Goal: Task Accomplishment & Management: Manage account settings

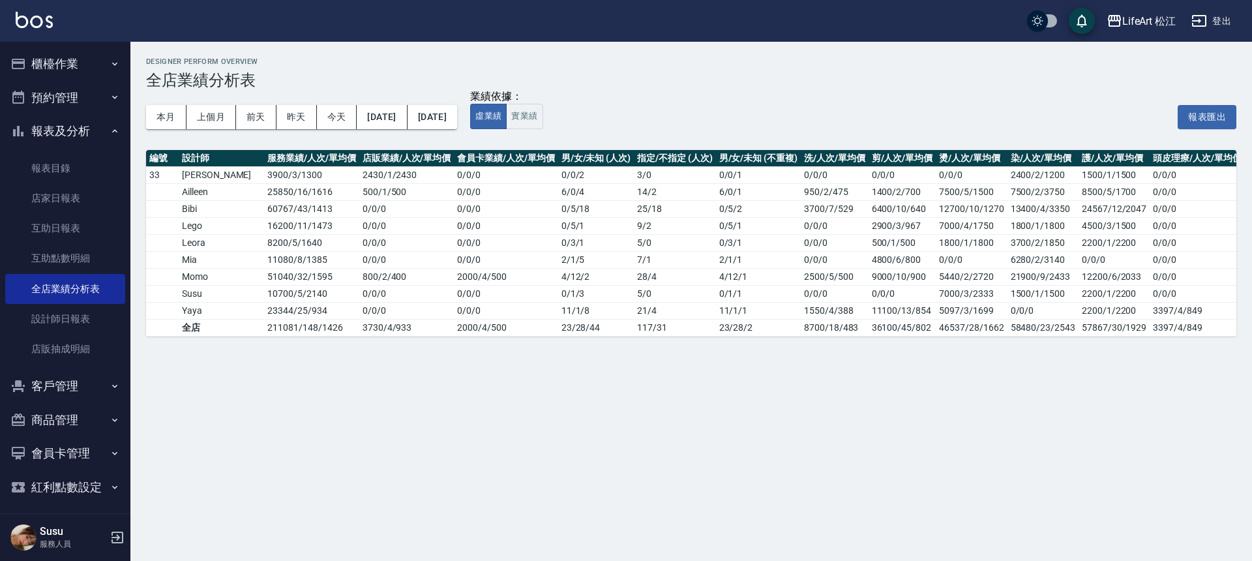
click at [74, 386] on button "客戶管理" at bounding box center [65, 386] width 120 height 34
click at [77, 421] on link "客戶列表" at bounding box center [65, 423] width 120 height 30
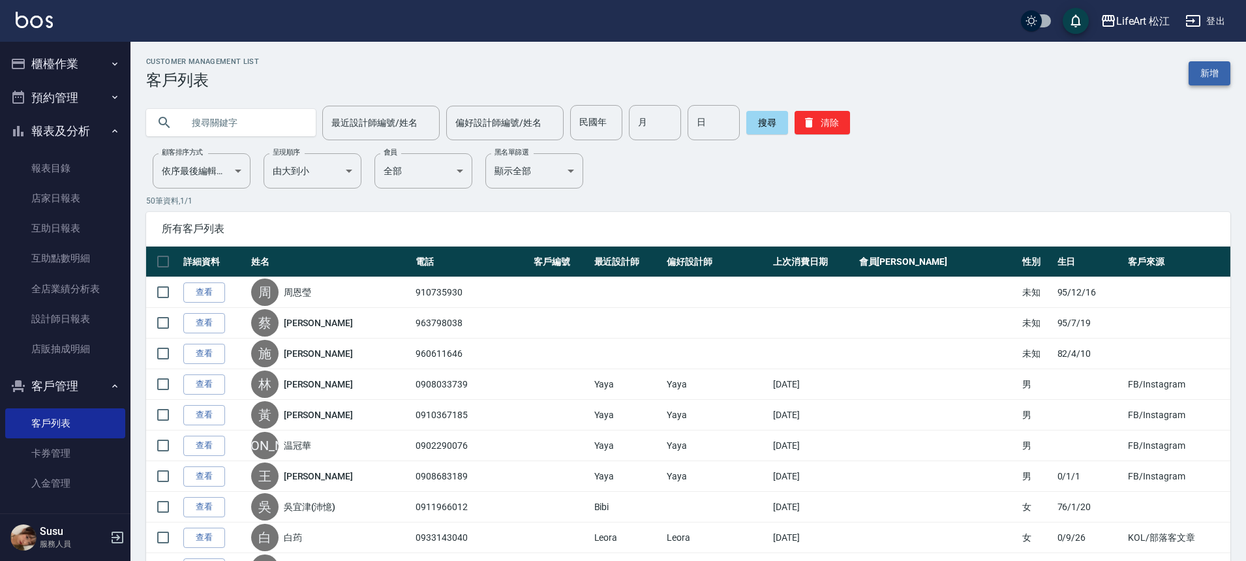
click at [1216, 72] on link "新增" at bounding box center [1209, 73] width 42 height 24
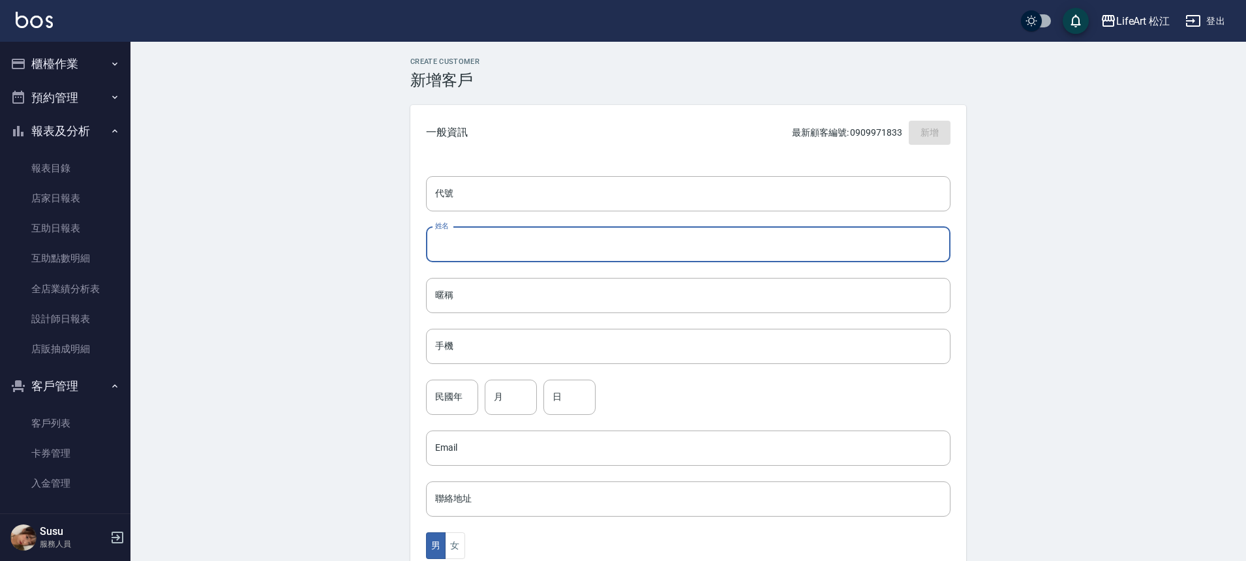
click at [538, 232] on input "姓名" at bounding box center [688, 244] width 524 height 35
type input "x"
type input "[PERSON_NAME]"
click at [519, 348] on input "手機" at bounding box center [688, 346] width 524 height 35
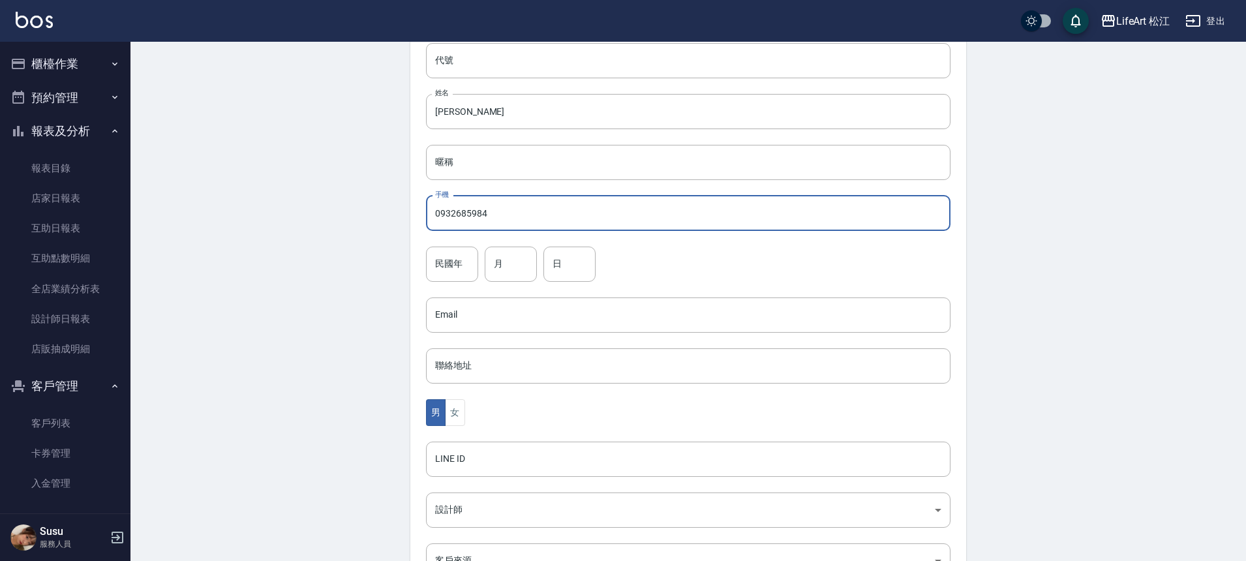
scroll to position [288, 0]
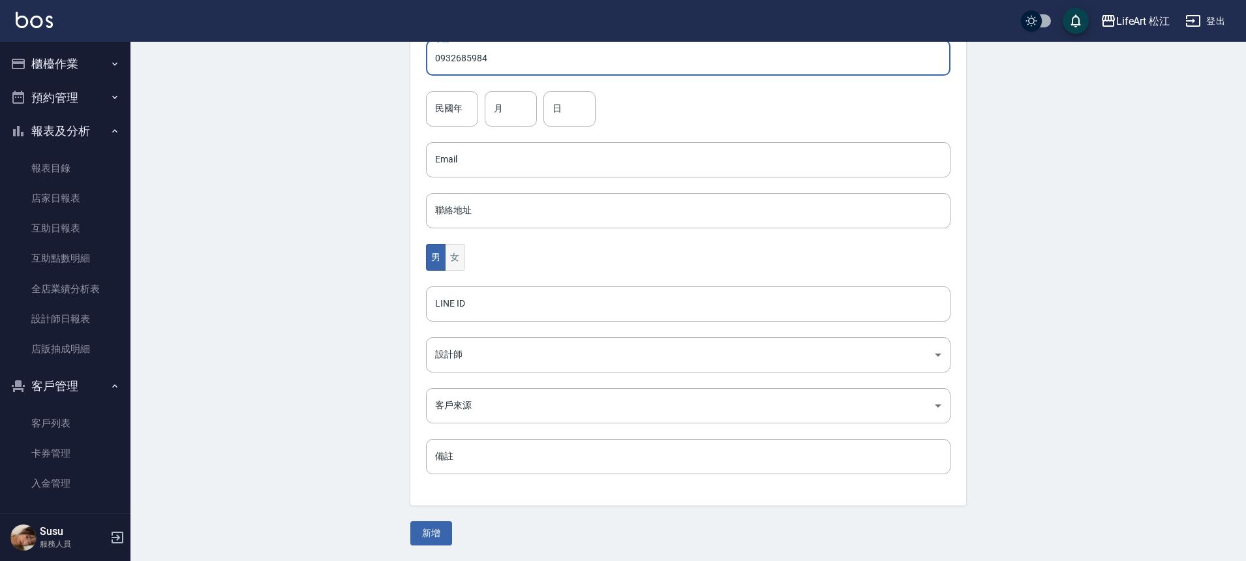
type input "0932685984"
click at [454, 256] on button "女" at bounding box center [455, 257] width 20 height 27
click at [476, 352] on body "LifeArt 松江 登出 櫃檯作業 打帳單 帳單列表 現金收支登錄 高階收支登錄 材料自購登錄 每日結帳 排班表 現場電腦打卡 預約管理 預約管理 單日預約…" at bounding box center [623, 136] width 1246 height 849
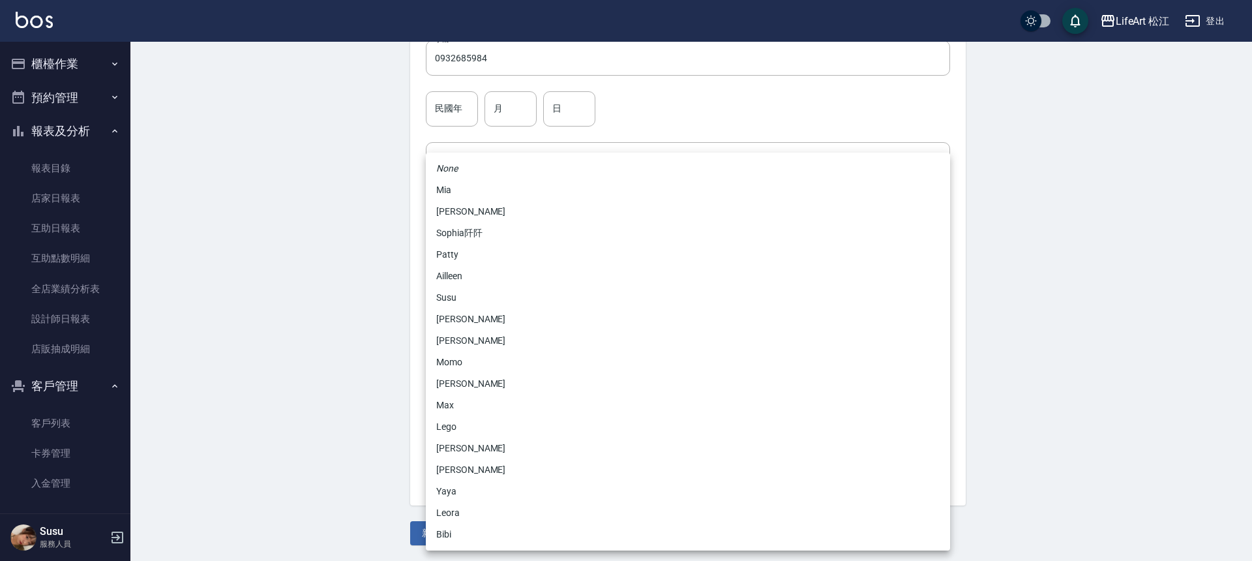
click at [474, 365] on li "Momo" at bounding box center [688, 363] width 524 height 22
type input "e84b7556-3071-4136-b765-65514d721750"
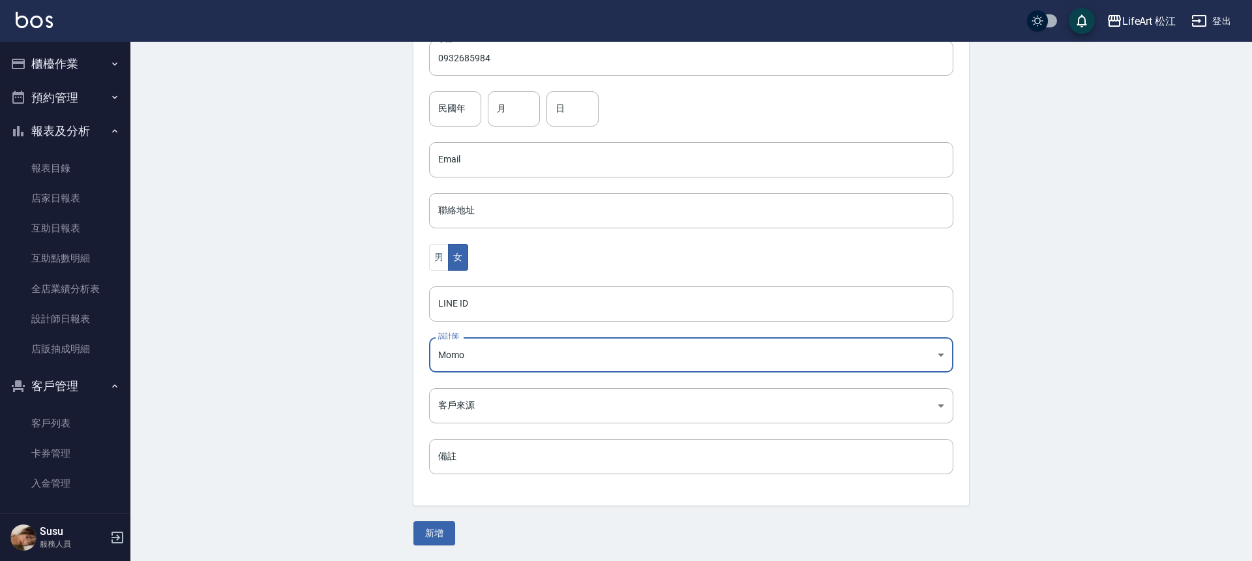
click at [482, 407] on body "LifeArt 松江 登出 櫃檯作業 打帳單 帳單列表 現金收支登錄 高階收支登錄 材料自購登錄 每日結帳 排班表 現場電腦打卡 預約管理 預約管理 單日預約…" at bounding box center [626, 136] width 1252 height 849
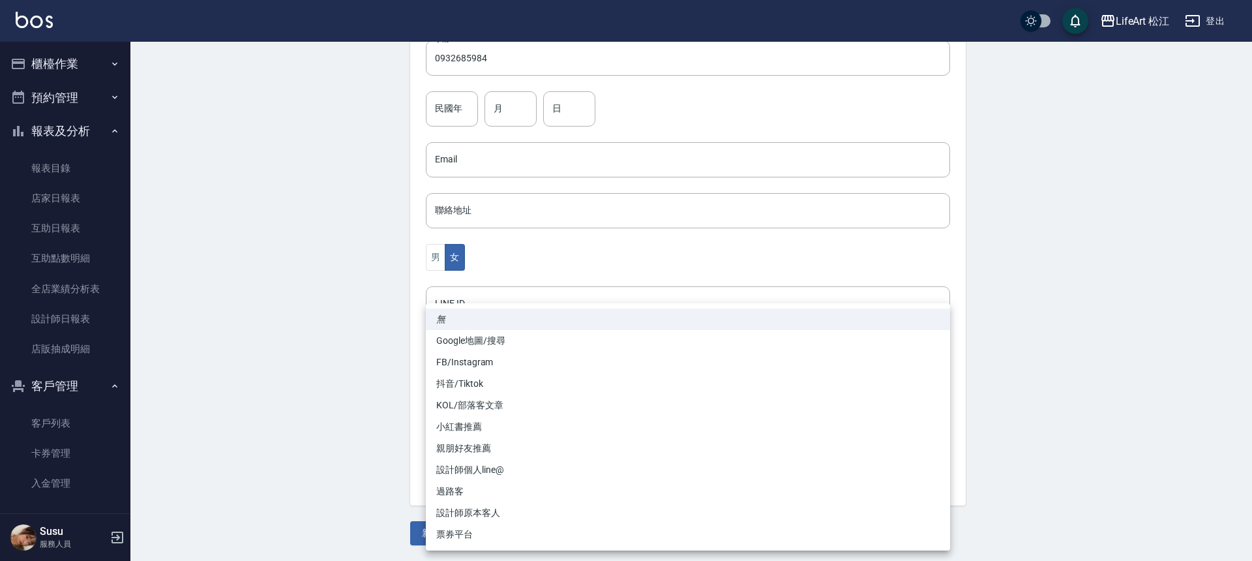
click at [471, 364] on li "FB/Instagram" at bounding box center [688, 363] width 524 height 22
type input "FB/Instagram"
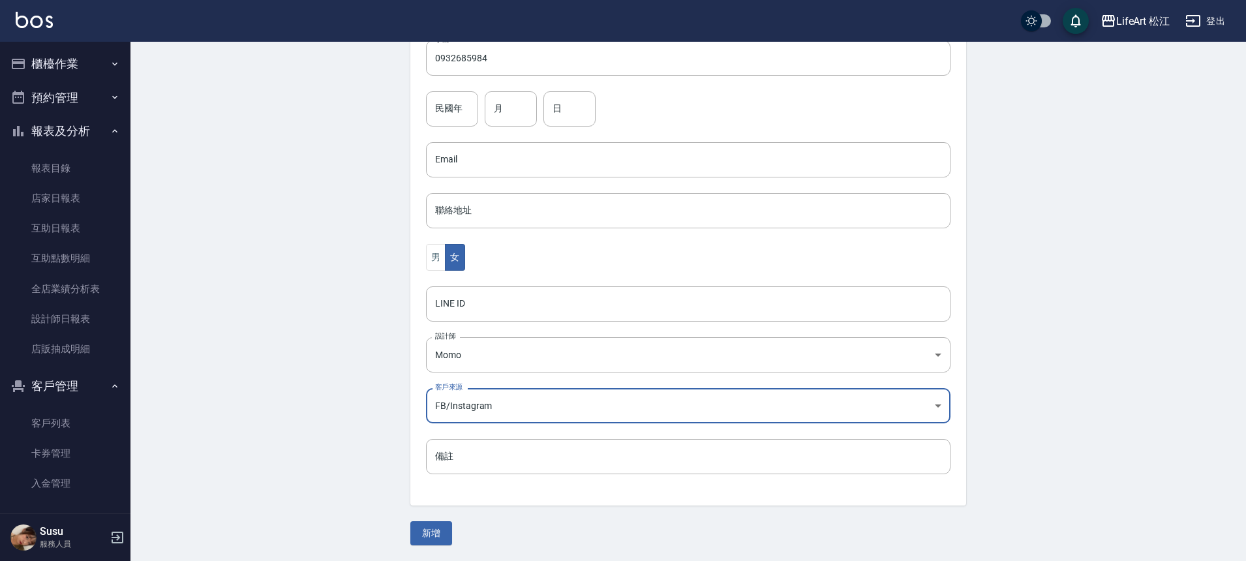
click at [433, 533] on button "新增" at bounding box center [431, 533] width 42 height 24
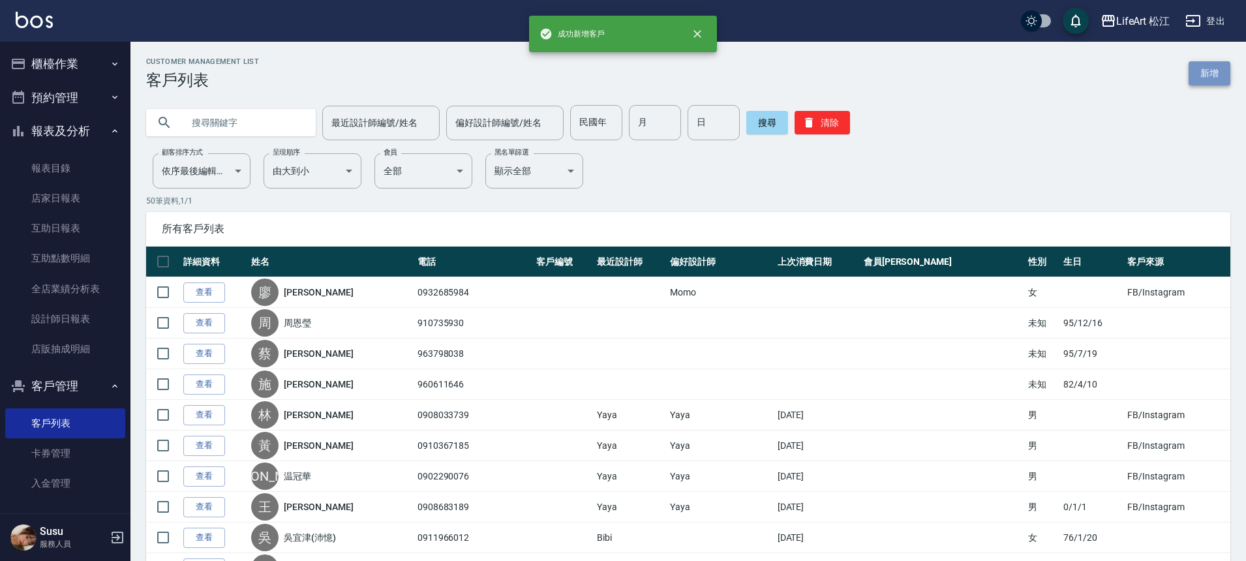
click at [1226, 78] on link "新增" at bounding box center [1209, 73] width 42 height 24
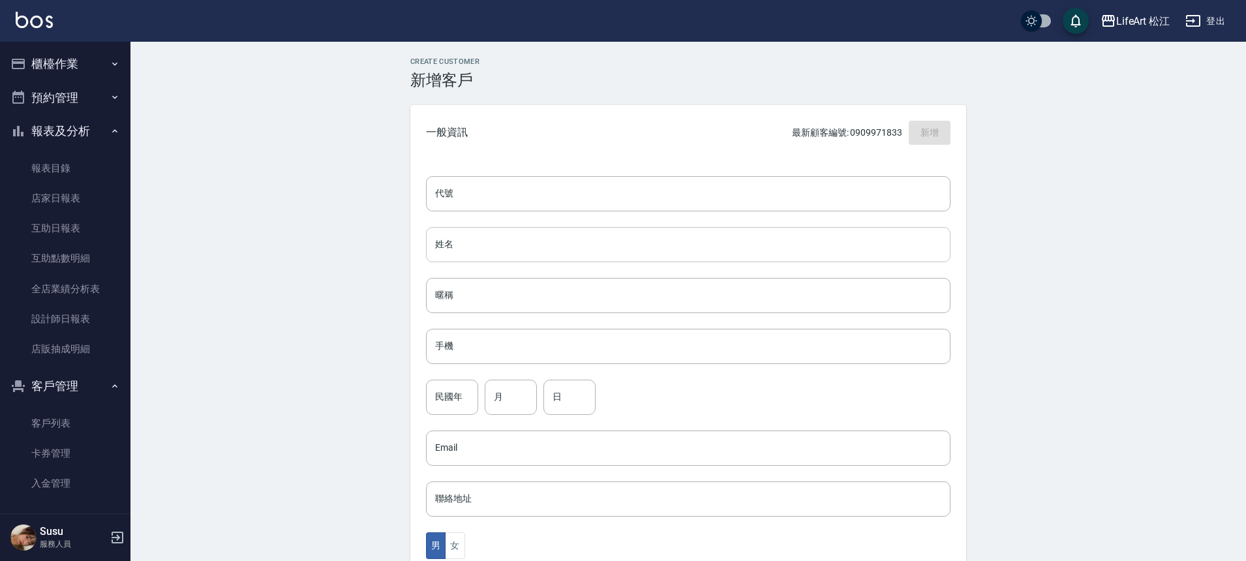
click at [467, 238] on input "姓名" at bounding box center [688, 244] width 524 height 35
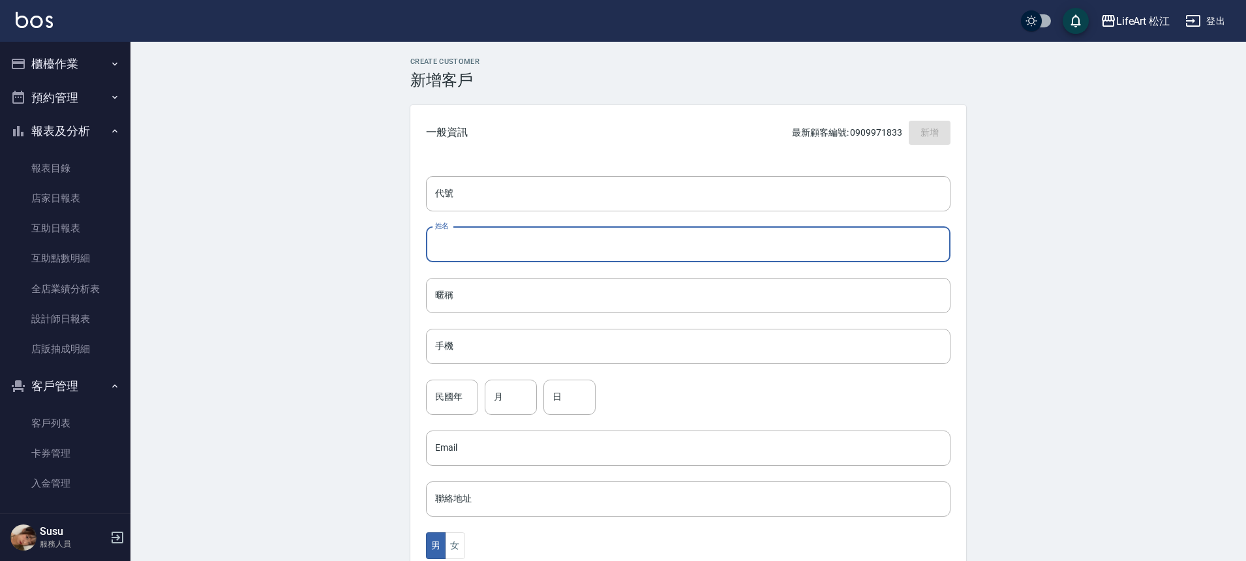
type input "e"
type input "[PERSON_NAME]"
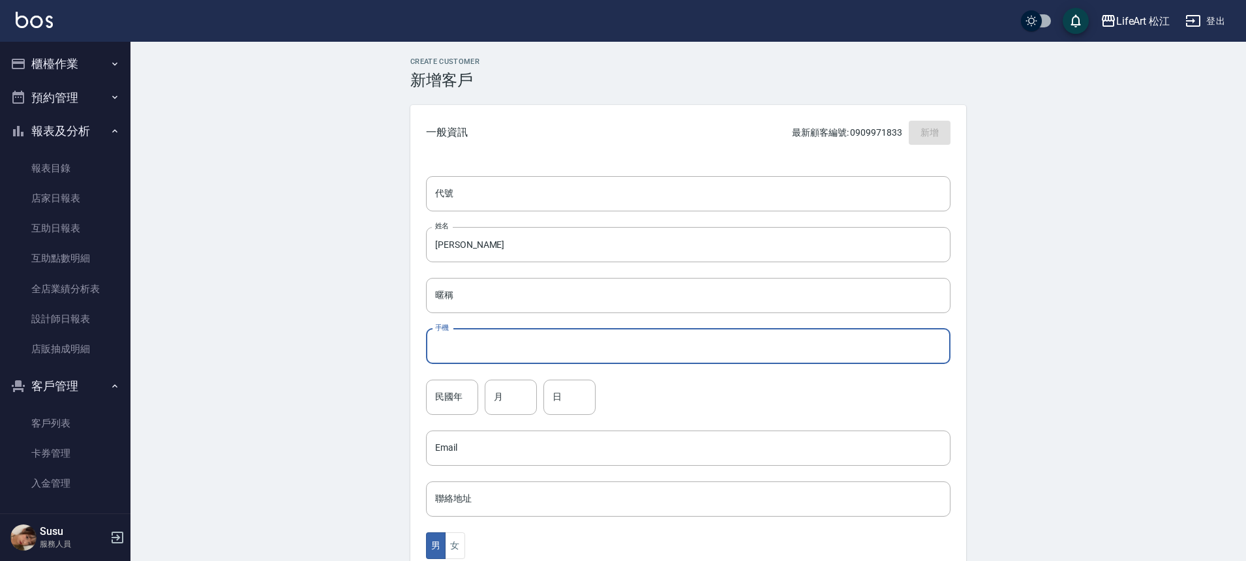
click at [472, 342] on input "手機" at bounding box center [688, 346] width 524 height 35
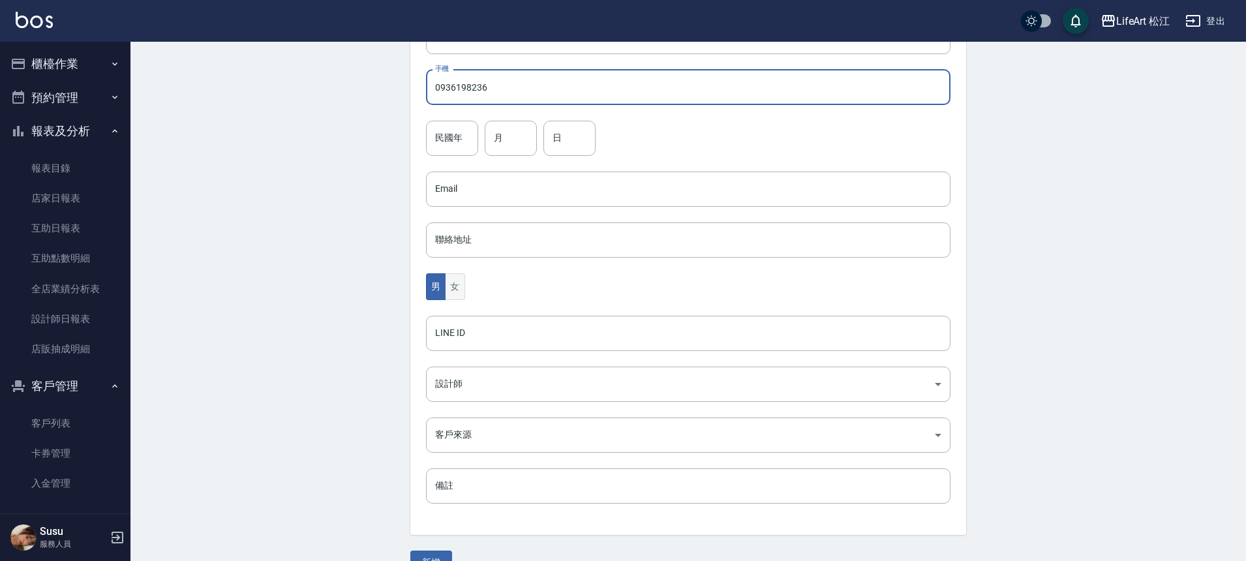
type input "0936198236"
click at [455, 296] on button "女" at bounding box center [455, 286] width 20 height 27
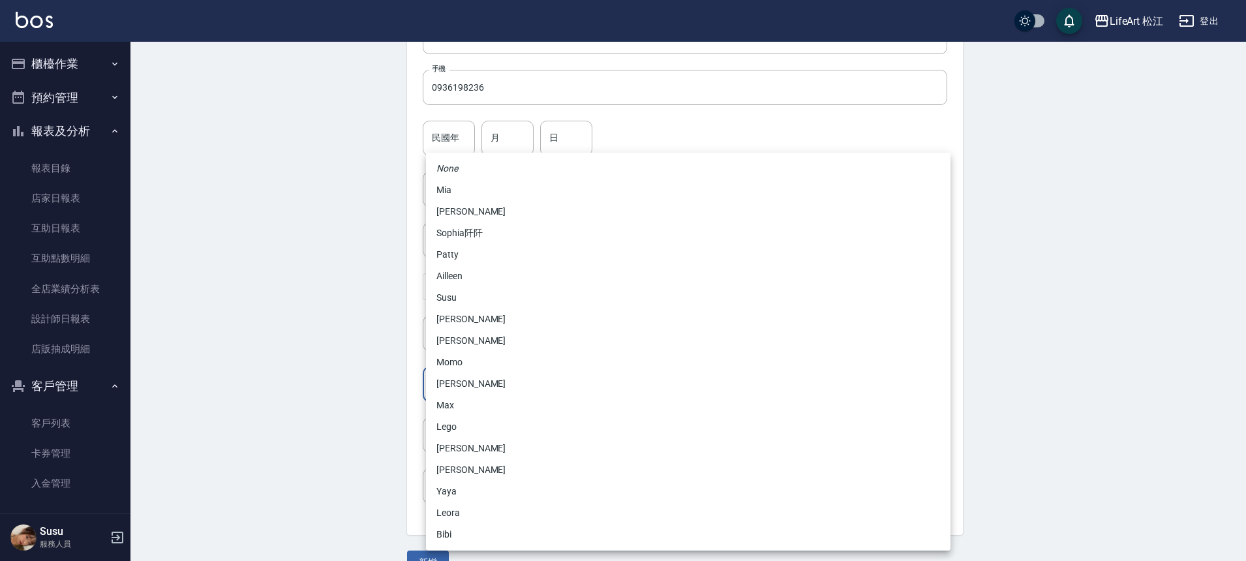
click at [466, 389] on body "LifeArt 松江 登出 櫃檯作業 打帳單 帳單列表 現金收支登錄 高階收支登錄 材料自購登錄 每日結帳 排班表 現場電腦打卡 預約管理 預約管理 單日預約…" at bounding box center [623, 165] width 1246 height 849
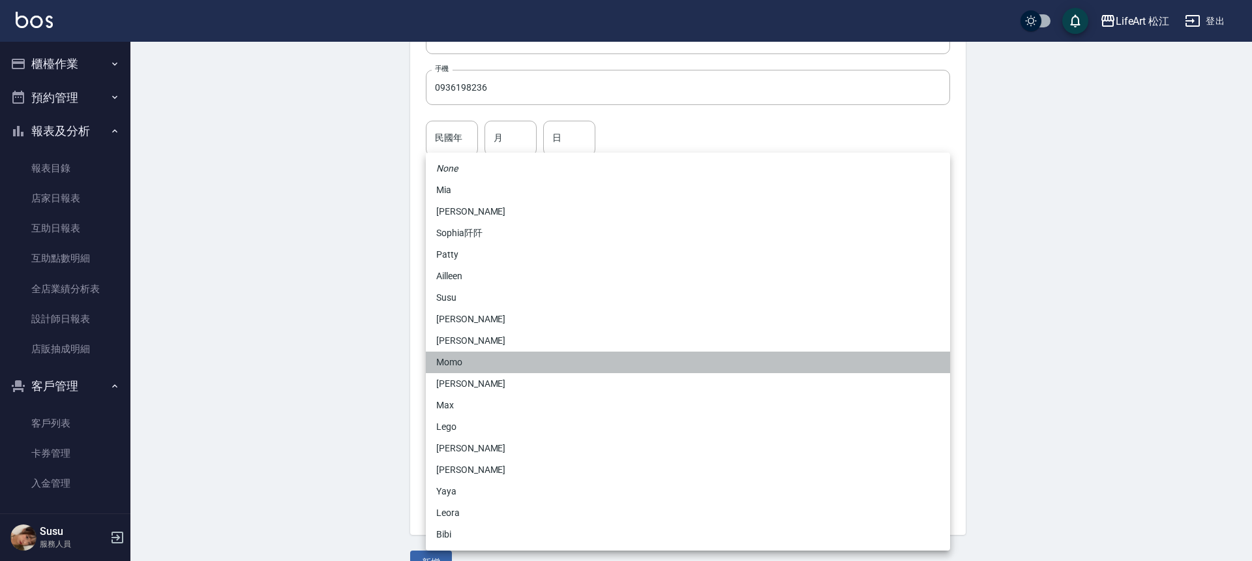
click at [463, 371] on li "Momo" at bounding box center [688, 363] width 524 height 22
type input "e84b7556-3071-4136-b765-65514d721750"
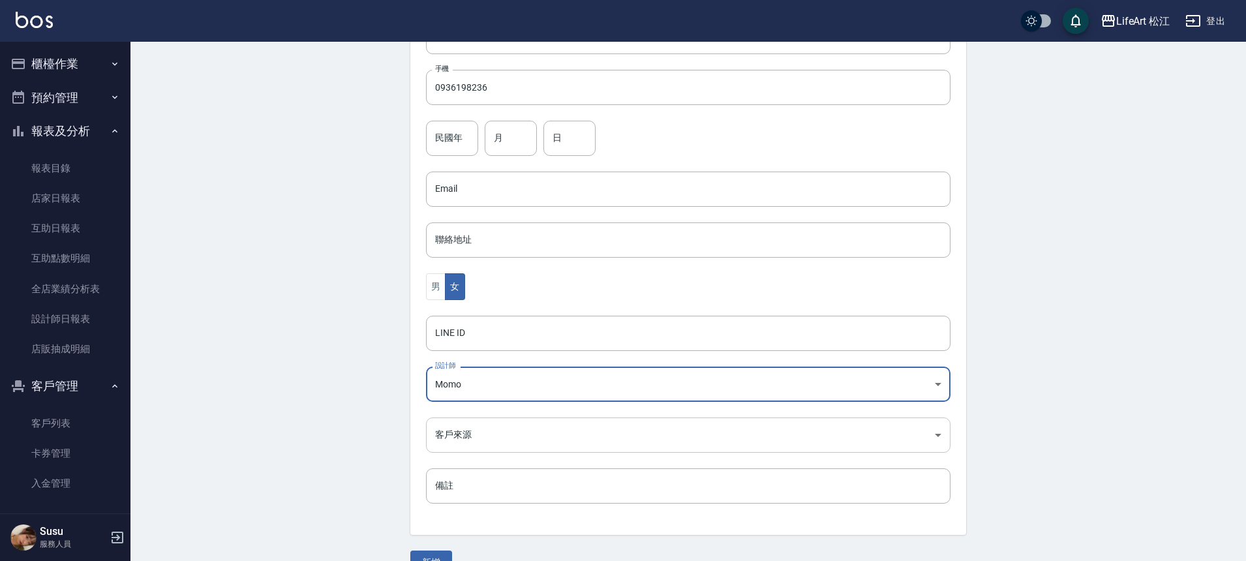
click at [466, 421] on body "LifeArt 松江 登出 櫃檯作業 打帳單 帳單列表 現金收支登錄 高階收支登錄 材料自購登錄 每日結帳 排班表 現場電腦打卡 預約管理 預約管理 單日預約…" at bounding box center [623, 165] width 1246 height 849
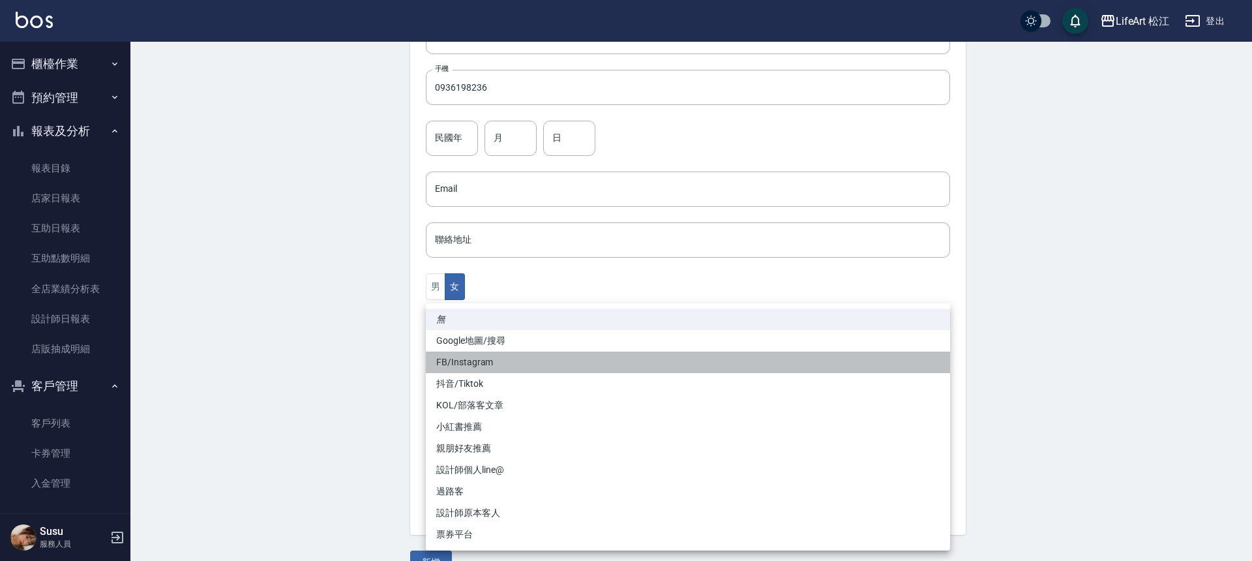
click at [461, 369] on li "FB/Instagram" at bounding box center [688, 363] width 524 height 22
type input "FB/Instagram"
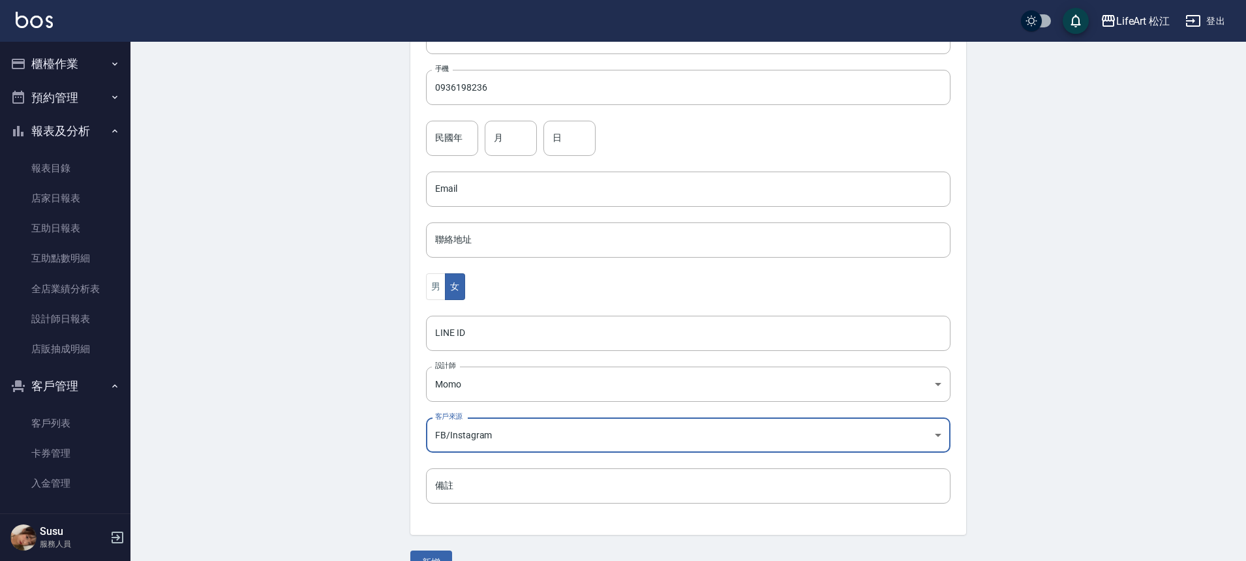
scroll to position [288, 0]
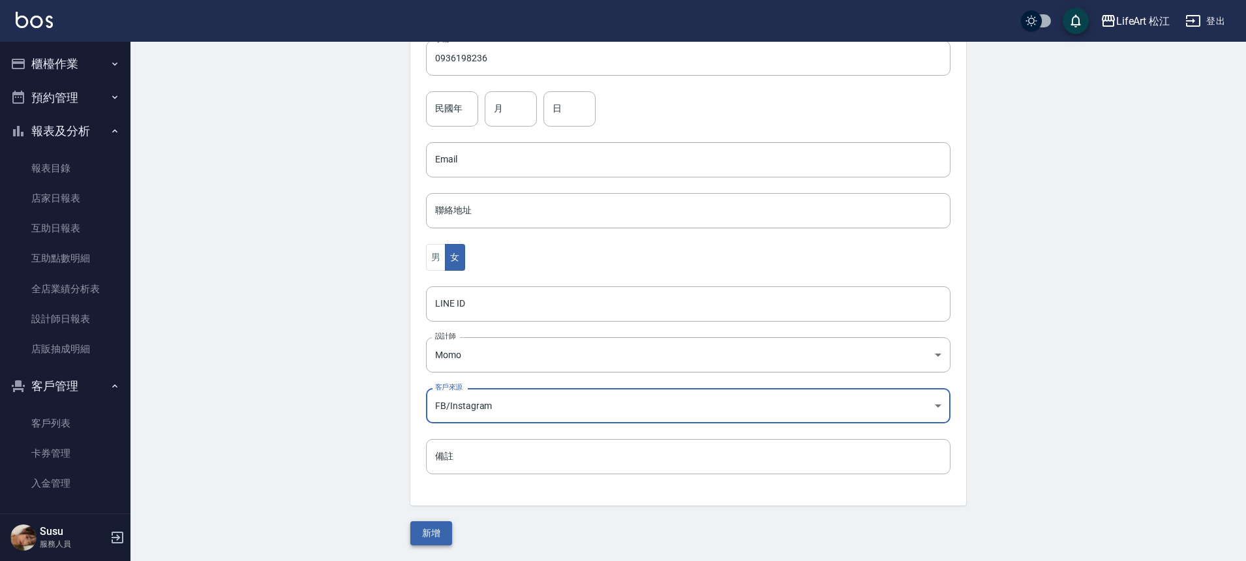
click at [436, 539] on button "新增" at bounding box center [431, 533] width 42 height 24
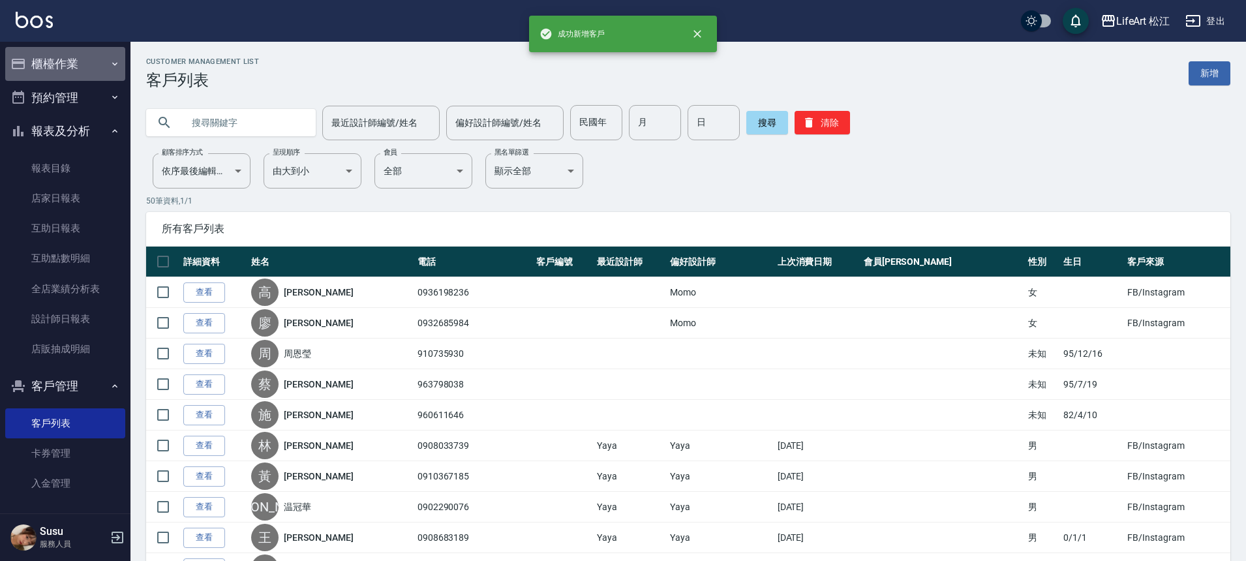
click at [80, 58] on button "櫃檯作業" at bounding box center [65, 64] width 120 height 34
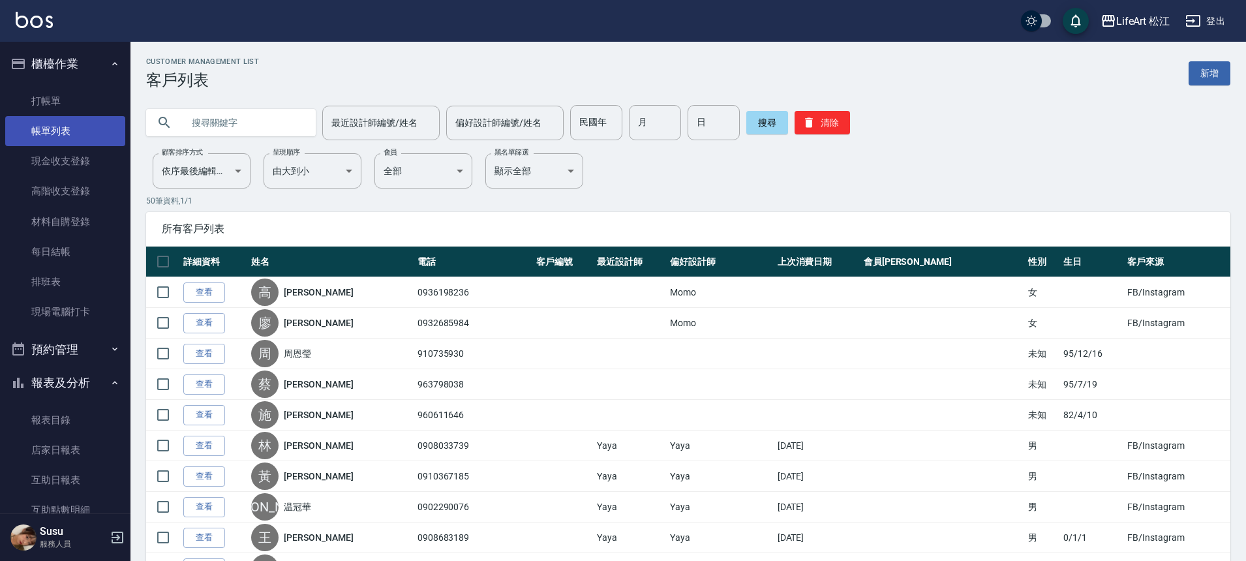
click at [77, 128] on link "帳單列表" at bounding box center [65, 131] width 120 height 30
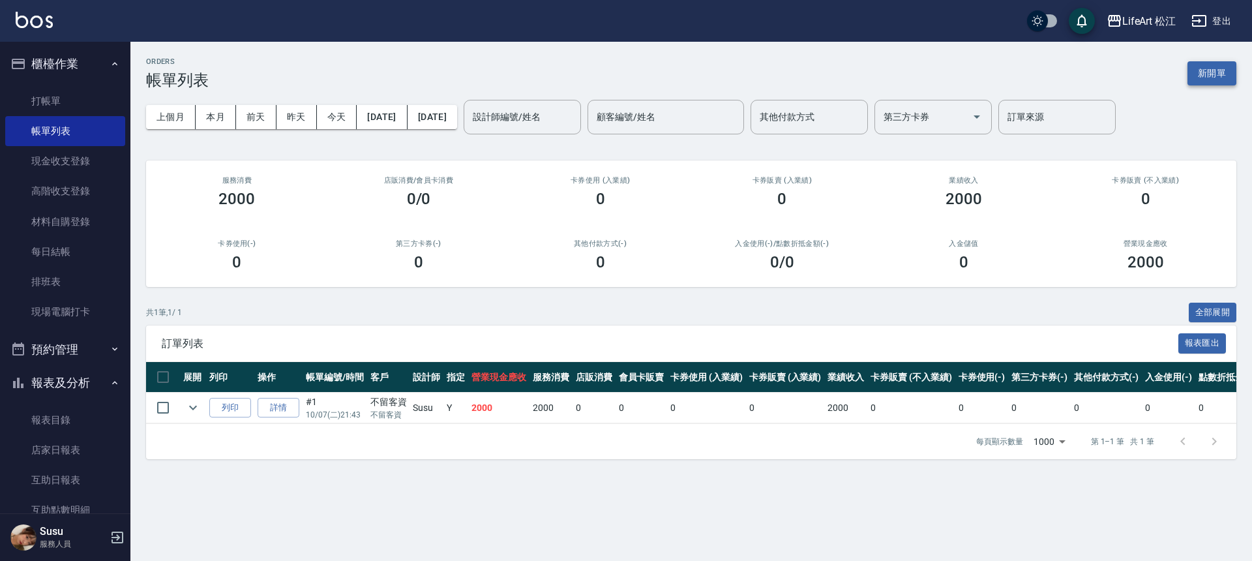
click at [1224, 72] on button "新開單" at bounding box center [1212, 73] width 49 height 24
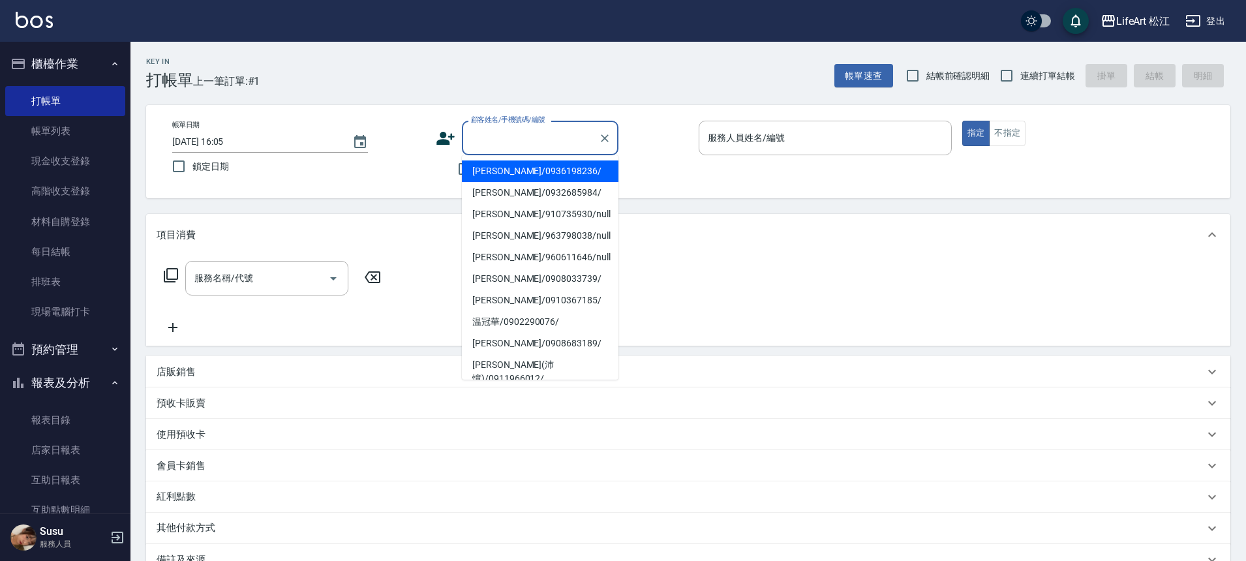
click at [516, 136] on input "顧客姓名/手機號碼/編號" at bounding box center [530, 138] width 125 height 23
type input "t"
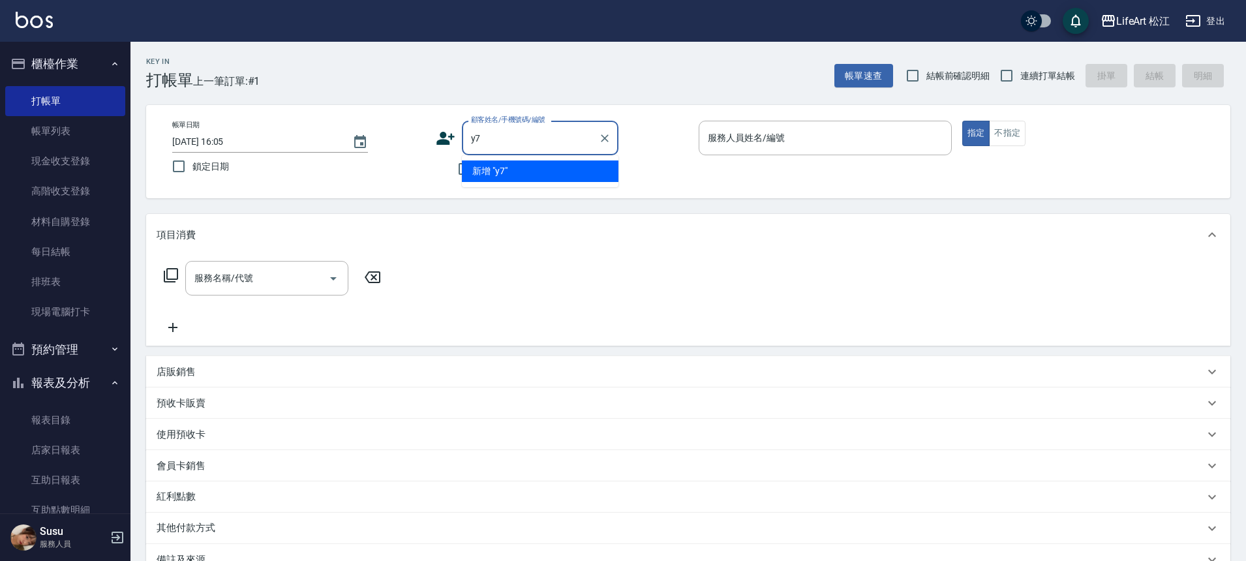
type input "y"
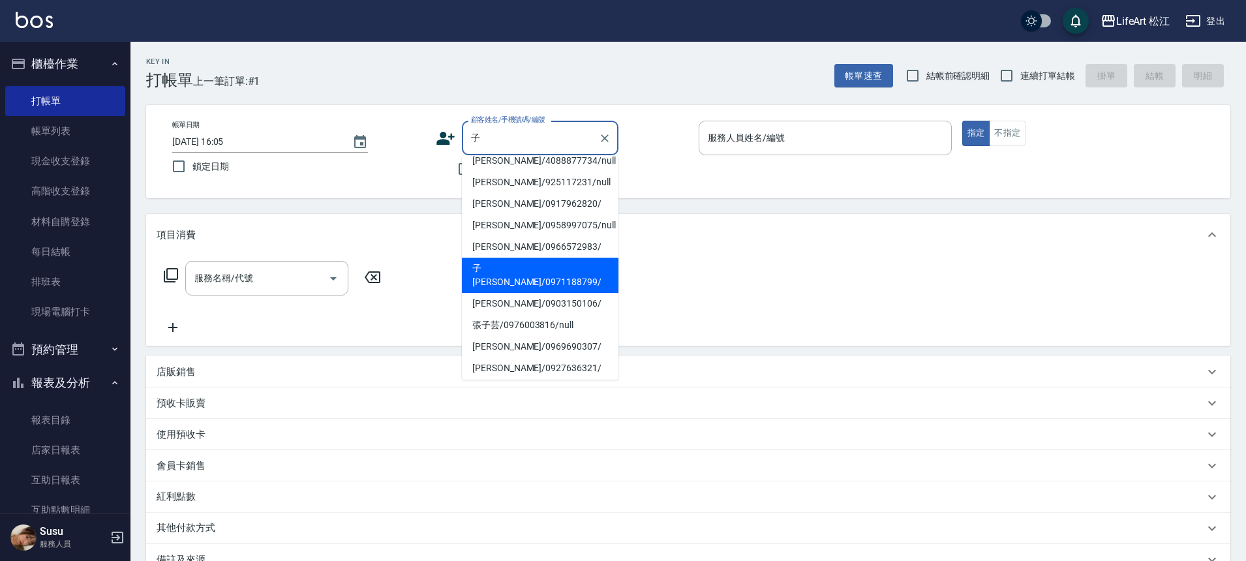
scroll to position [140, 0]
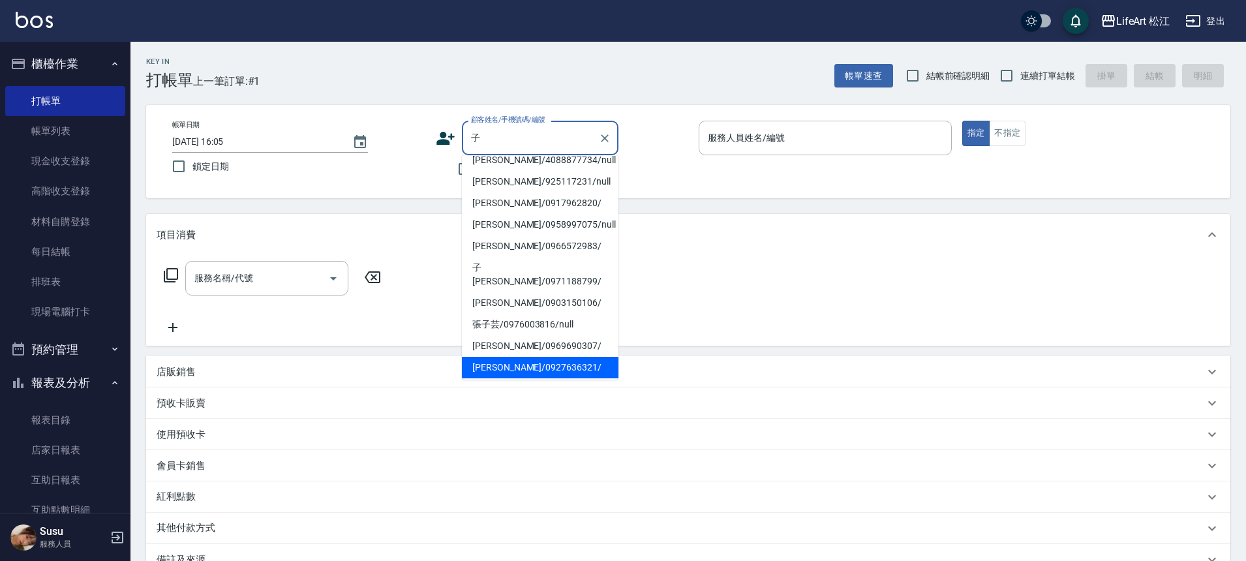
click at [512, 357] on li "[PERSON_NAME]/0927636321/" at bounding box center [540, 368] width 157 height 22
type input "[PERSON_NAME]/0927636321/"
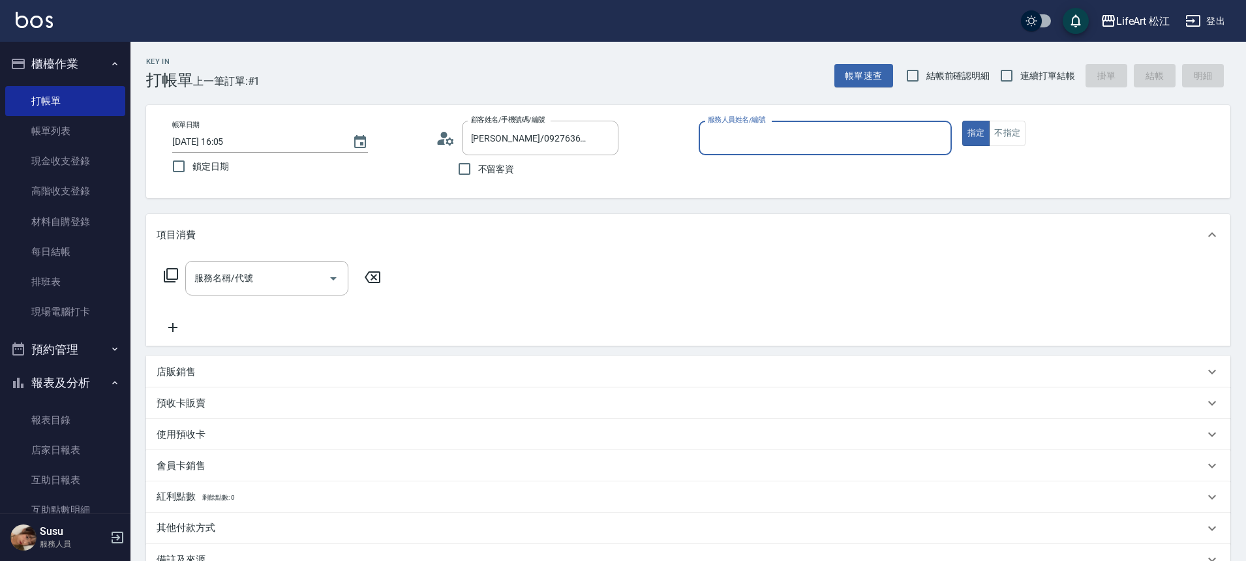
type input "Momo(無代號)"
click at [256, 260] on div "服務名稱/代號 服務名稱/代號" at bounding box center [688, 301] width 1084 height 90
click at [255, 278] on input "服務名稱/代號" at bounding box center [257, 278] width 132 height 23
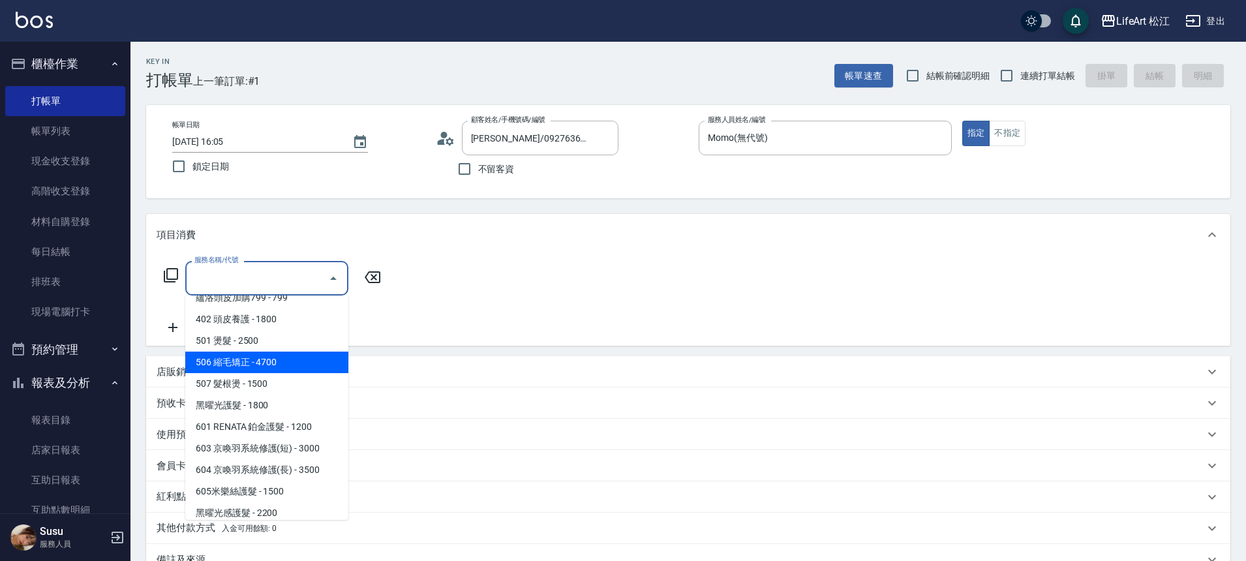
scroll to position [174, 0]
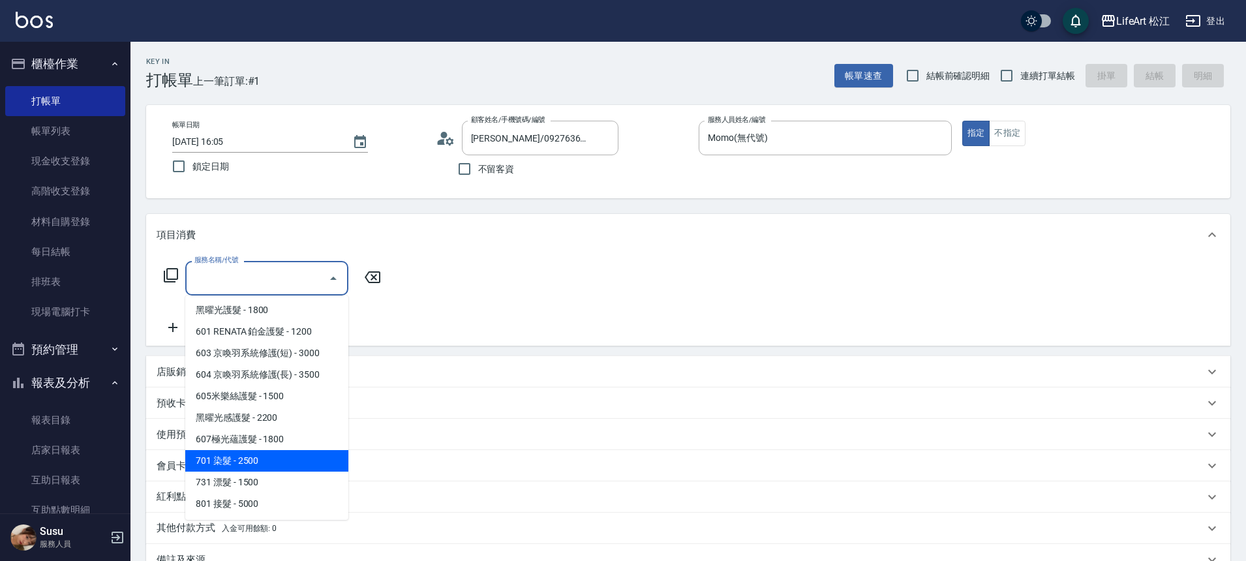
click at [273, 466] on span "701 染髮 - 2500" at bounding box center [266, 461] width 163 height 22
type input "701 染髮(701)"
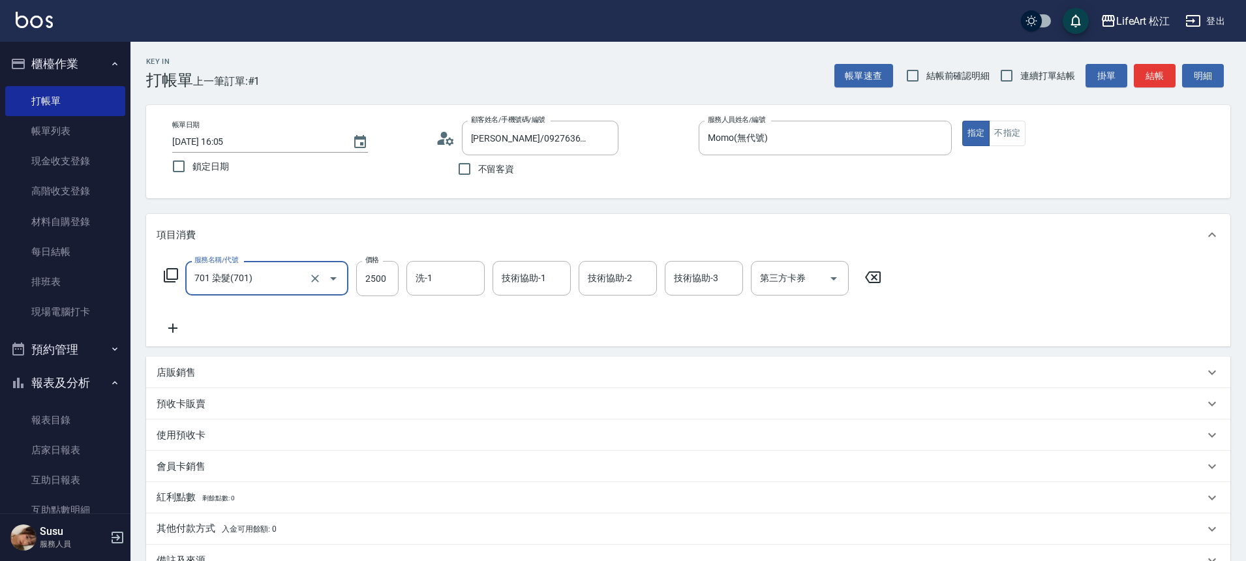
click at [170, 328] on icon at bounding box center [172, 328] width 9 height 9
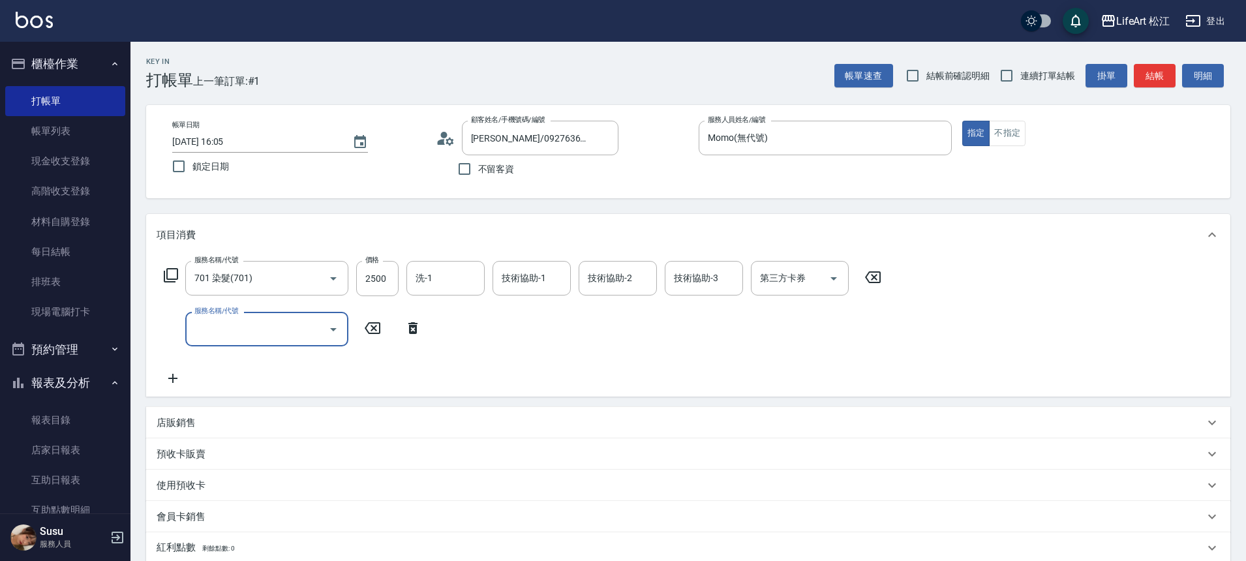
click at [275, 342] on div "服務名稱/代號" at bounding box center [266, 329] width 163 height 35
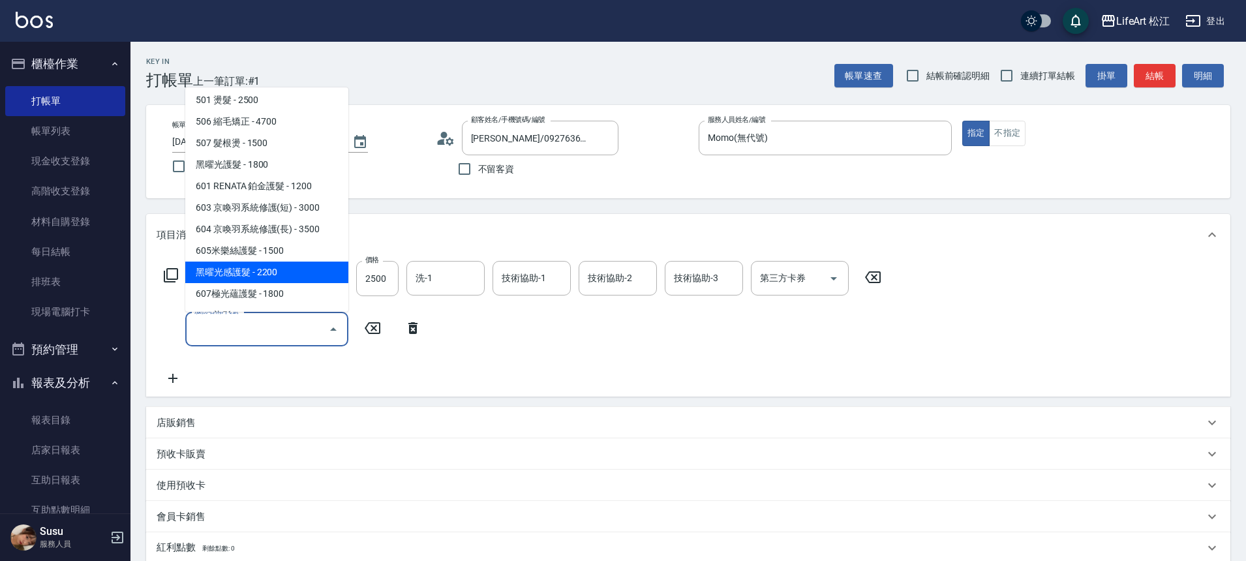
scroll to position [126, 0]
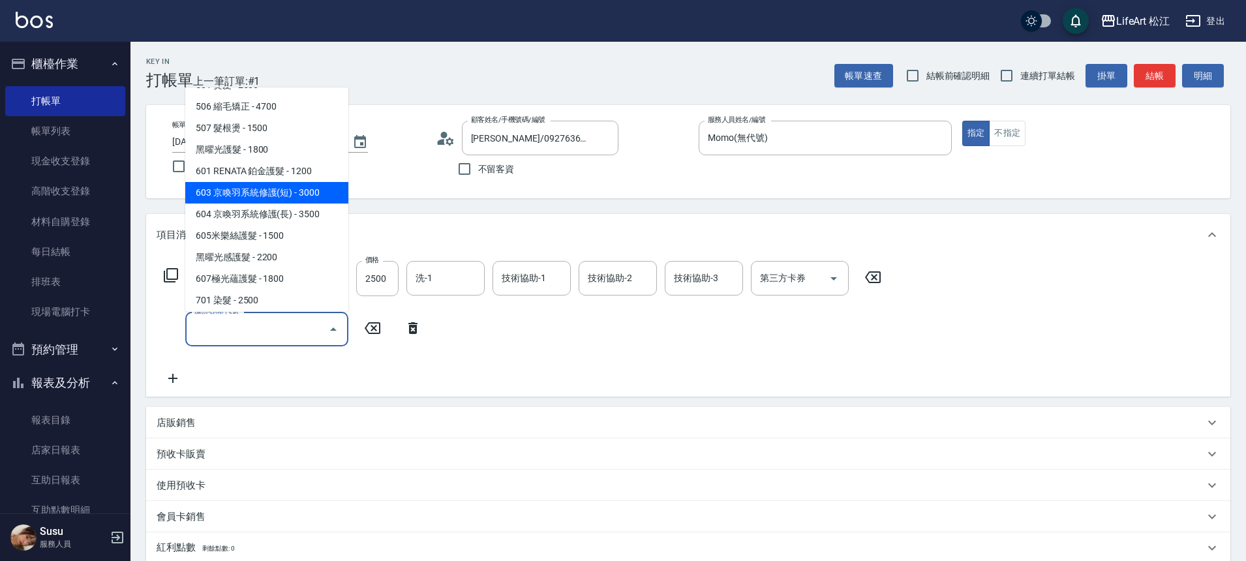
click at [289, 185] on span "603 京喚羽系統修護(短) - 3000" at bounding box center [266, 193] width 163 height 22
type input "603 京喚羽系統修護(短)(603)"
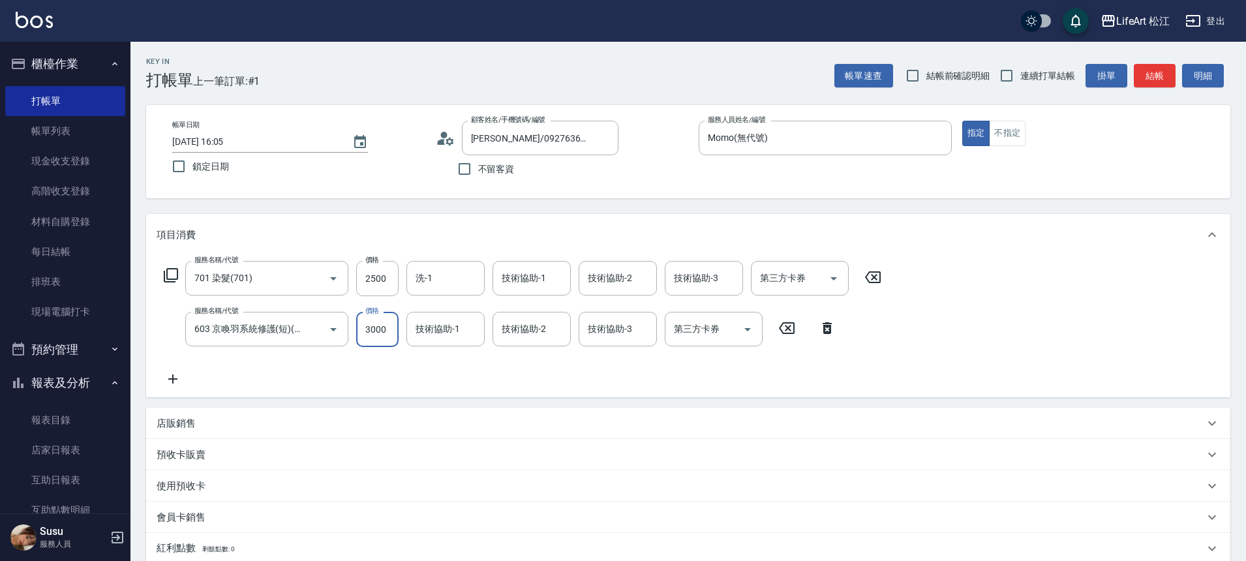
click at [393, 326] on input "3000" at bounding box center [377, 329] width 42 height 35
type input "2500"
click at [390, 281] on input "2500" at bounding box center [377, 278] width 42 height 35
type input "3150"
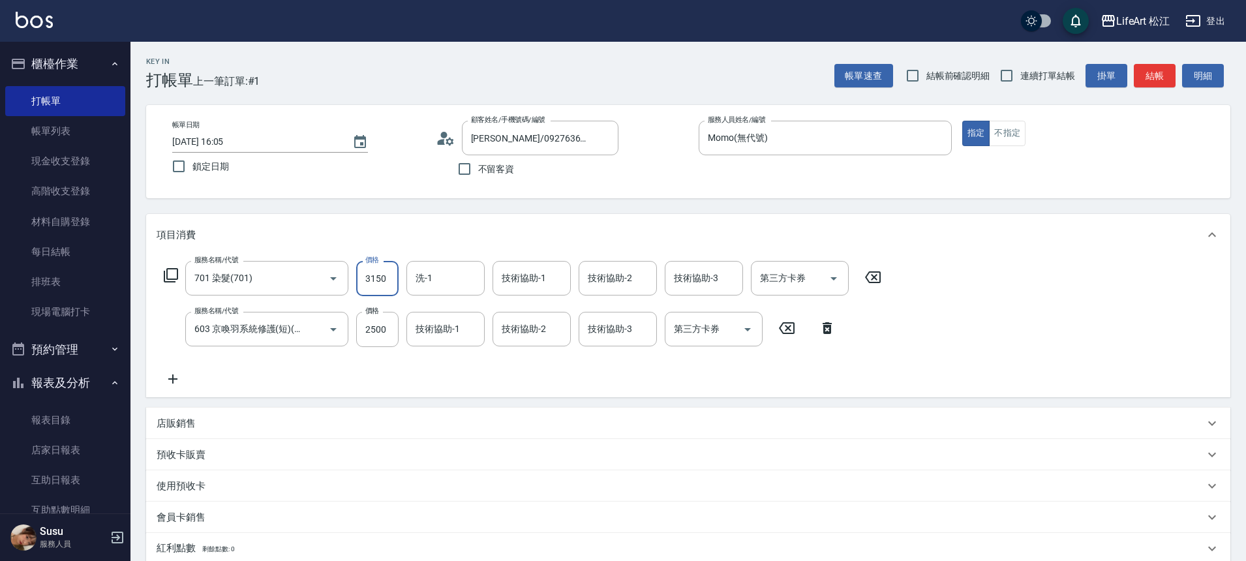
click at [234, 434] on div "店販銷售" at bounding box center [688, 423] width 1084 height 31
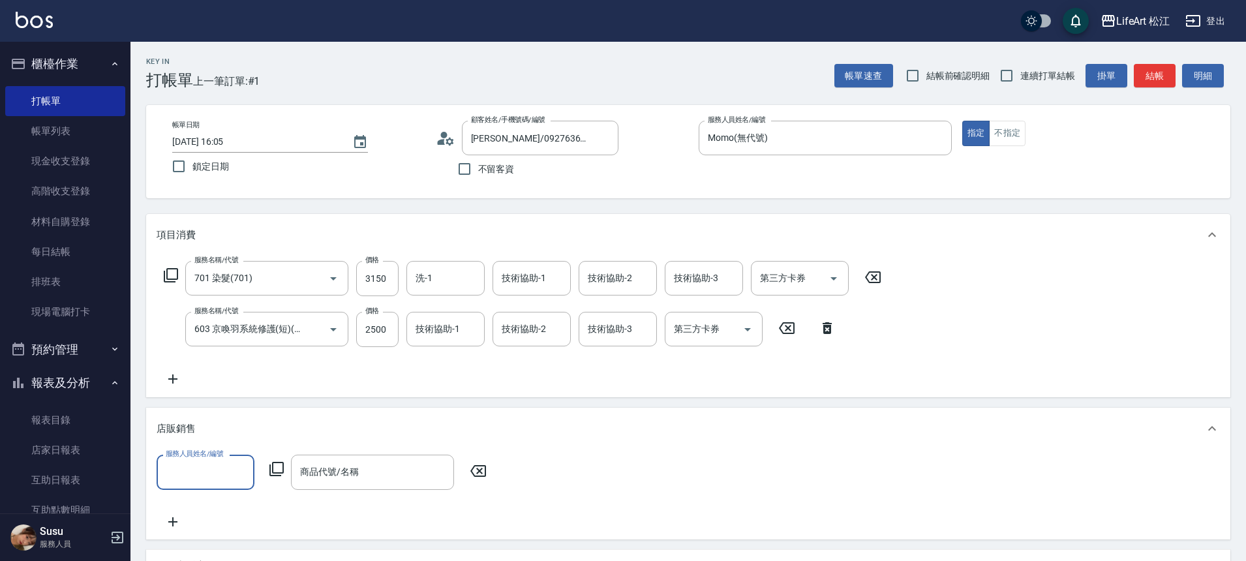
scroll to position [1, 0]
click at [216, 470] on input "服務人員姓名/編號" at bounding box center [205, 472] width 86 height 23
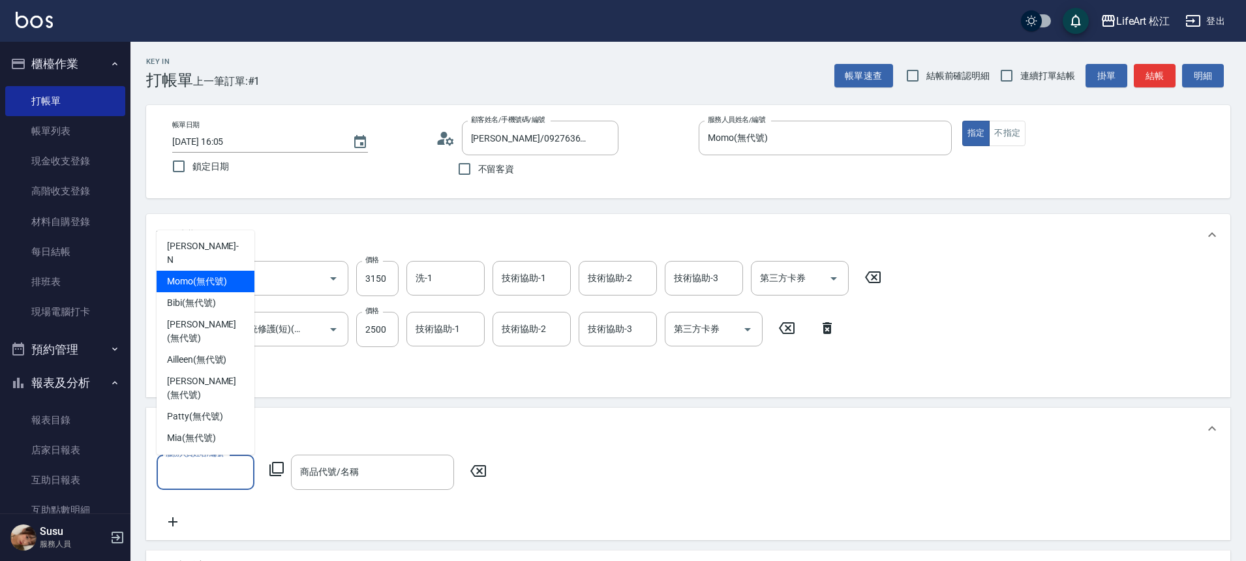
click at [224, 275] on span "Momo (無代號)" at bounding box center [197, 282] width 60 height 14
type input "Momo(無代號)"
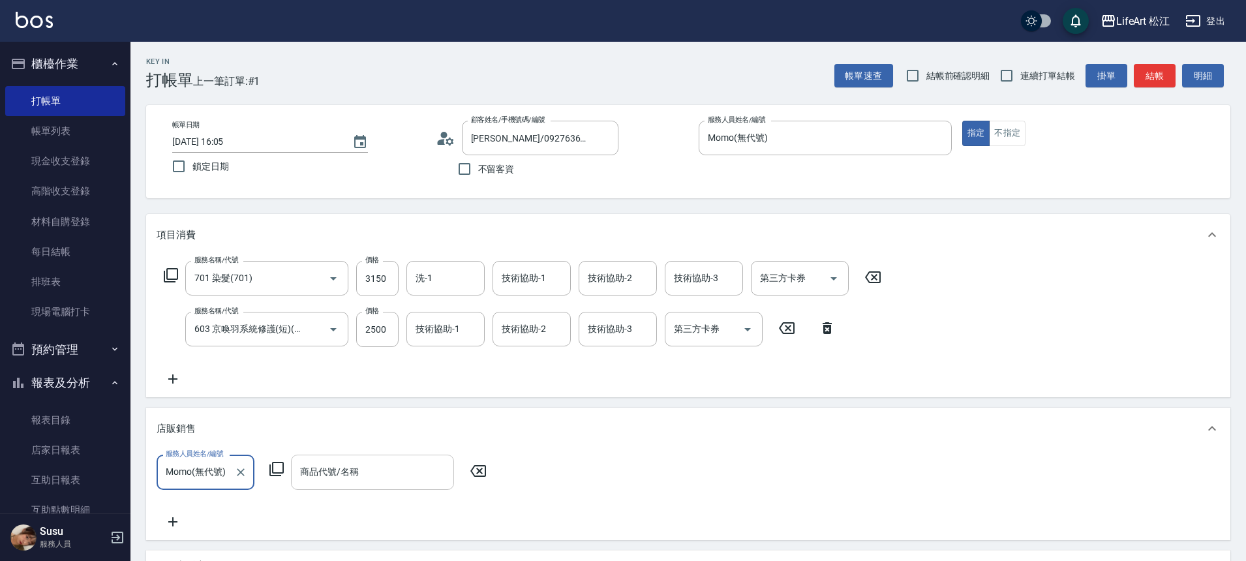
click at [356, 468] on input "商品代號/名稱" at bounding box center [372, 472] width 151 height 23
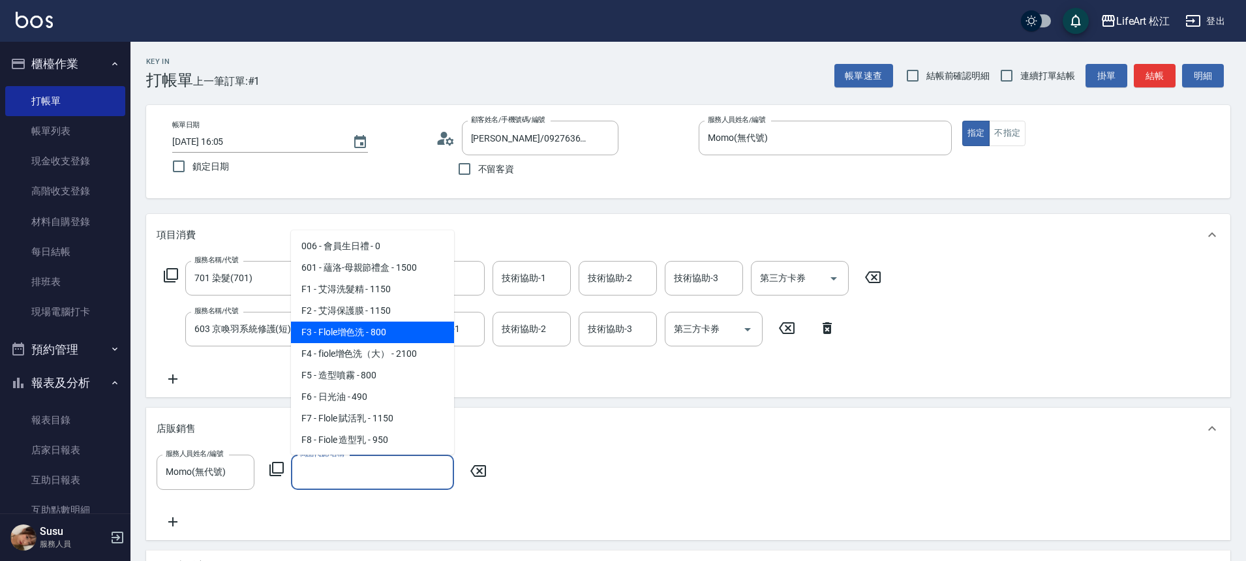
click at [379, 328] on span "F3 - Flole增色洗 - 800" at bounding box center [372, 333] width 163 height 22
type input "Flole增色洗"
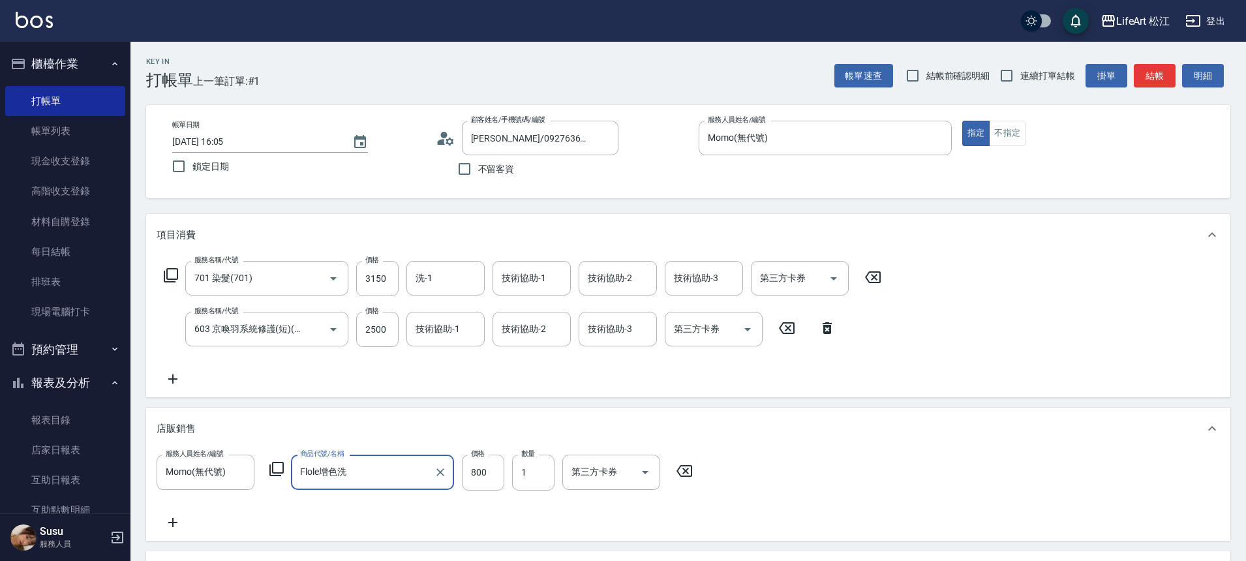
click at [432, 280] on div "洗-1 洗-1" at bounding box center [445, 278] width 78 height 35
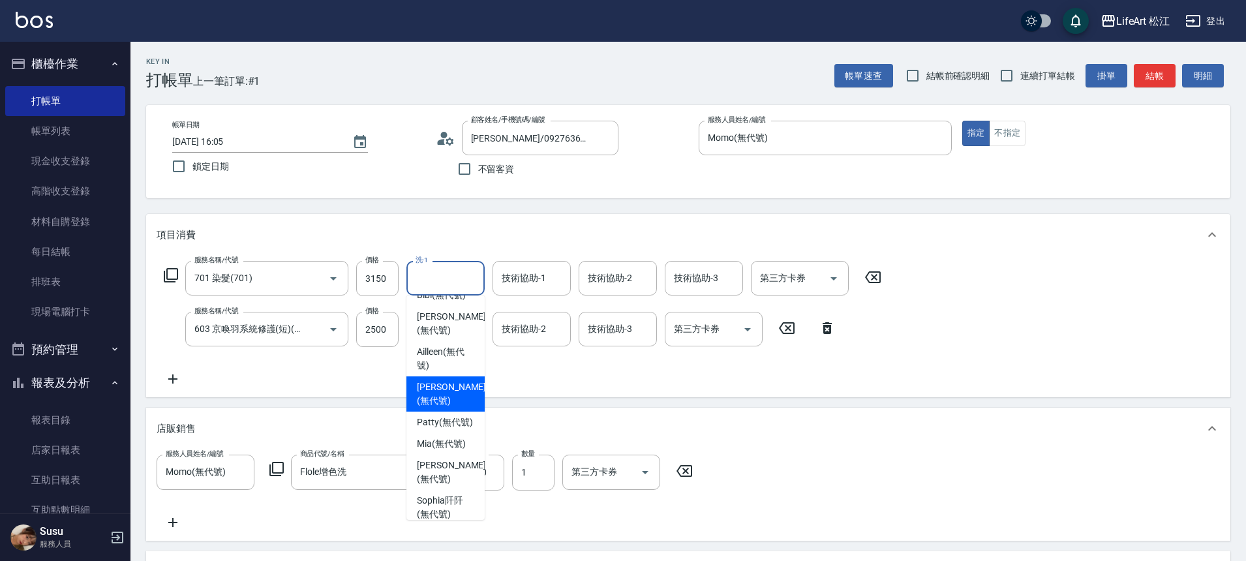
scroll to position [316, 0]
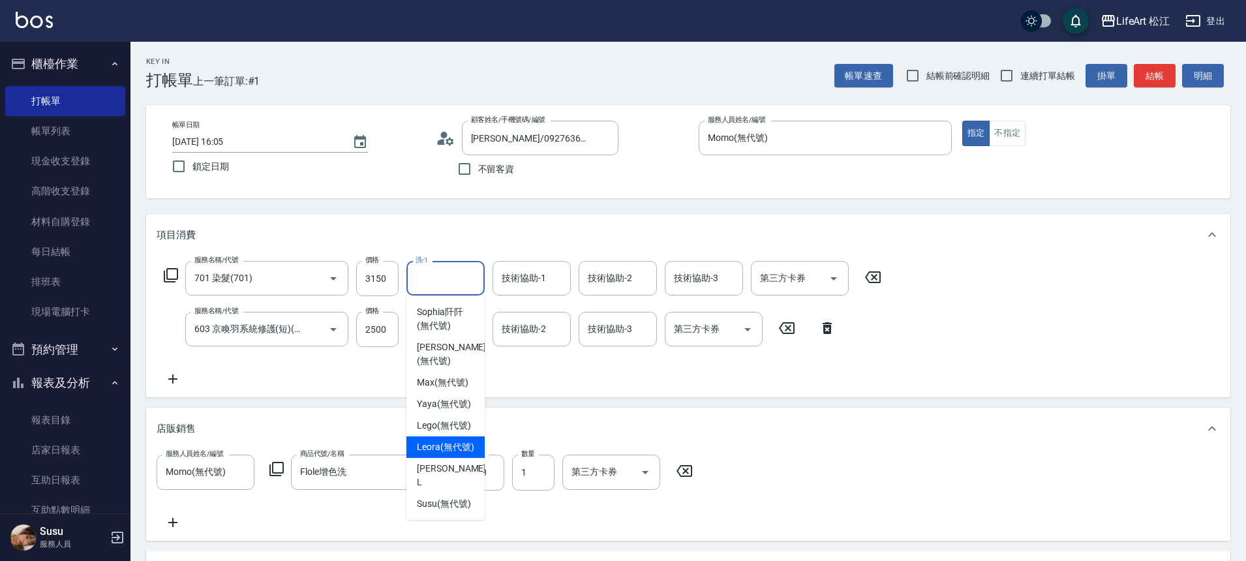
click at [436, 440] on span "Leora (無代號)" at bounding box center [445, 447] width 57 height 14
type input "Leora(無代號)"
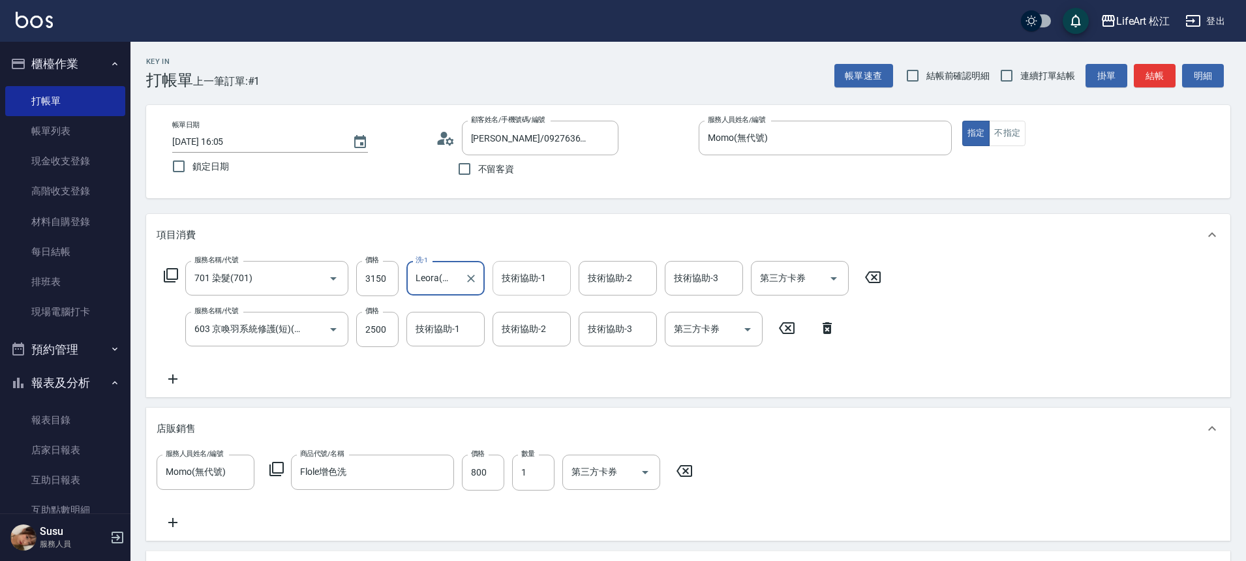
click at [543, 269] on input "技術協助-1" at bounding box center [531, 278] width 67 height 23
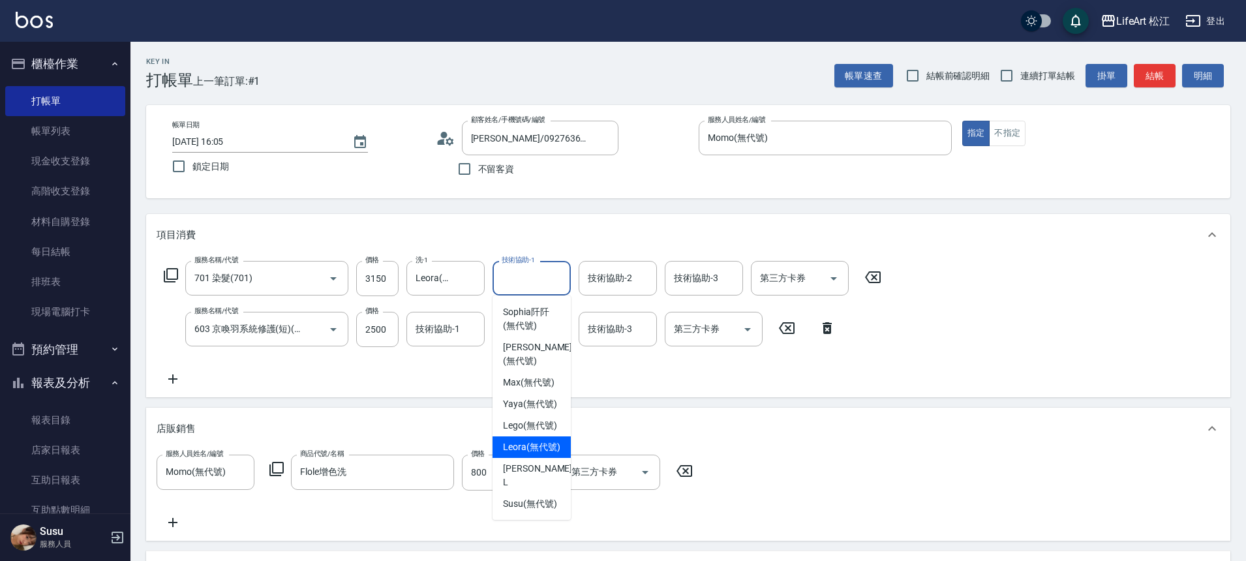
click at [528, 440] on span "Leora (無代號)" at bounding box center [531, 447] width 57 height 14
type input "Leora(無代號)"
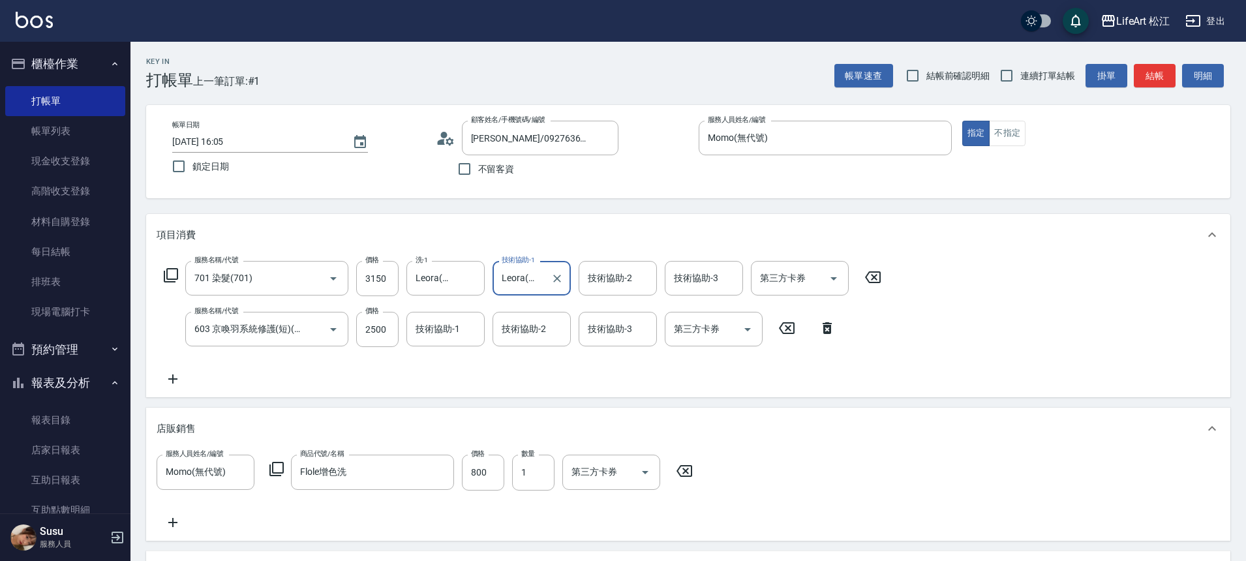
click at [597, 276] on div "技術協助-2 技術協助-2" at bounding box center [618, 278] width 78 height 35
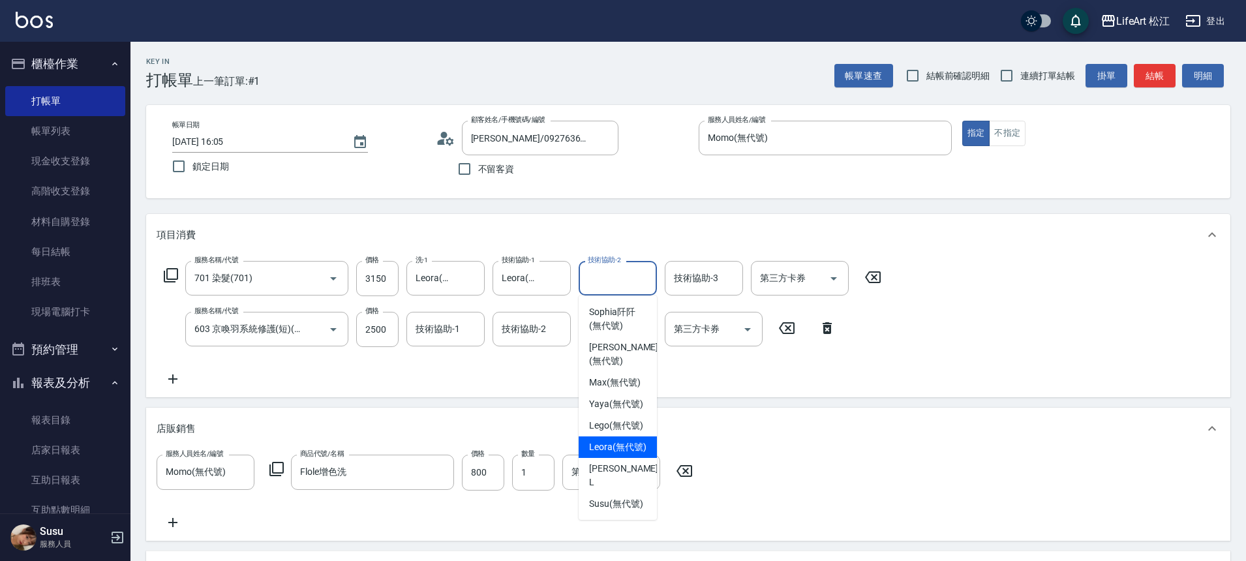
click at [611, 440] on span "Leora (無代號)" at bounding box center [617, 447] width 57 height 14
type input "Leora(無代號)"
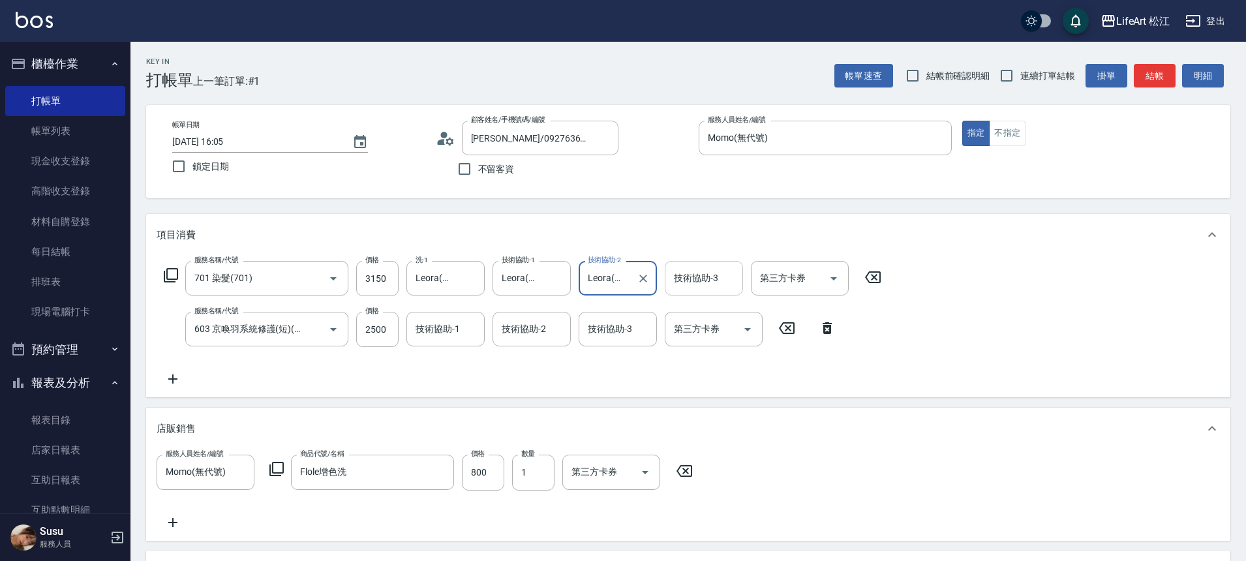
click at [693, 275] on div "技術協助-3 技術協助-3" at bounding box center [704, 278] width 78 height 35
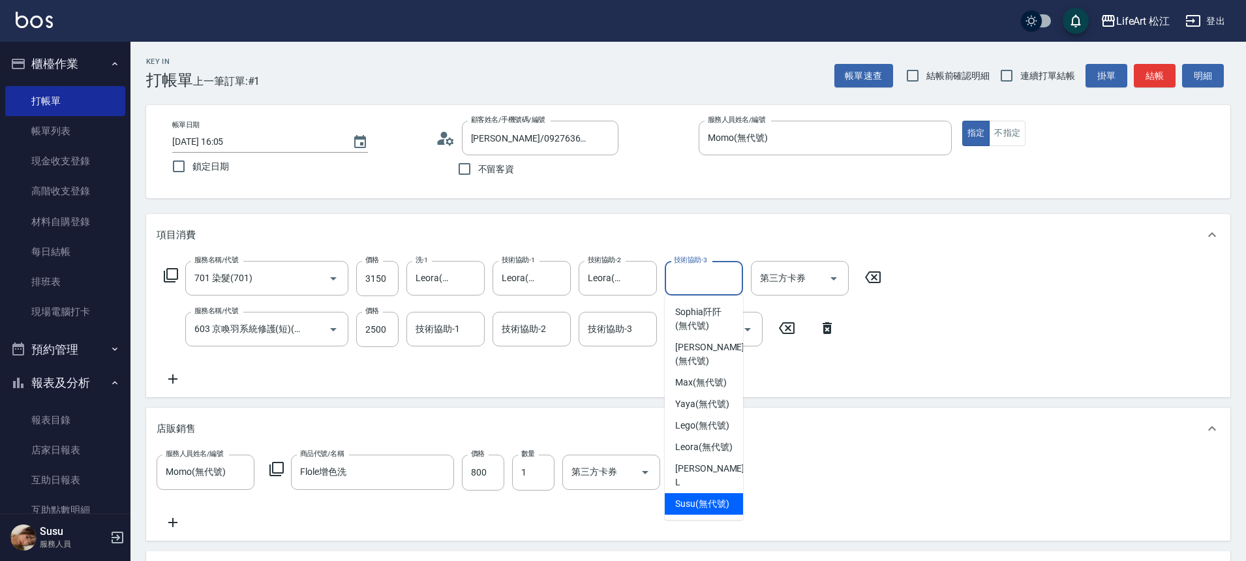
click at [700, 497] on span "Susu (無代號)" at bounding box center [702, 504] width 54 height 14
type input "Susu(無代號)"
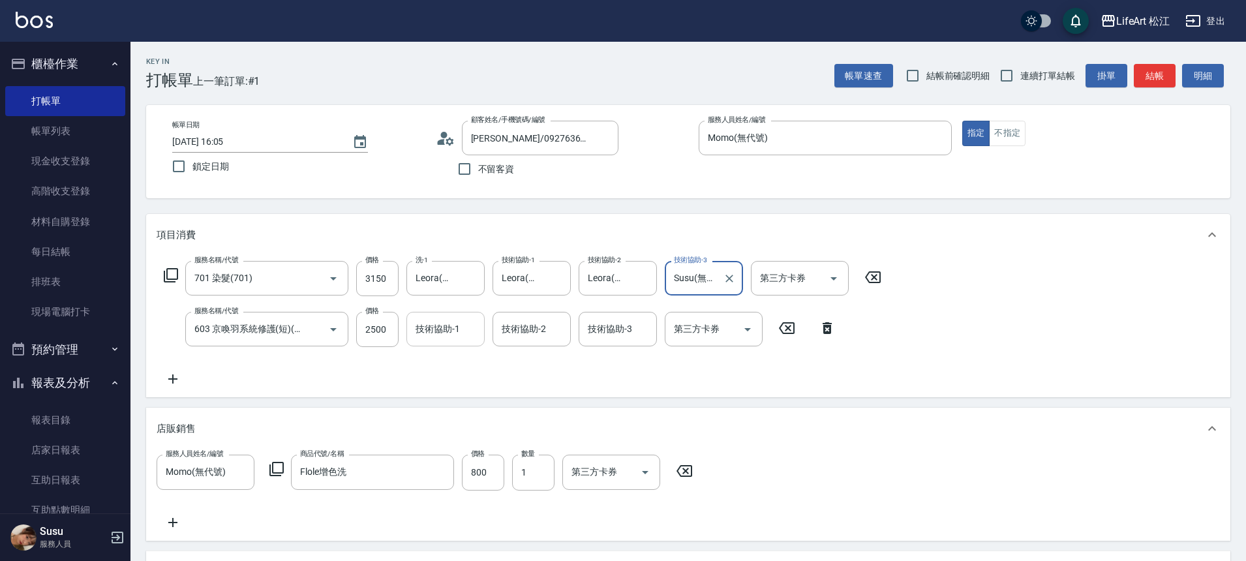
click at [454, 337] on input "技術協助-1" at bounding box center [445, 329] width 67 height 23
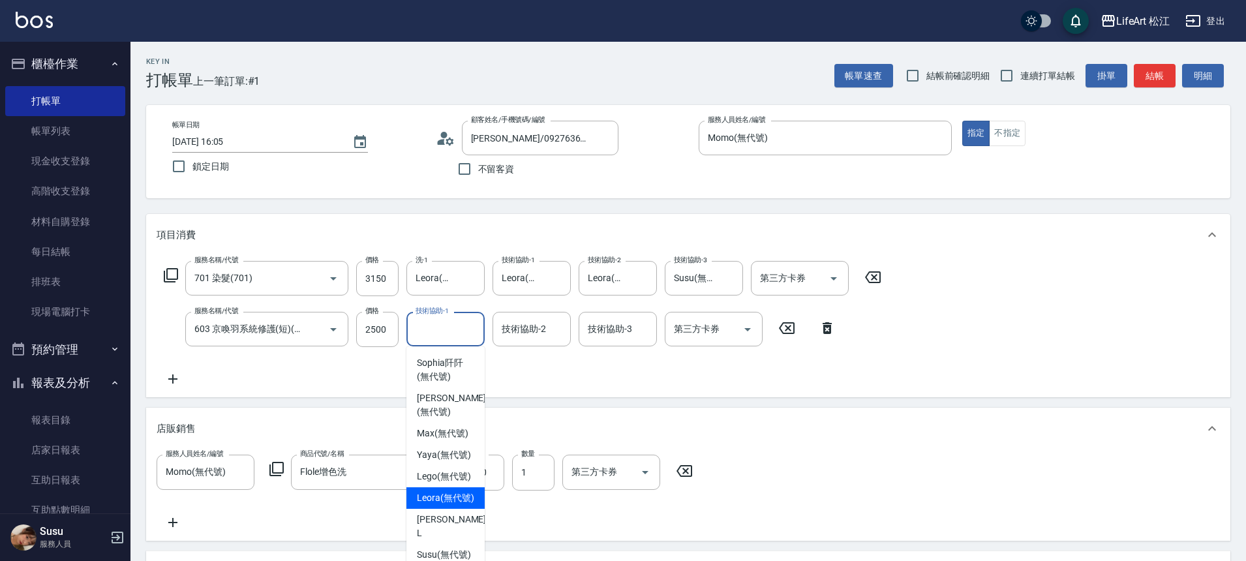
scroll to position [194, 0]
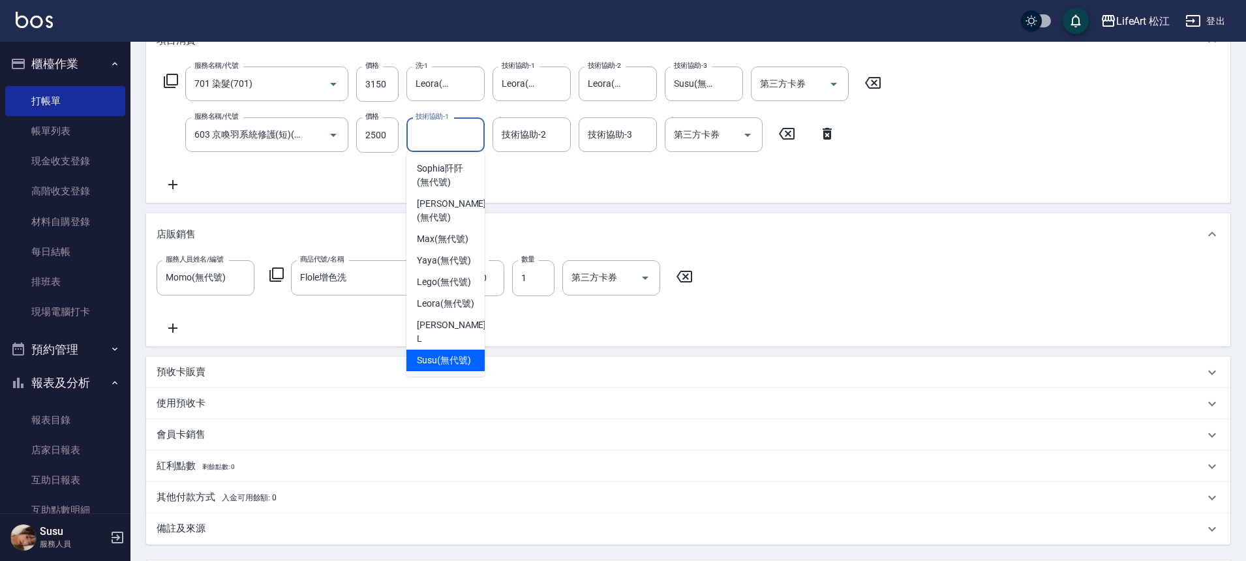
drag, startPoint x: 459, startPoint y: 348, endPoint x: 474, endPoint y: 234, distance: 114.5
click at [459, 354] on span "Susu (無代號)" at bounding box center [444, 361] width 54 height 14
type input "Susu(無代號)"
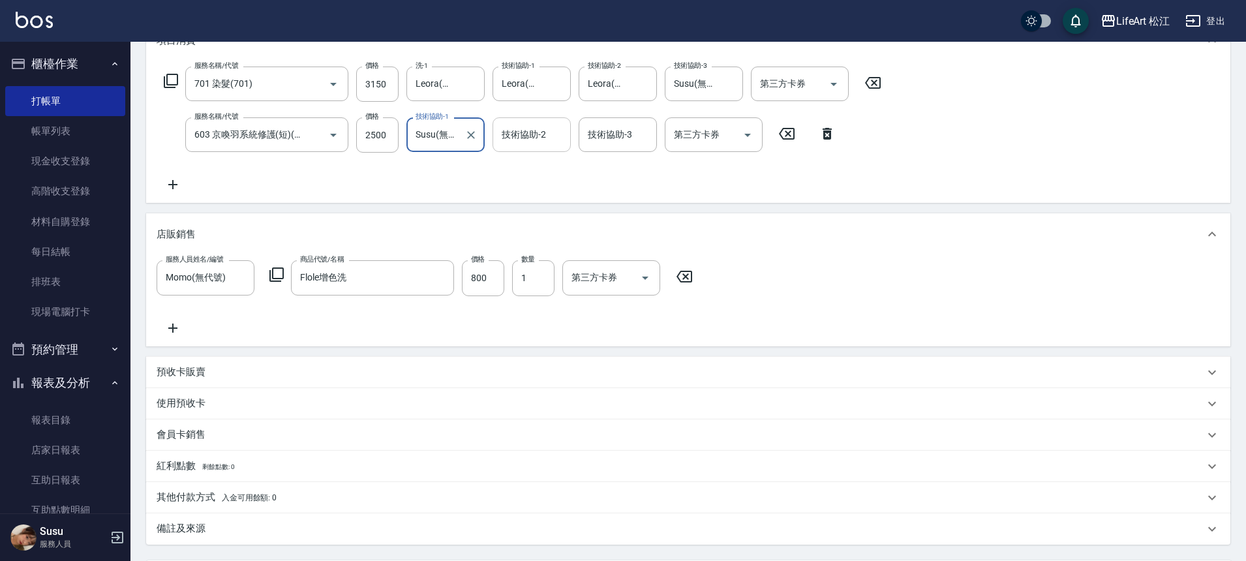
click at [522, 131] on div "技術協助-2 技術協助-2" at bounding box center [531, 134] width 78 height 35
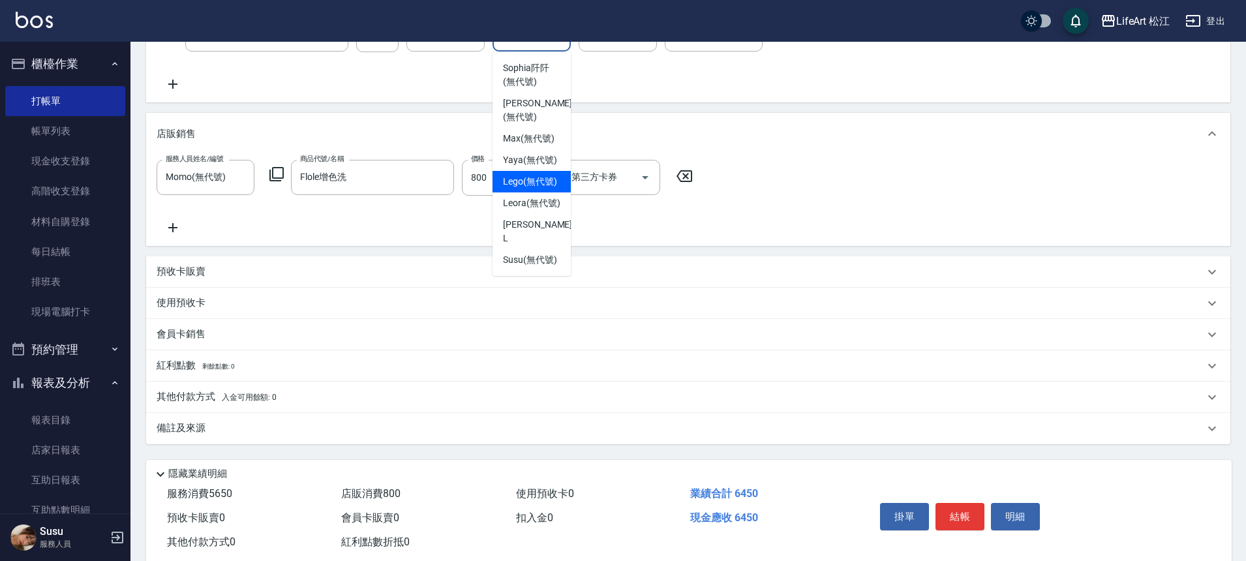
scroll to position [325, 0]
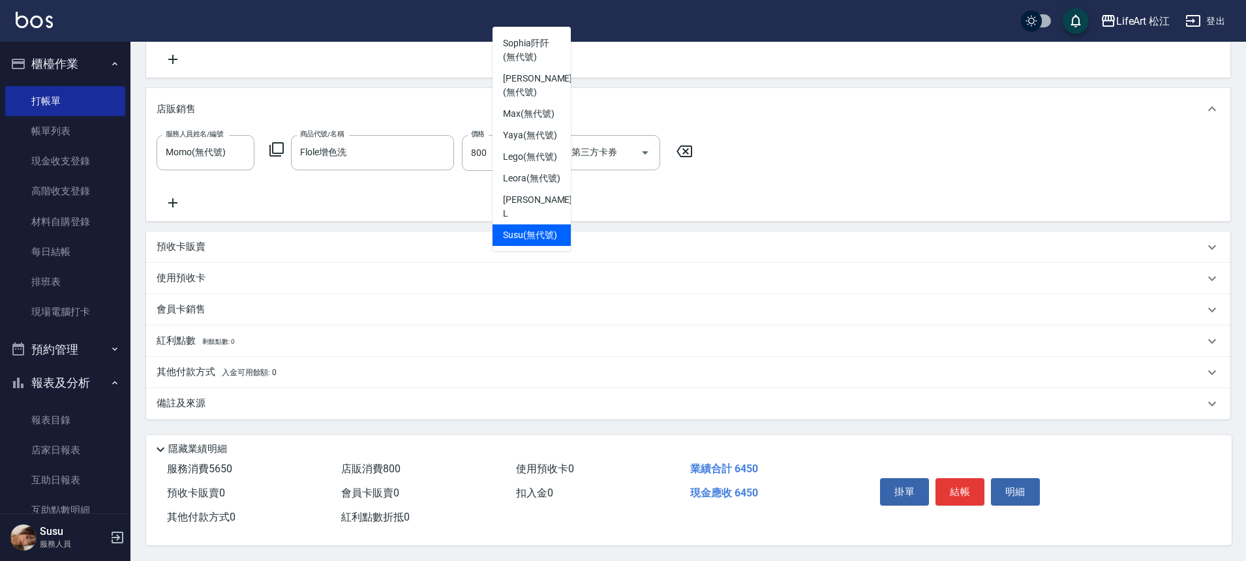
click at [516, 228] on span "Susu (無代號)" at bounding box center [530, 235] width 54 height 14
type input "Susu(無代號)"
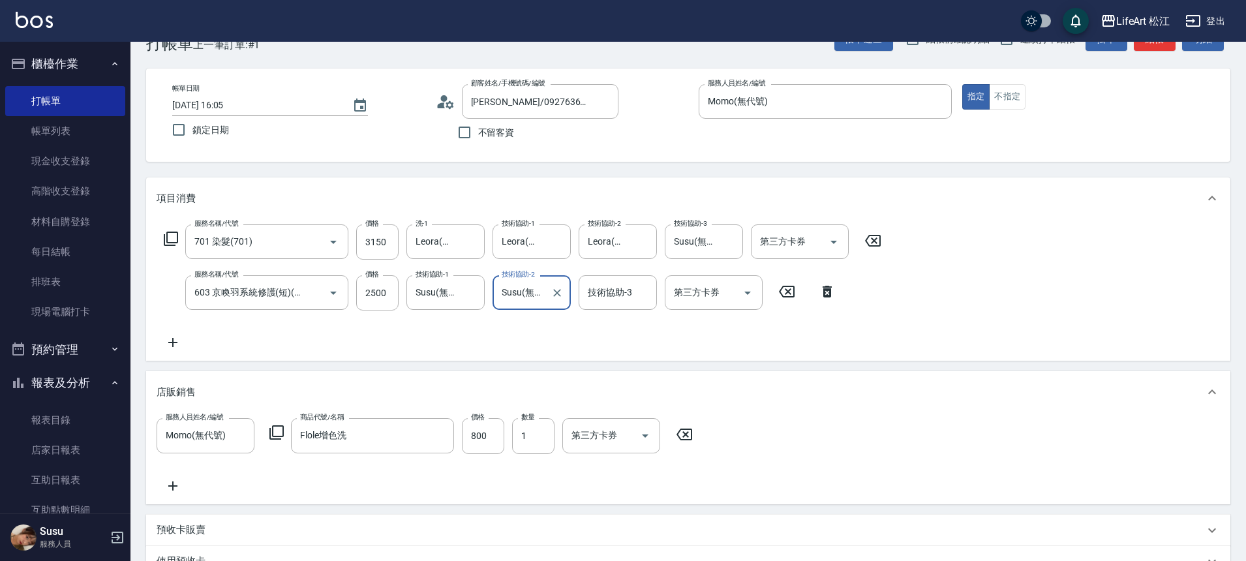
scroll to position [0, 0]
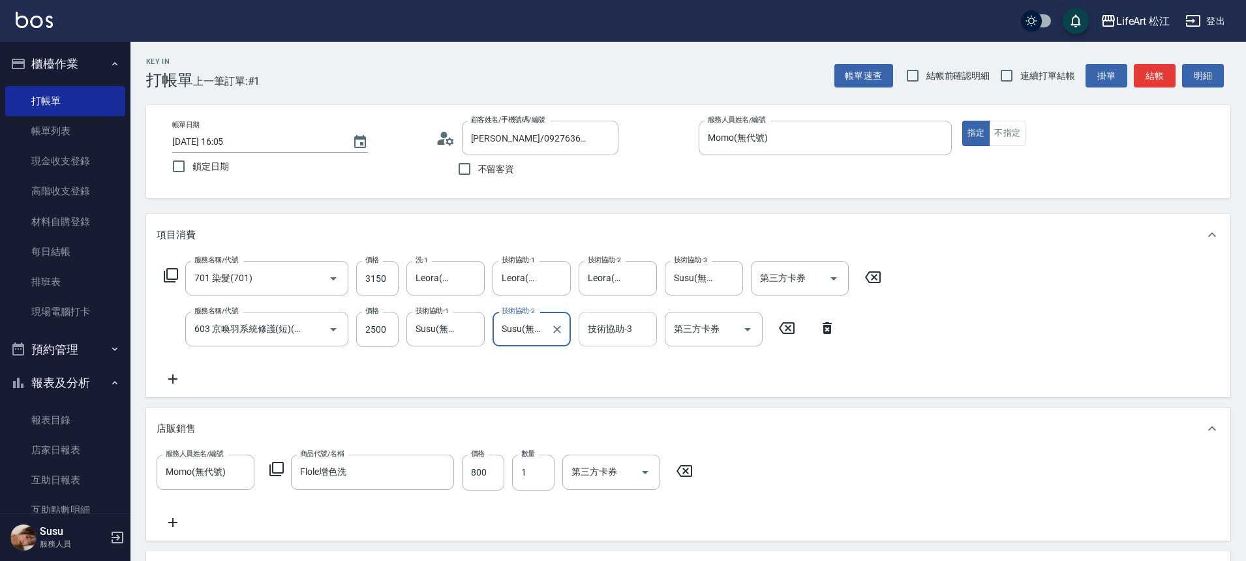
click at [601, 327] on div "技術協助-3 技術協助-3" at bounding box center [618, 329] width 78 height 35
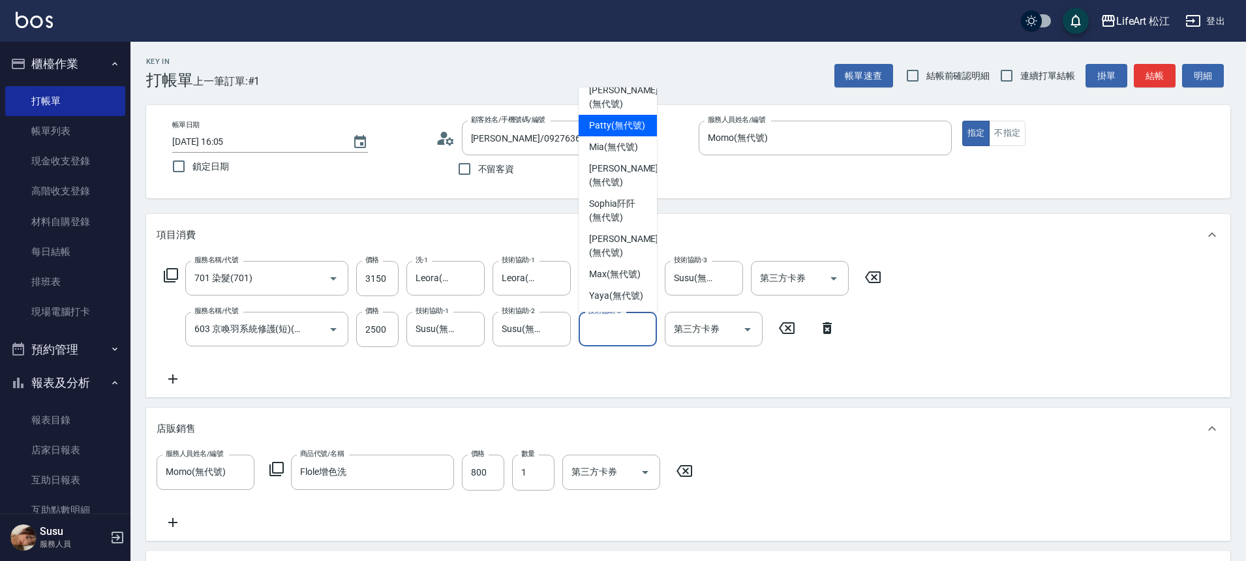
scroll to position [316, 0]
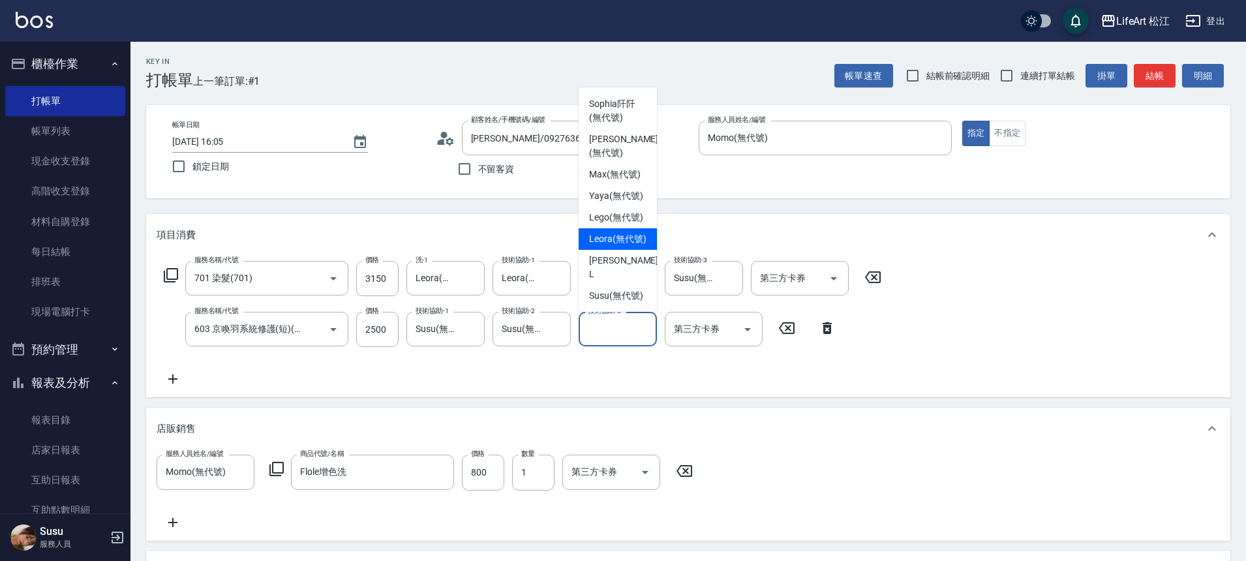
click at [621, 232] on span "Leora (無代號)" at bounding box center [617, 239] width 57 height 14
type input "Leora(無代號)"
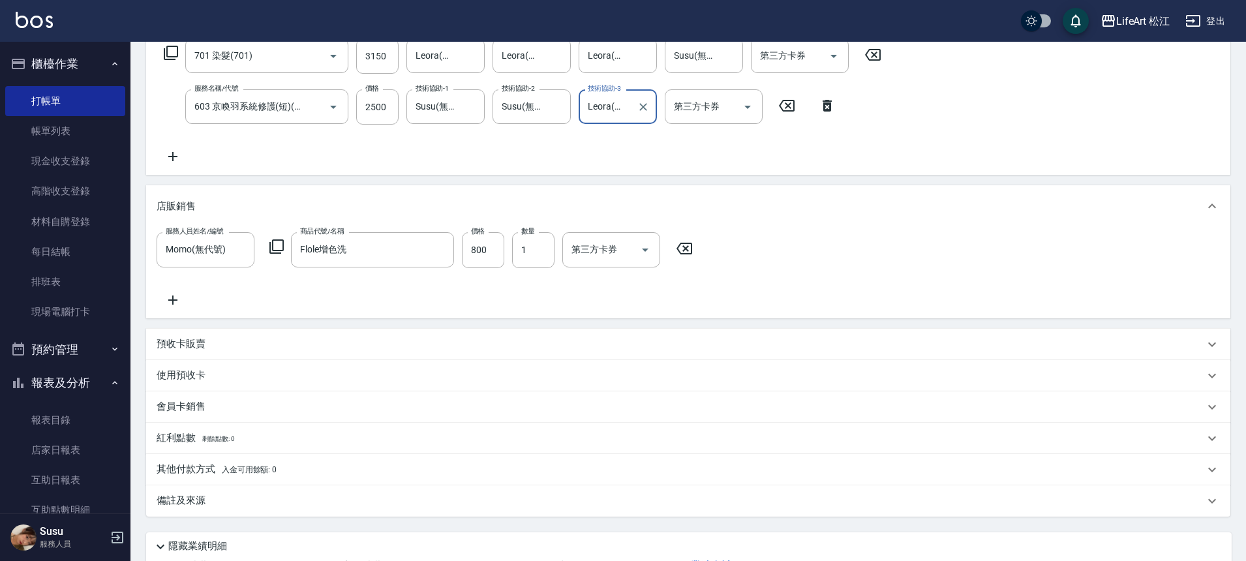
scroll to position [325, 0]
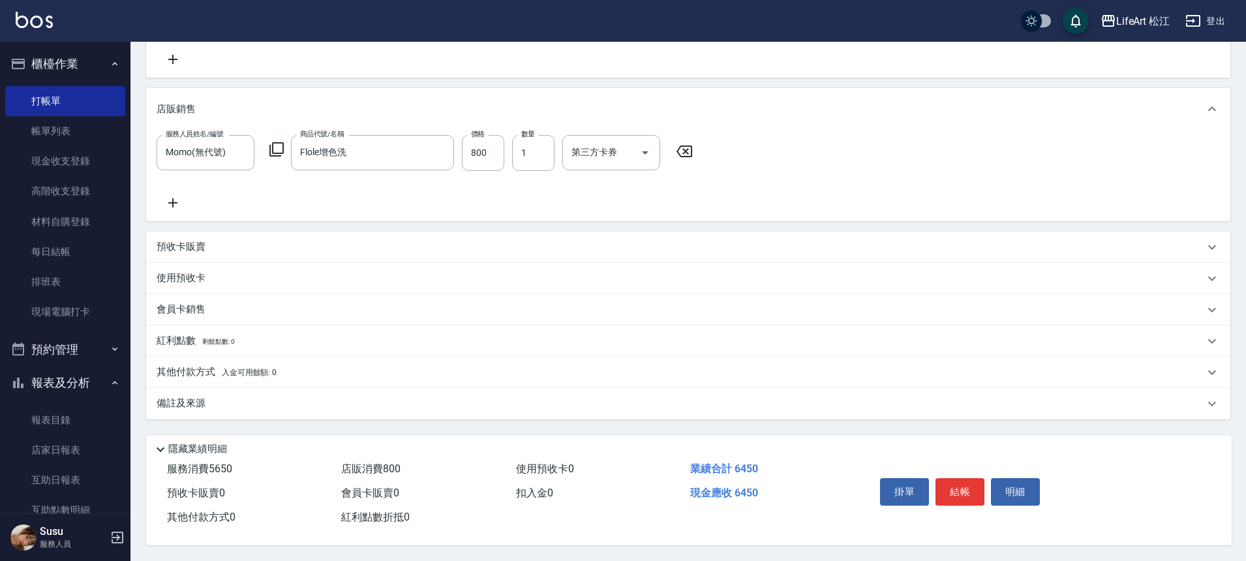
click at [273, 400] on div "備註及來源" at bounding box center [681, 404] width 1048 height 14
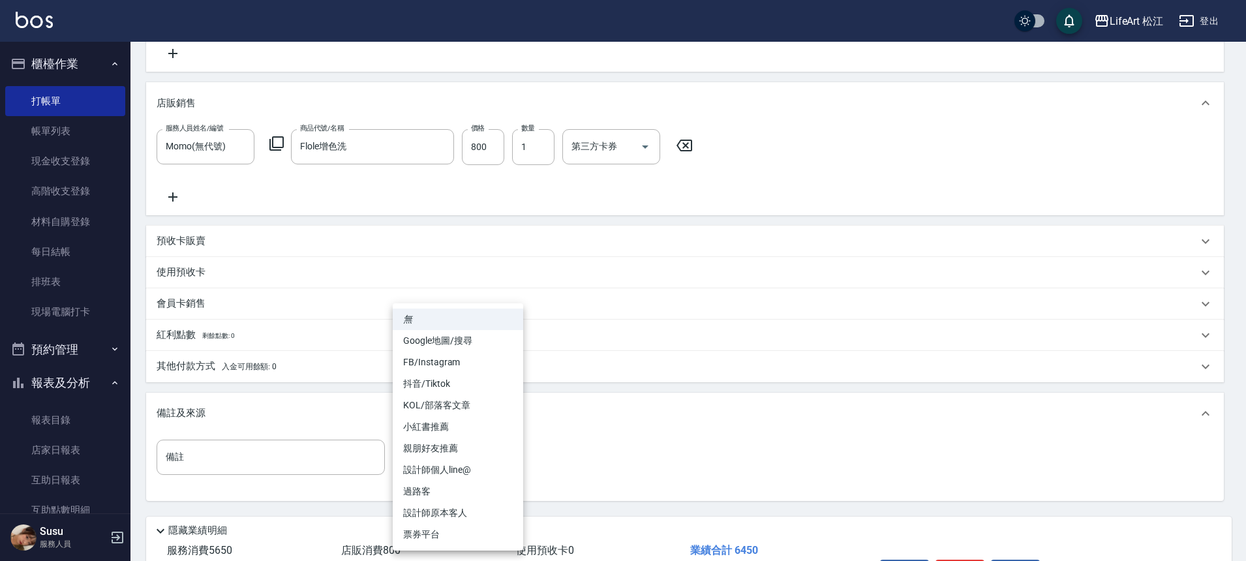
click at [471, 454] on body "LifeArt 松江 登出 櫃檯作業 打帳單 帳單列表 現金收支登錄 高階收支登錄 材料自購登錄 每日結帳 排班表 現場電腦打卡 預約管理 預約管理 單日預約…" at bounding box center [623, 159] width 1246 height 968
click at [475, 476] on li "設計師個人line@" at bounding box center [458, 470] width 130 height 22
type input "設計師個人line@"
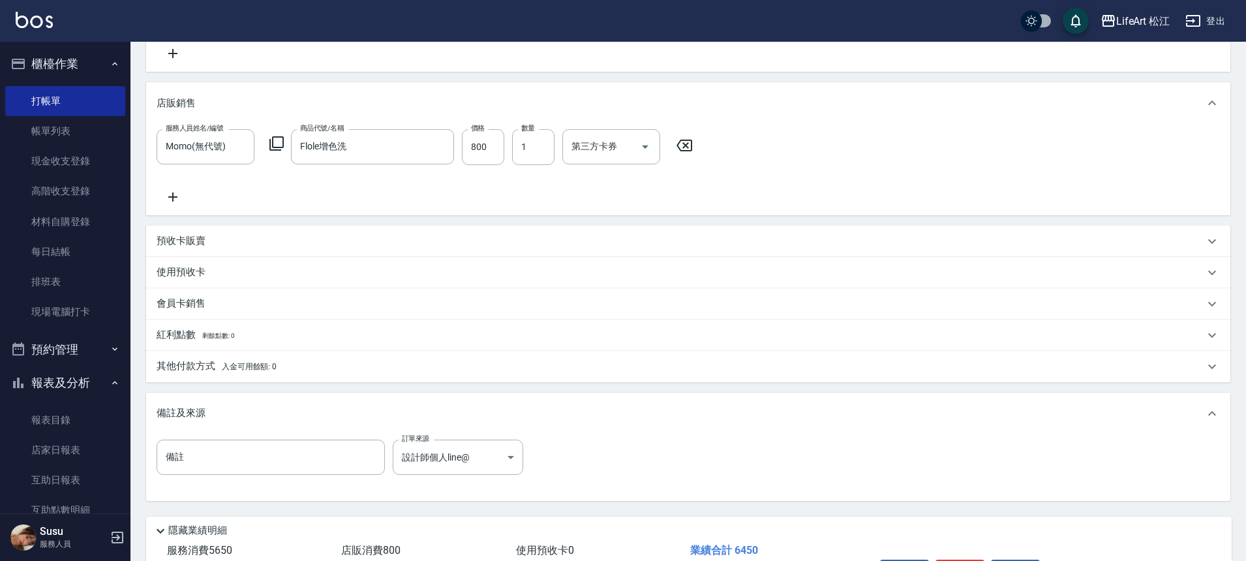
click at [397, 372] on div "其他付款方式 入金可用餘額: 0" at bounding box center [681, 366] width 1048 height 14
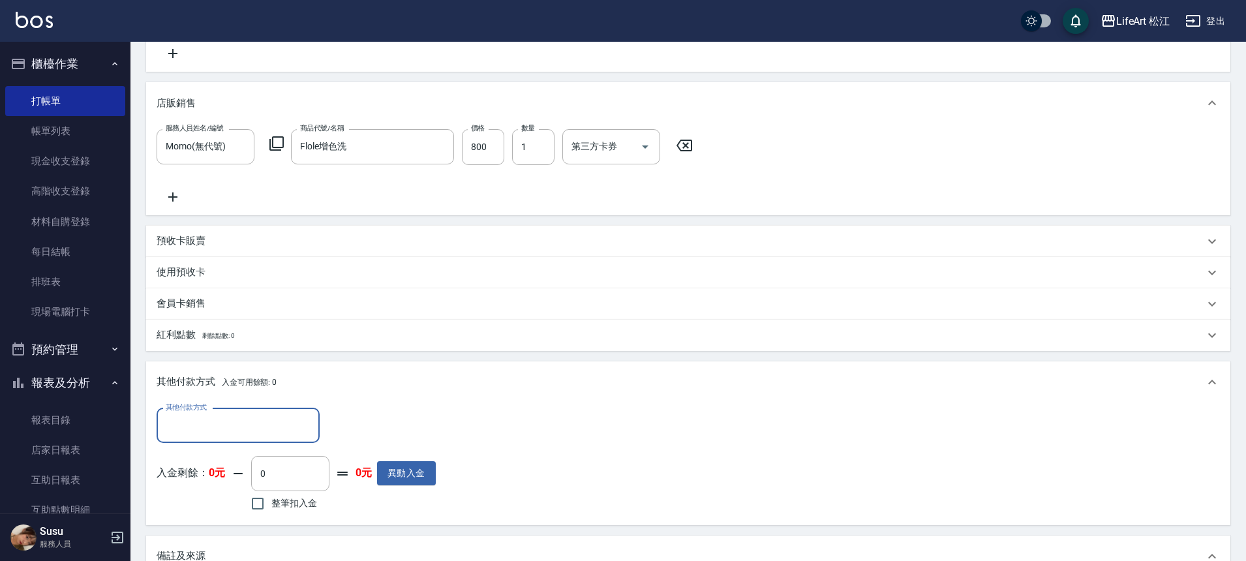
scroll to position [1, 0]
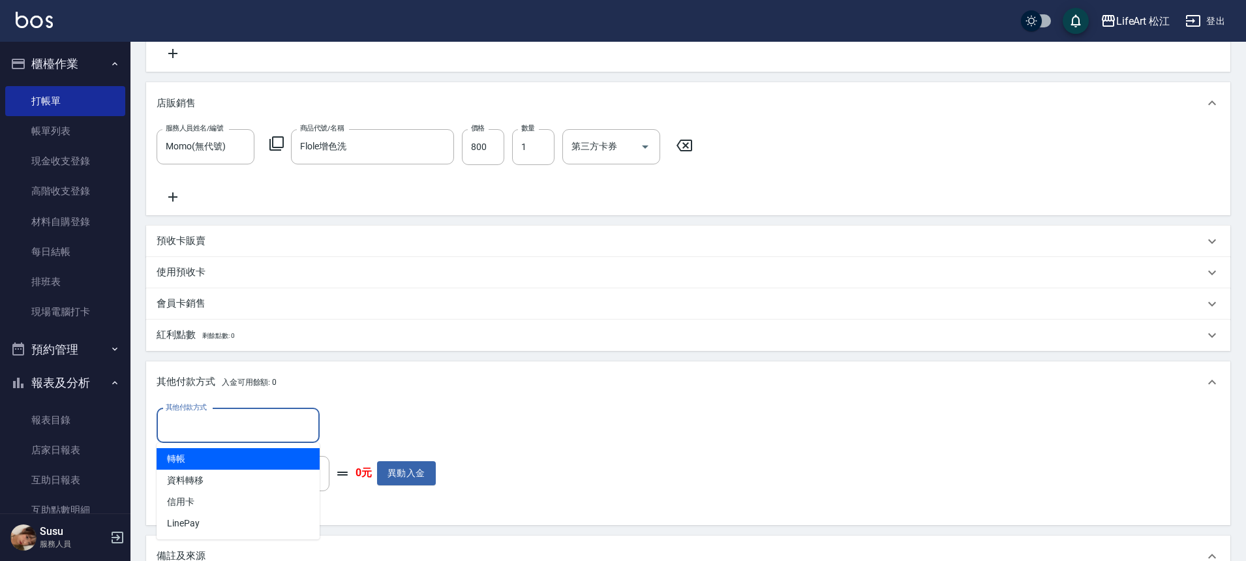
click at [218, 427] on input "其他付款方式" at bounding box center [237, 425] width 151 height 23
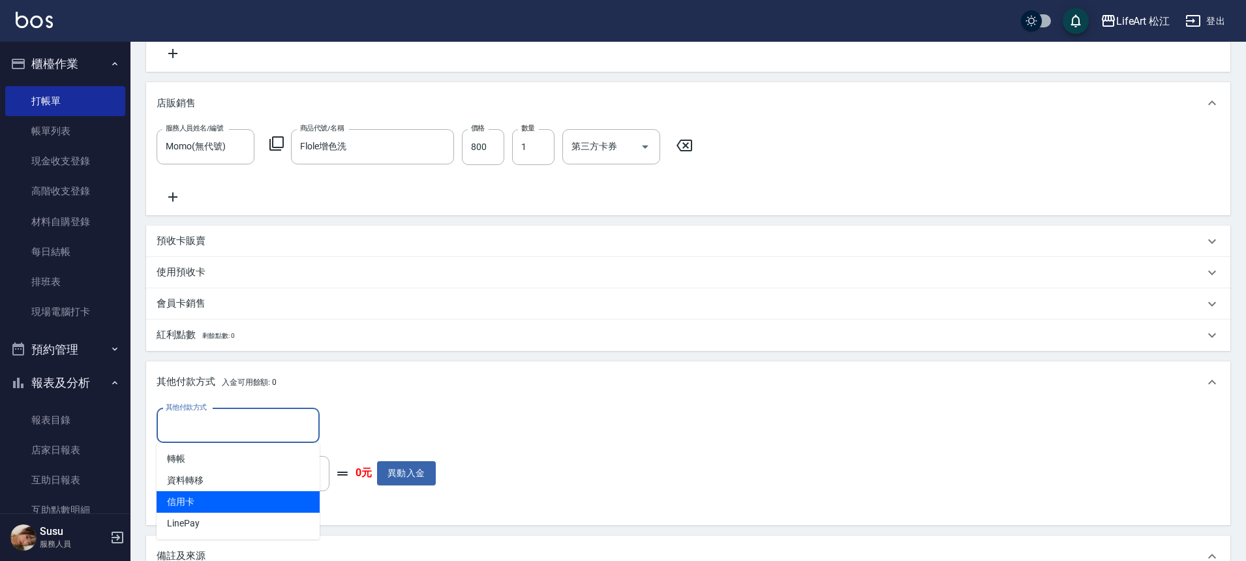
click at [224, 502] on span "信用卡" at bounding box center [238, 502] width 163 height 22
type input "信用卡"
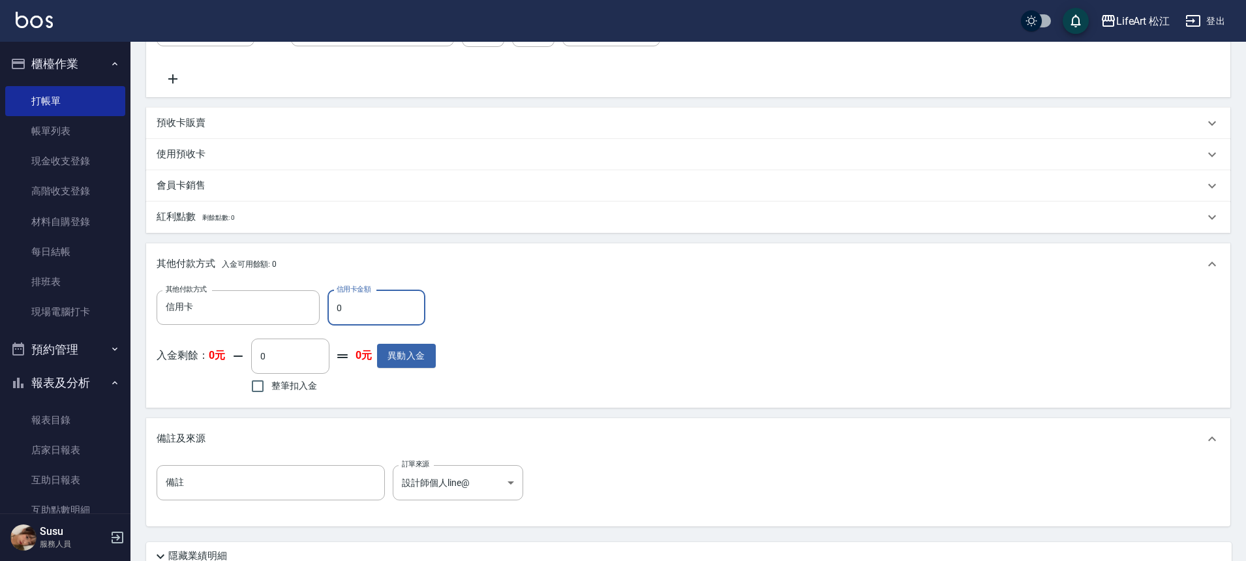
scroll to position [556, 0]
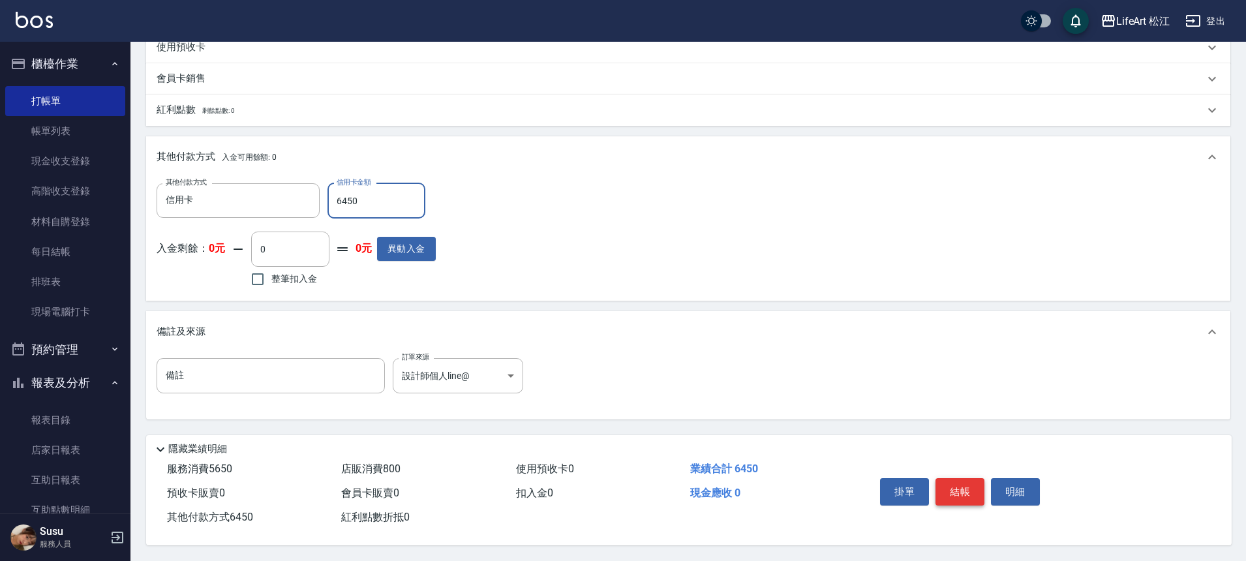
type input "6450"
click at [956, 494] on button "結帳" at bounding box center [959, 491] width 49 height 27
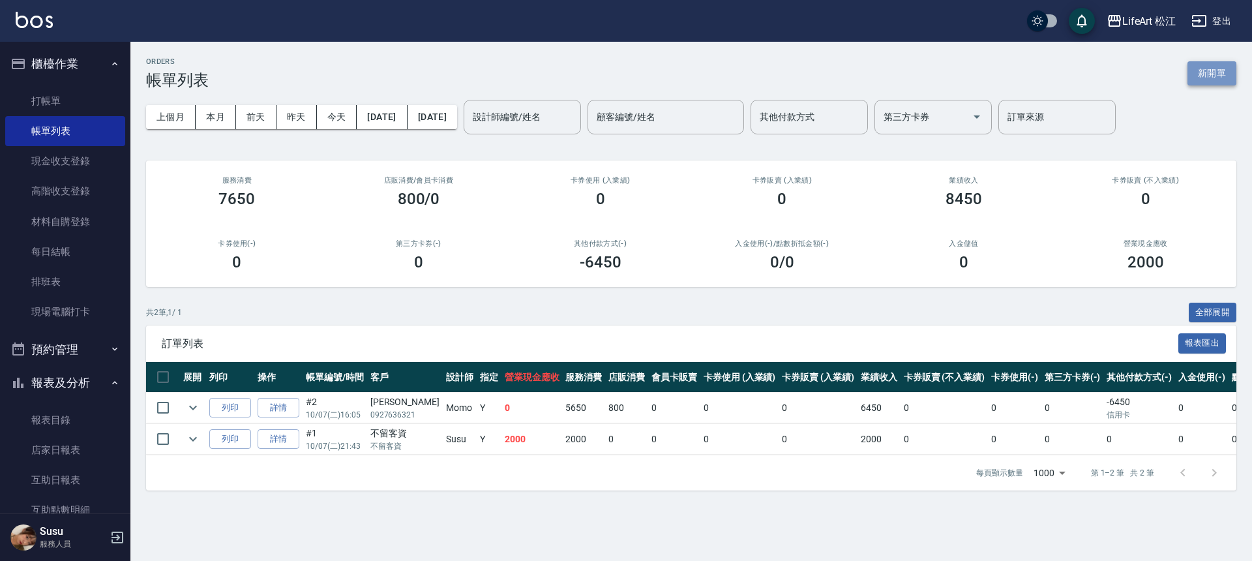
click at [1228, 76] on button "新開單" at bounding box center [1212, 73] width 49 height 24
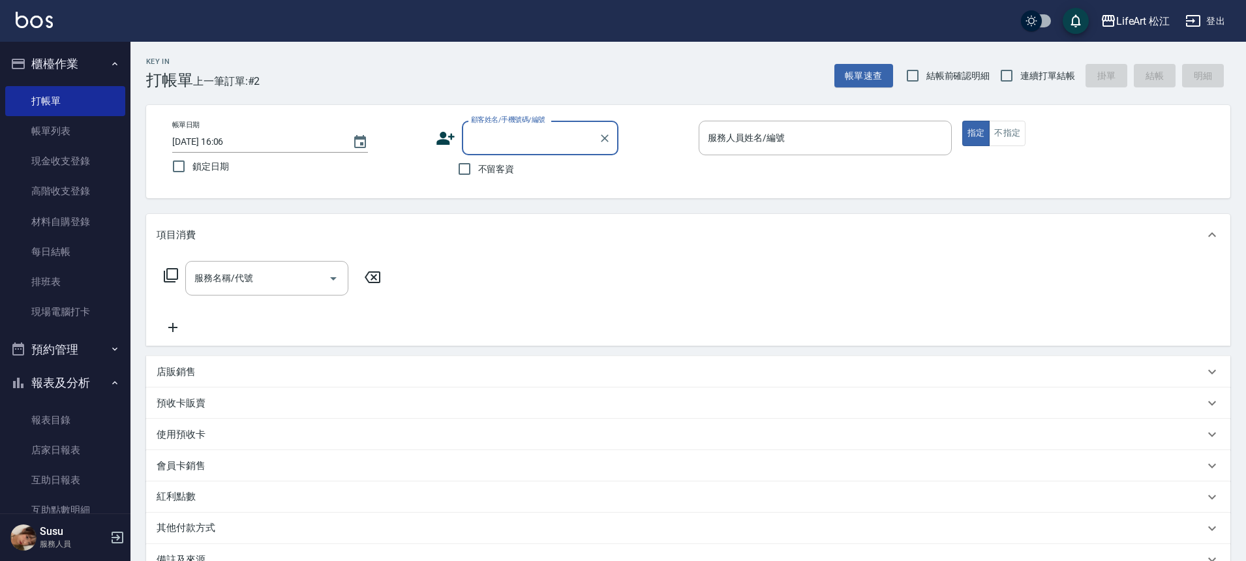
type input "u"
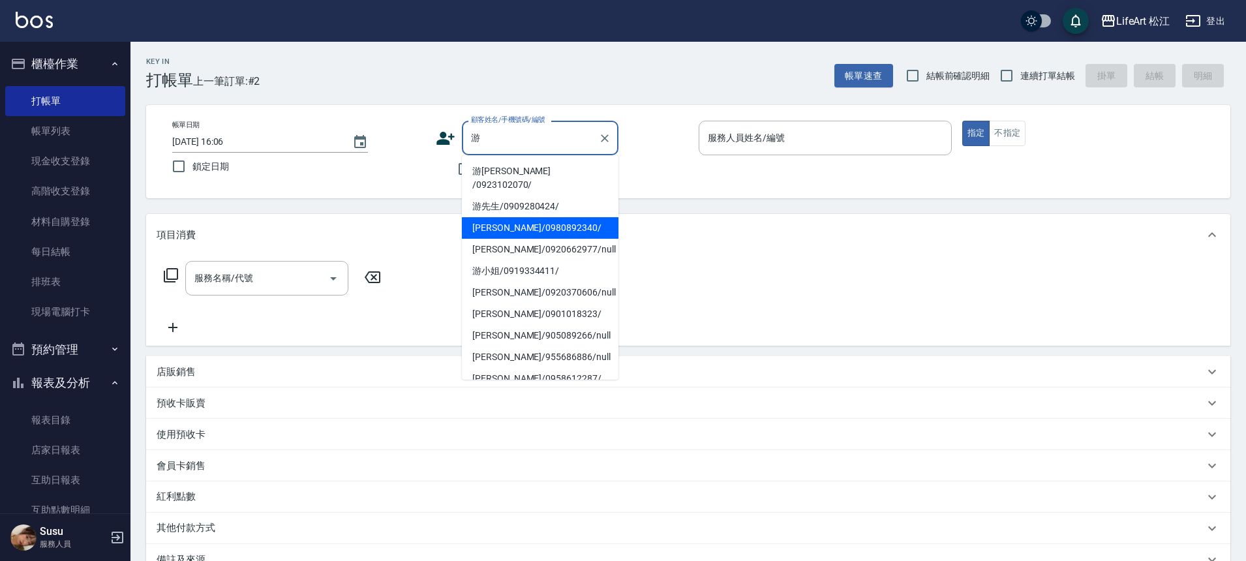
click at [554, 217] on li "[PERSON_NAME]/0980892340/" at bounding box center [540, 228] width 157 height 22
type input "[PERSON_NAME]/0980892340/"
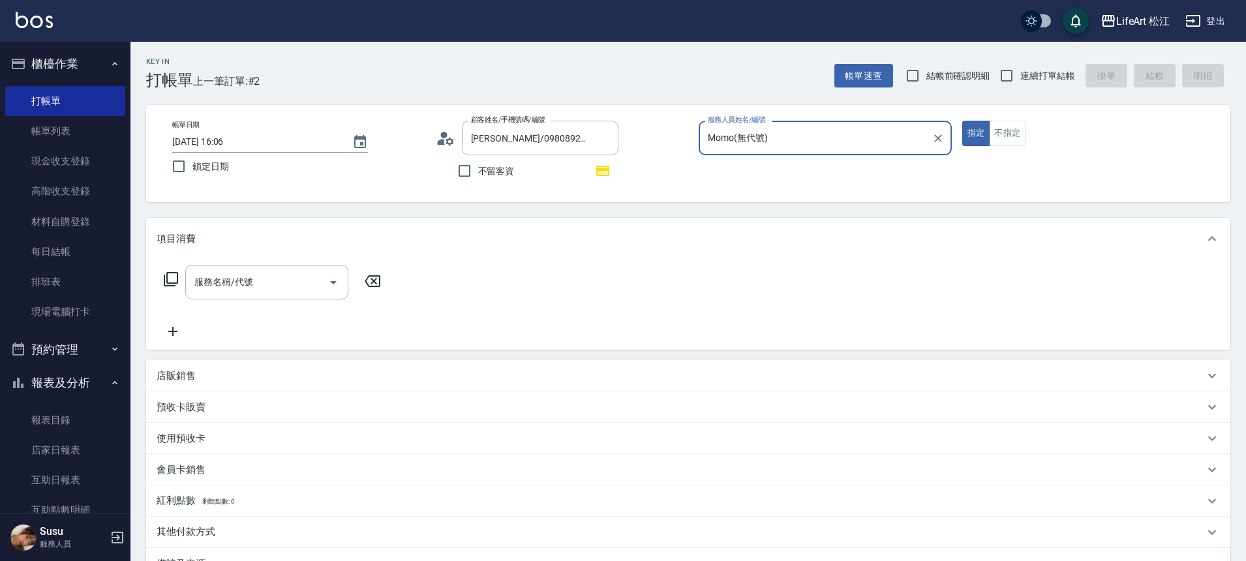
type input "Momo(無代號)"
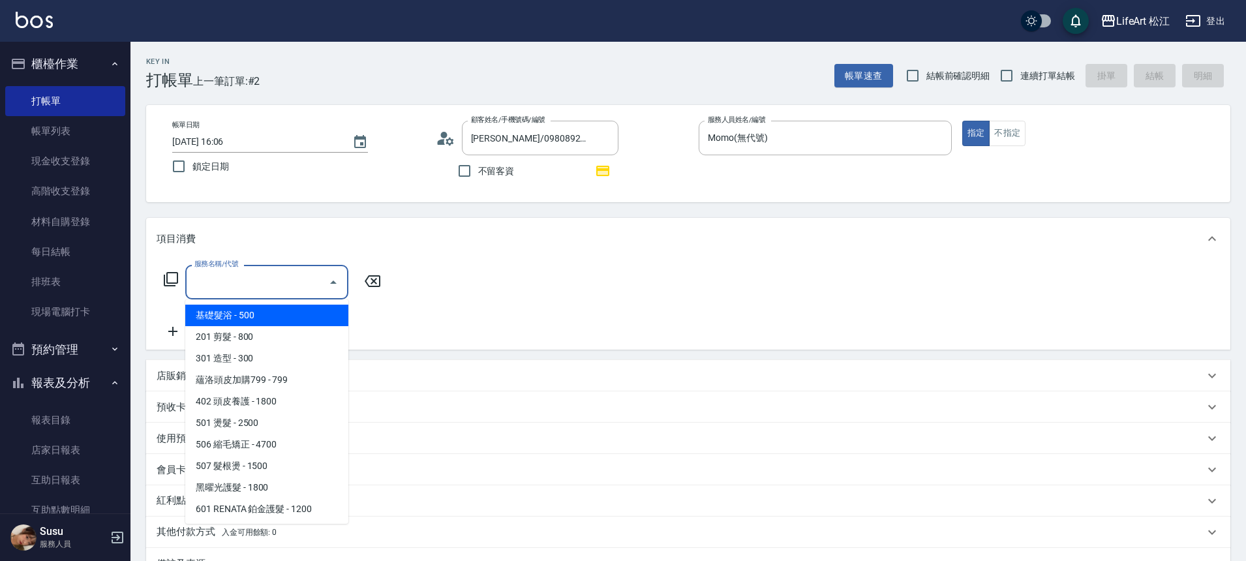
click at [275, 274] on input "服務名稱/代號" at bounding box center [257, 282] width 132 height 23
click at [274, 322] on span "基礎髮浴 - 500" at bounding box center [266, 316] width 163 height 22
type input "基礎髮浴 (101)"
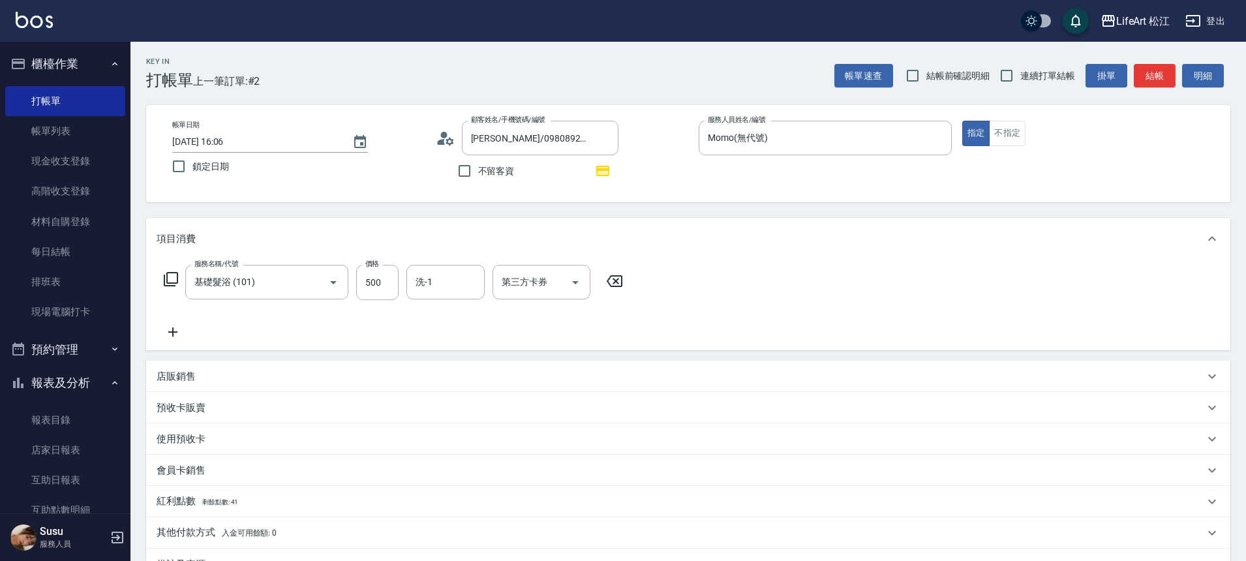
click at [173, 335] on icon at bounding box center [172, 331] width 9 height 9
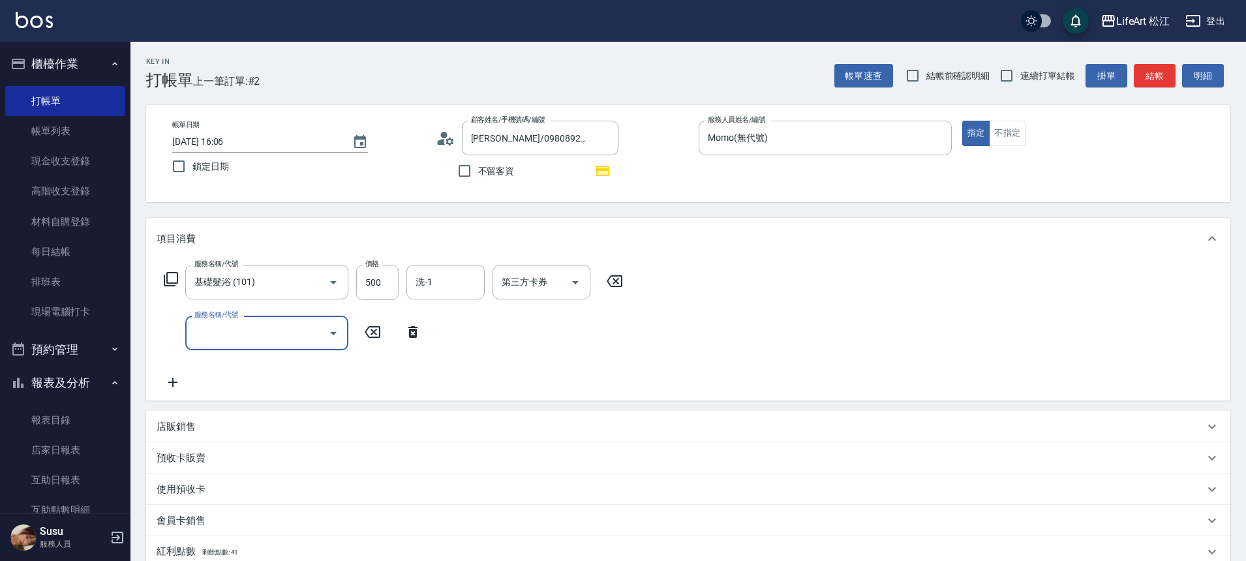
click at [264, 355] on div "服務名稱/代號 基礎髮浴 (101) 服務名稱/代號 價格 500 價格 洗-1 洗-1 第三方卡券 第三方卡券 服務名稱/代號 服務名稱/代號" at bounding box center [394, 327] width 474 height 125
click at [267, 346] on div "服務名稱/代號" at bounding box center [266, 333] width 163 height 35
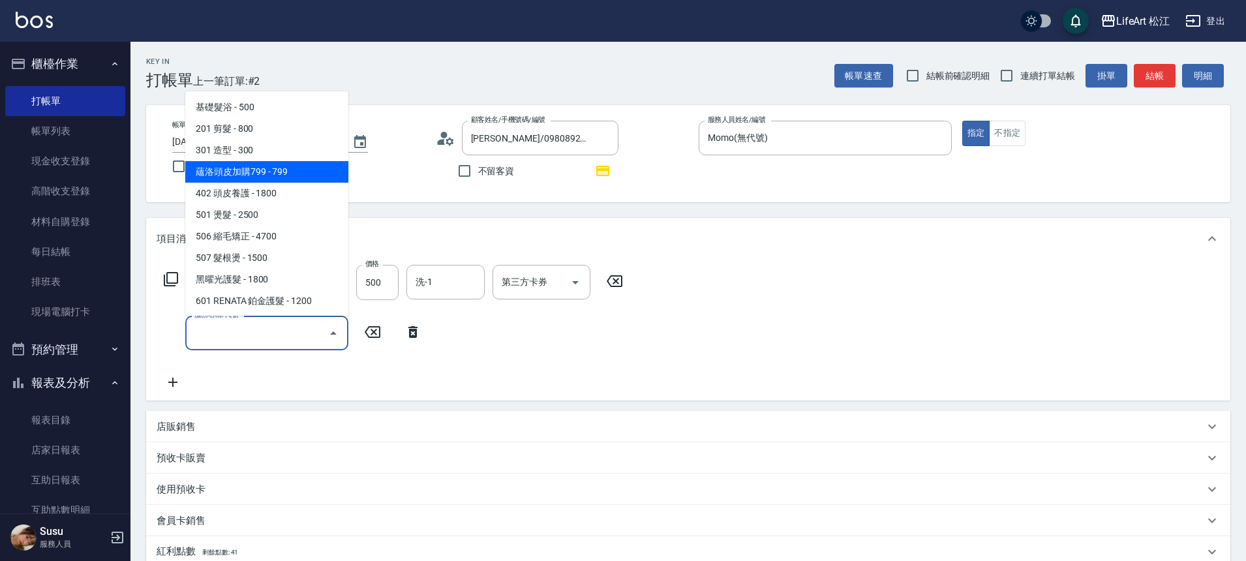
click at [304, 174] on span "蘊洛頭皮加購799 - 799" at bounding box center [266, 172] width 163 height 22
type input "蘊洛頭皮加購799(401)"
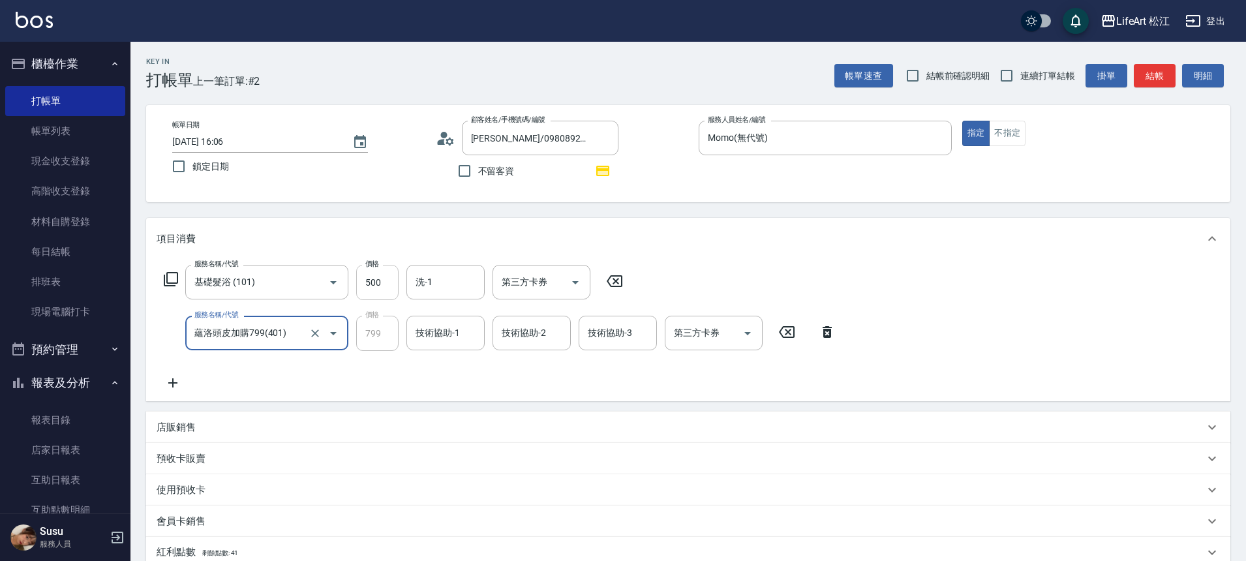
click at [392, 285] on input "500" at bounding box center [377, 282] width 42 height 35
click at [390, 284] on input "500" at bounding box center [377, 282] width 42 height 35
click at [381, 280] on input "500" at bounding box center [377, 282] width 42 height 35
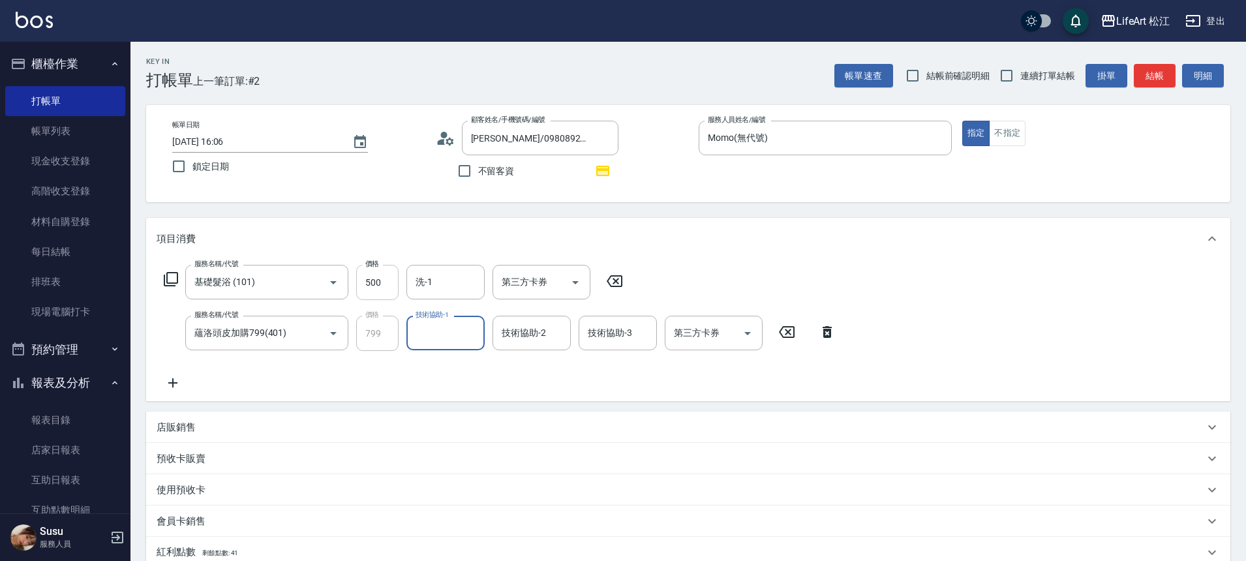
click at [381, 280] on input "500" at bounding box center [377, 282] width 42 height 35
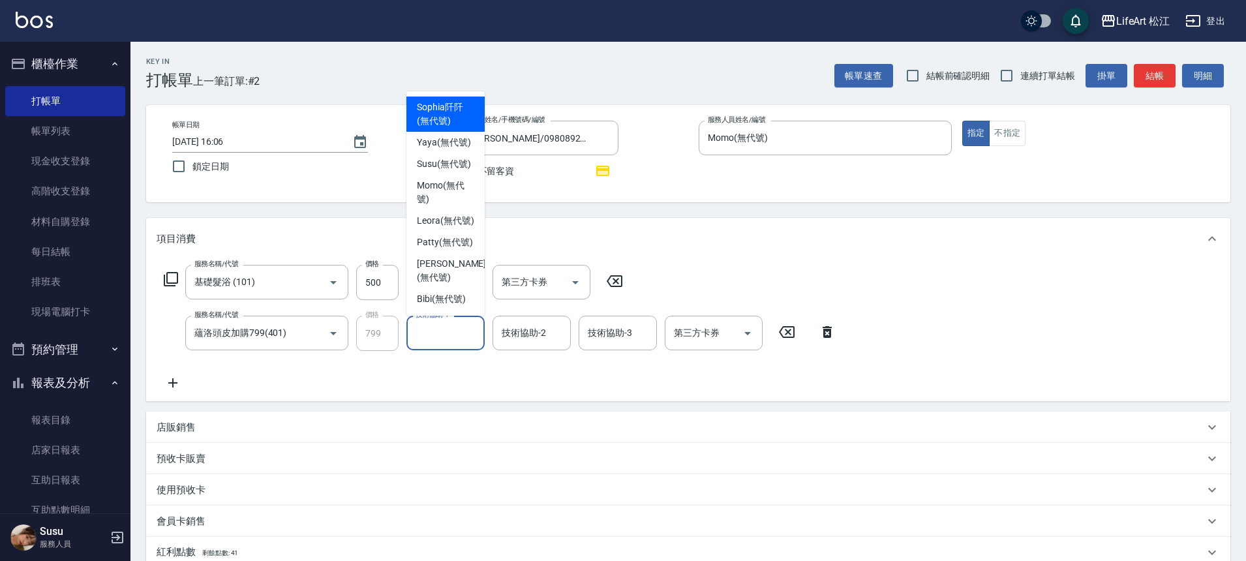
click at [440, 333] on input "技術協助-1" at bounding box center [445, 333] width 67 height 23
click at [431, 171] on span "Susu (無代號)" at bounding box center [444, 164] width 54 height 14
type input "Susu(無代號)"
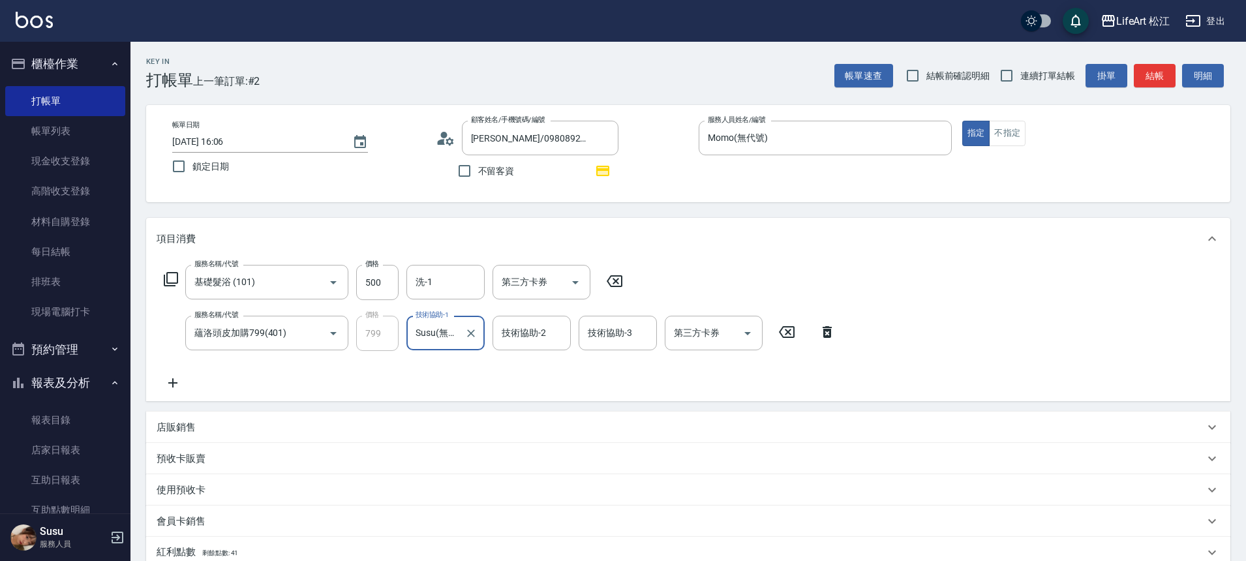
click at [533, 331] on div "技術協助-2 技術協助-2" at bounding box center [531, 333] width 78 height 35
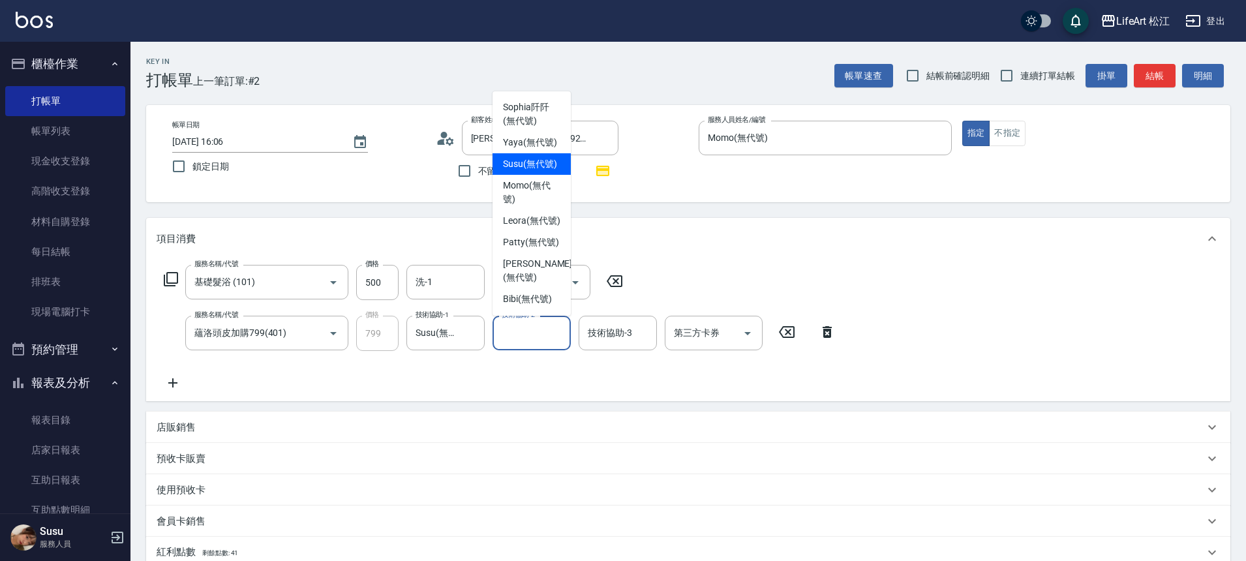
click at [531, 171] on span "Susu (無代號)" at bounding box center [530, 164] width 54 height 14
type input "Susu(無代號)"
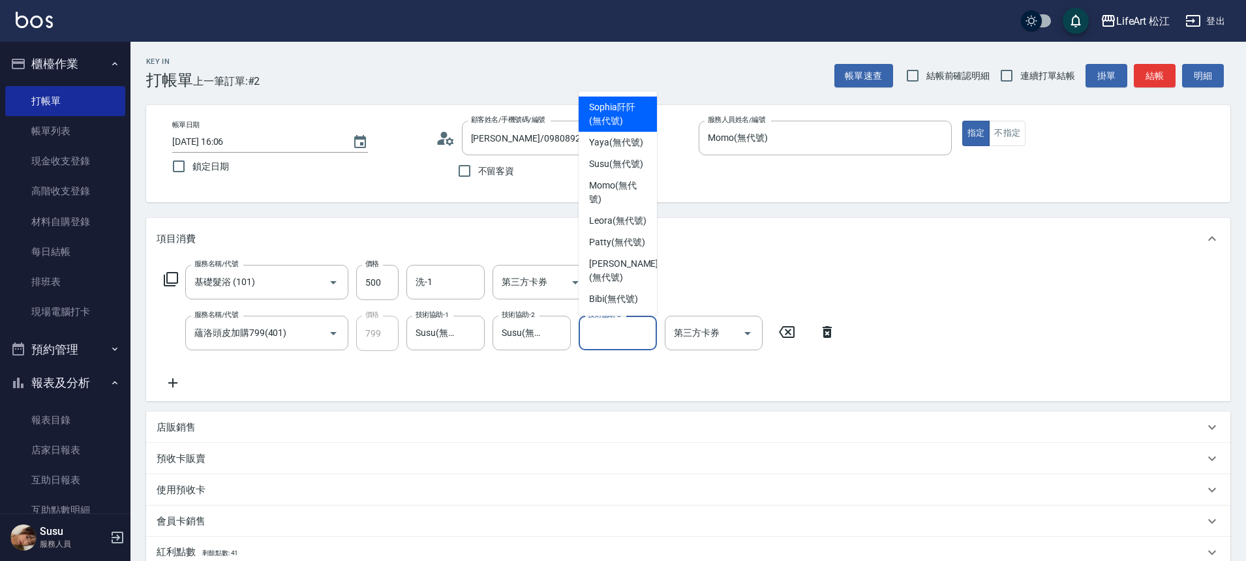
click at [627, 333] on div "技術協助-3 技術協助-3" at bounding box center [618, 333] width 78 height 35
click at [621, 171] on span "Susu (無代號)" at bounding box center [616, 164] width 54 height 14
type input "Susu(無代號)"
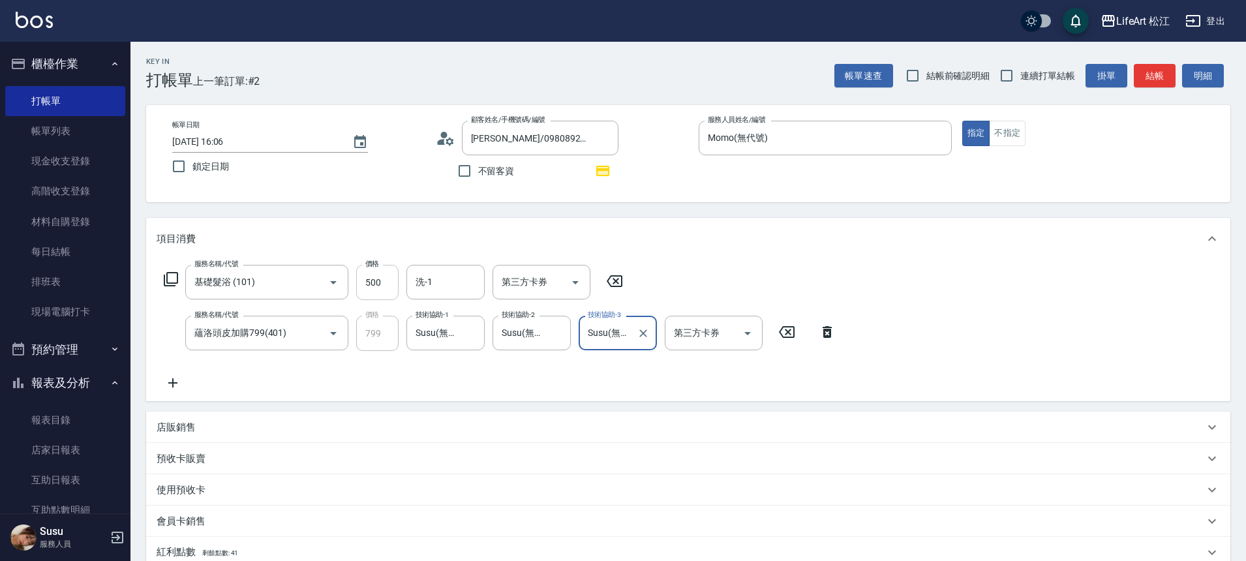
click at [385, 283] on input "500" at bounding box center [377, 282] width 42 height 35
click at [385, 281] on input "500" at bounding box center [377, 282] width 42 height 35
click at [760, 256] on div "項目消費" at bounding box center [688, 239] width 1084 height 42
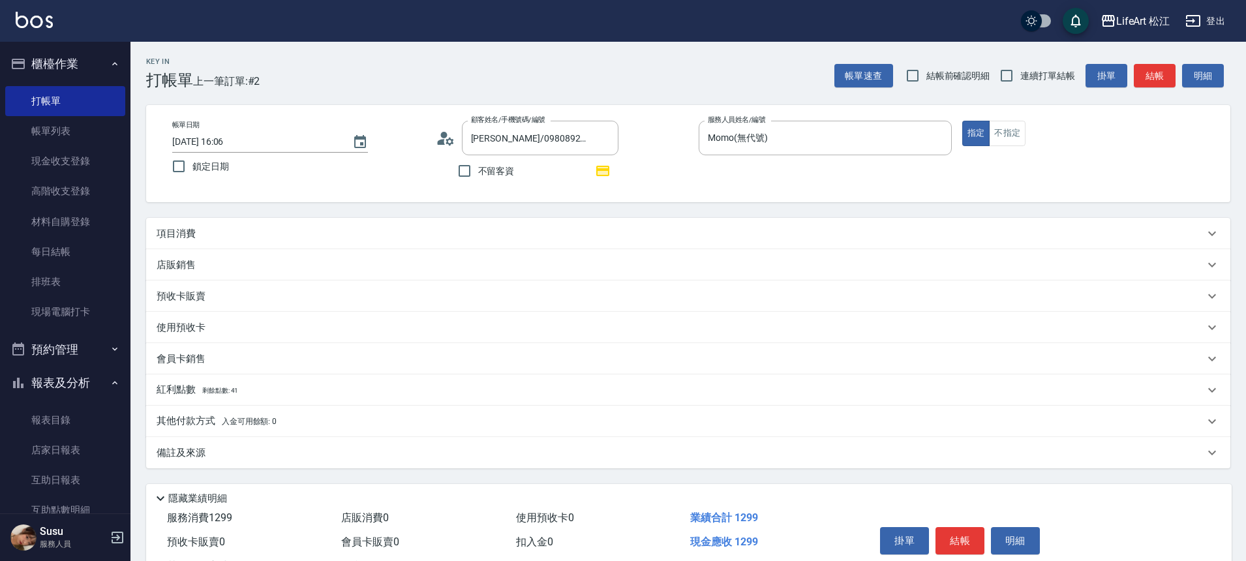
click at [183, 228] on p "項目消費" at bounding box center [176, 234] width 39 height 14
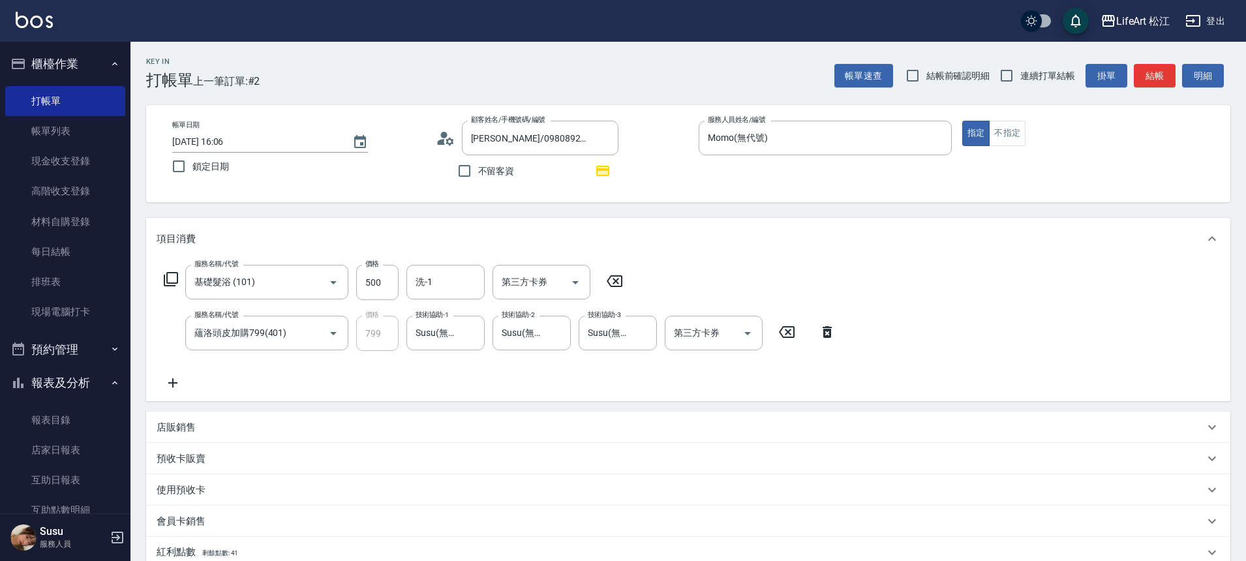
click at [622, 282] on icon at bounding box center [615, 281] width 16 height 12
click at [249, 279] on input "服務名稱/代號" at bounding box center [257, 282] width 132 height 23
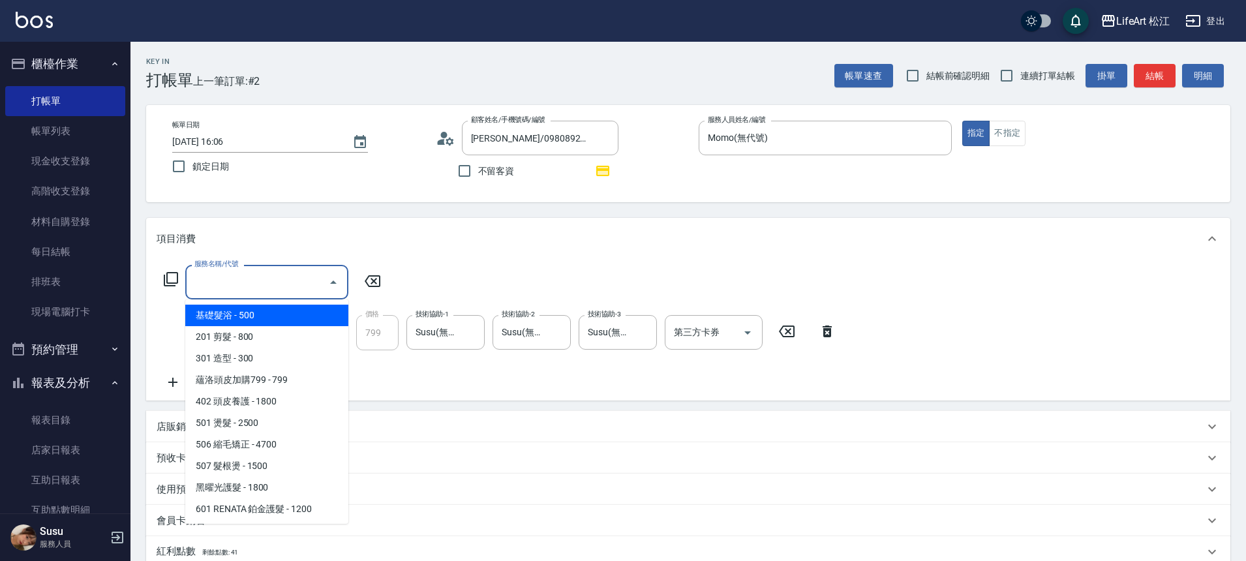
click at [242, 316] on span "基礎髮浴 - 500" at bounding box center [266, 316] width 163 height 22
type input "基礎髮浴 (101)"
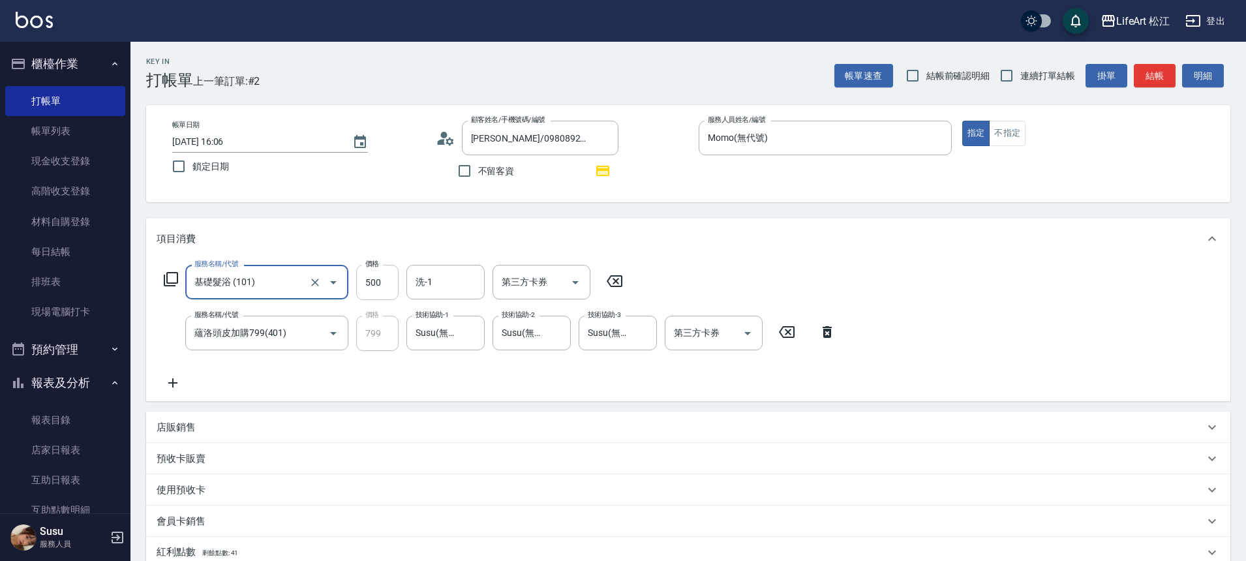
click at [372, 286] on input "500" at bounding box center [377, 282] width 42 height 35
click at [378, 282] on input "500" at bounding box center [377, 282] width 42 height 35
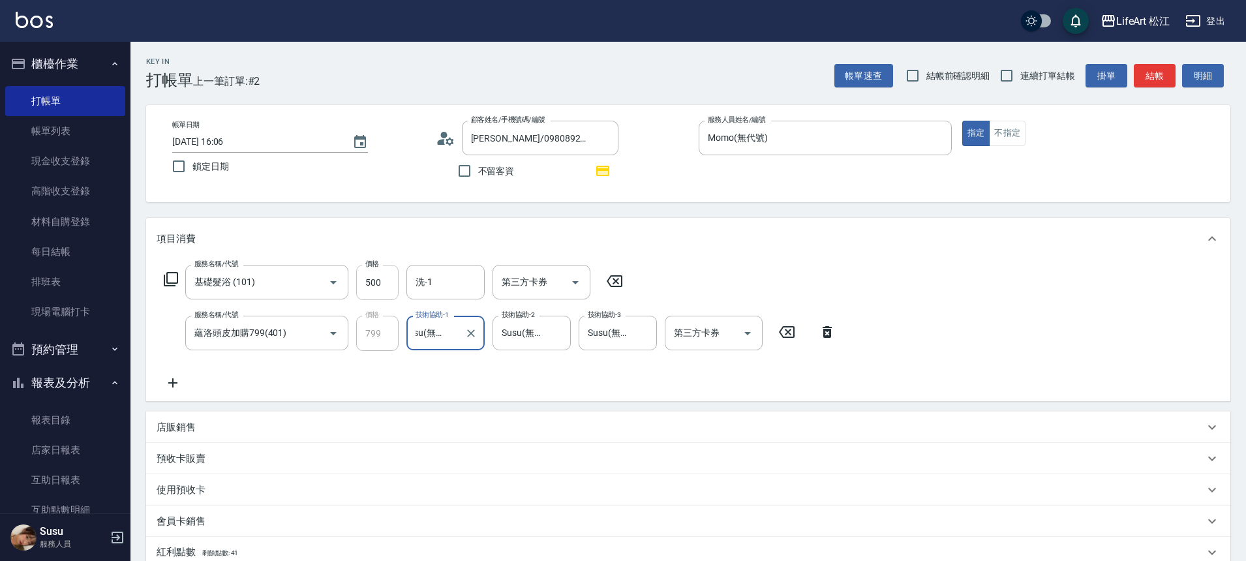
click at [378, 282] on input "500" at bounding box center [377, 282] width 42 height 35
click at [834, 337] on icon at bounding box center [827, 332] width 33 height 16
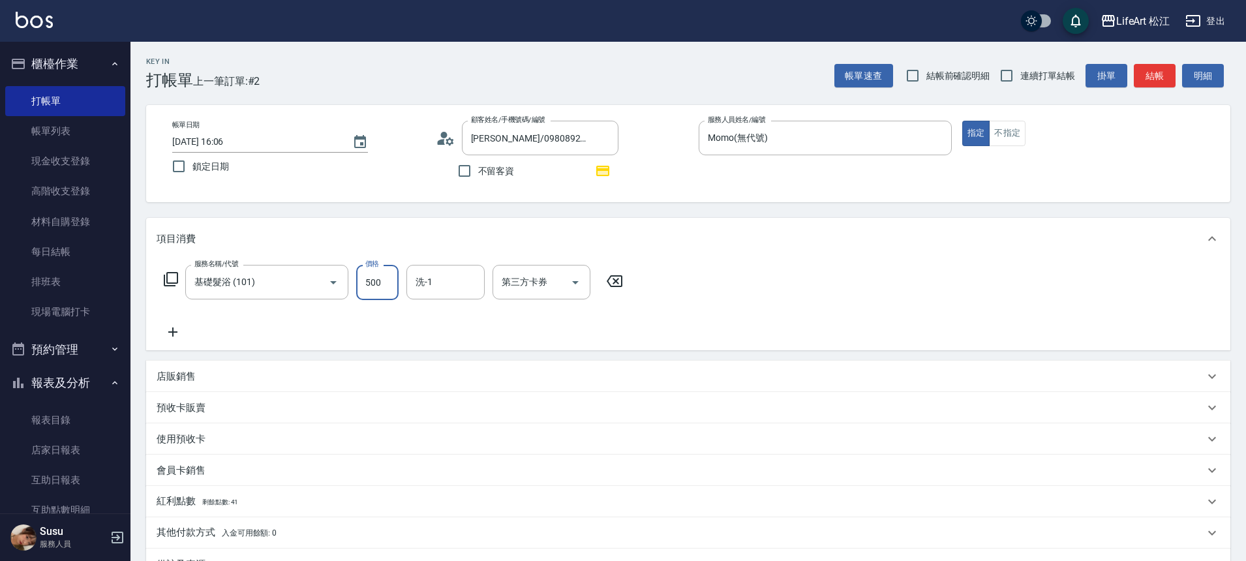
click at [377, 279] on input "500" at bounding box center [377, 282] width 42 height 35
type input "350"
click at [177, 330] on icon at bounding box center [173, 332] width 33 height 16
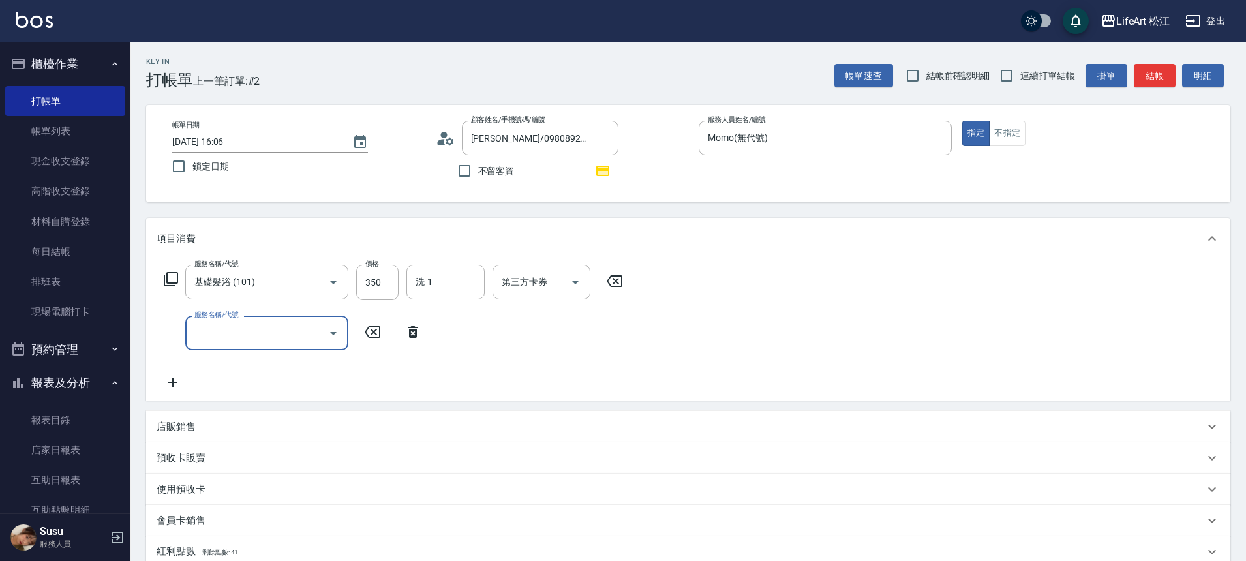
click at [290, 341] on input "服務名稱/代號" at bounding box center [257, 333] width 132 height 23
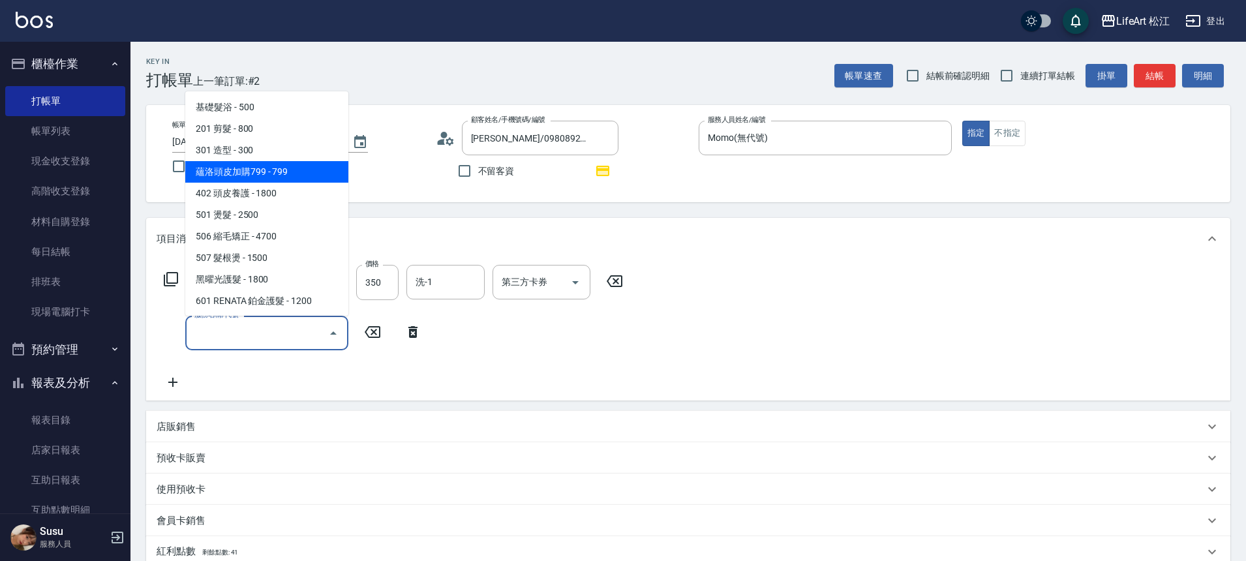
click at [271, 175] on span "蘊洛頭皮加購799 - 799" at bounding box center [266, 172] width 163 height 22
type input "蘊洛頭皮加購799(401)"
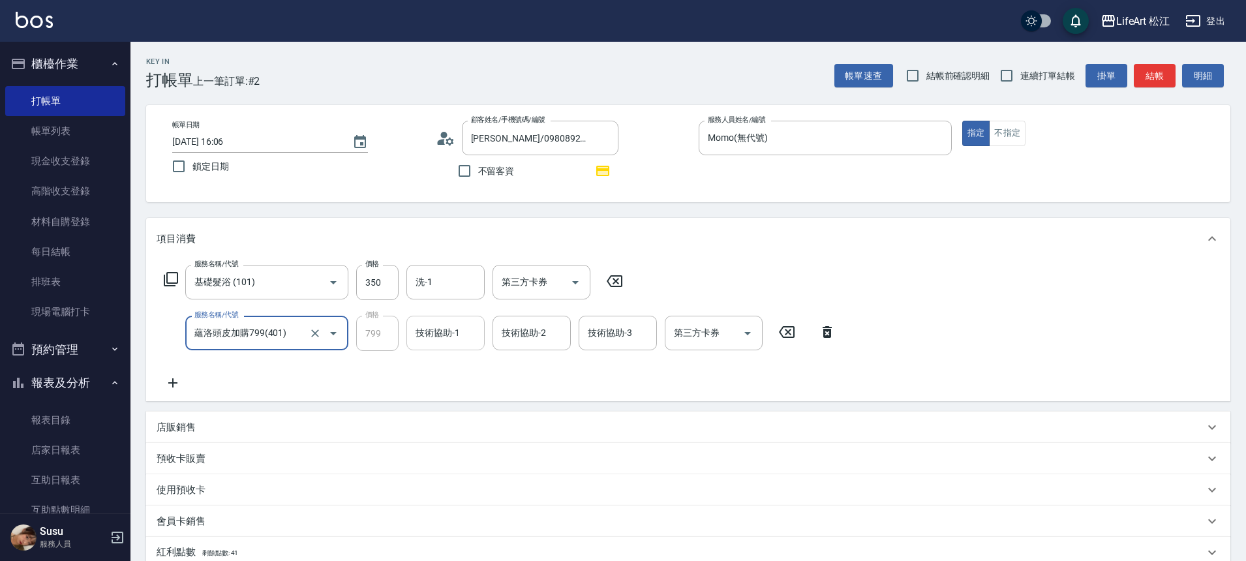
click at [444, 335] on input "技術協助-1" at bounding box center [445, 333] width 67 height 23
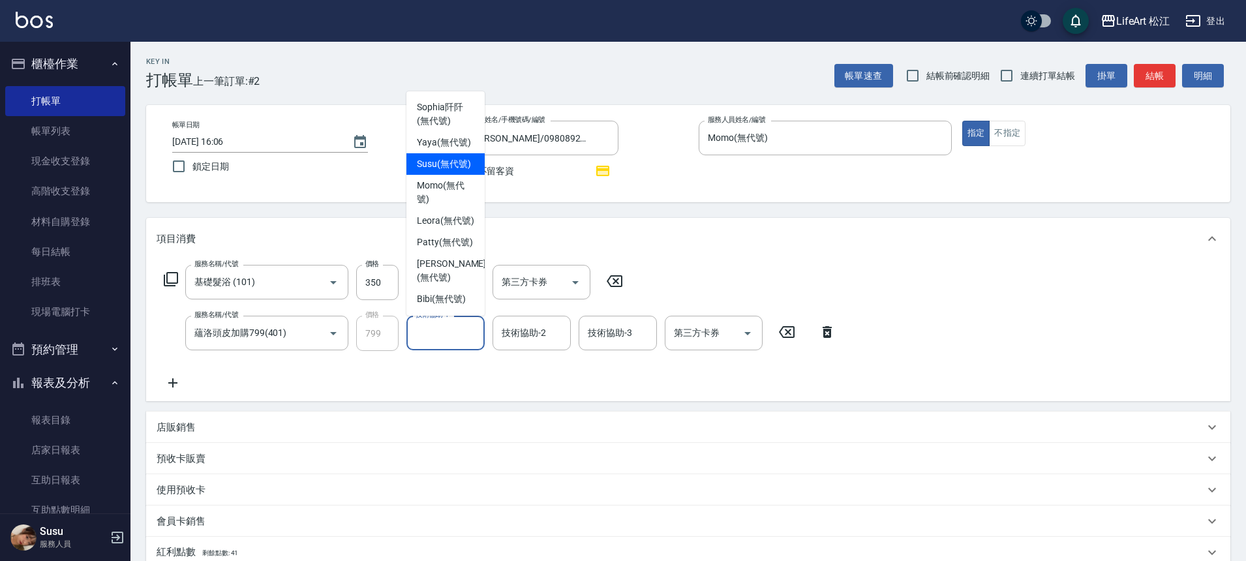
click at [457, 171] on span "Susu (無代號)" at bounding box center [444, 164] width 54 height 14
type input "Susu(無代號)"
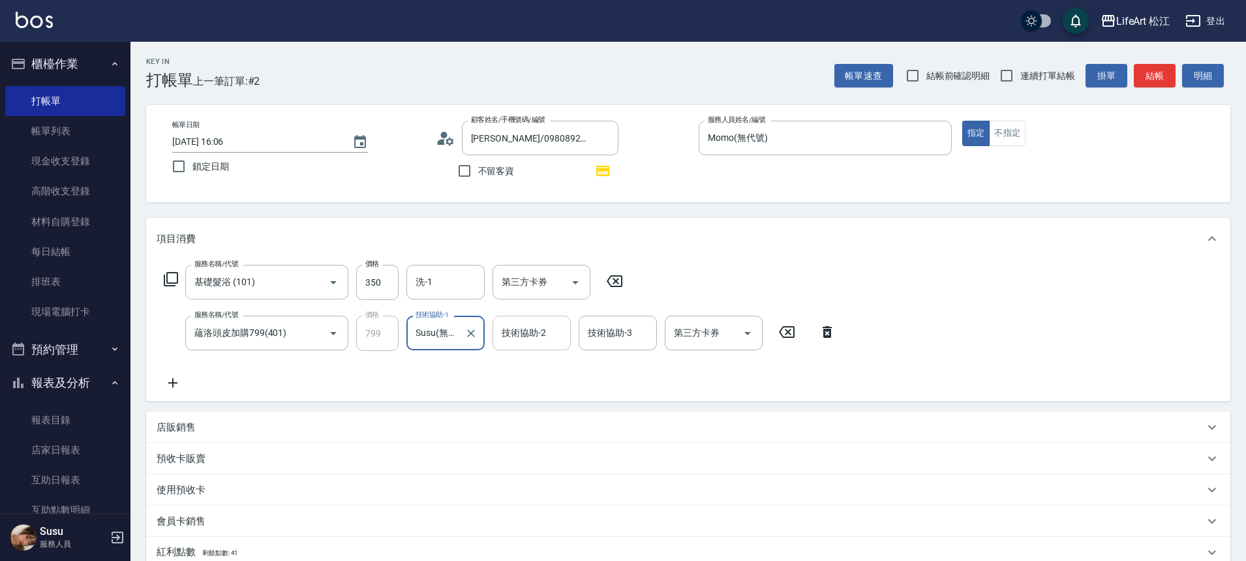
click at [522, 348] on div "技術協助-2" at bounding box center [531, 333] width 78 height 35
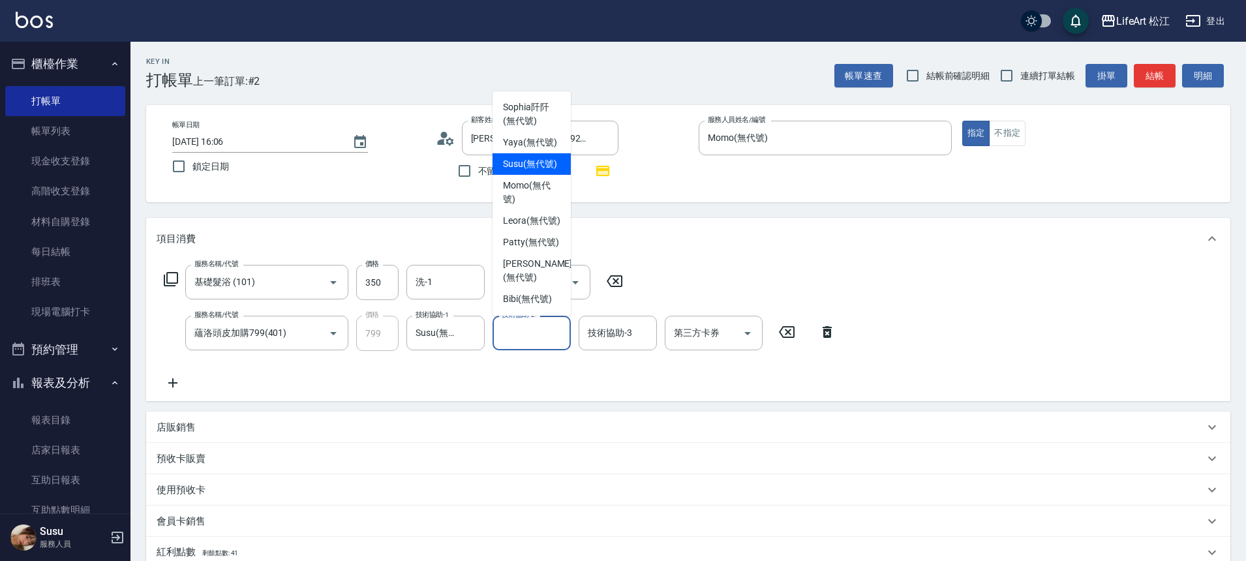
click at [519, 171] on span "Susu (無代號)" at bounding box center [530, 164] width 54 height 14
type input "Susu(無代號)"
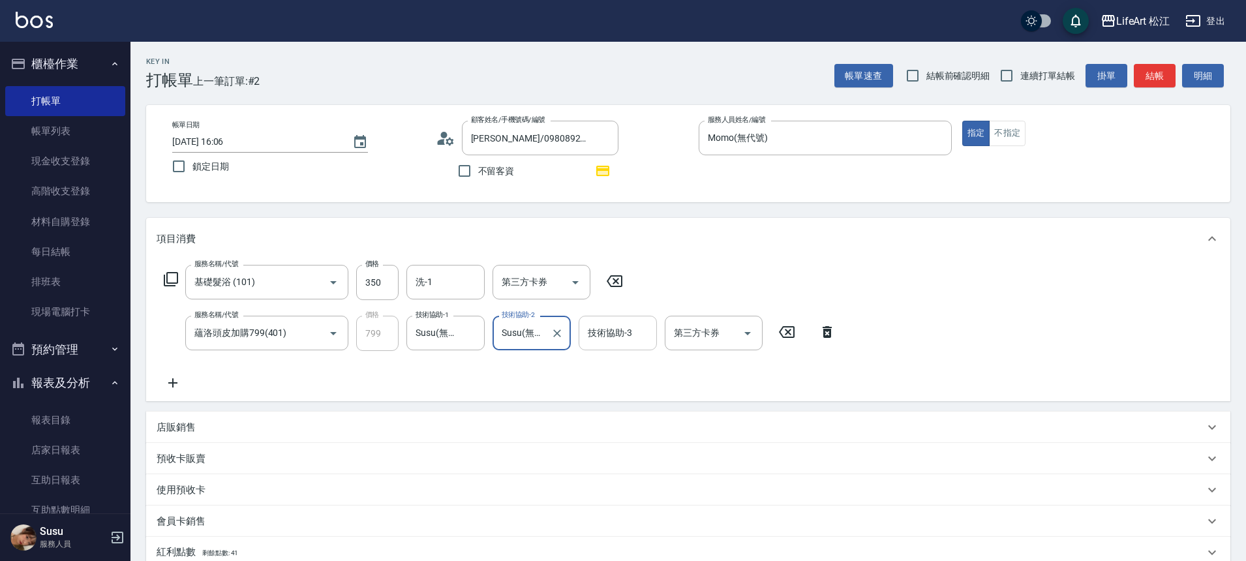
click at [618, 337] on div "技術協助-3 技術協助-3" at bounding box center [618, 333] width 78 height 35
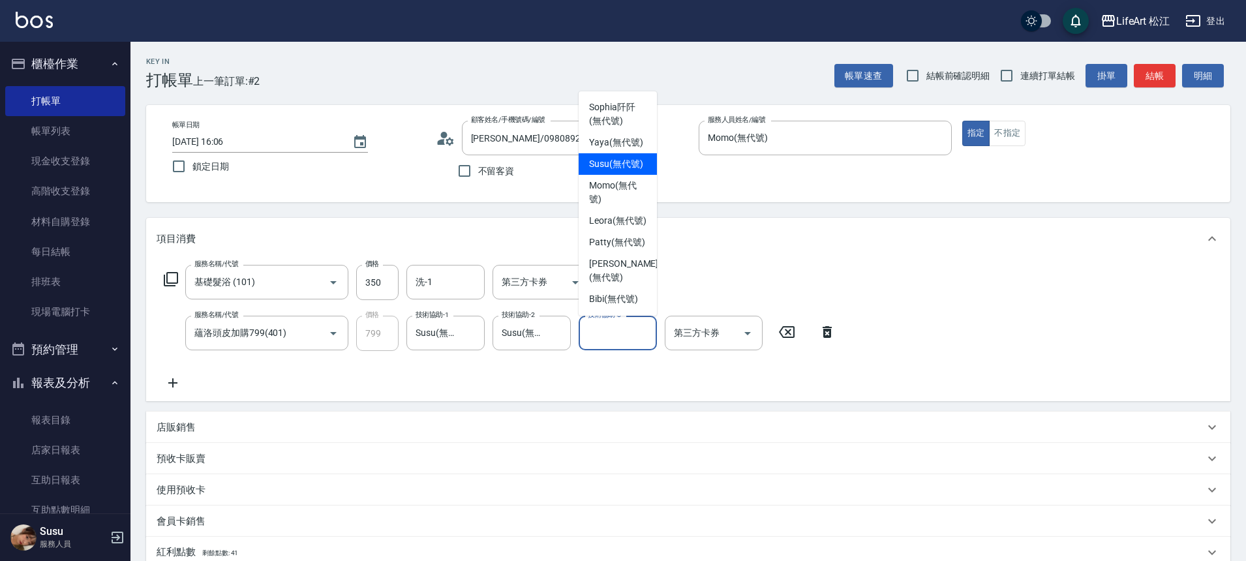
click at [623, 171] on span "Susu (無代號)" at bounding box center [616, 164] width 54 height 14
type input "Susu(無代號)"
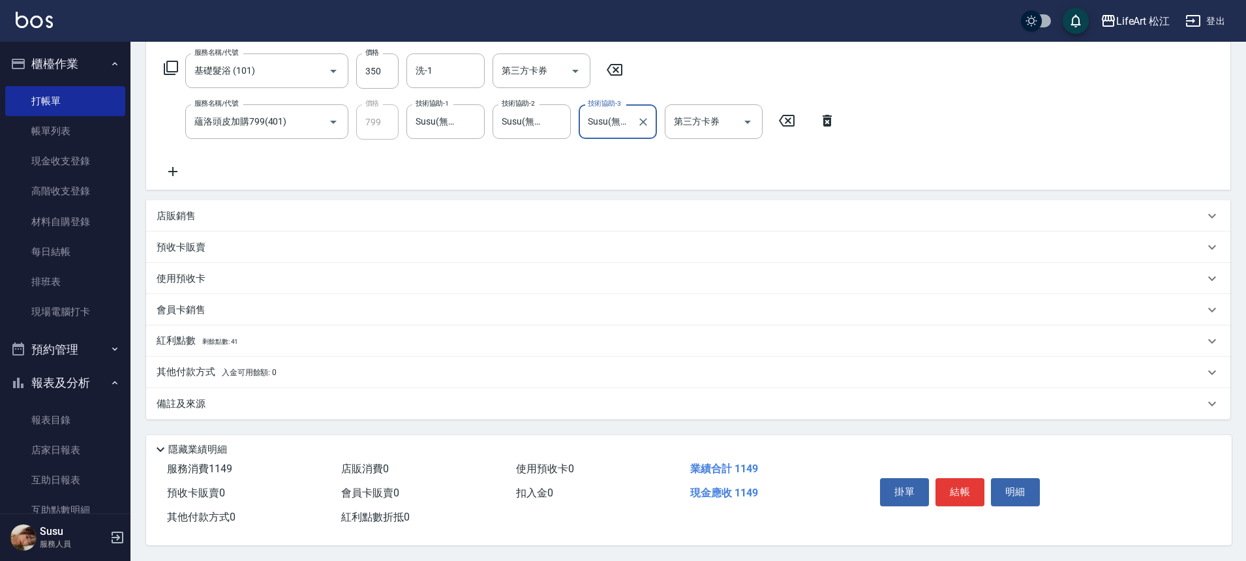
scroll to position [217, 0]
click at [241, 202] on div "店販銷售" at bounding box center [688, 215] width 1084 height 31
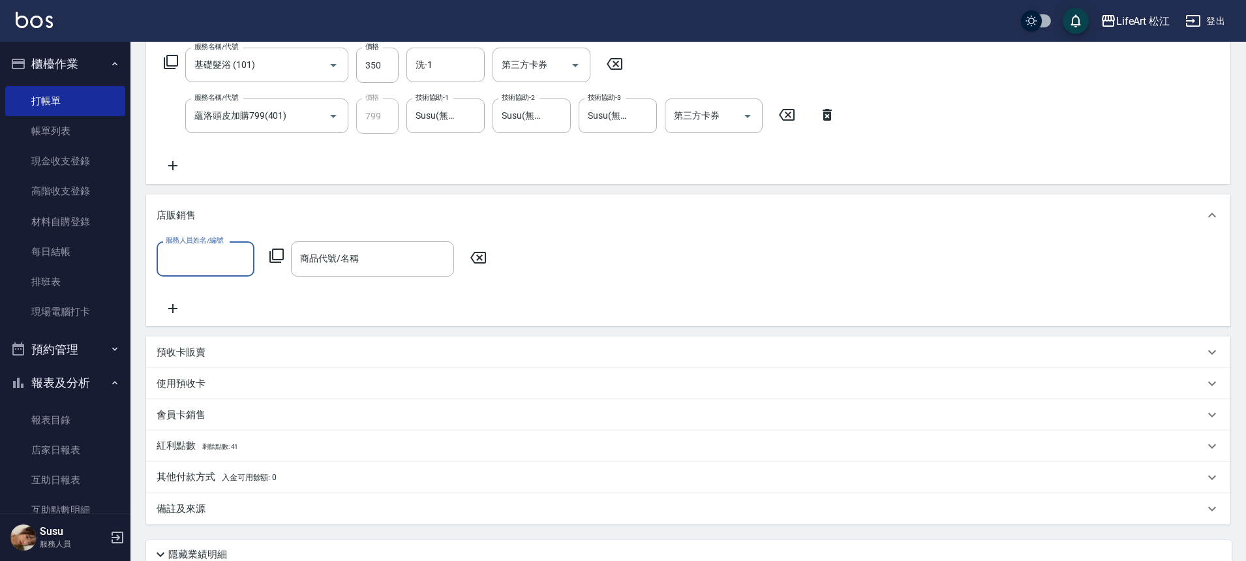
scroll to position [0, 0]
click at [224, 265] on input "服務人員姓名/編號" at bounding box center [205, 258] width 86 height 23
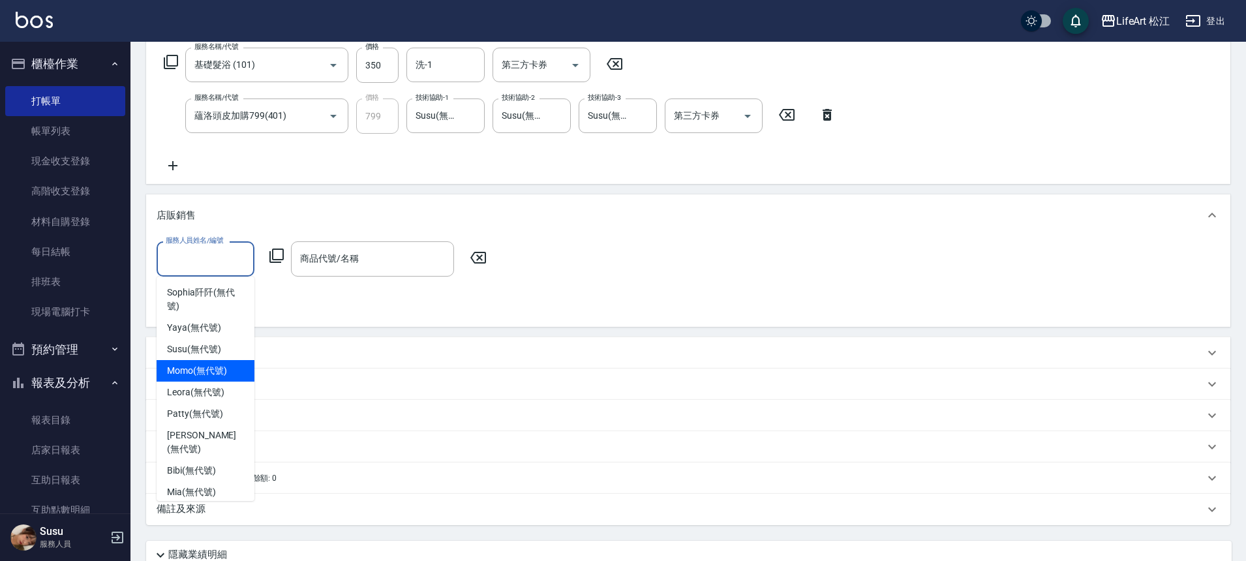
click at [203, 364] on span "Momo (無代號)" at bounding box center [197, 371] width 60 height 14
type input "Momo(無代號)"
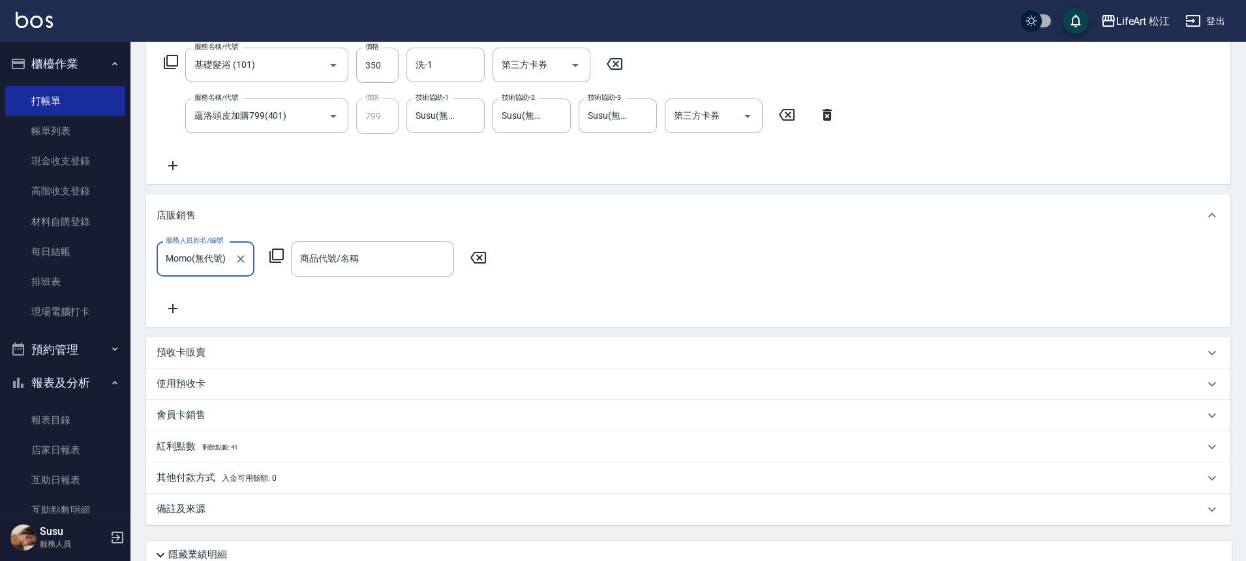
click at [175, 308] on icon at bounding box center [172, 308] width 9 height 9
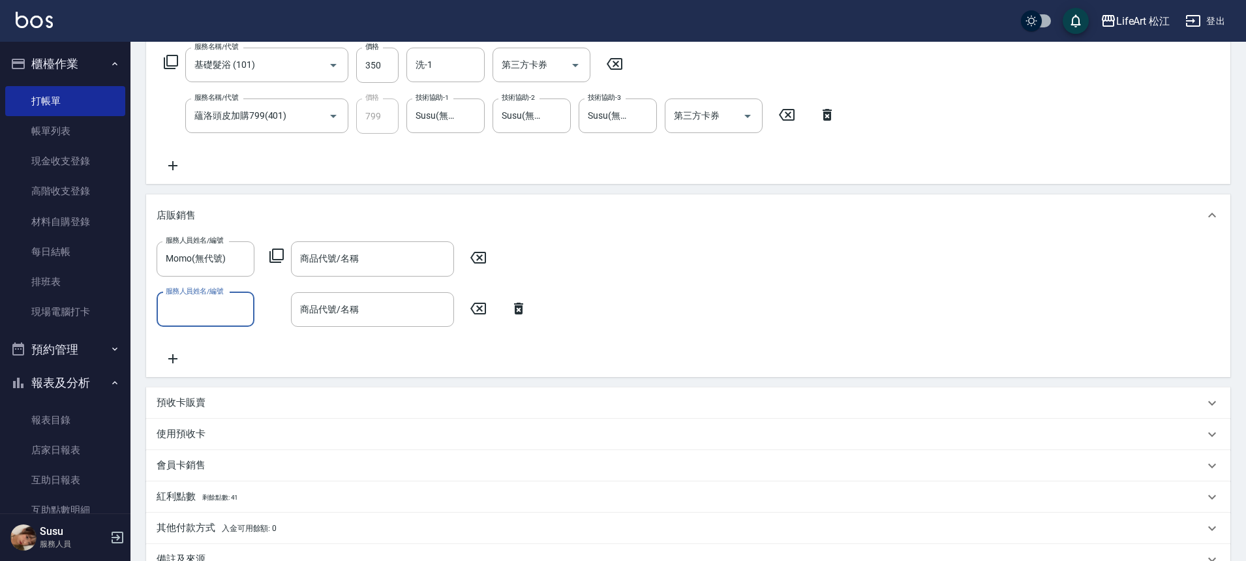
click at [189, 307] on input "服務人員姓名/編號" at bounding box center [205, 309] width 86 height 23
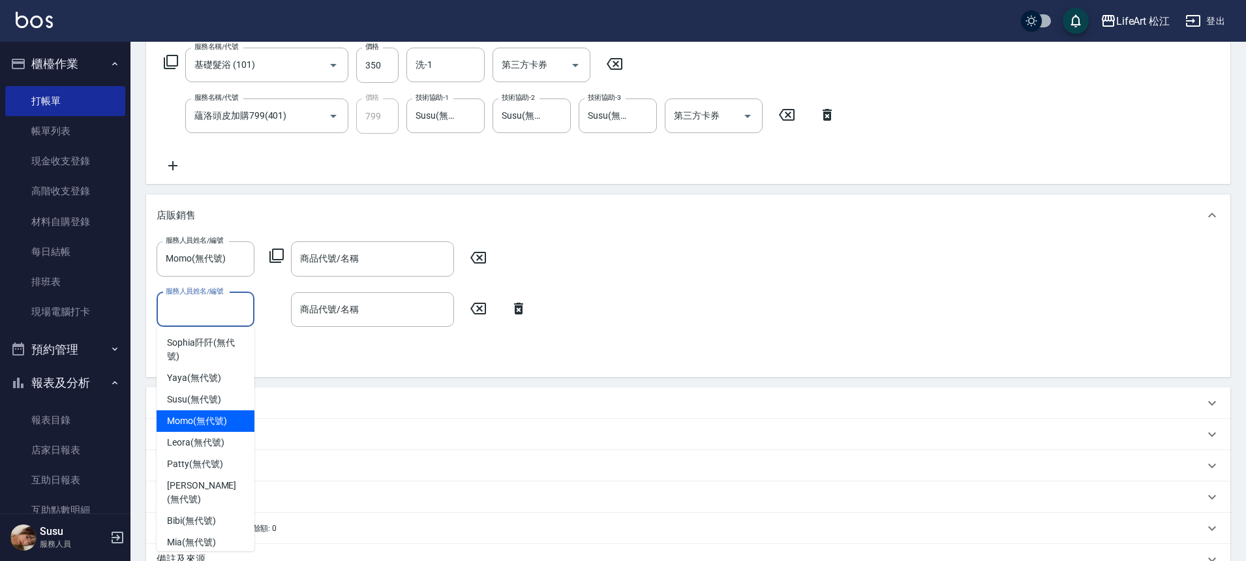
click at [204, 426] on span "Momo (無代號)" at bounding box center [197, 421] width 60 height 14
type input "Momo(無代號)"
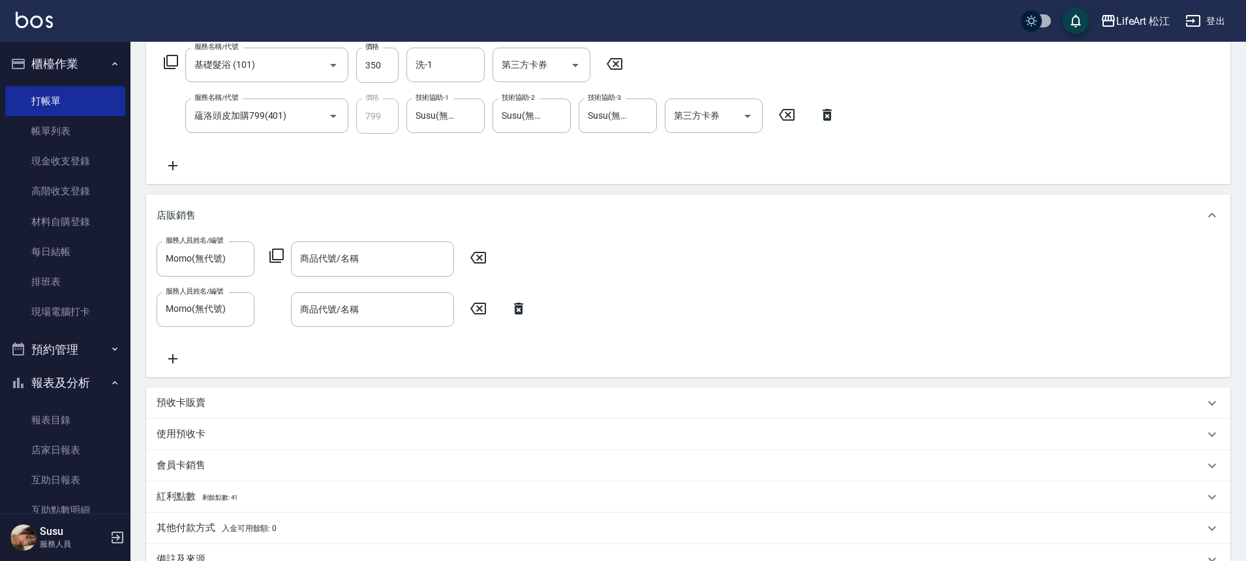
click at [179, 361] on icon at bounding box center [173, 359] width 33 height 16
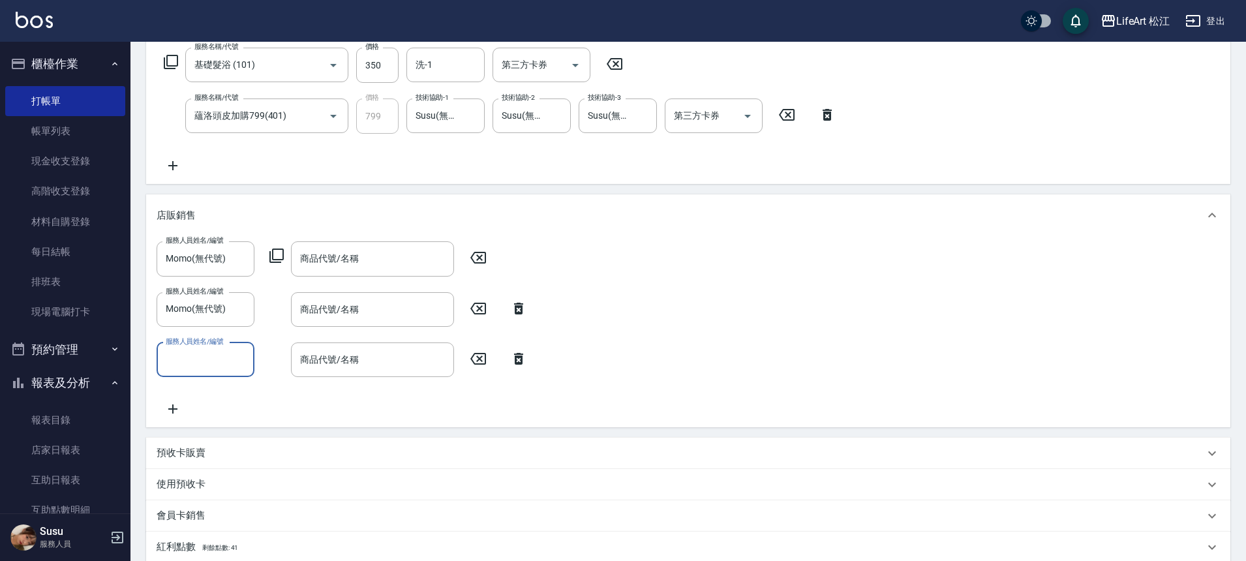
click at [206, 357] on input "服務人員姓名/編號" at bounding box center [205, 359] width 86 height 23
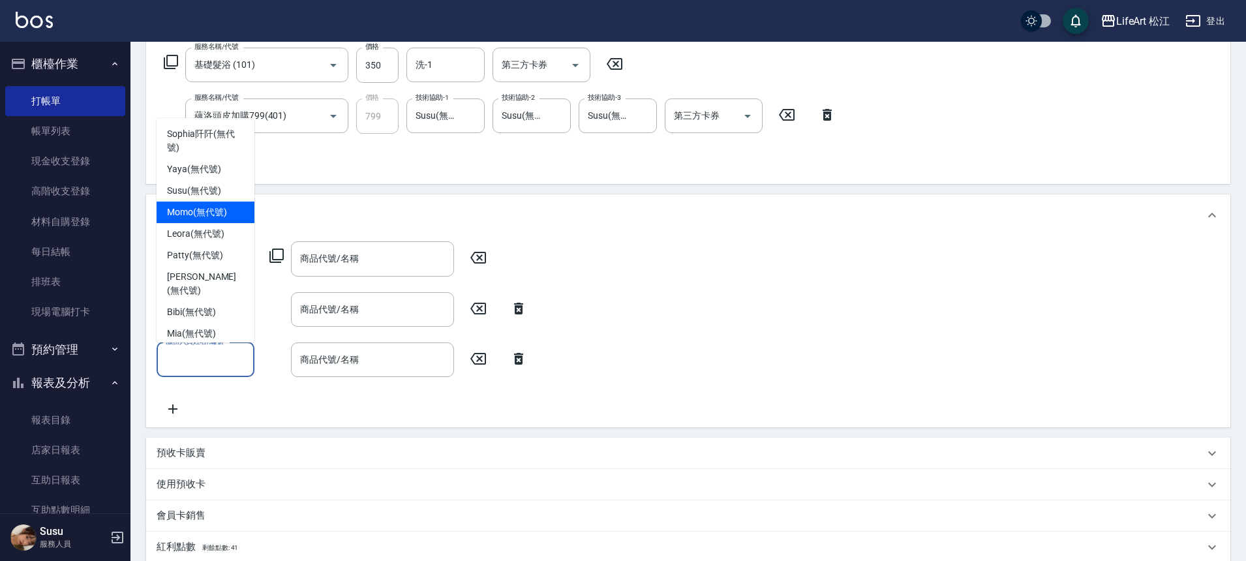
click at [214, 207] on span "Momo (無代號)" at bounding box center [197, 212] width 60 height 14
type input "Momo(無代號)"
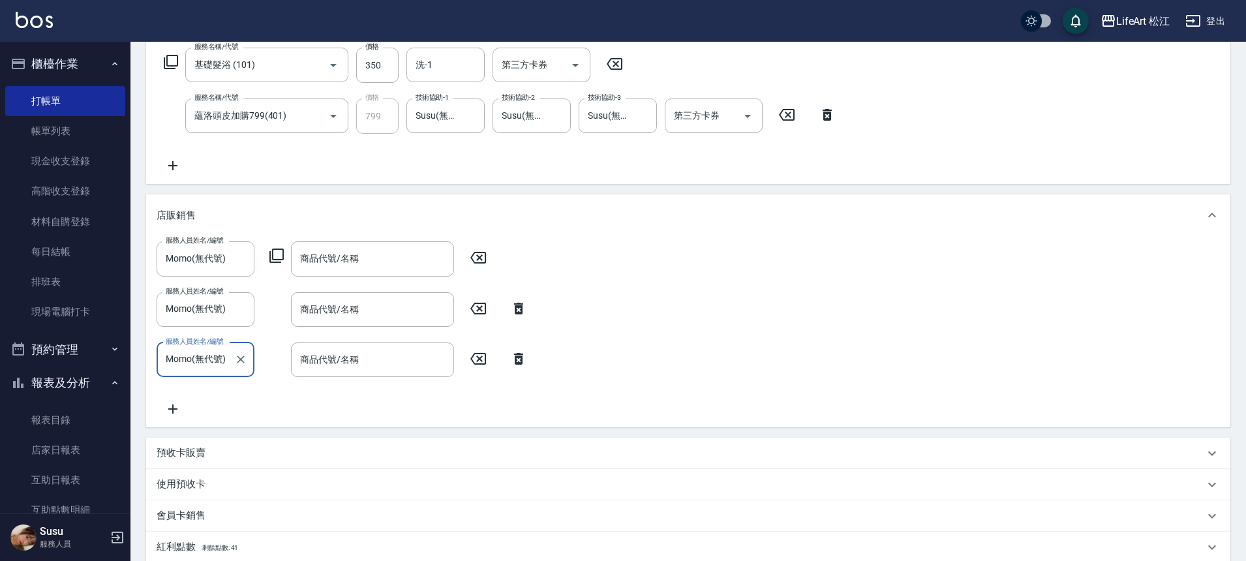
click at [168, 408] on icon at bounding box center [173, 409] width 33 height 16
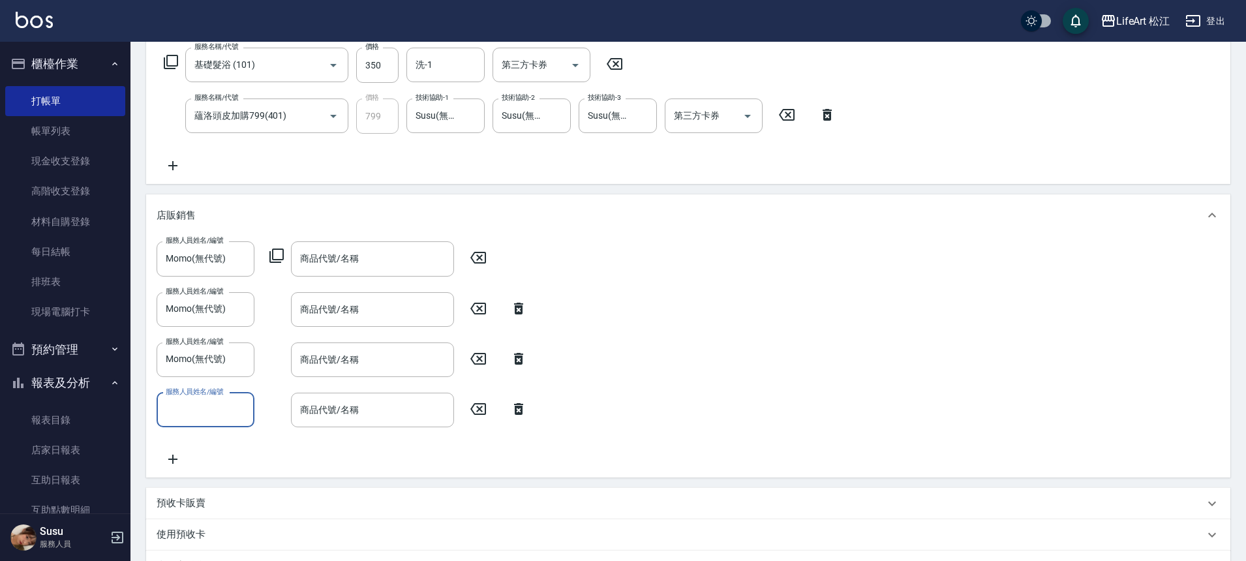
click at [212, 403] on input "服務人員姓名/編號" at bounding box center [205, 410] width 86 height 23
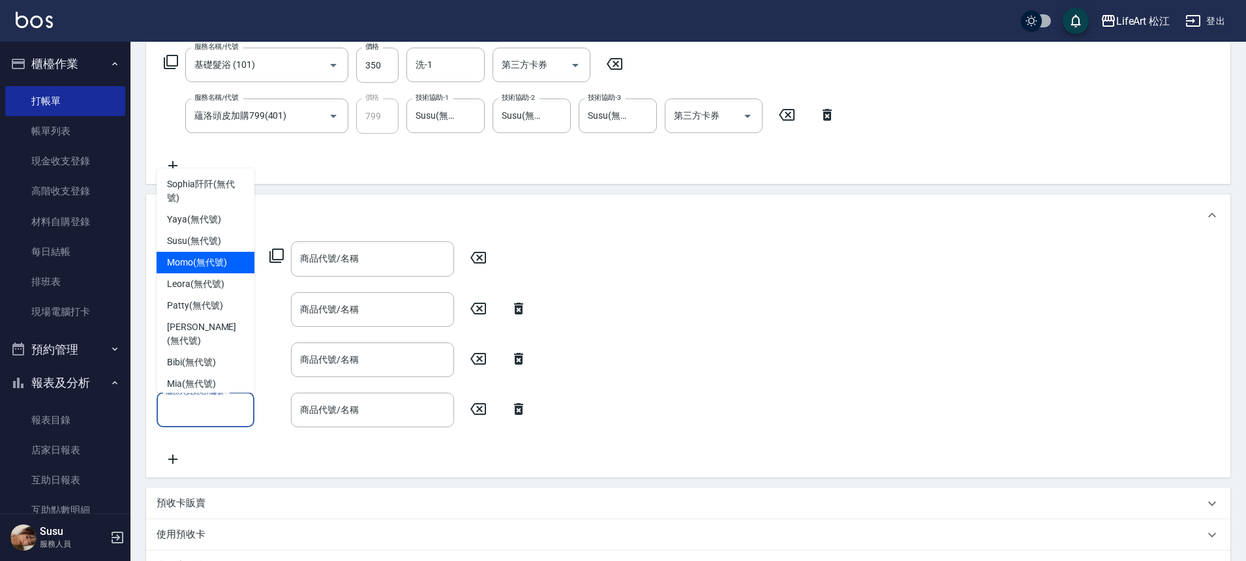
click at [200, 265] on span "Momo (無代號)" at bounding box center [197, 263] width 60 height 14
type input "Momo(無代號)"
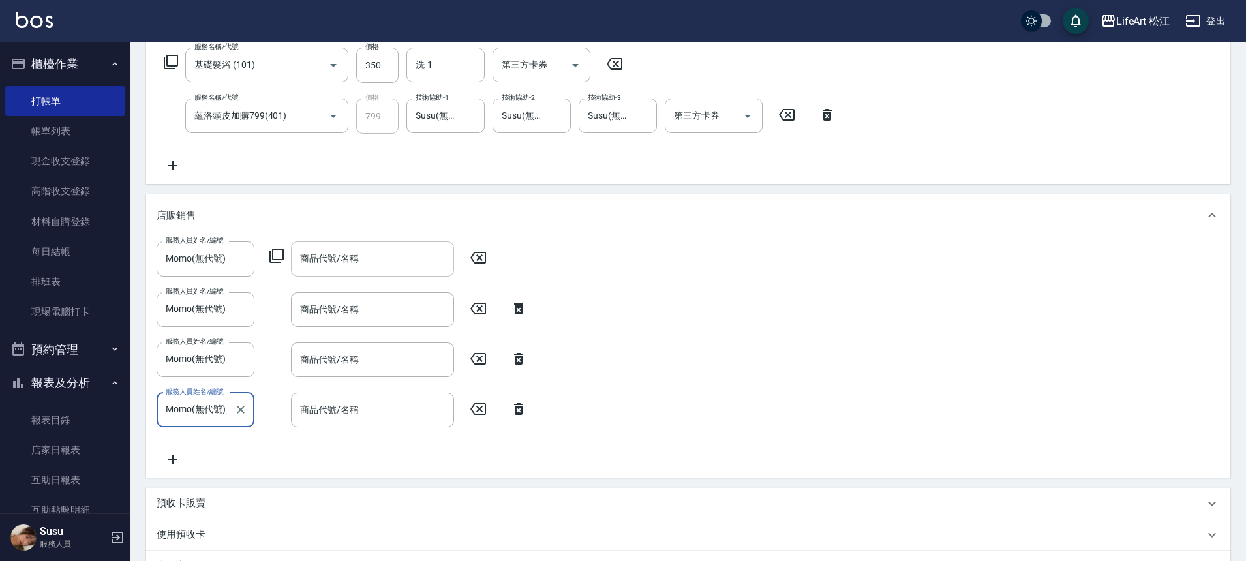
click at [326, 245] on div "商品代號/名稱" at bounding box center [372, 258] width 163 height 35
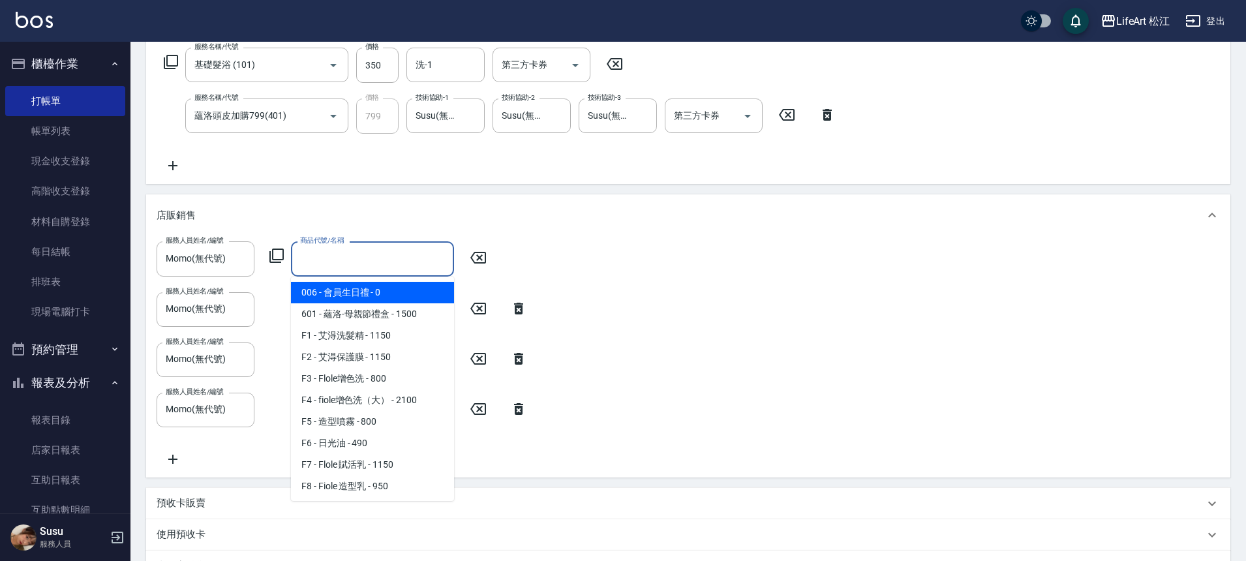
click at [370, 292] on span "006 - 會員生日禮 - 0" at bounding box center [372, 293] width 163 height 22
type input "會員生日禮"
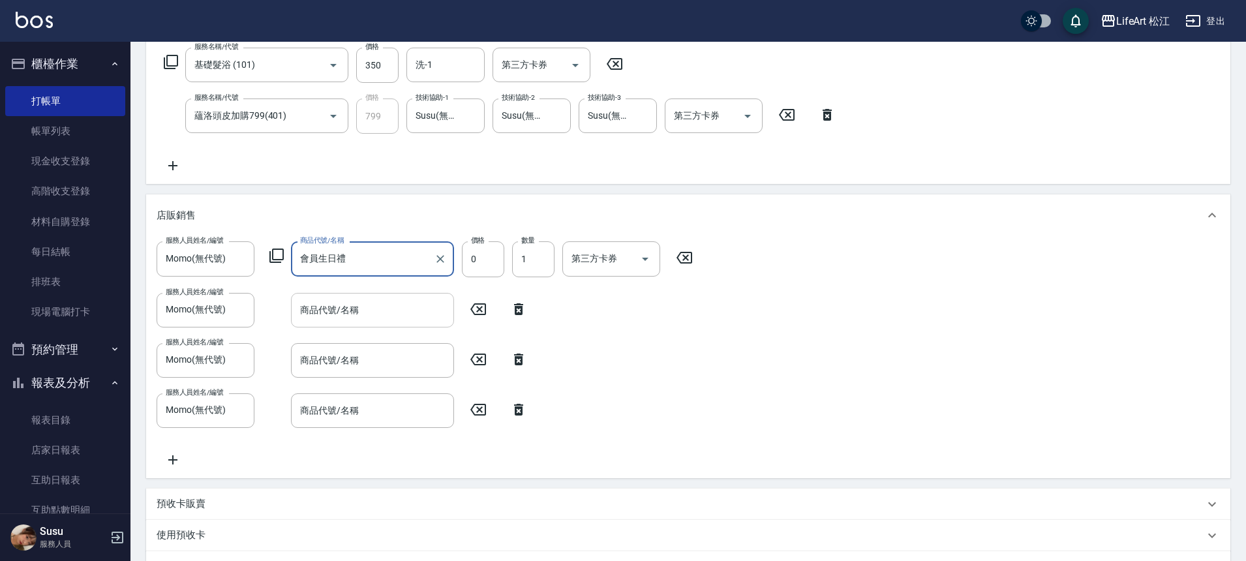
click at [368, 297] on div "商品代號/名稱" at bounding box center [372, 310] width 163 height 35
click at [367, 301] on input "商品代號/名稱" at bounding box center [372, 310] width 151 height 23
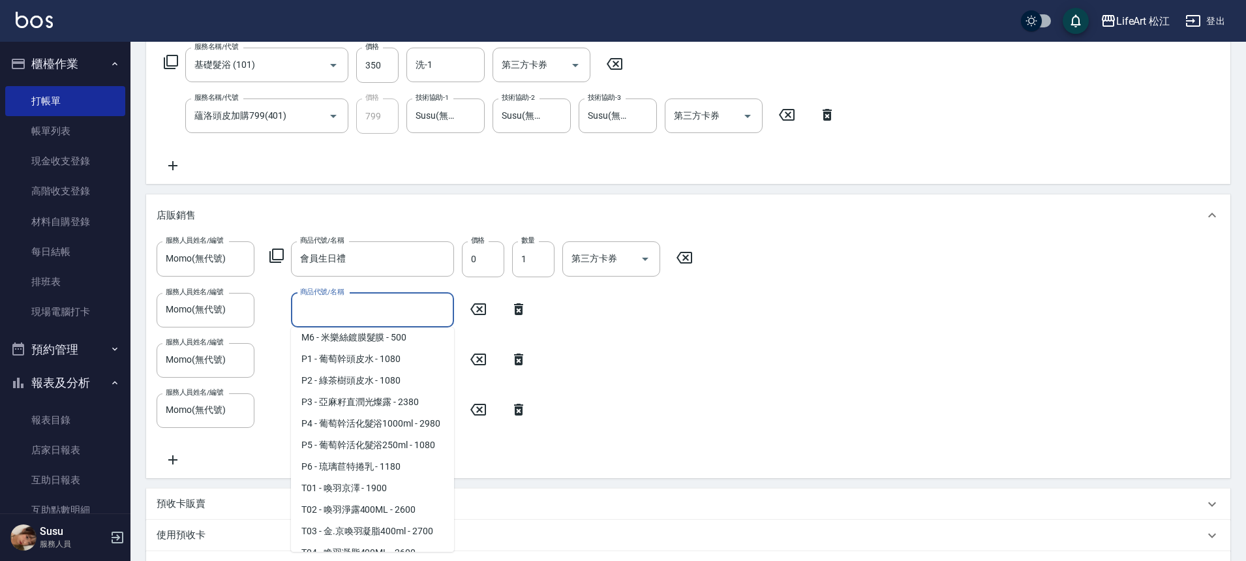
scroll to position [545, 0]
click at [387, 369] on span "P1 - 葡萄幹頭皮水 - 1080" at bounding box center [372, 358] width 163 height 22
type input "葡萄幹頭皮水"
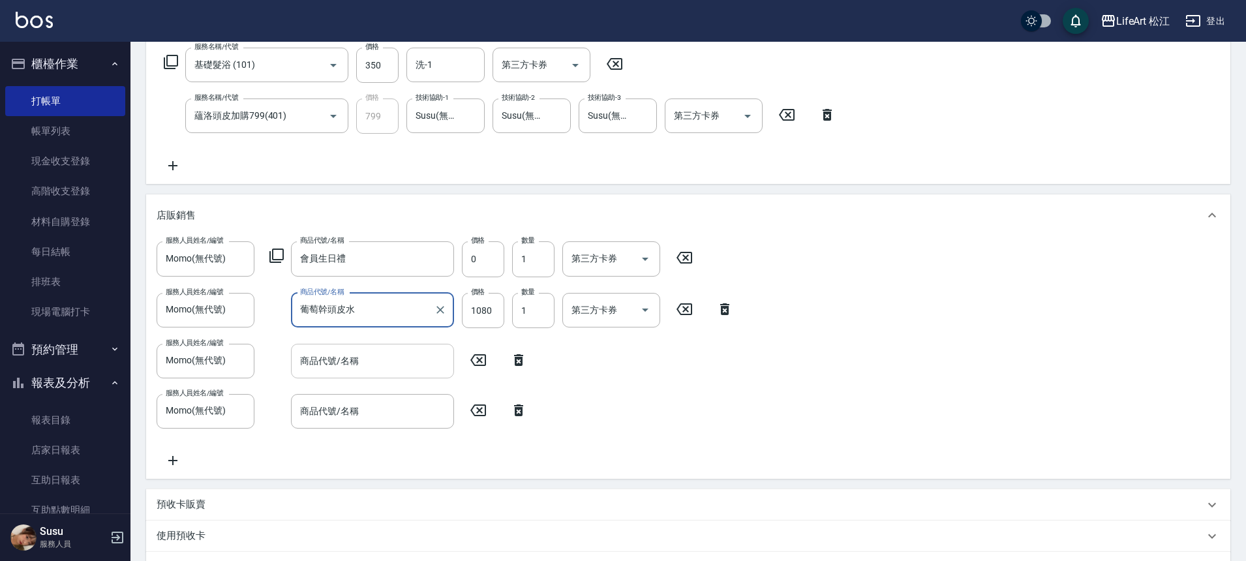
click at [376, 352] on input "商品代號/名稱" at bounding box center [372, 361] width 151 height 23
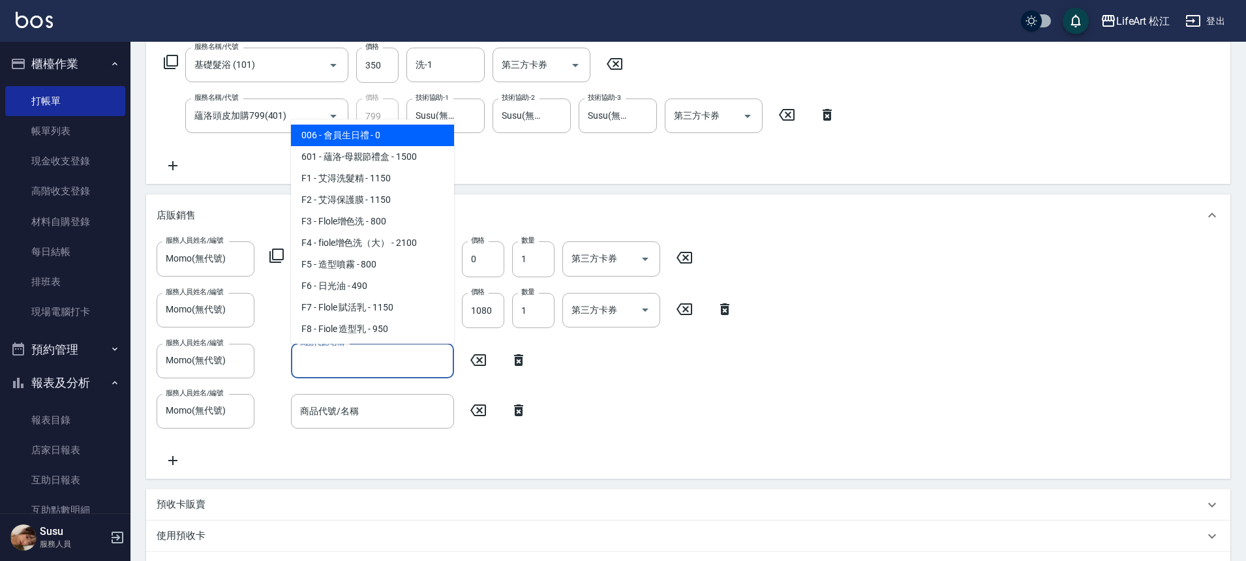
click at [373, 363] on input "商品代號/名稱" at bounding box center [372, 361] width 151 height 23
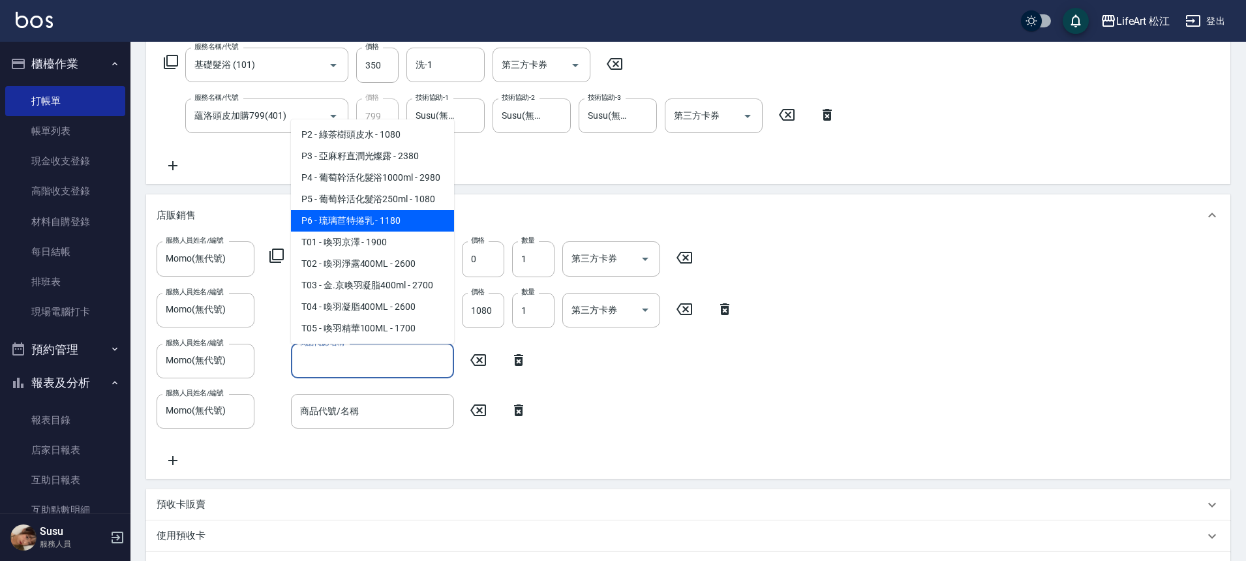
scroll to position [559, 0]
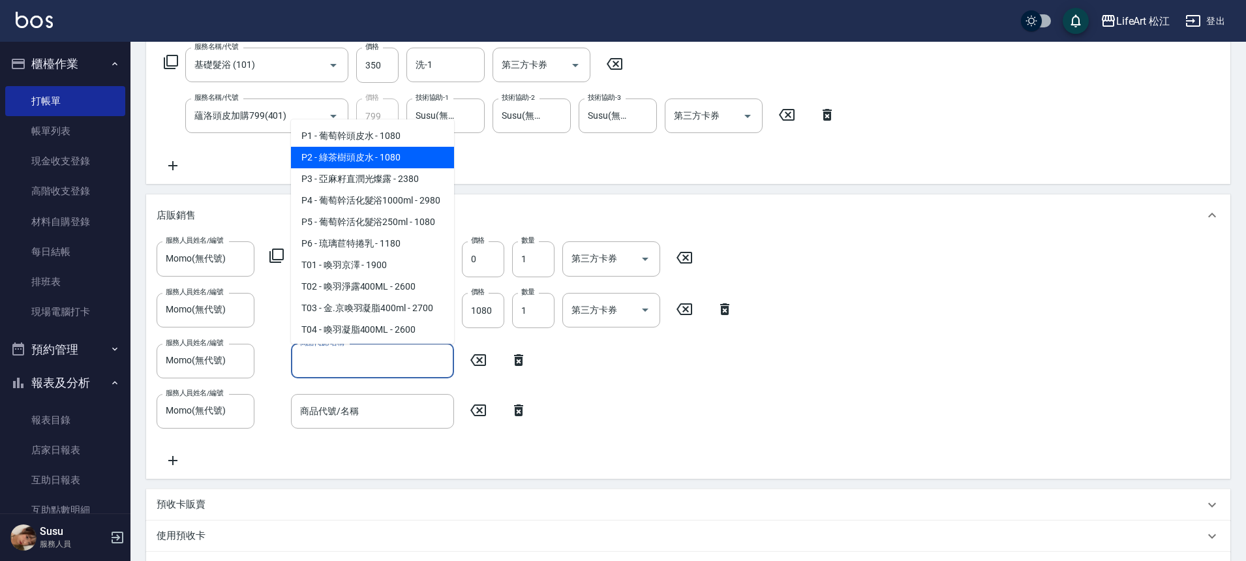
click at [349, 168] on span "P2 - 綠茶樹頭皮水 - 1080" at bounding box center [372, 158] width 163 height 22
type input "綠茶樹頭皮水"
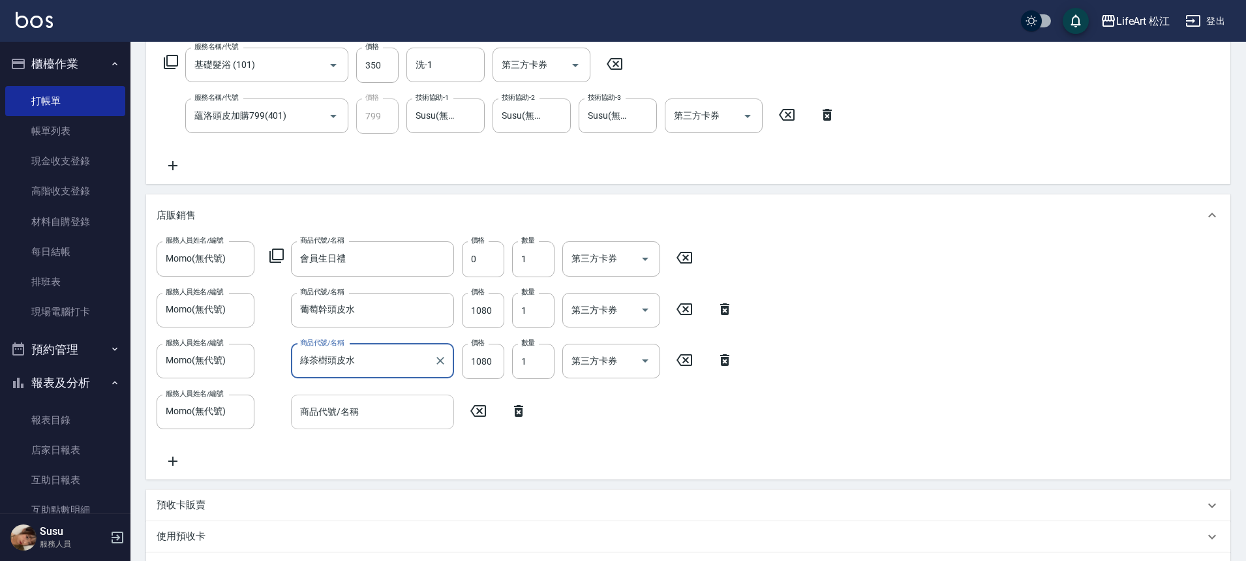
click at [361, 414] on input "商品代號/名稱" at bounding box center [372, 411] width 151 height 23
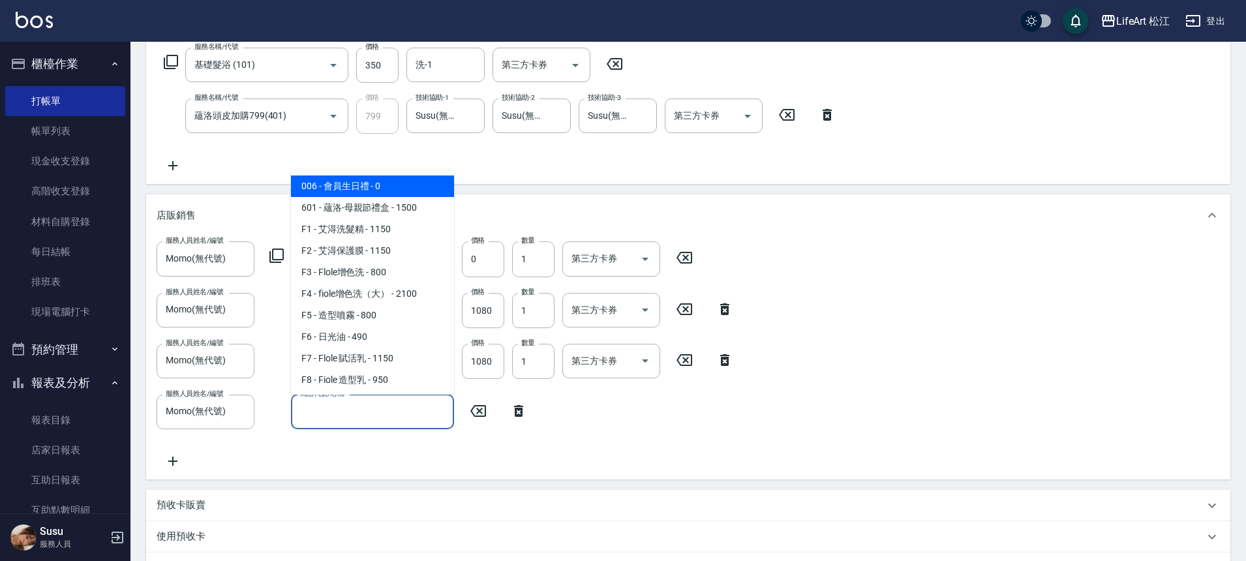
click at [348, 407] on input "商品代號/名稱" at bounding box center [372, 411] width 151 height 23
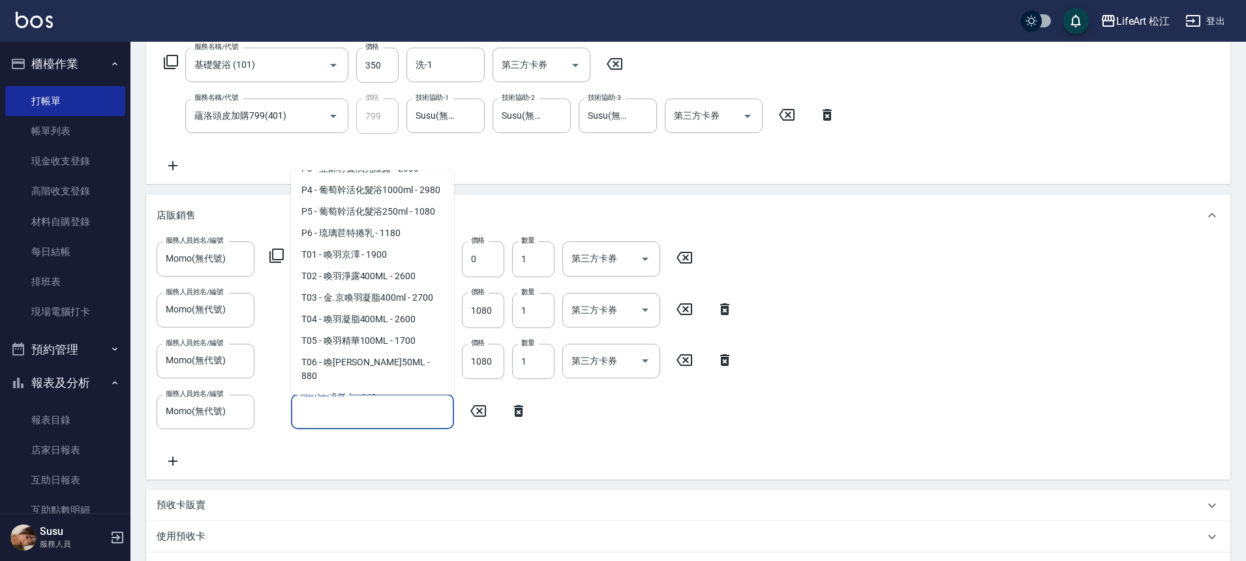
scroll to position [874, 0]
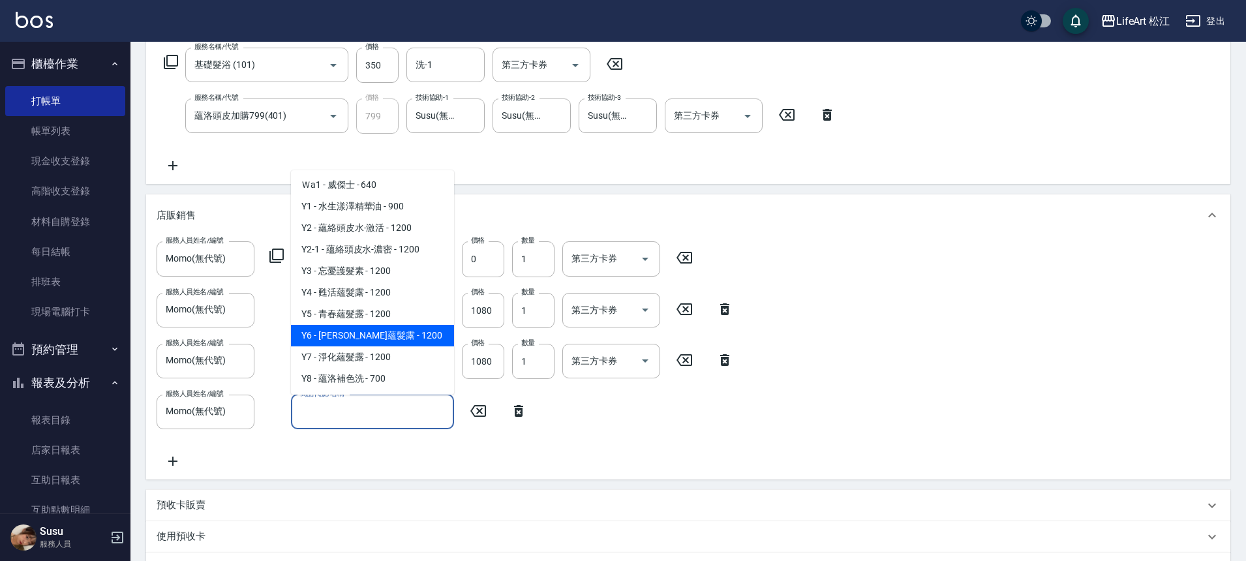
click at [350, 333] on span "Y6 - [PERSON_NAME]蘊髮露 - 1200" at bounding box center [372, 336] width 163 height 22
type input "[PERSON_NAME]蘊髮露"
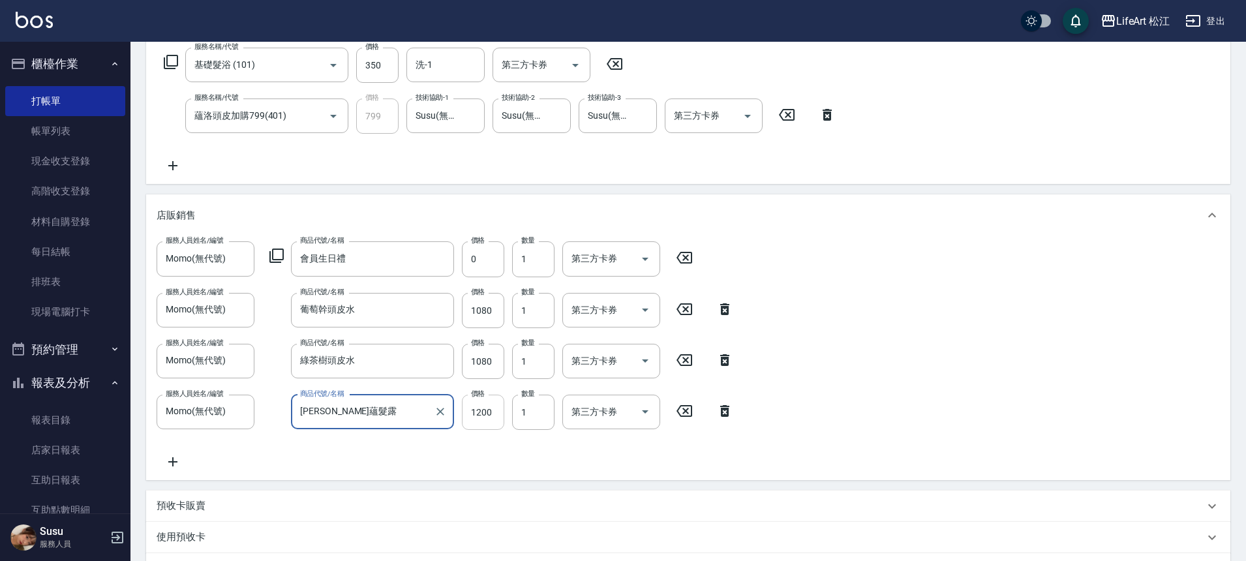
click at [493, 414] on input "1200" at bounding box center [483, 412] width 42 height 35
type input "960"
click at [489, 370] on input "1080" at bounding box center [483, 361] width 42 height 35
type input "864"
click at [494, 319] on input "1080" at bounding box center [483, 310] width 42 height 35
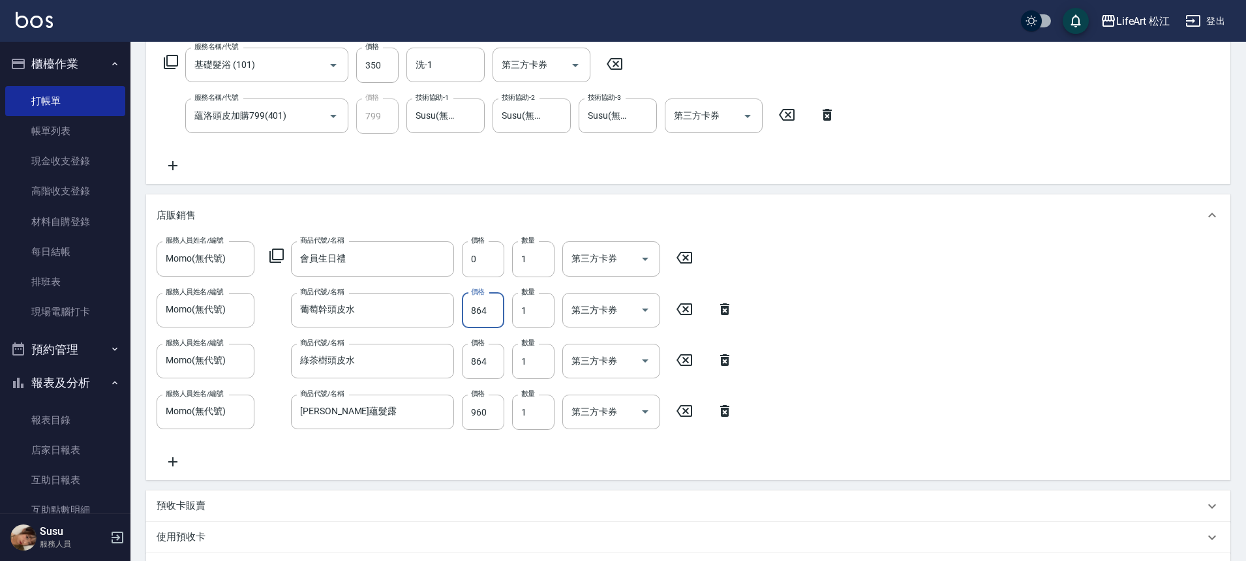
type input "864"
drag, startPoint x: 913, startPoint y: 248, endPoint x: 909, endPoint y: 262, distance: 14.4
click at [911, 261] on div "服務人員姓名/編號 Momo(無代號) 服務人員姓名/編號 商品代號/名稱 會員生日禮 商品代號/名稱 價格 0 價格 數量 1 數量 第三方卡券 第三方卡券…" at bounding box center [688, 358] width 1084 height 244
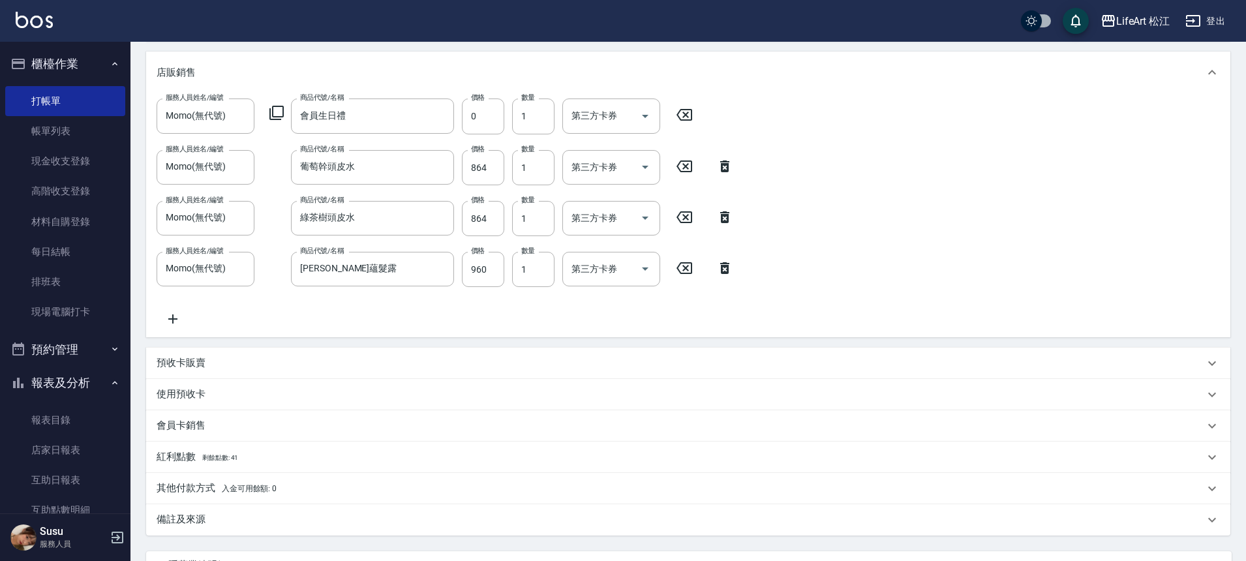
scroll to position [482, 0]
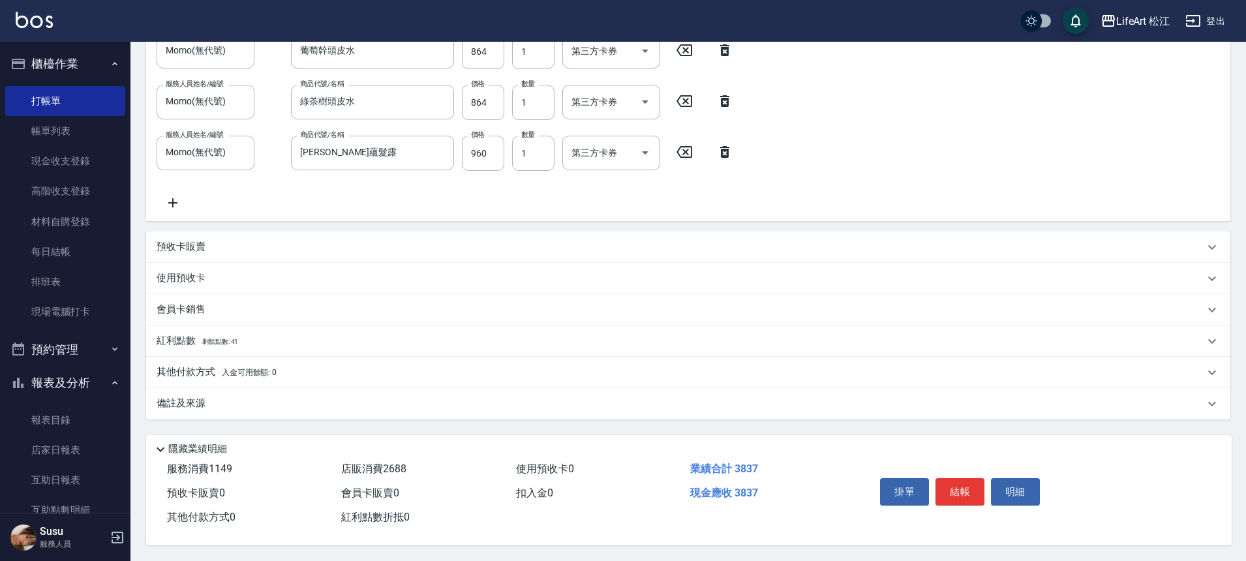
click at [503, 402] on div "備註及來源" at bounding box center [681, 404] width 1048 height 14
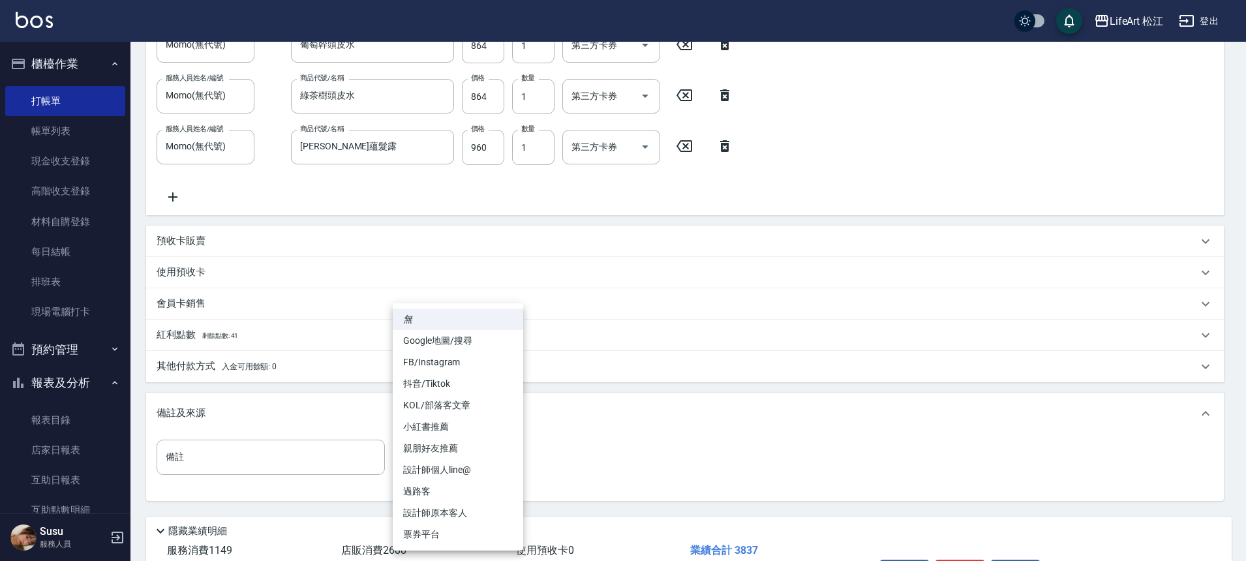
drag, startPoint x: 509, startPoint y: 452, endPoint x: 478, endPoint y: 458, distance: 31.9
click at [509, 453] on body "LifeArt 松江 登出 櫃檯作業 打帳單 帳單列表 現金收支登錄 高階收支登錄 材料自購登錄 每日結帳 排班表 現場電腦打卡 預約管理 預約管理 單日預約…" at bounding box center [623, 80] width 1246 height 1125
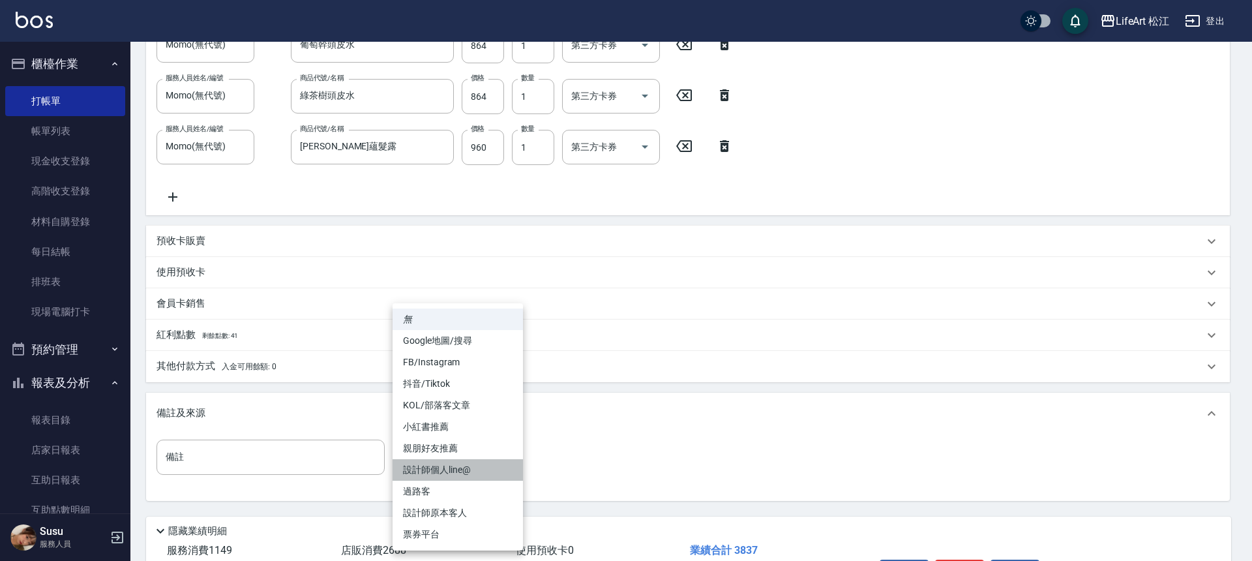
click at [461, 462] on li "設計師個人line@" at bounding box center [458, 470] width 130 height 22
type input "設計師個人line@"
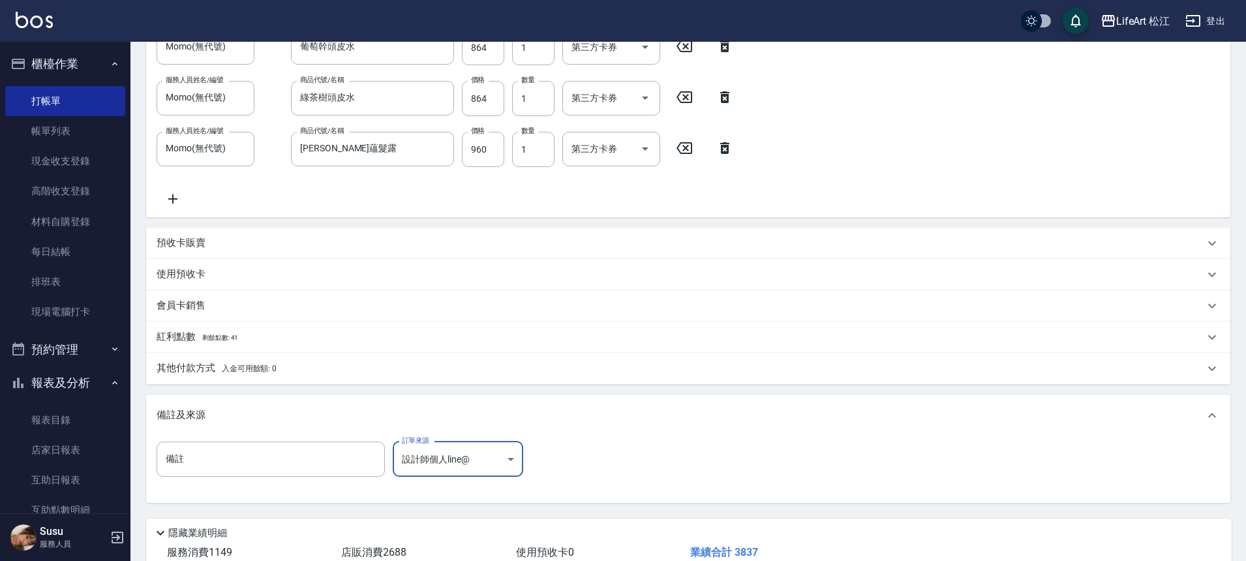
scroll to position [479, 0]
click at [331, 340] on div "紅利點數 剩餘點數: 41" at bounding box center [681, 338] width 1048 height 14
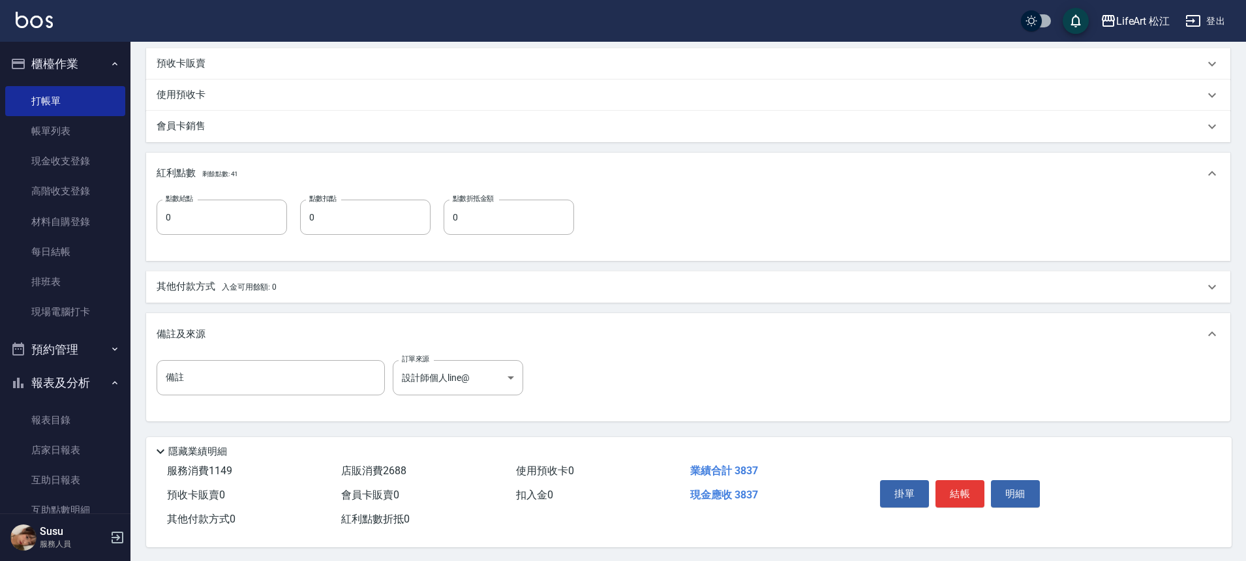
scroll to position [667, 0]
click at [242, 205] on input "0" at bounding box center [222, 215] width 130 height 35
type input "7"
click at [971, 483] on button "結帳" at bounding box center [959, 491] width 49 height 27
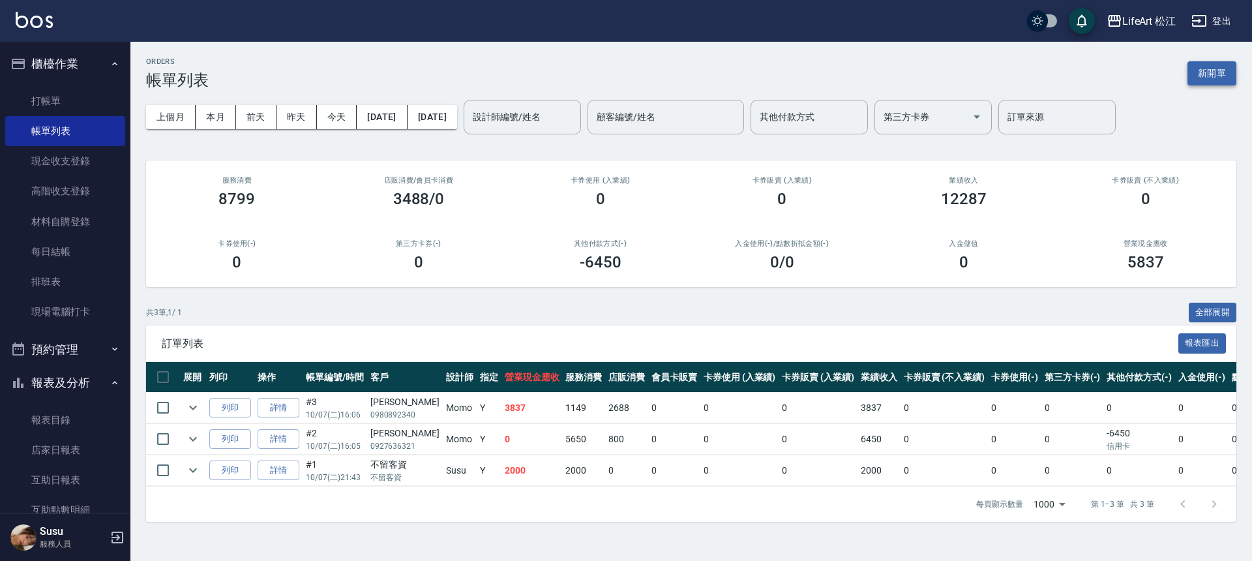
click at [1230, 69] on button "新開單" at bounding box center [1212, 73] width 49 height 24
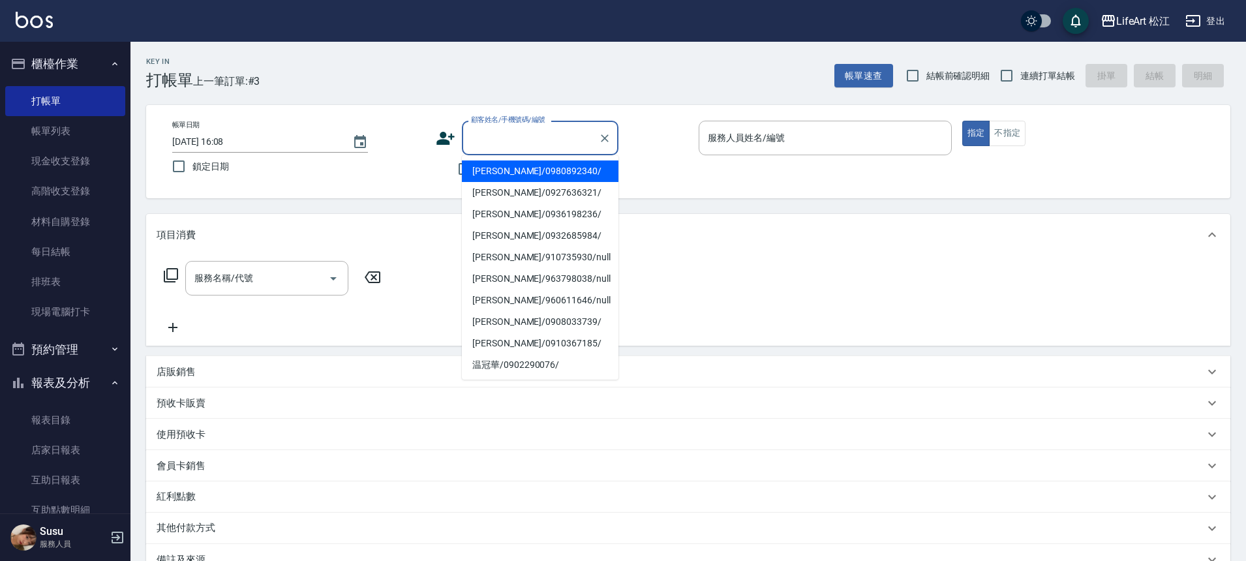
click at [498, 137] on input "顧客姓名/手機號碼/編號" at bounding box center [530, 138] width 125 height 23
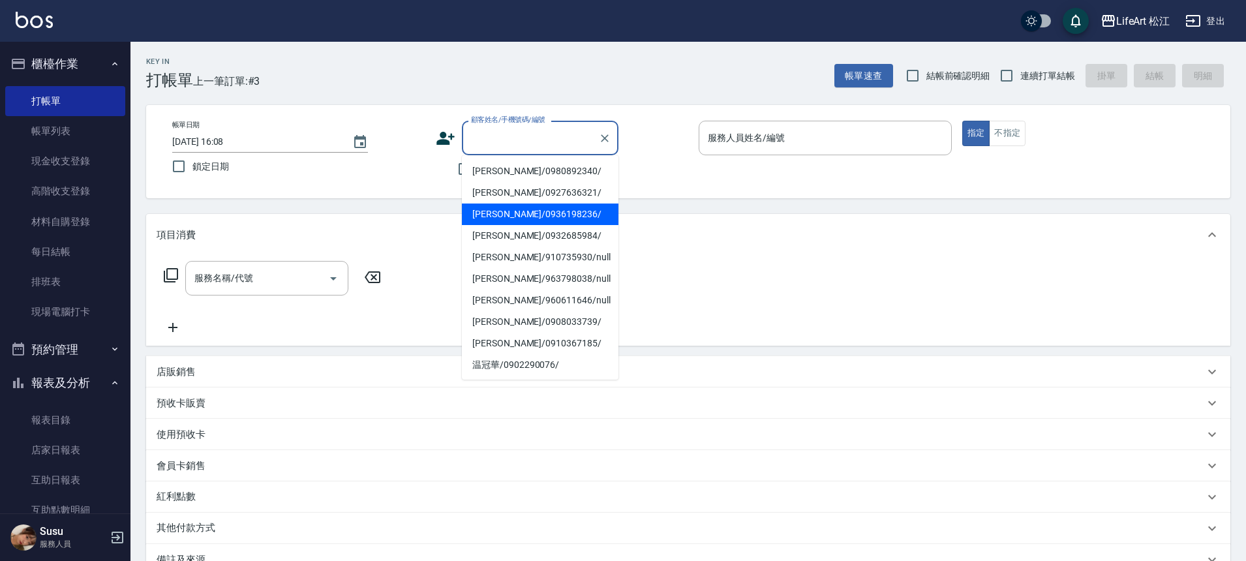
click at [496, 213] on li "[PERSON_NAME]/0936198236/" at bounding box center [540, 215] width 157 height 22
type input "[PERSON_NAME]/0936198236/"
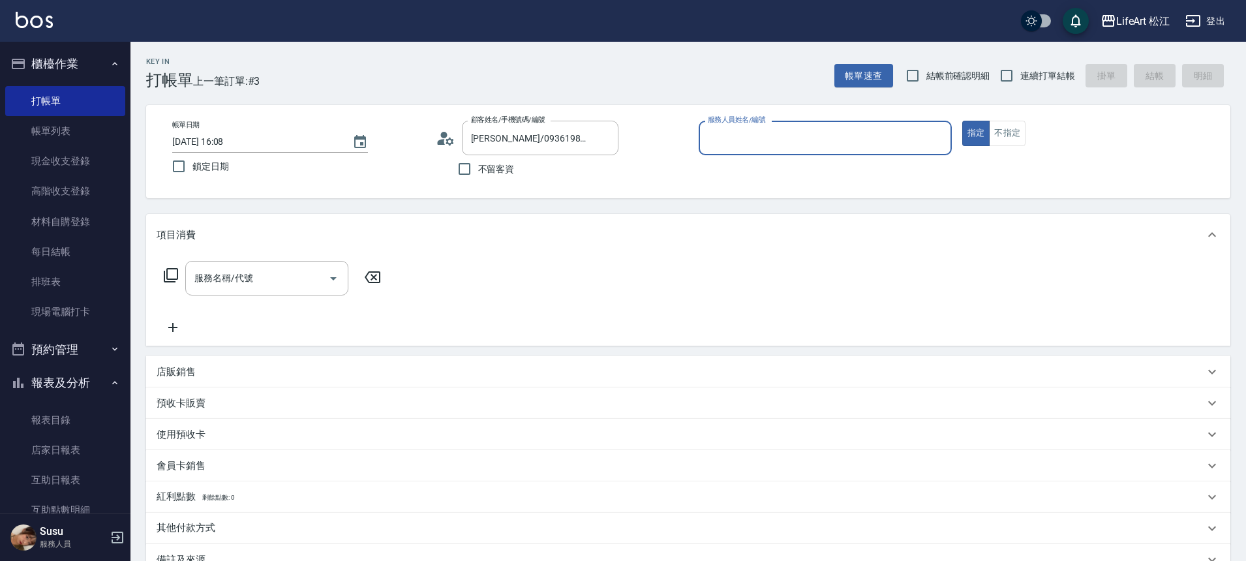
type input "Momo(無代號)"
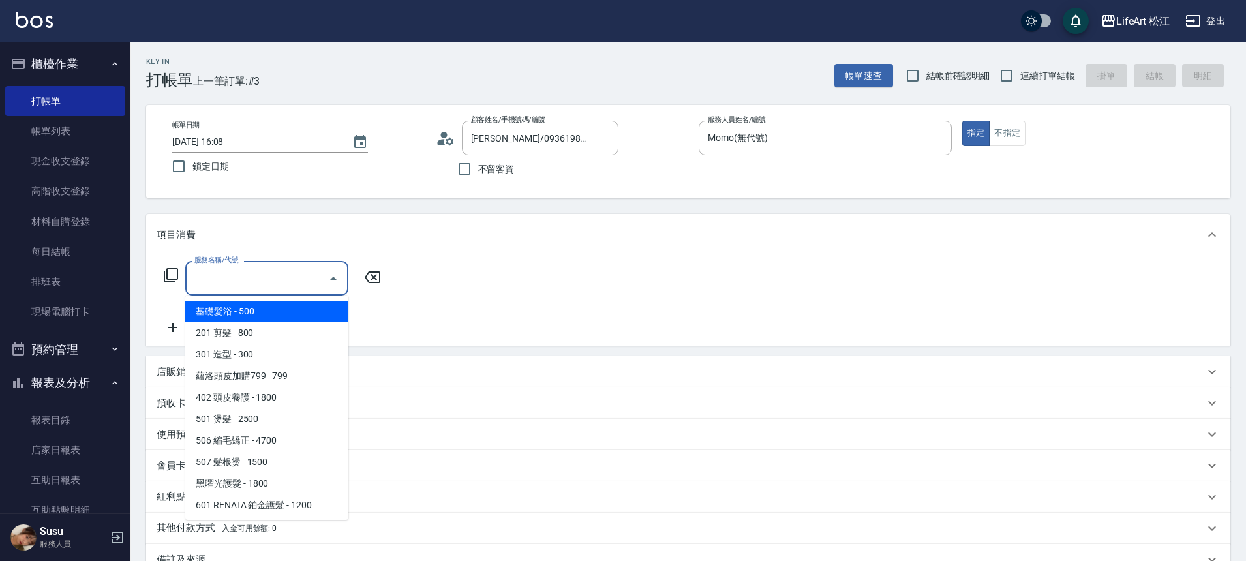
click at [249, 278] on div "服務名稱/代號 服務名稱/代號" at bounding box center [266, 278] width 163 height 35
click at [235, 309] on span "基礎髮浴 - 500" at bounding box center [266, 312] width 163 height 22
type input "基礎髮浴 (101)"
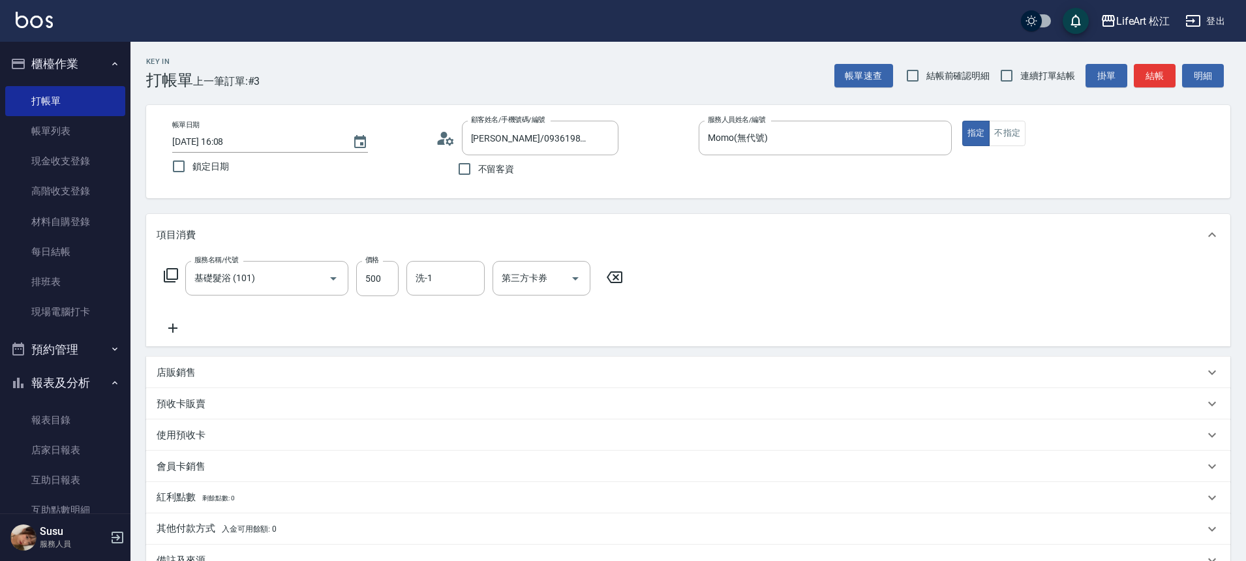
click at [175, 324] on icon at bounding box center [173, 328] width 33 height 16
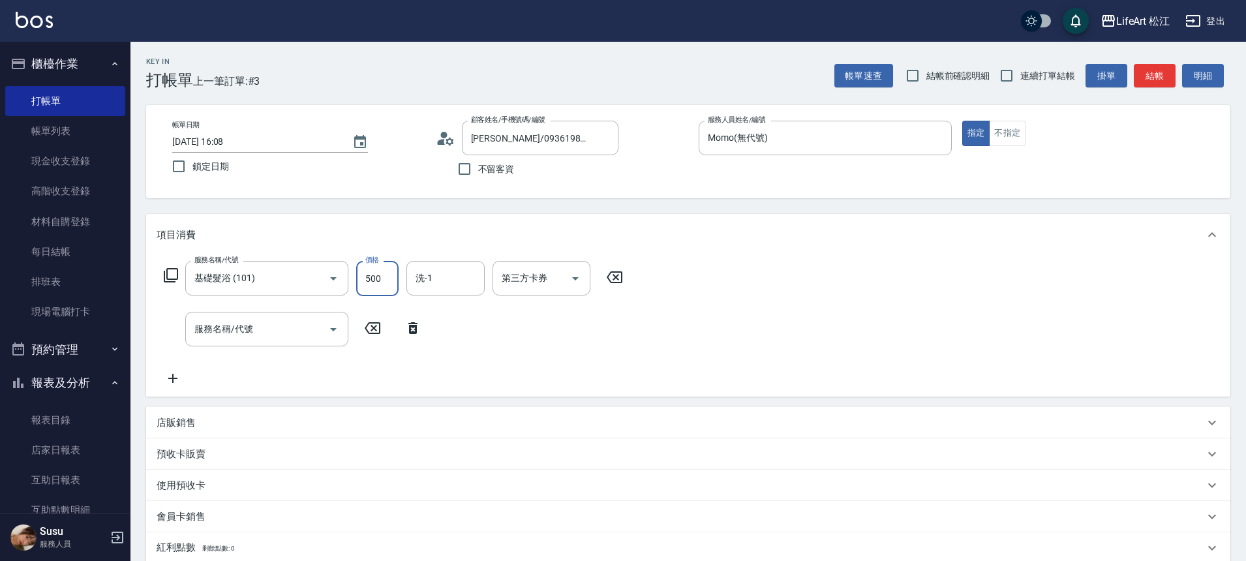
click at [387, 278] on input "500" at bounding box center [377, 278] width 42 height 35
type input "600"
click at [311, 327] on input "服務名稱/代號" at bounding box center [257, 329] width 132 height 23
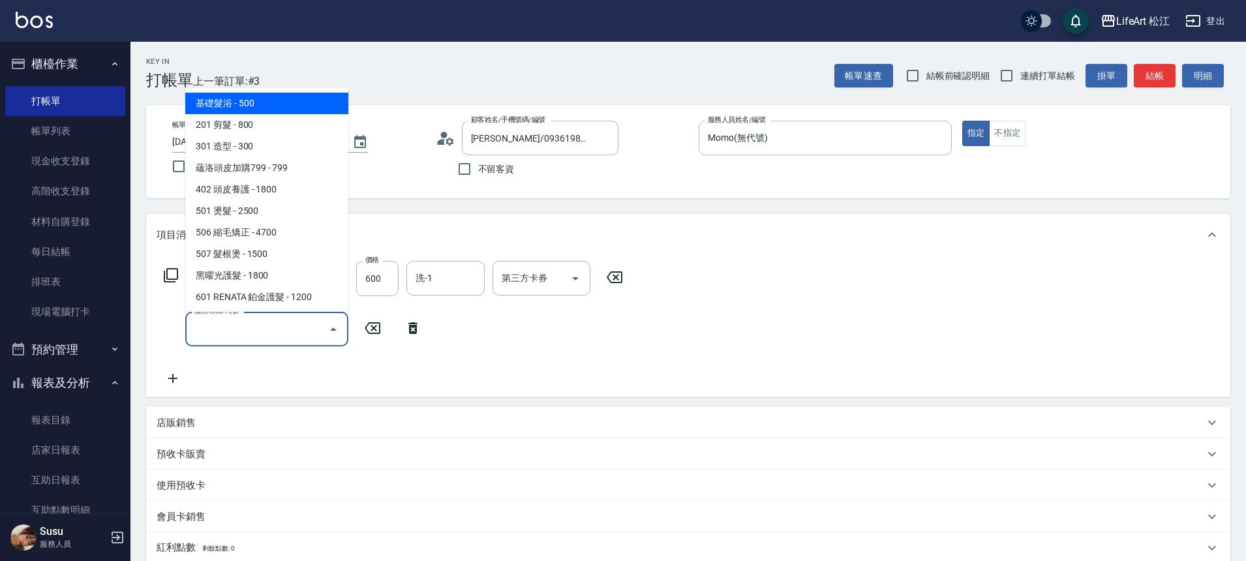
click at [301, 325] on input "服務名稱/代號" at bounding box center [257, 329] width 132 height 23
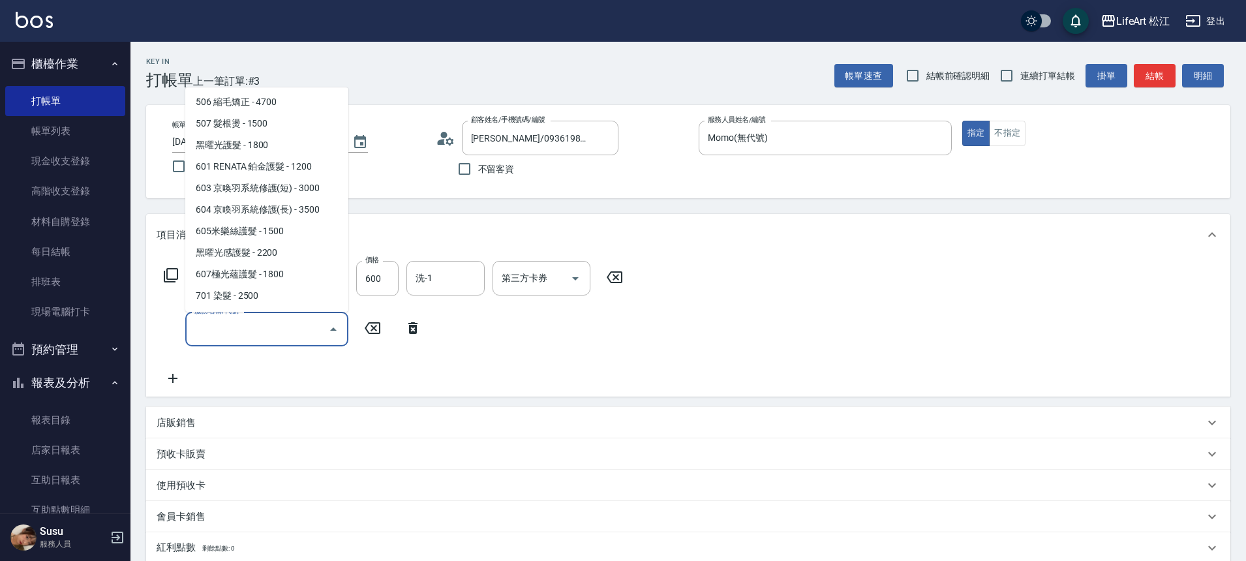
scroll to position [174, 0]
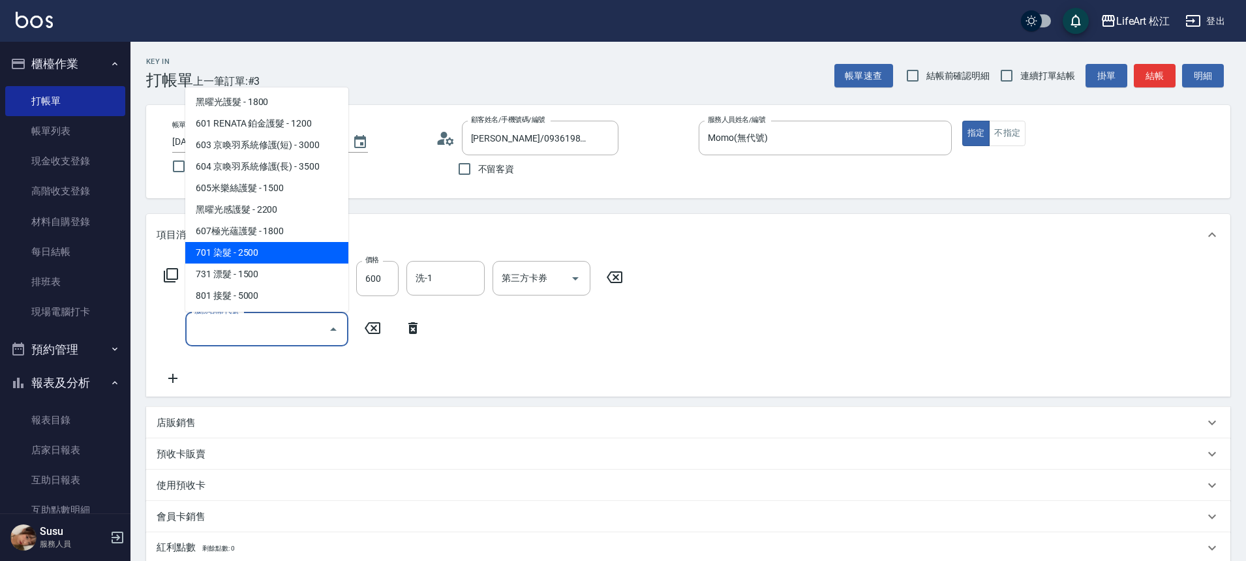
click at [226, 249] on span "701 染髮 - 2500" at bounding box center [266, 253] width 163 height 22
type input "701 染髮(701)"
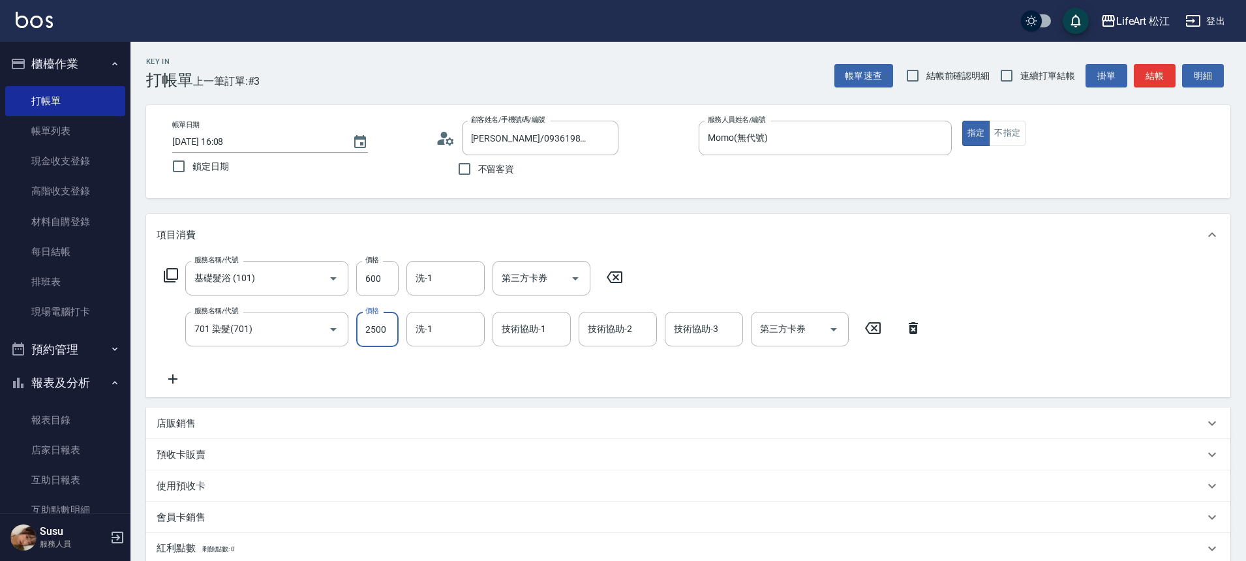
click at [396, 343] on input "2500" at bounding box center [377, 329] width 42 height 35
click at [393, 337] on input "2500" at bounding box center [377, 329] width 42 height 35
type input "2450"
click at [509, 334] on input "技術協助-1" at bounding box center [531, 329] width 67 height 23
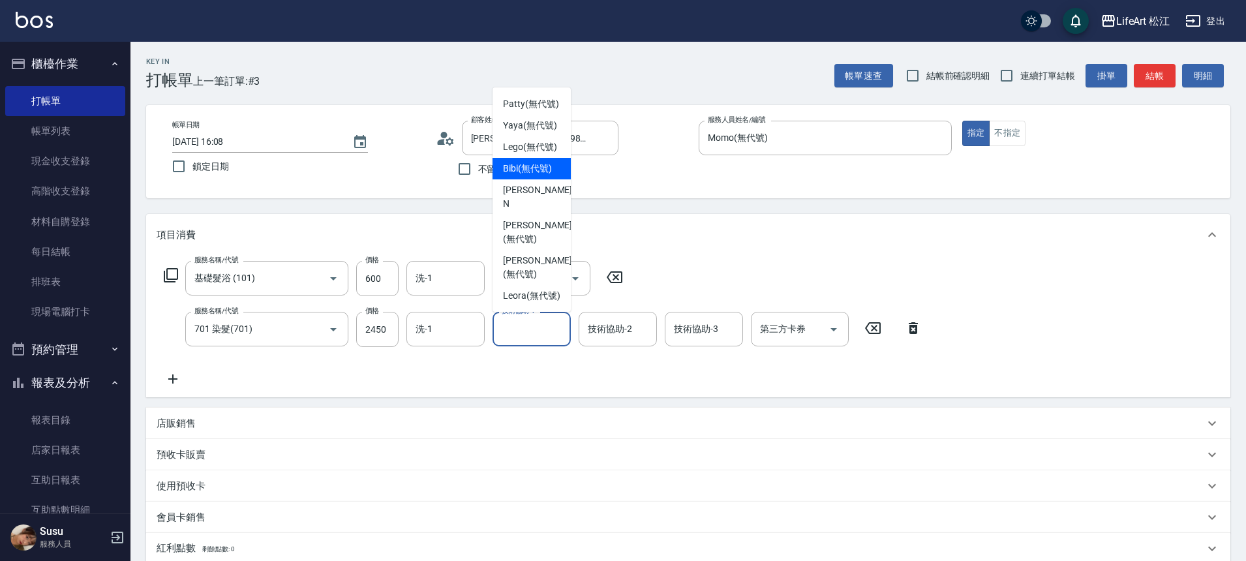
scroll to position [309, 0]
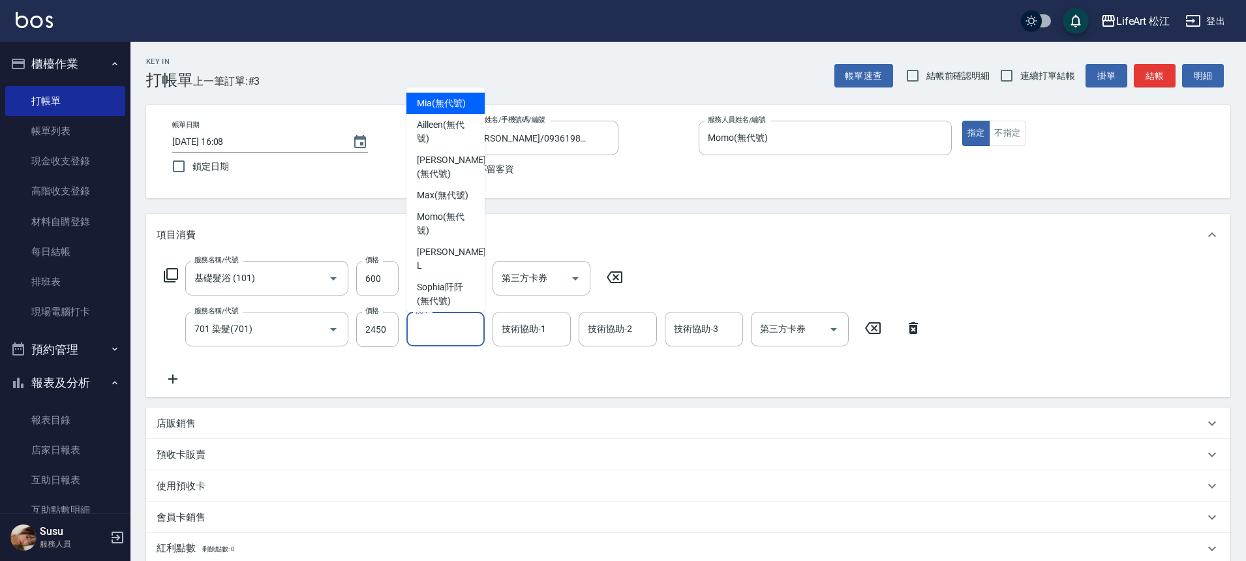
click at [440, 324] on input "洗-1" at bounding box center [445, 329] width 67 height 23
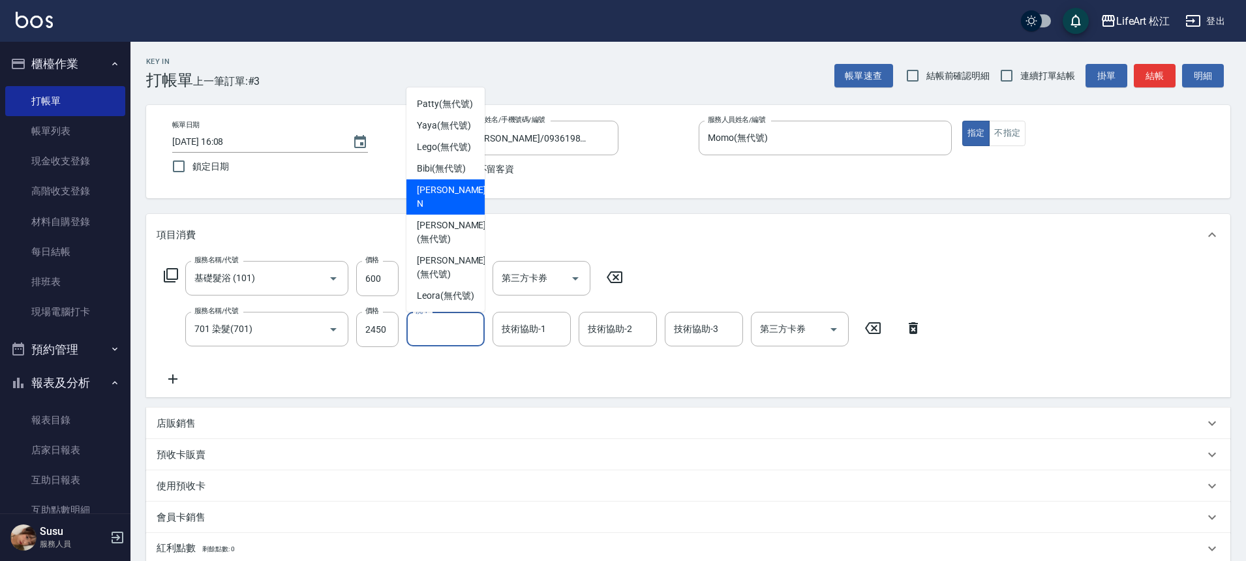
scroll to position [316, 0]
click at [461, 289] on span "Leora (無代號)" at bounding box center [445, 296] width 57 height 14
type input "Leora(無代號)"
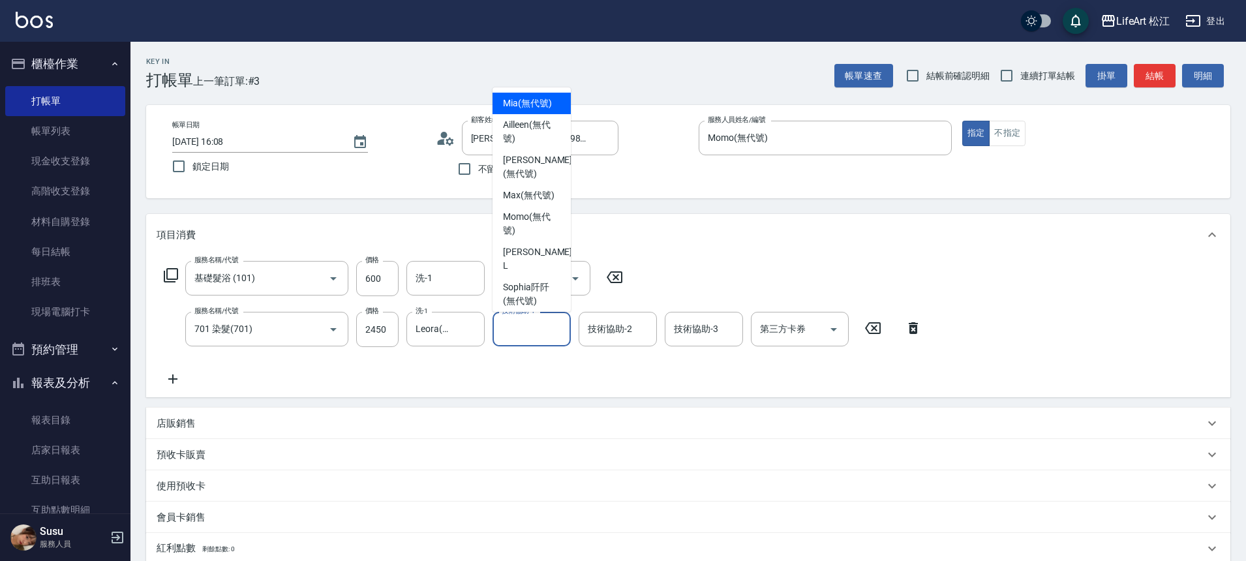
click at [531, 326] on div "技術協助-1 技術協助-1" at bounding box center [531, 329] width 78 height 35
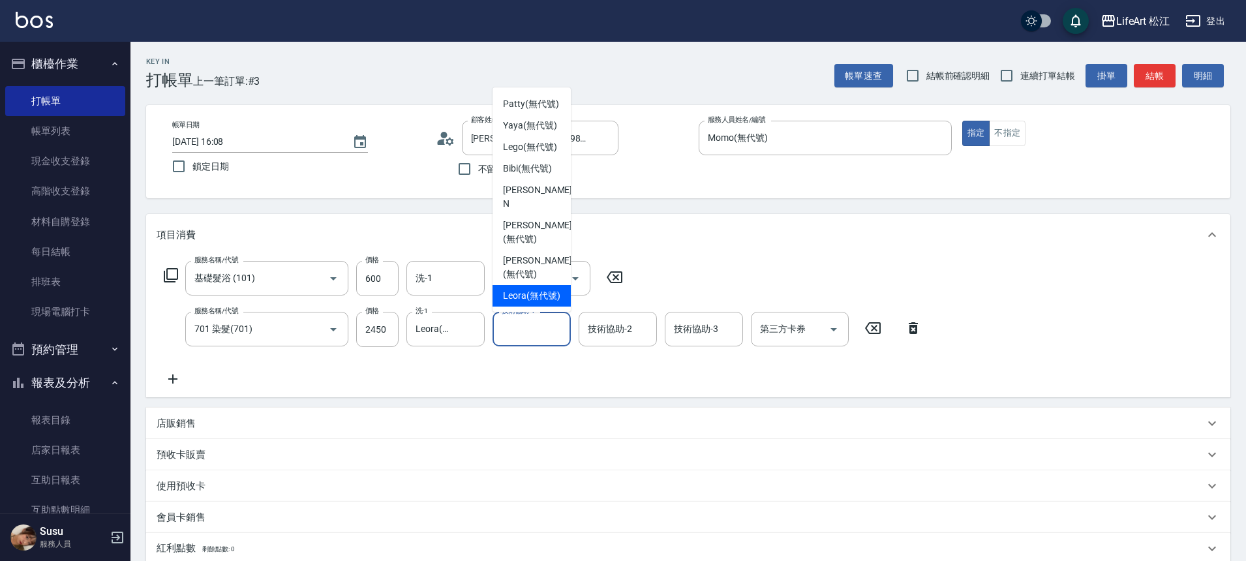
click at [524, 300] on span "Leora (無代號)" at bounding box center [531, 296] width 57 height 14
type input "Leora(無代號)"
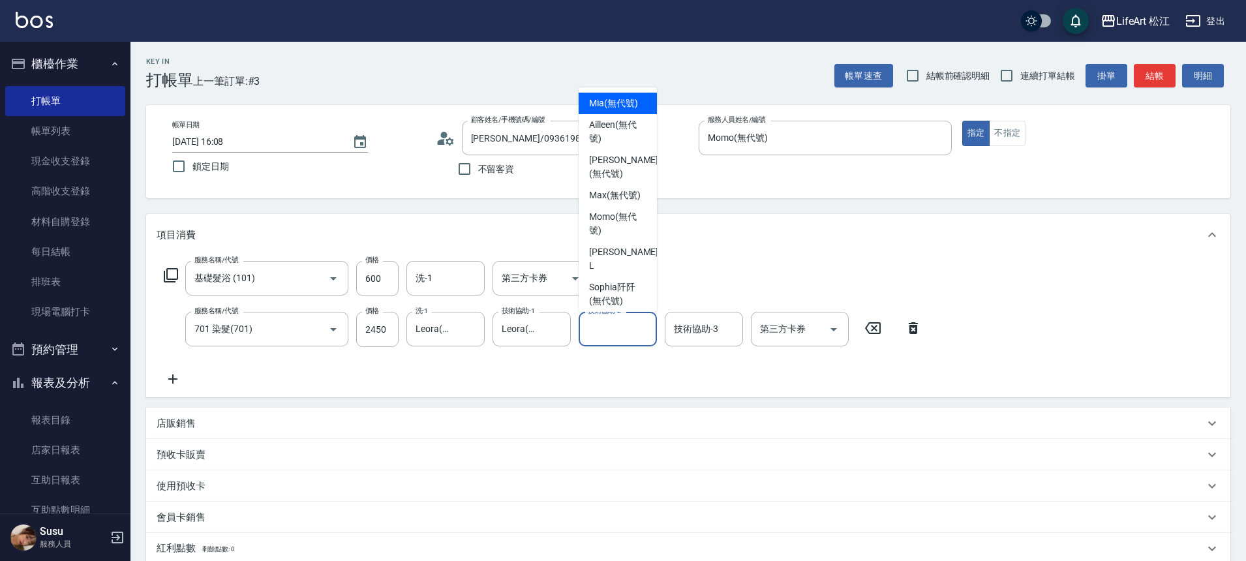
click at [638, 334] on input "技術協助-2" at bounding box center [617, 329] width 67 height 23
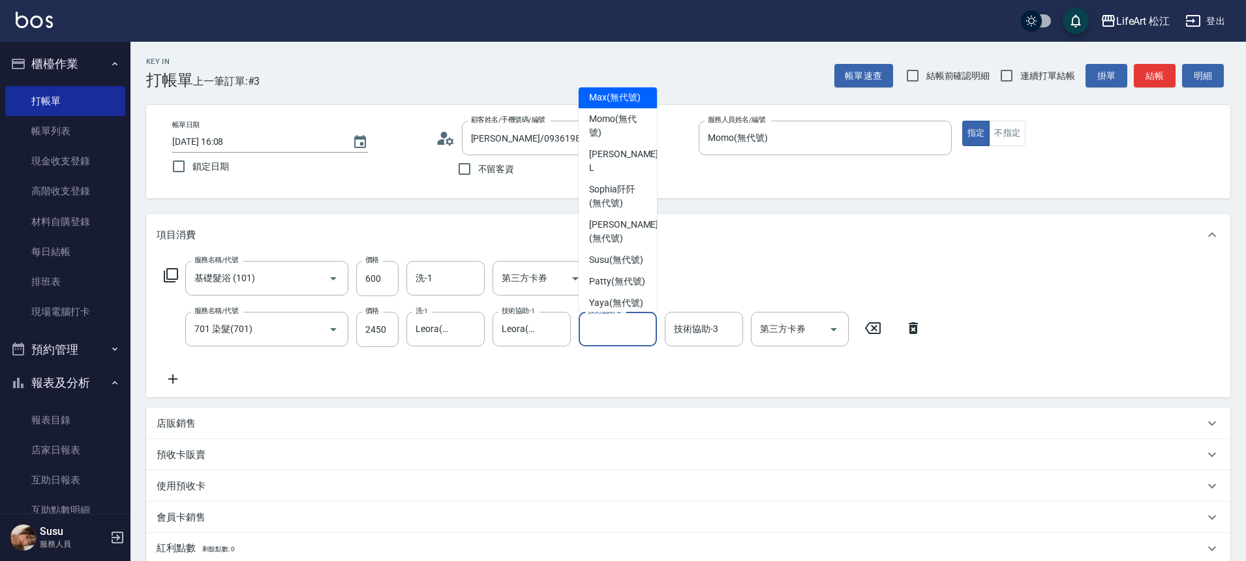
scroll to position [112, 0]
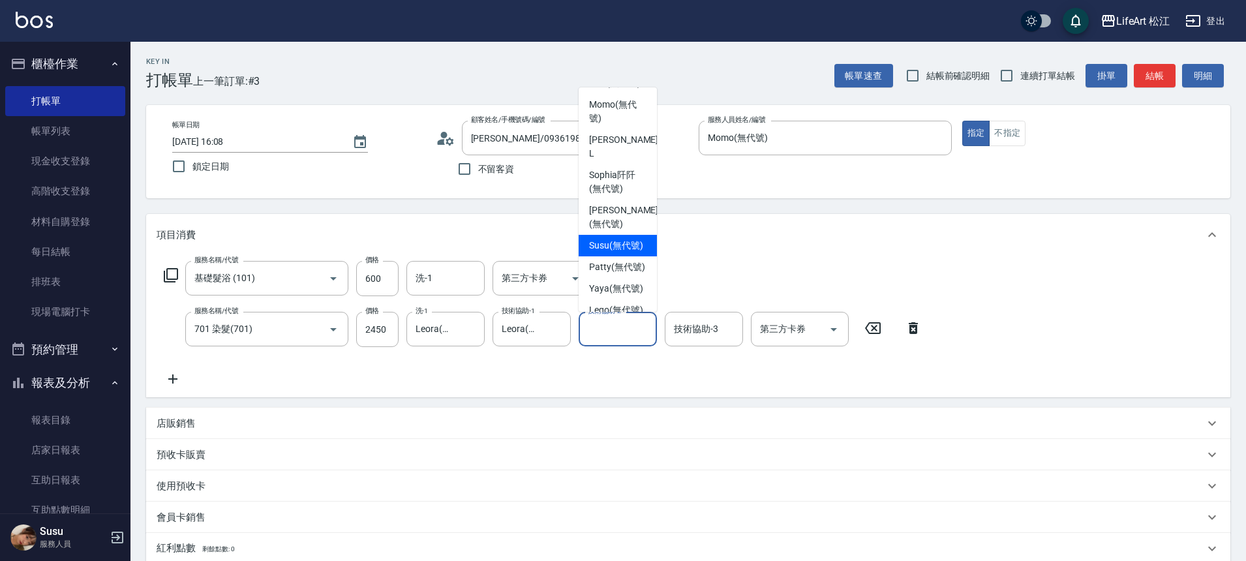
click at [616, 239] on span "Susu (無代號)" at bounding box center [616, 246] width 54 height 14
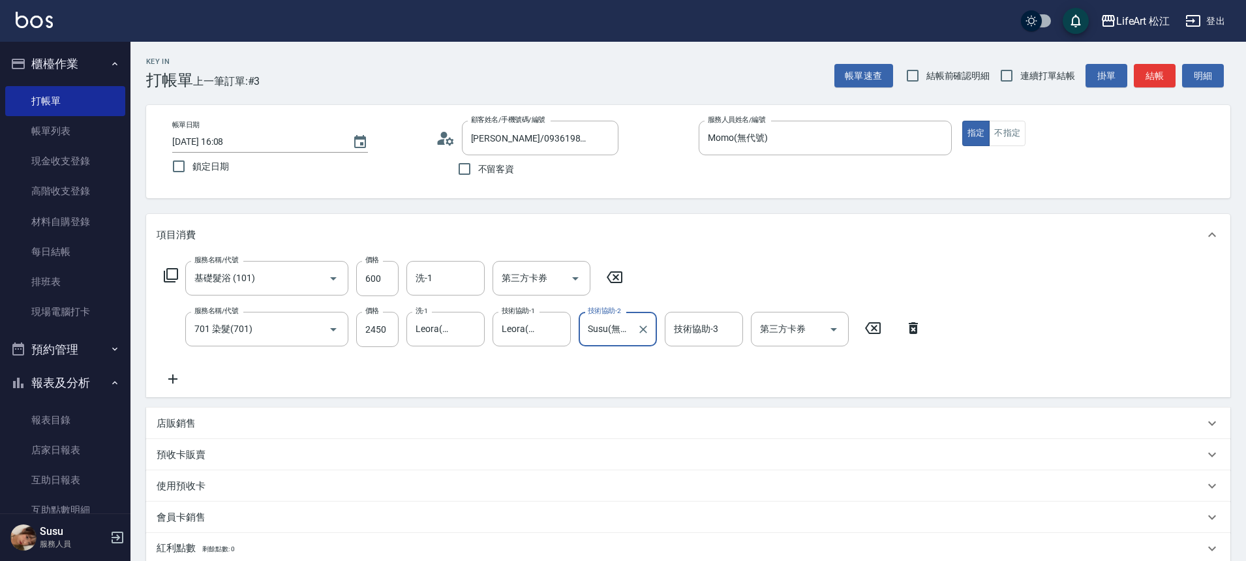
type input "Susu(無代號)"
click at [702, 327] on div "技術協助-3 技術協助-3" at bounding box center [704, 329] width 78 height 35
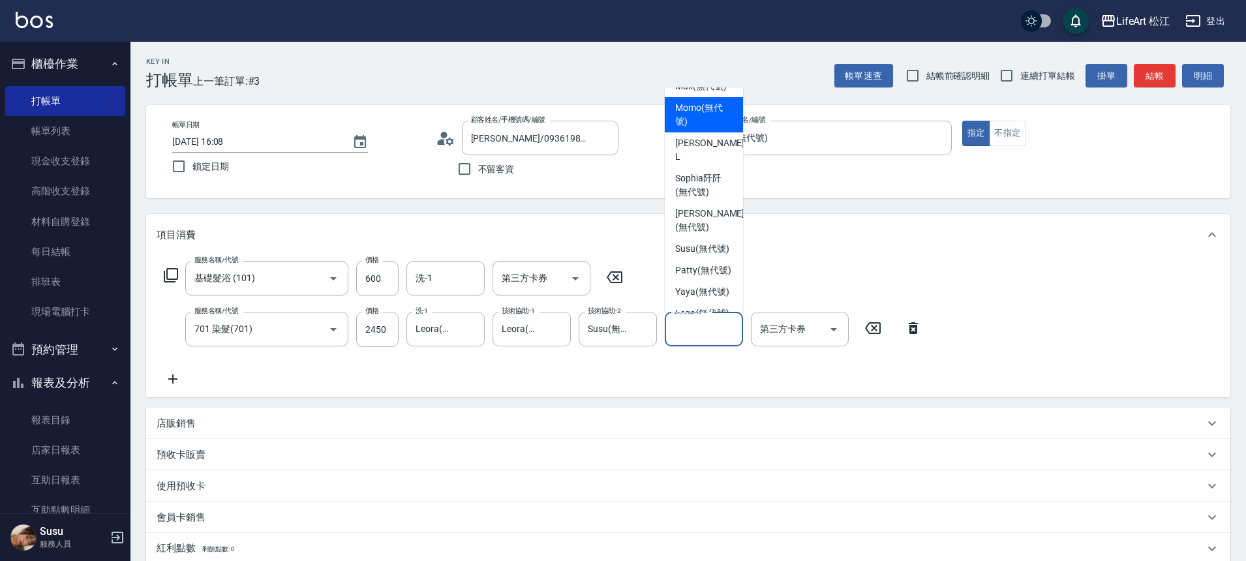
scroll to position [111, 0]
click at [699, 240] on span "Susu (無代號)" at bounding box center [702, 247] width 54 height 14
type input "Susu(無代號)"
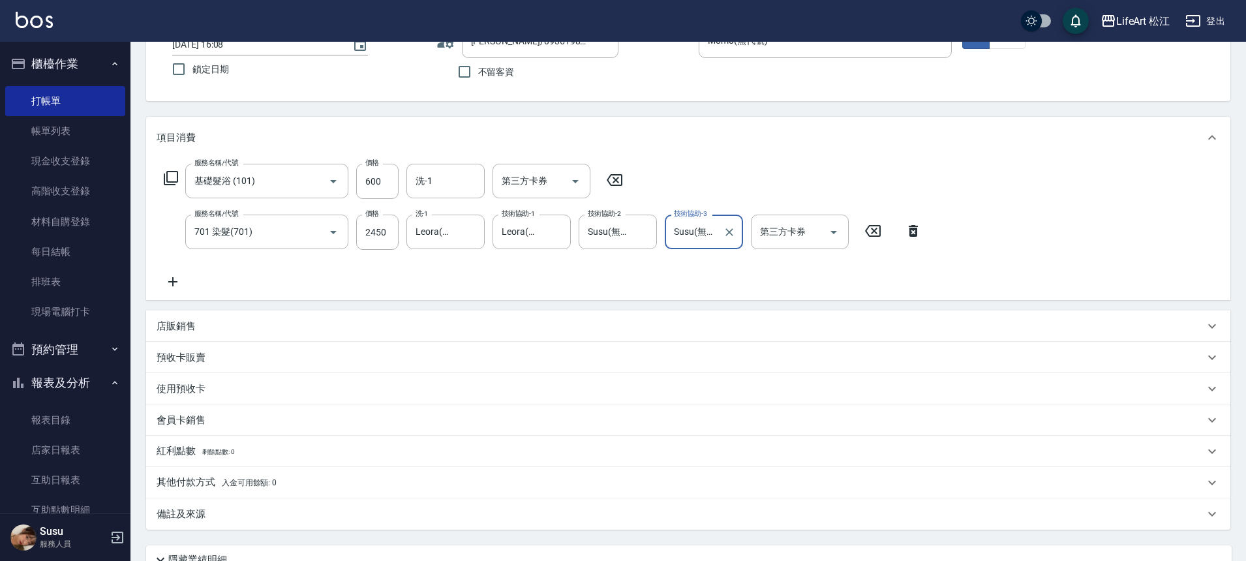
scroll to position [213, 0]
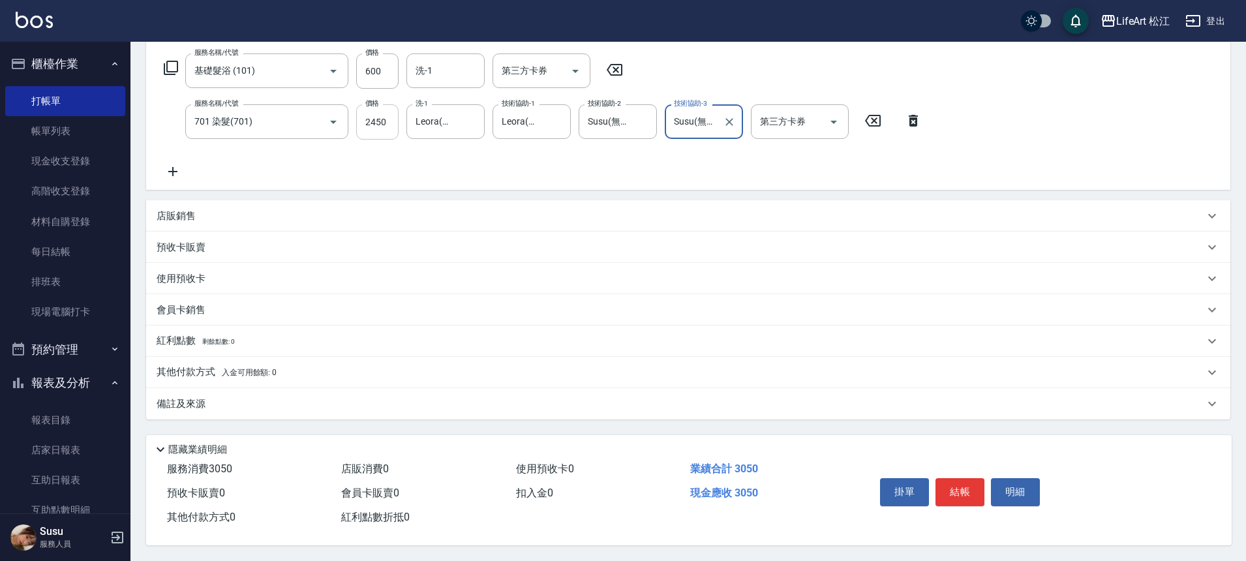
click at [386, 115] on input "2450" at bounding box center [377, 121] width 42 height 35
type input "2800"
click at [476, 303] on div "會員卡銷售" at bounding box center [681, 310] width 1048 height 14
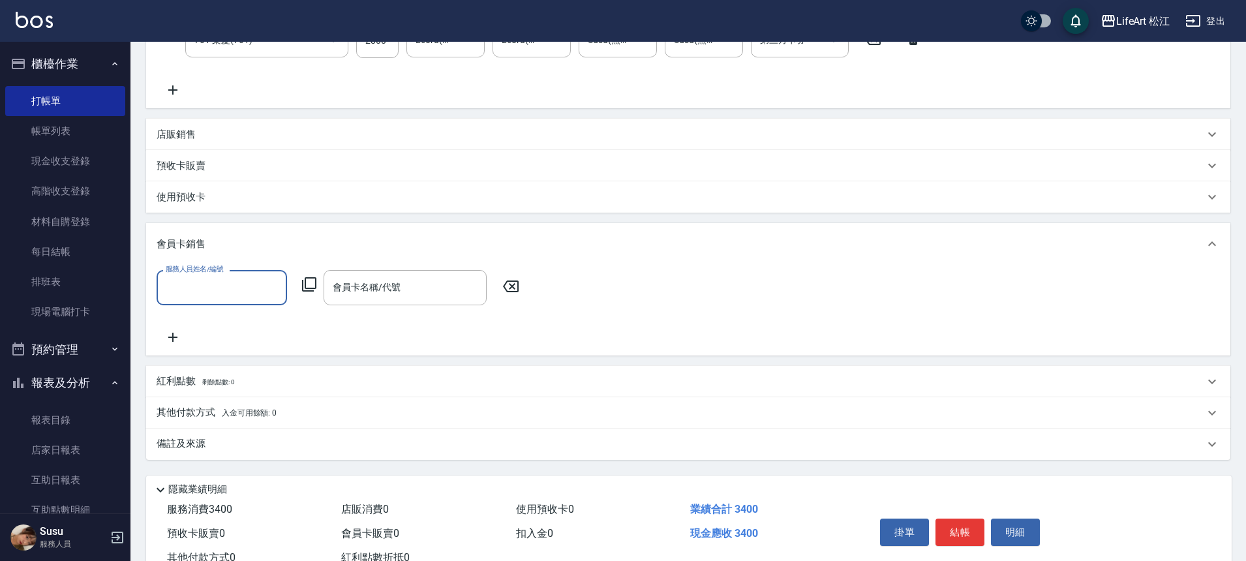
scroll to position [335, 0]
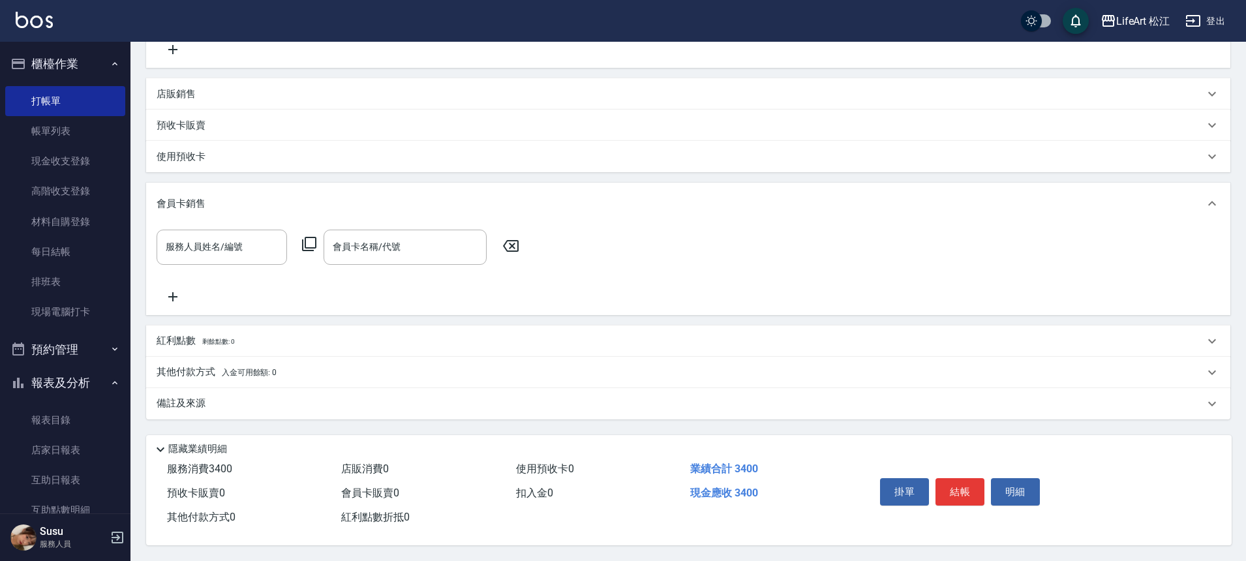
click at [271, 397] on div "備註及來源" at bounding box center [681, 404] width 1048 height 14
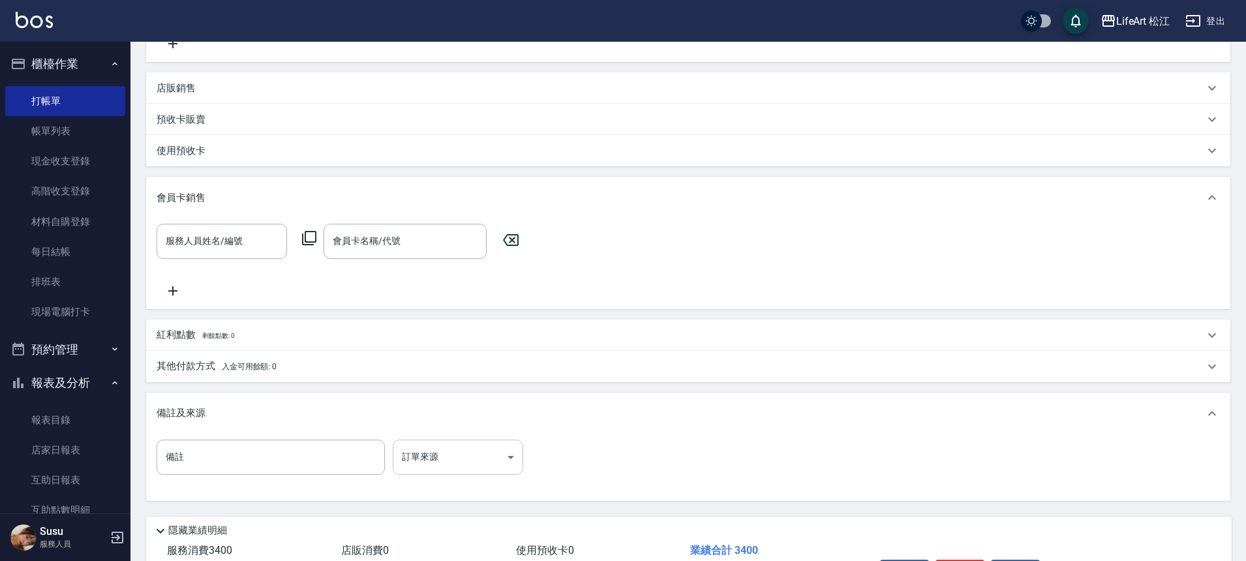
click at [496, 461] on body "LifeArt 松江 登出 櫃檯作業 打帳單 帳單列表 現金收支登錄 高階收支登錄 材料自購登錄 每日結帳 排班表 現場電腦打卡 預約管理 預約管理 單日預約…" at bounding box center [623, 154] width 1246 height 978
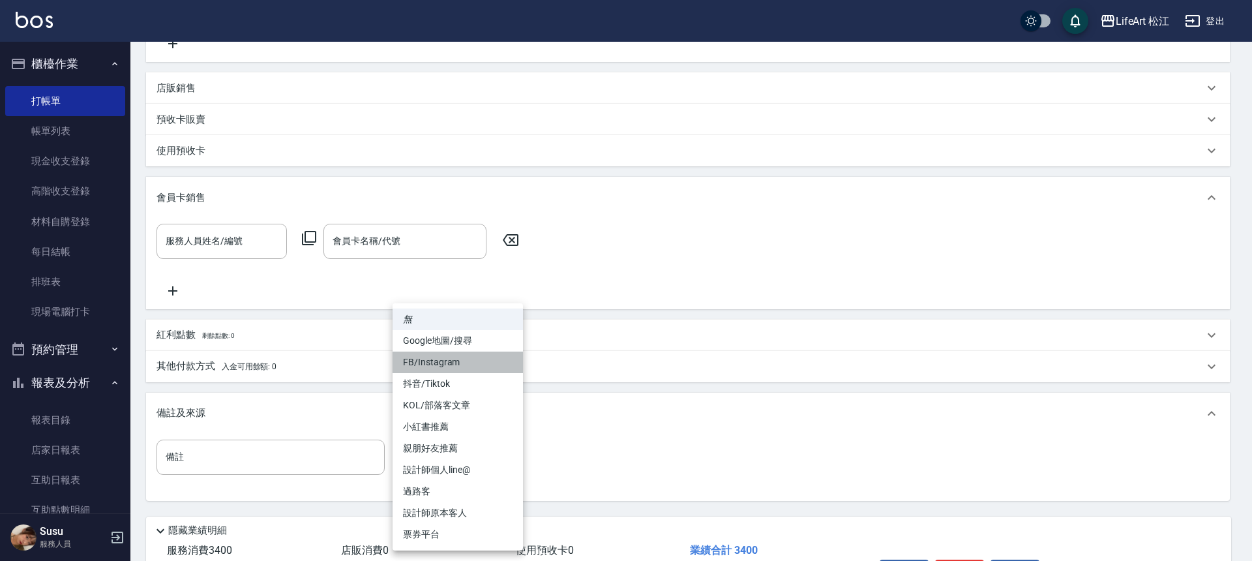
click at [423, 358] on li "FB/Instagram" at bounding box center [458, 363] width 130 height 22
type input "FB/Instagram"
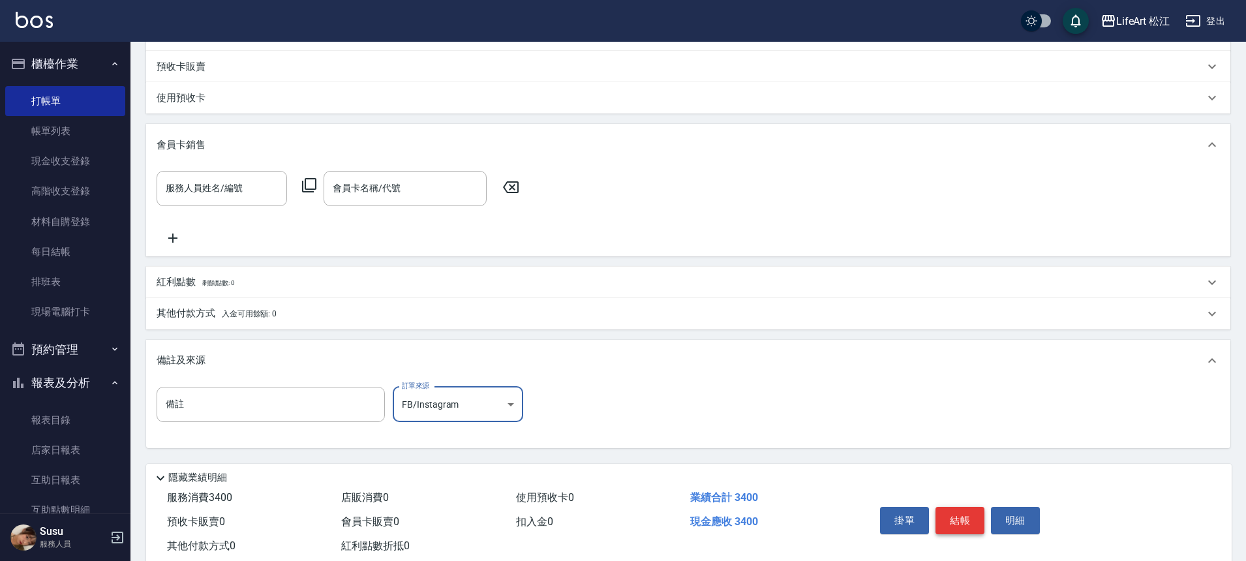
scroll to position [423, 0]
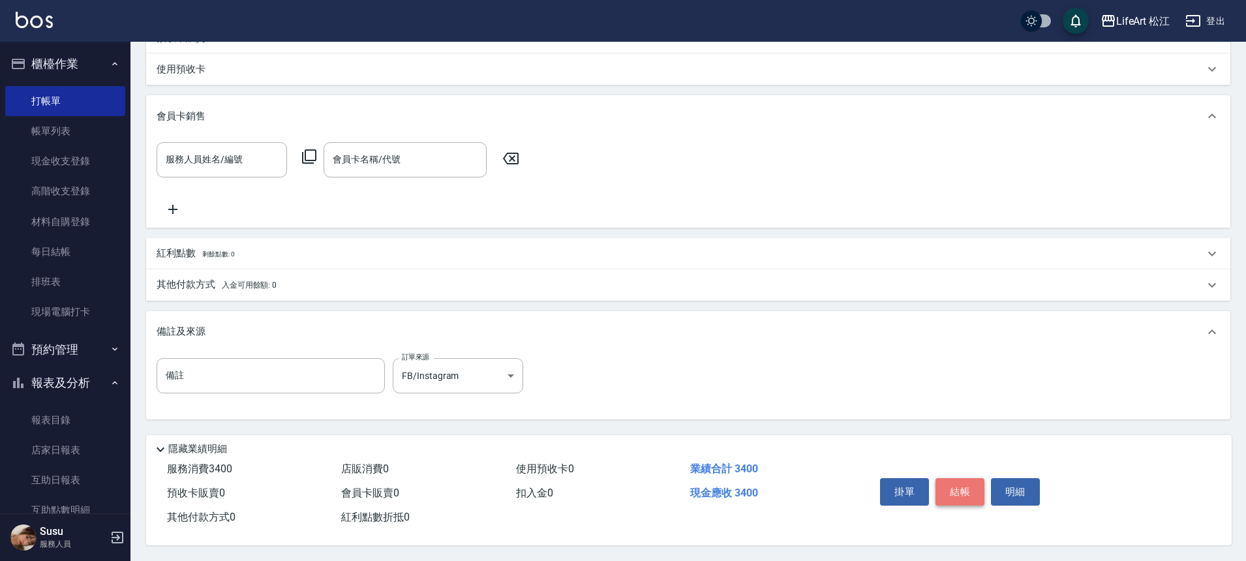
click at [950, 479] on button "結帳" at bounding box center [959, 491] width 49 height 27
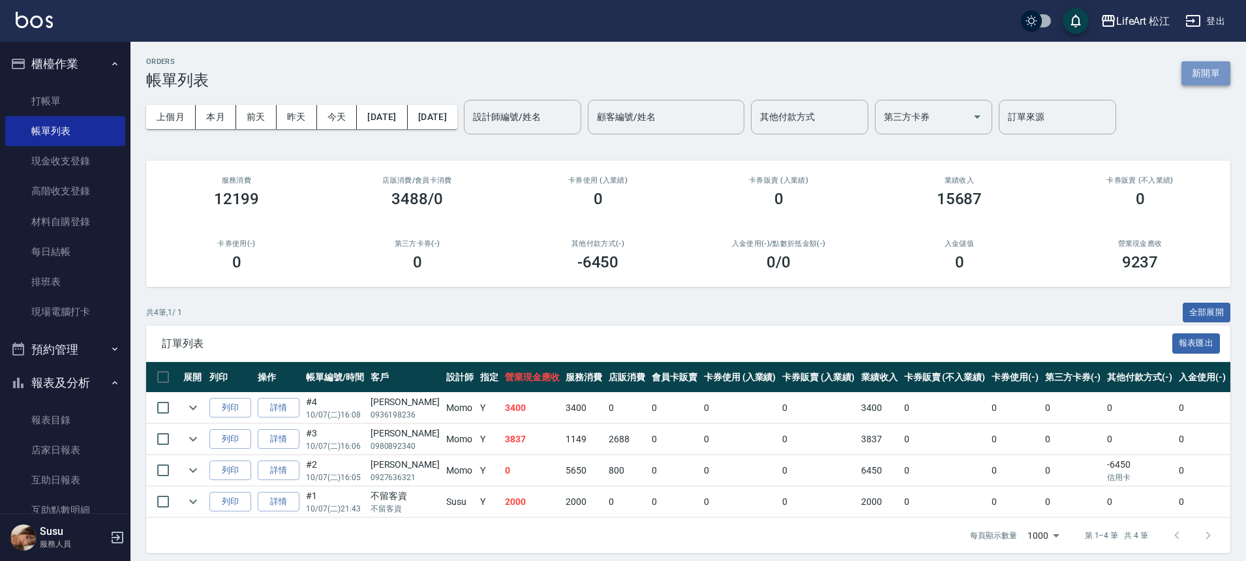
click at [1223, 68] on button "新開單" at bounding box center [1205, 73] width 49 height 24
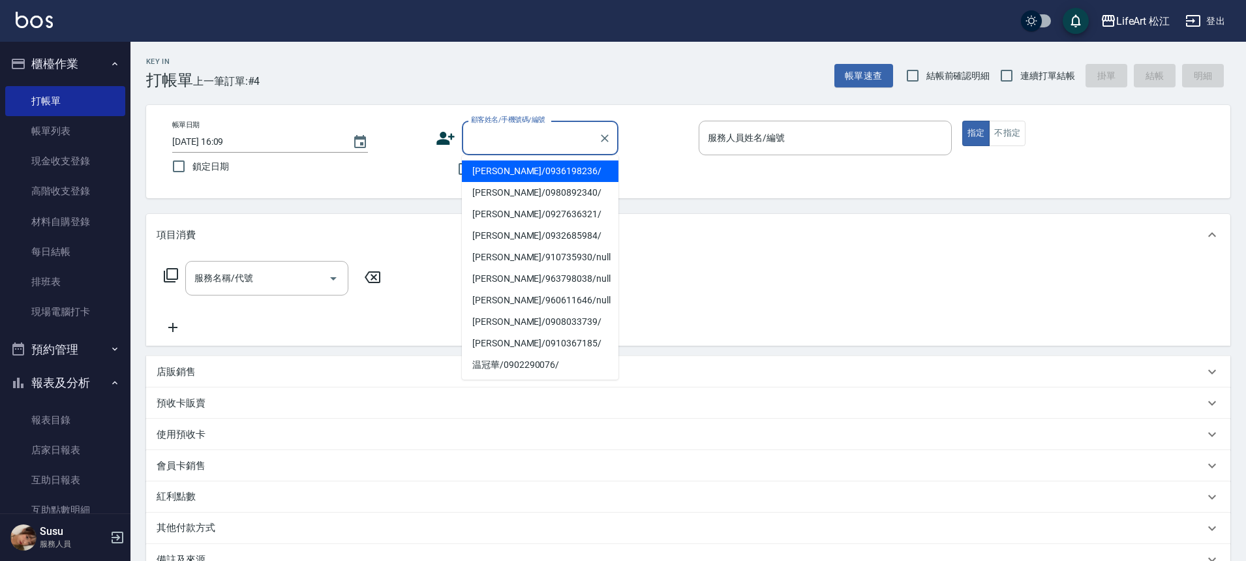
click at [509, 132] on input "顧客姓名/手機號碼/編號" at bounding box center [530, 138] width 125 height 23
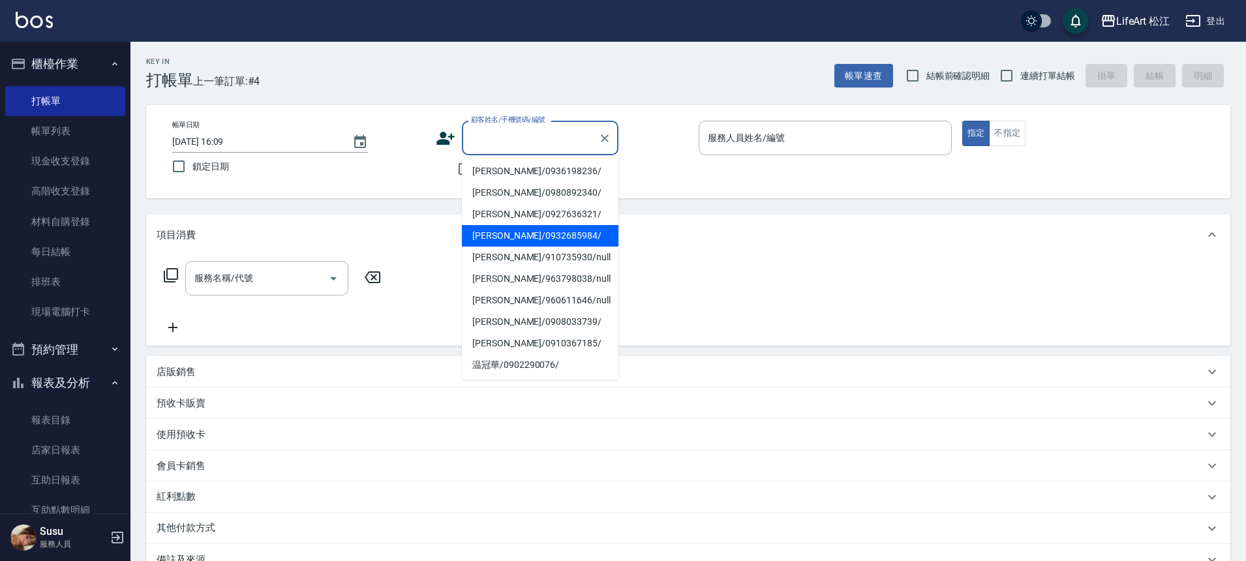
click at [526, 232] on li "[PERSON_NAME]/0932685984/" at bounding box center [540, 236] width 157 height 22
type input "[PERSON_NAME]/0932685984/"
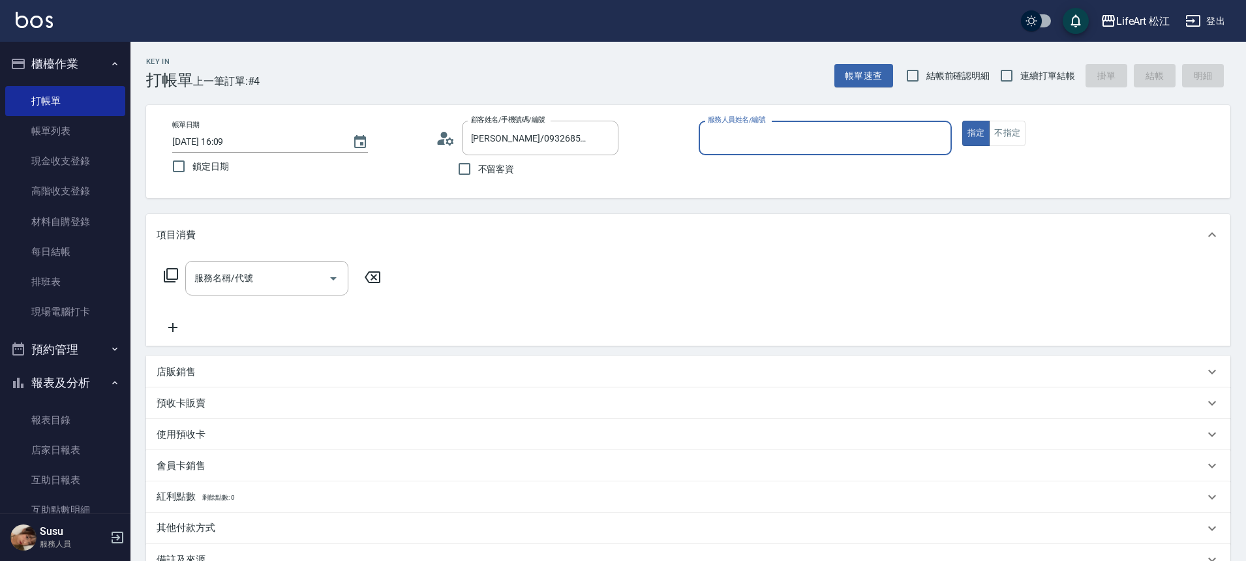
type input "Momo(無代號)"
click at [237, 281] on input "服務名稱/代號" at bounding box center [257, 278] width 132 height 23
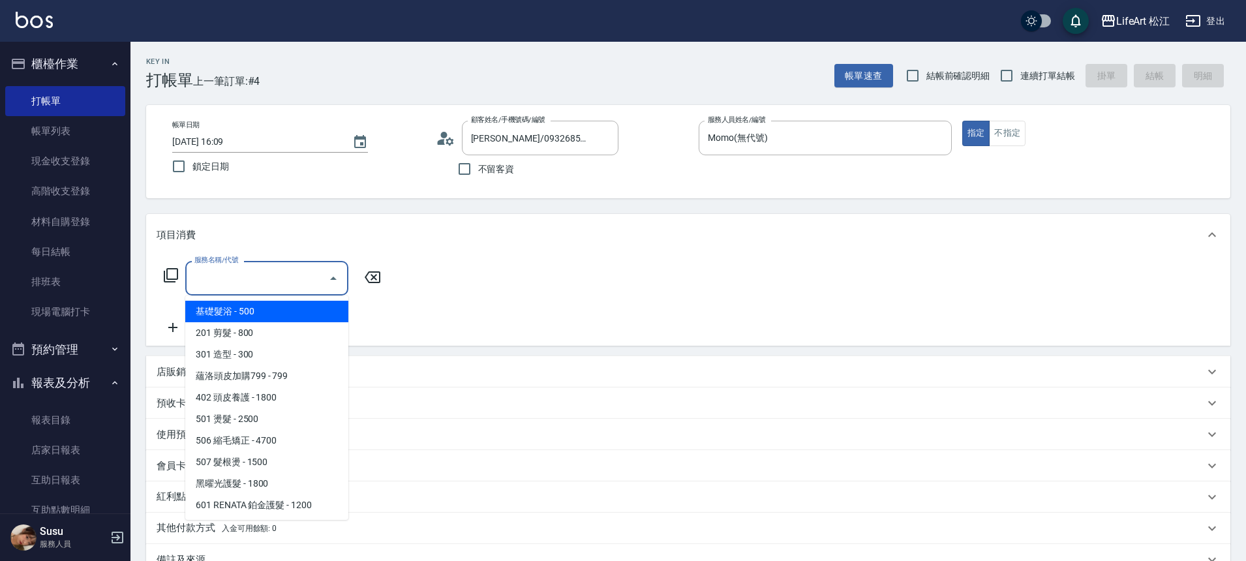
click at [249, 313] on span "基礎髮浴 - 500" at bounding box center [266, 312] width 163 height 22
type input "基礎髮浴 (101)"
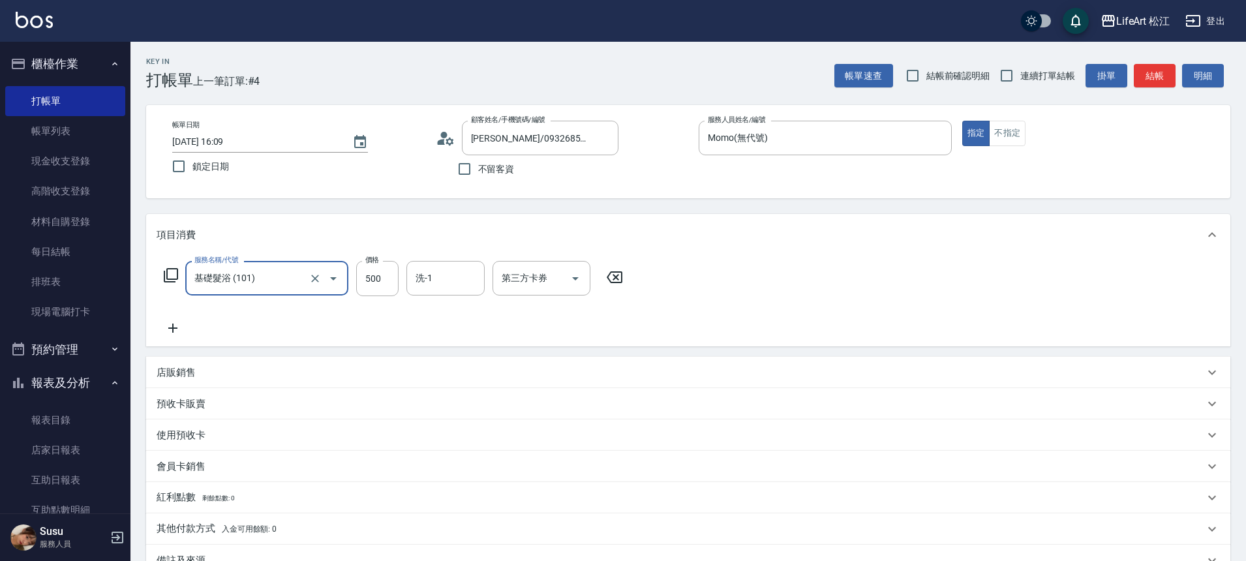
click at [172, 324] on icon at bounding box center [173, 328] width 33 height 16
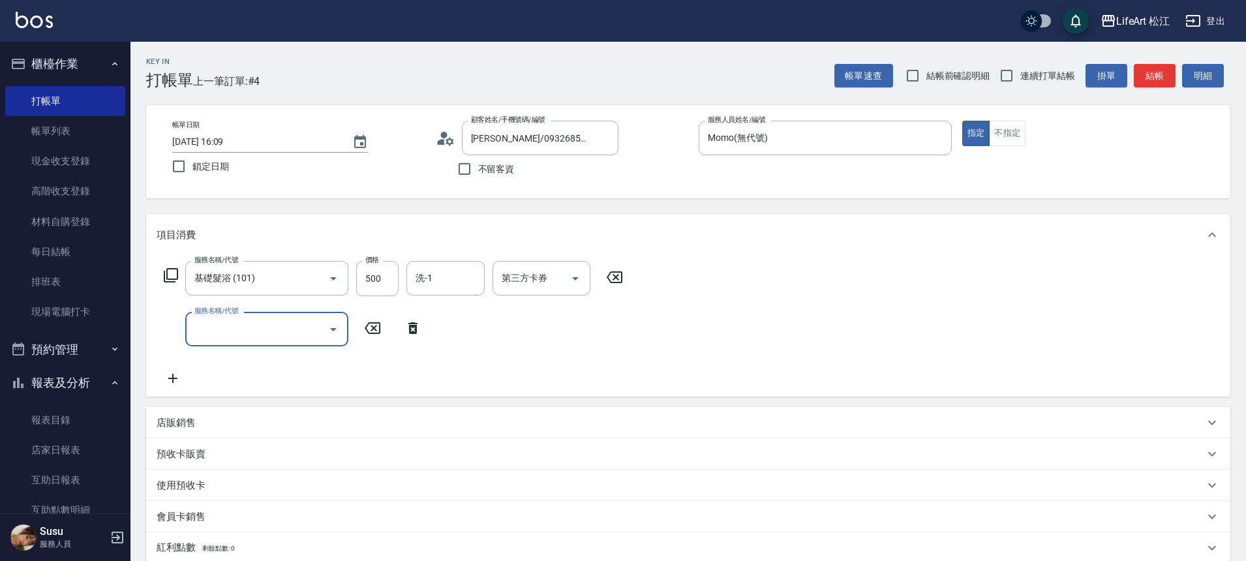
click at [254, 325] on input "服務名稱/代號" at bounding box center [257, 329] width 132 height 23
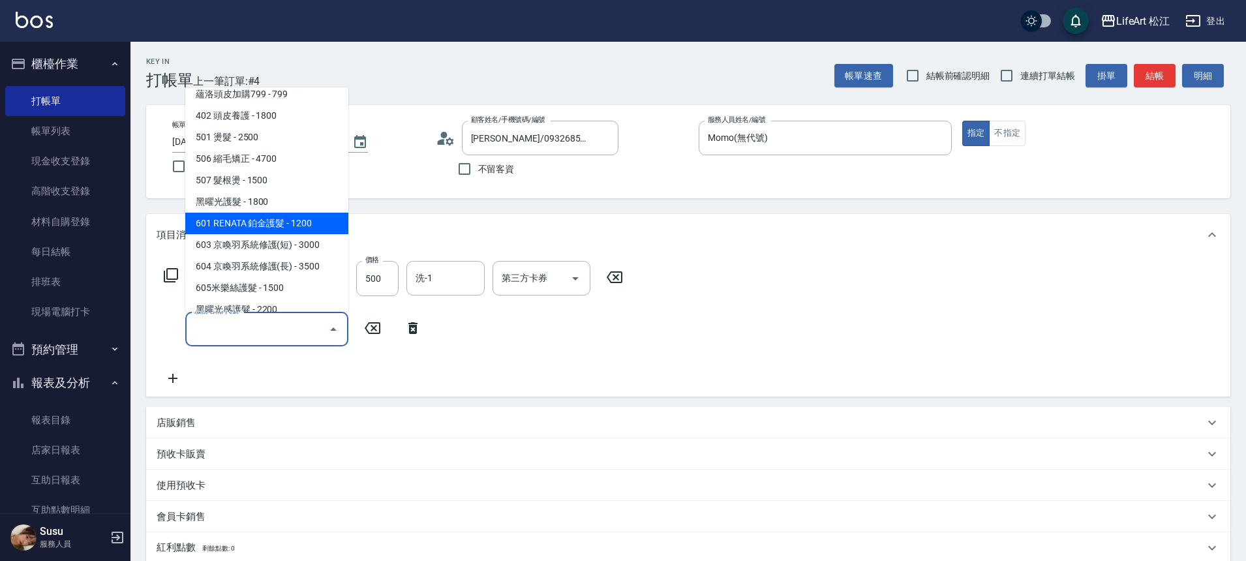
scroll to position [174, 0]
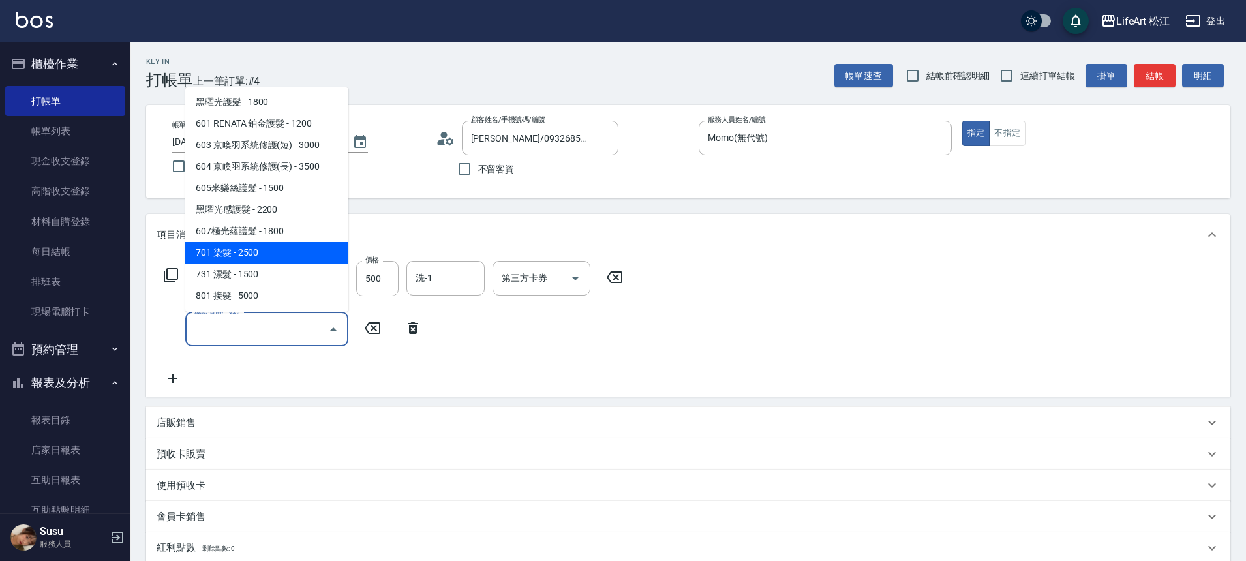
click at [261, 247] on span "701 染髮 - 2500" at bounding box center [266, 253] width 163 height 22
type input "701 染髮(701)"
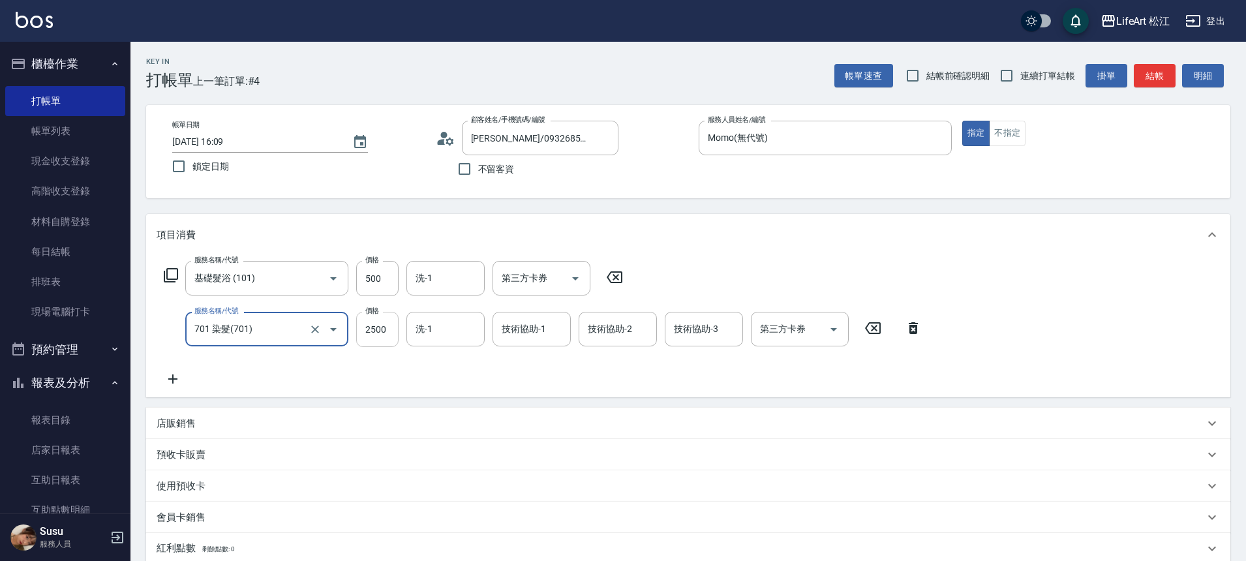
click at [383, 337] on input "2500" at bounding box center [377, 329] width 42 height 35
type input "2100"
click at [468, 321] on input "洗-1" at bounding box center [445, 329] width 67 height 23
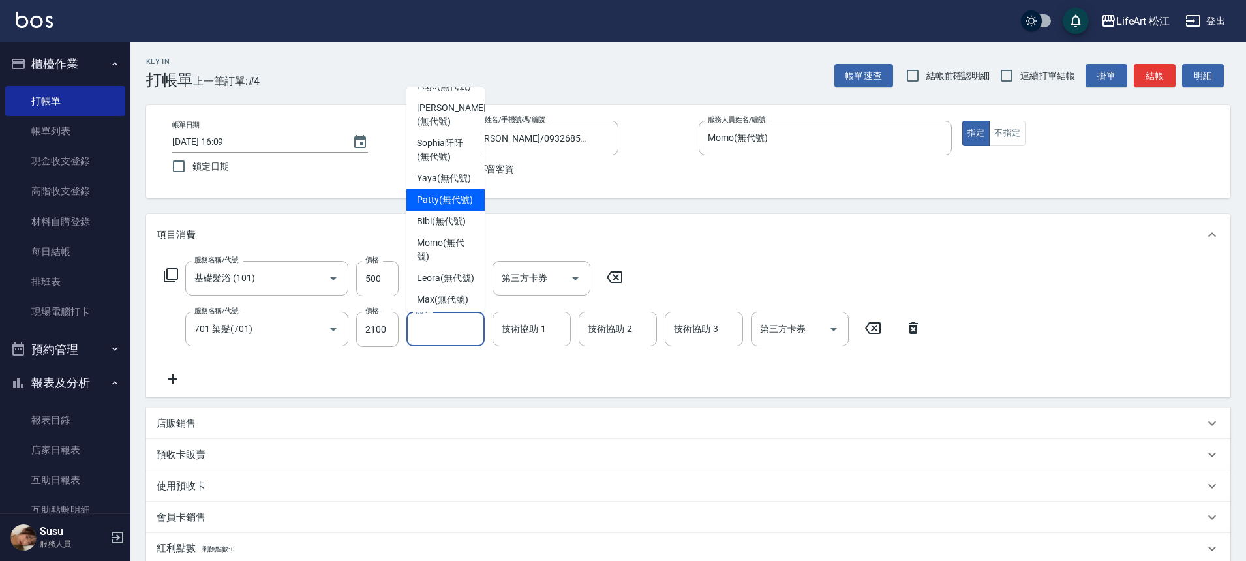
scroll to position [284, 0]
click at [435, 281] on span "Leora (無代號)" at bounding box center [445, 274] width 57 height 14
type input "Leora(無代號)"
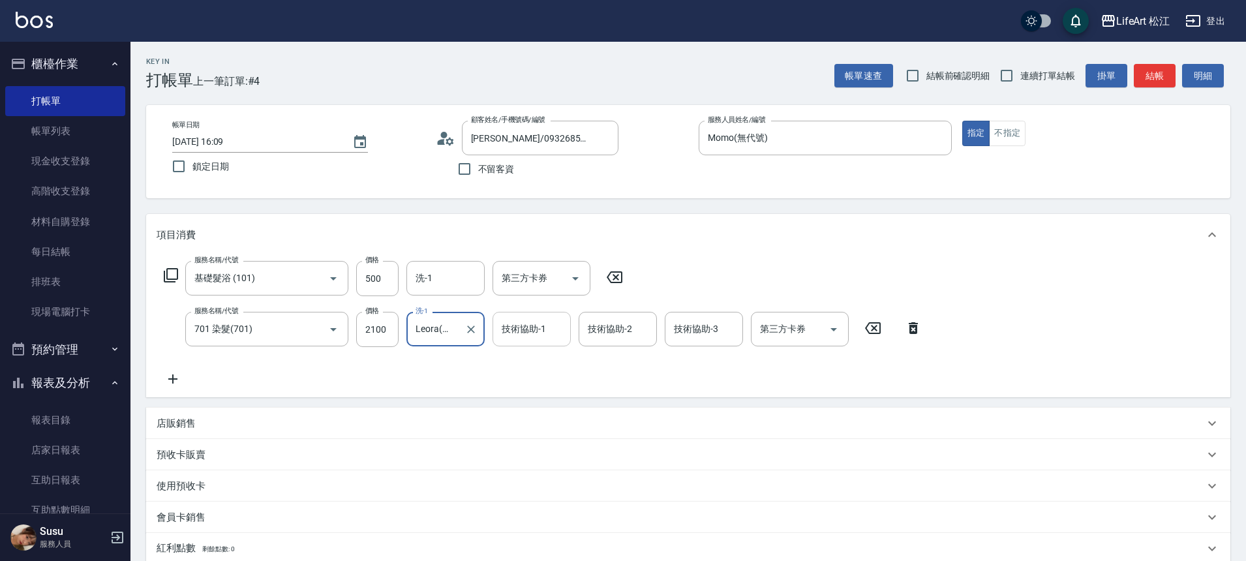
click at [519, 322] on div "技術協助-1 技術協助-1" at bounding box center [531, 329] width 78 height 35
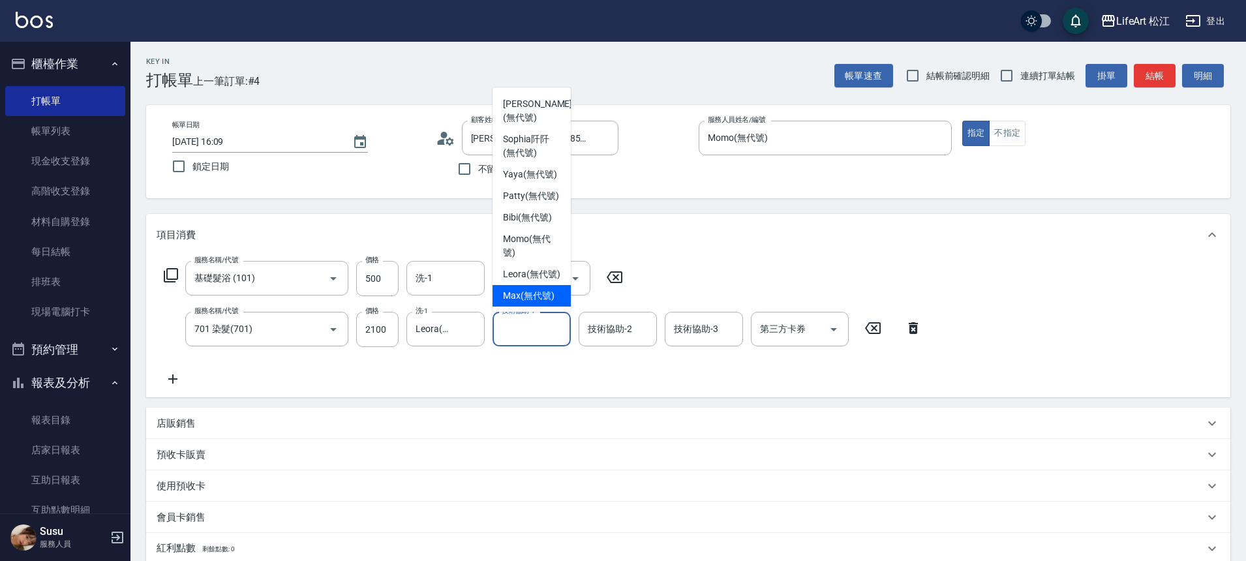
scroll to position [316, 0]
click at [528, 267] on span "Leora (無代號)" at bounding box center [531, 274] width 57 height 14
type input "Leora(無代號)"
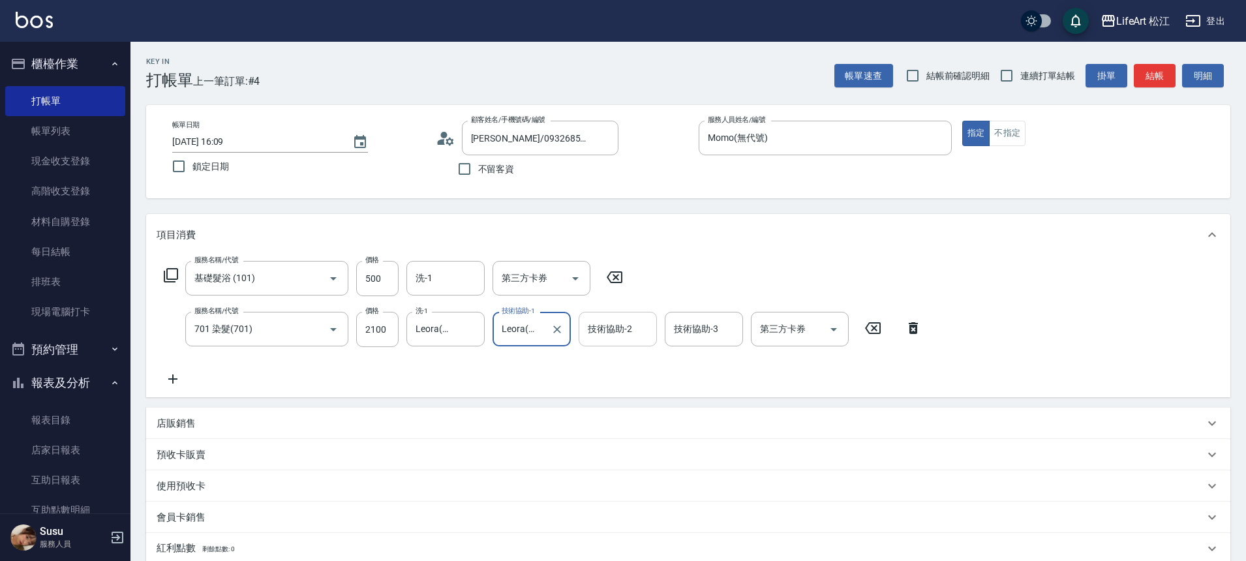
click at [625, 335] on div "技術協助-2 技術協助-2" at bounding box center [618, 329] width 78 height 35
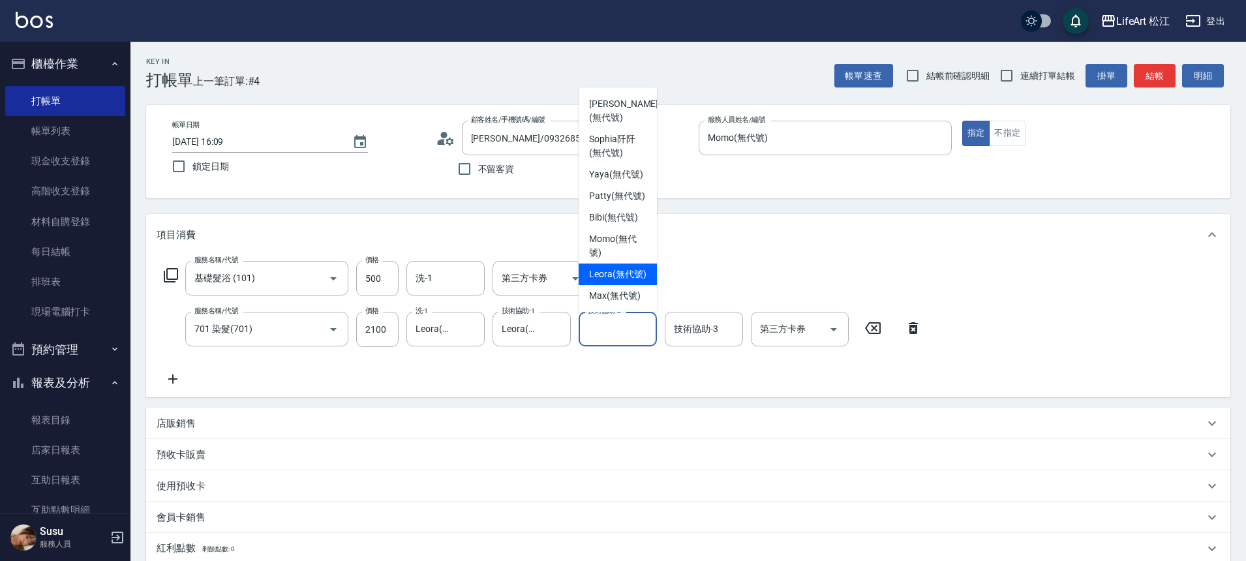
click at [614, 267] on span "Leora (無代號)" at bounding box center [617, 274] width 57 height 14
type input "Leora(無代號)"
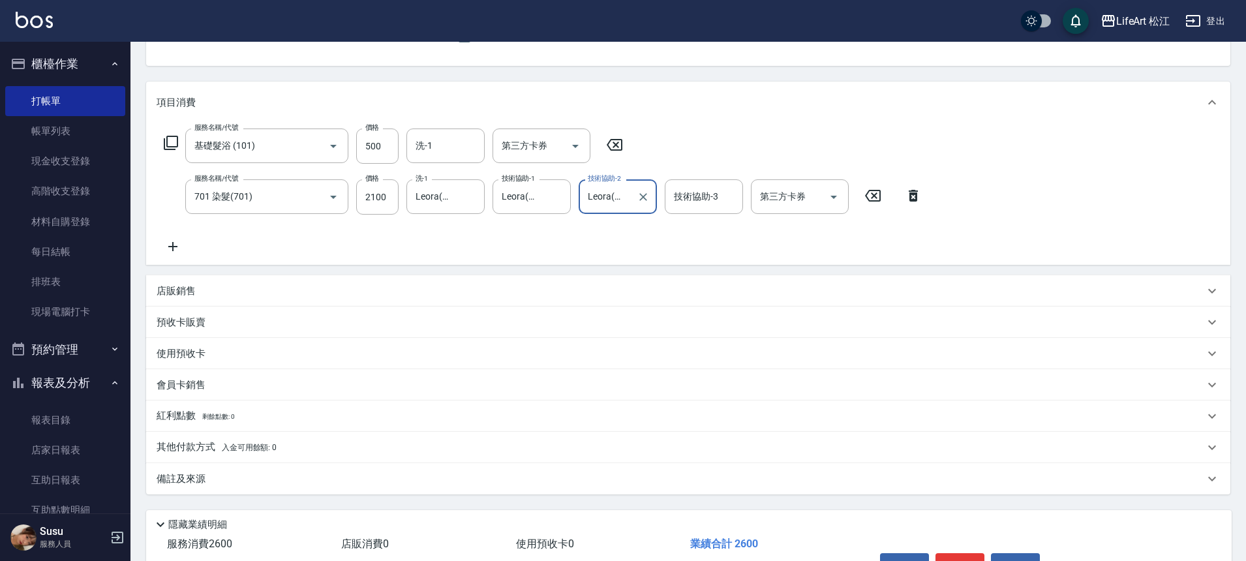
scroll to position [213, 0]
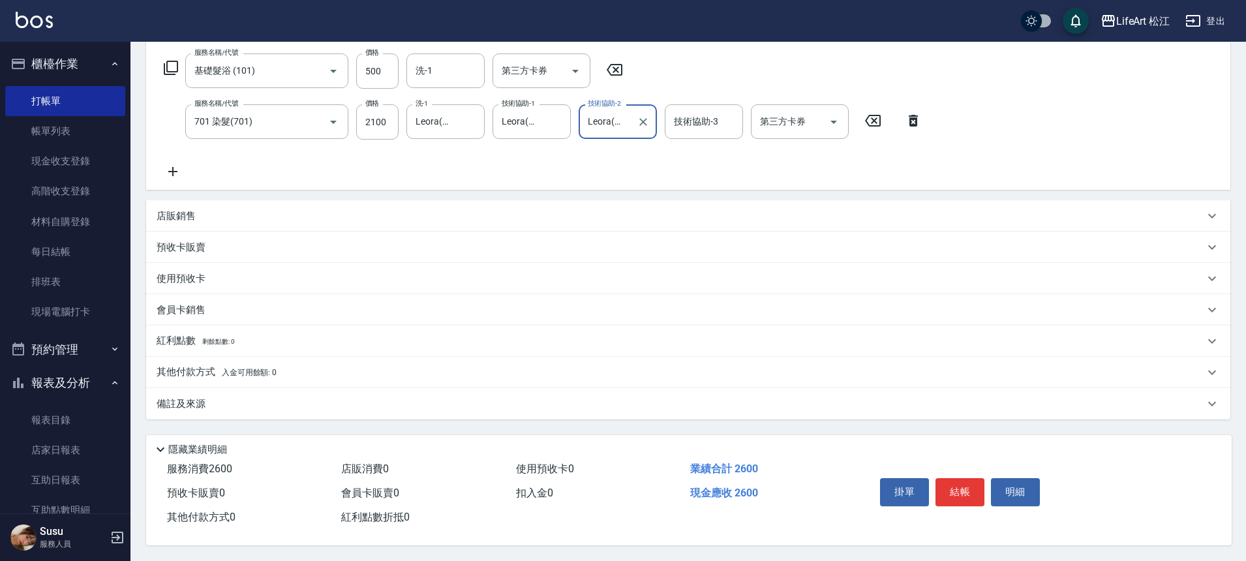
click at [387, 412] on div "備註及來源" at bounding box center [688, 403] width 1084 height 31
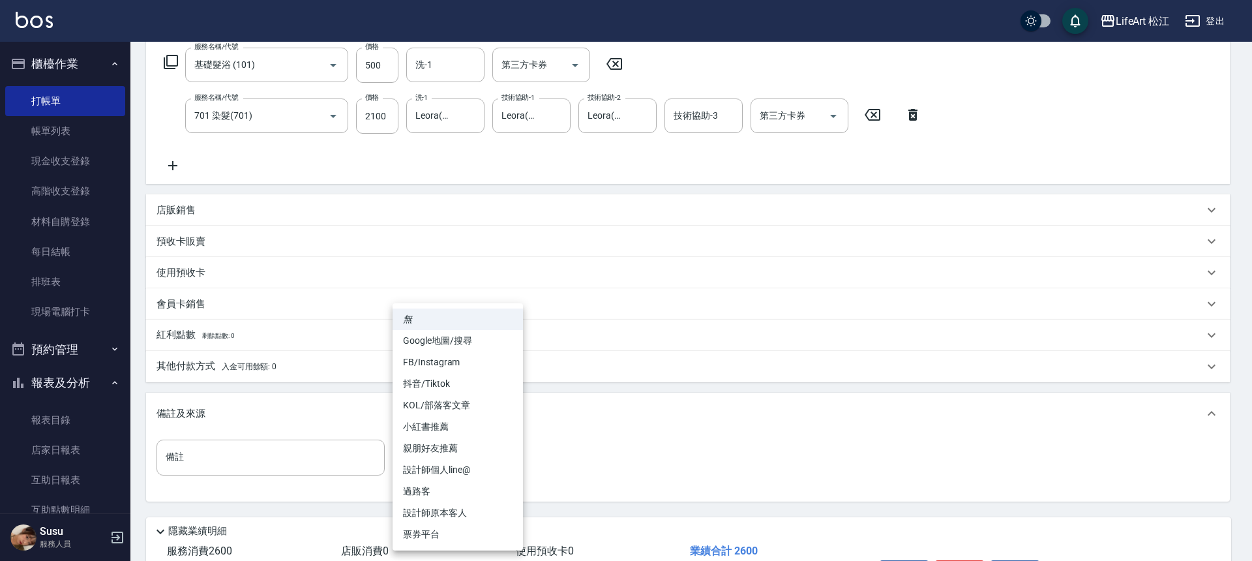
click at [417, 448] on body "LifeArt 松江 登出 櫃檯作業 打帳單 帳單列表 現金收支登錄 高階收支登錄 材料自購登錄 每日結帳 排班表 現場電腦打卡 預約管理 預約管理 單日預約…" at bounding box center [626, 215] width 1252 height 856
click at [445, 368] on li "FB/Instagram" at bounding box center [458, 363] width 130 height 22
type input "FB/Instagram"
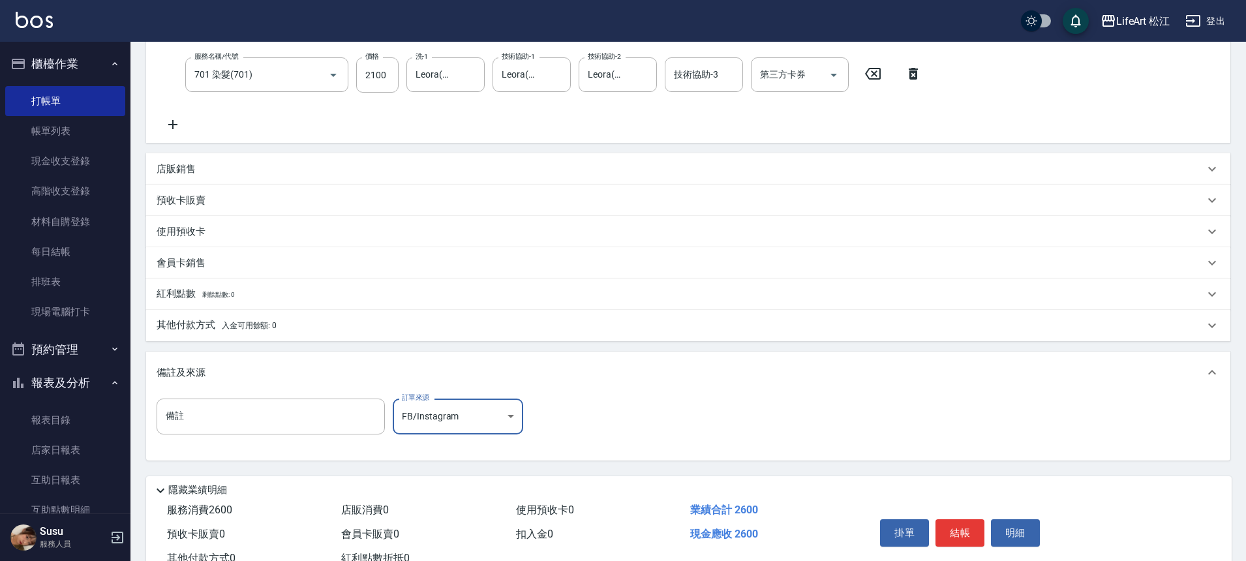
scroll to position [301, 0]
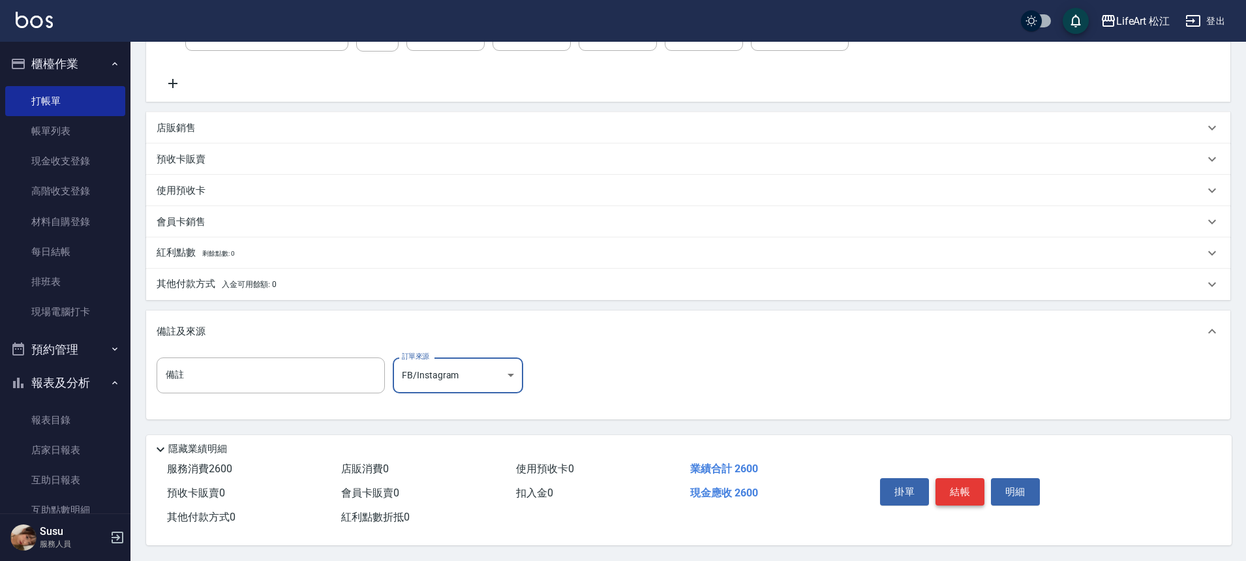
click at [977, 488] on button "結帳" at bounding box center [959, 491] width 49 height 27
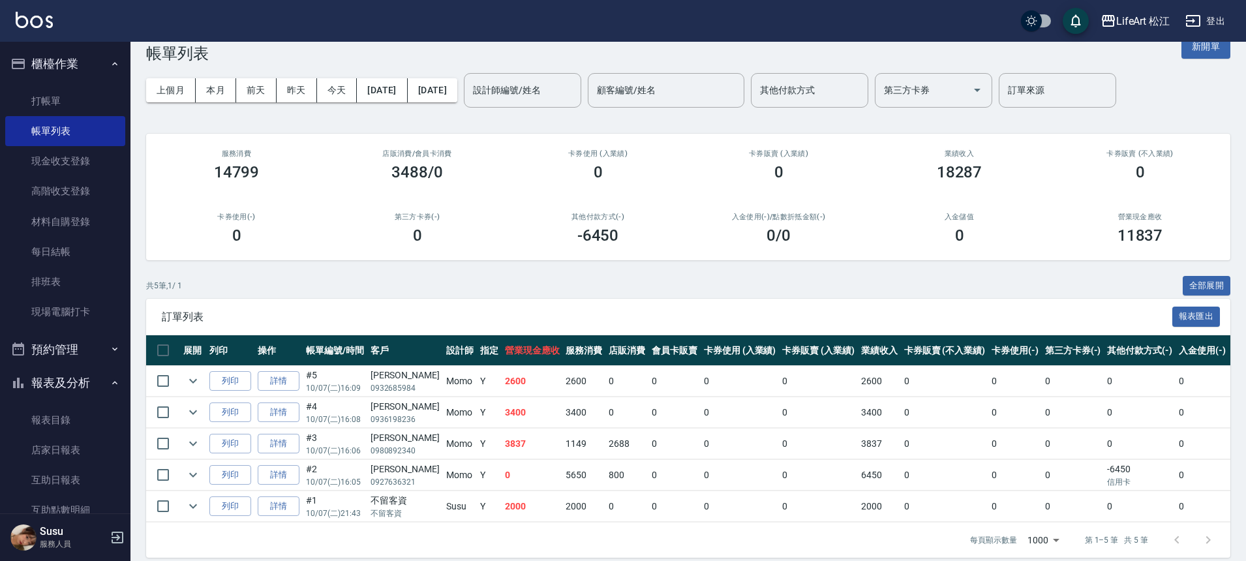
scroll to position [49, 0]
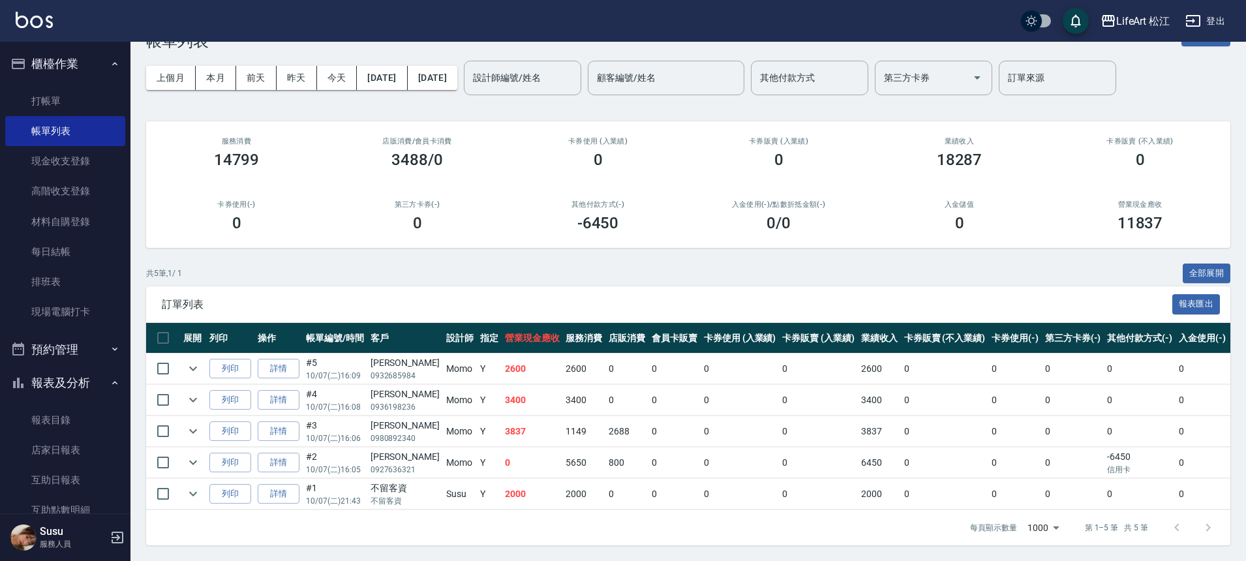
click at [284, 394] on link "詳情" at bounding box center [279, 400] width 42 height 20
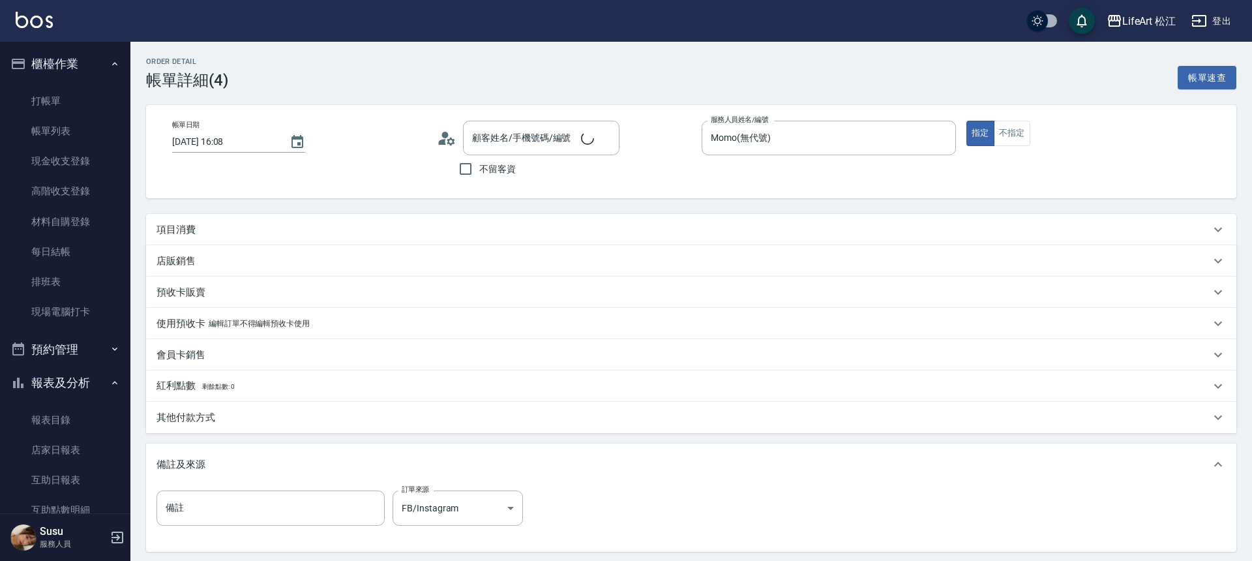
type input "[DATE] 16:08"
type input "Momo(無代號)"
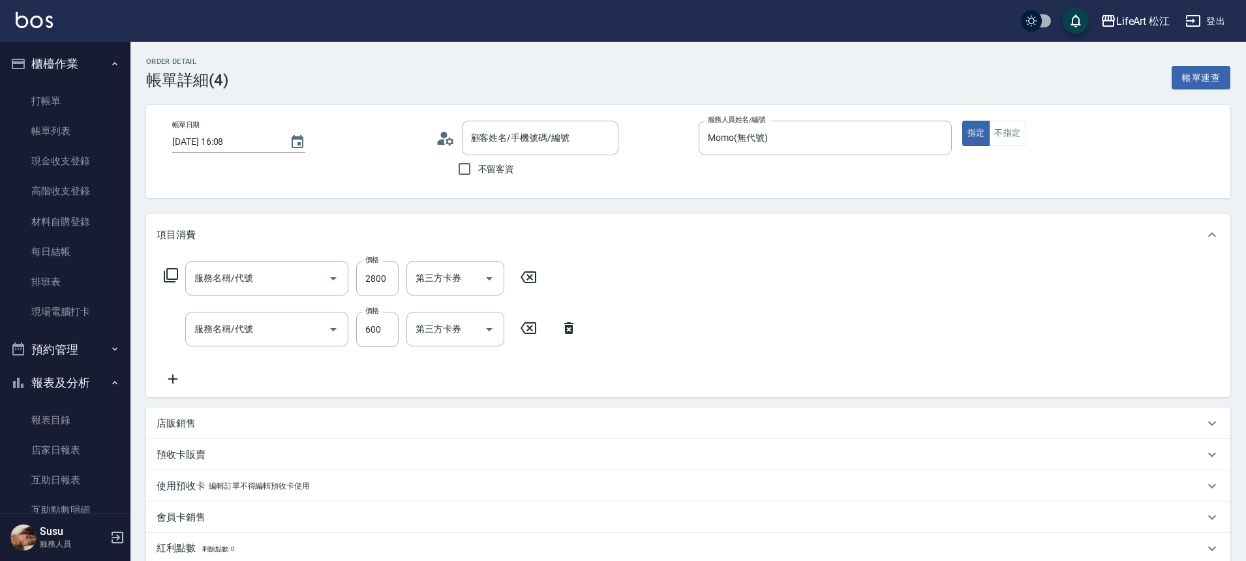
type input "[PERSON_NAME]/0936198236/"
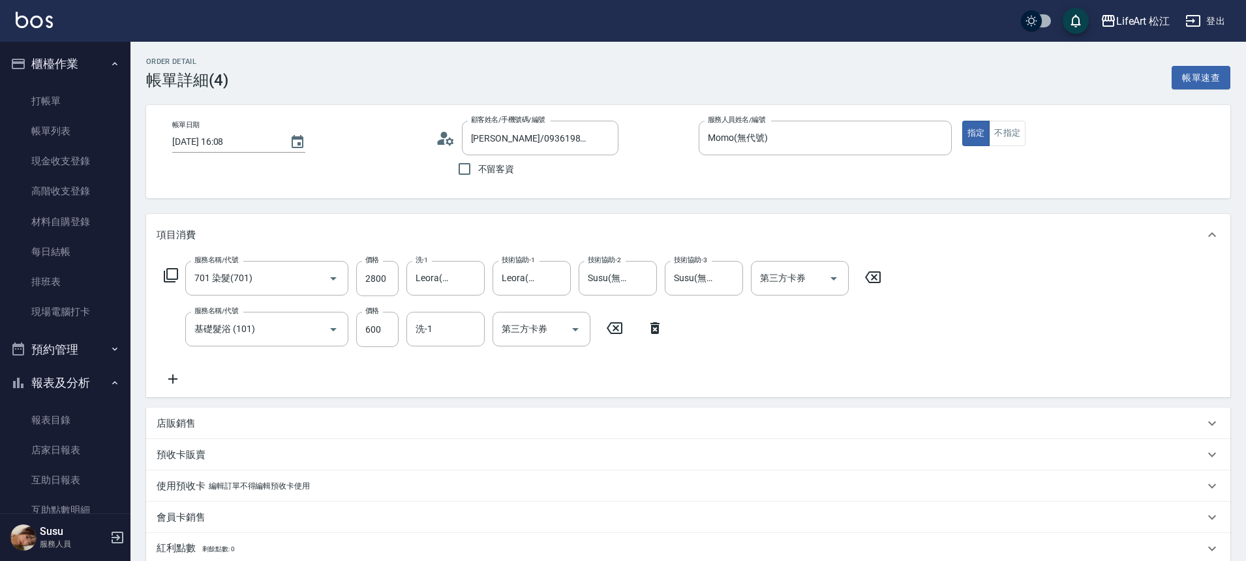
type input "701 染髮(701)"
type input "基礎髮浴 (101)"
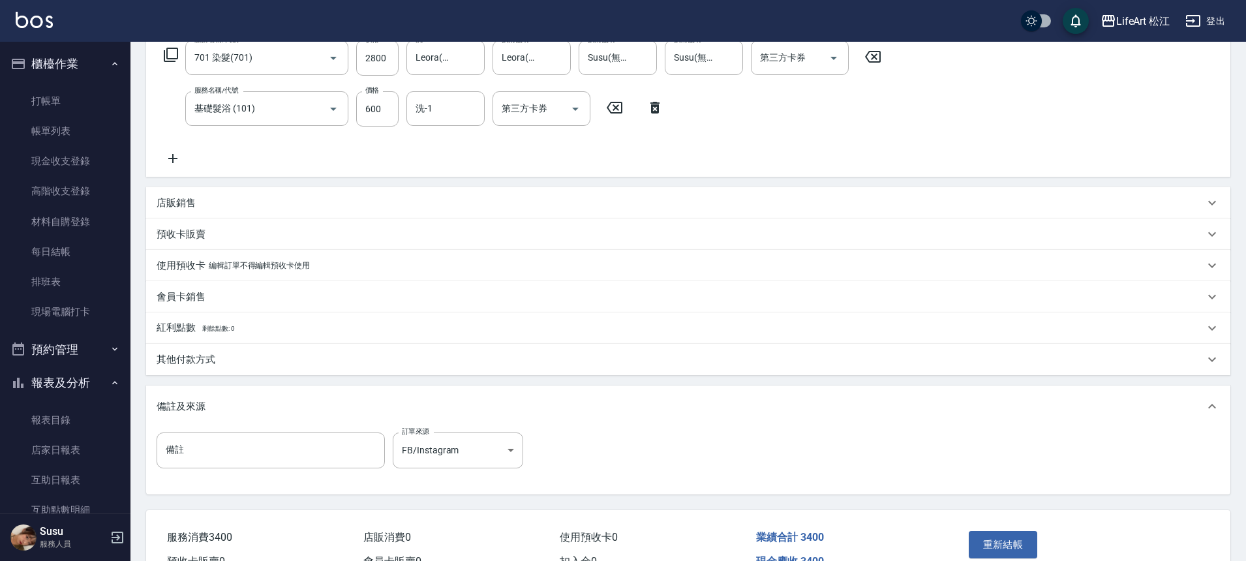
click at [254, 353] on div "其他付款方式" at bounding box center [681, 360] width 1048 height 14
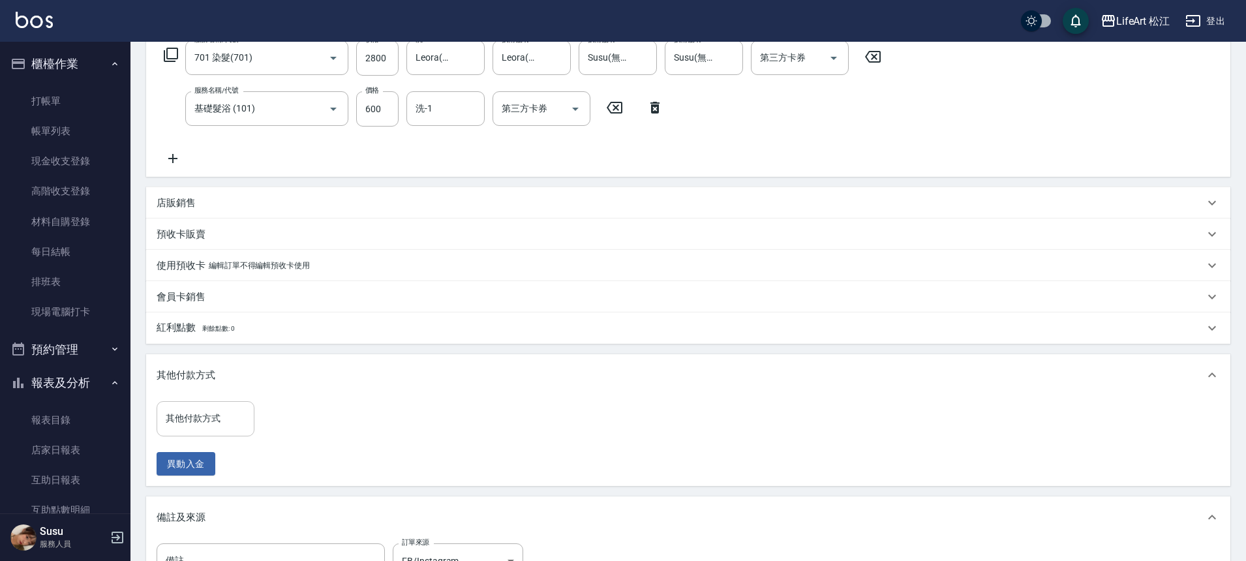
click at [227, 425] on input "其他付款方式" at bounding box center [205, 418] width 86 height 23
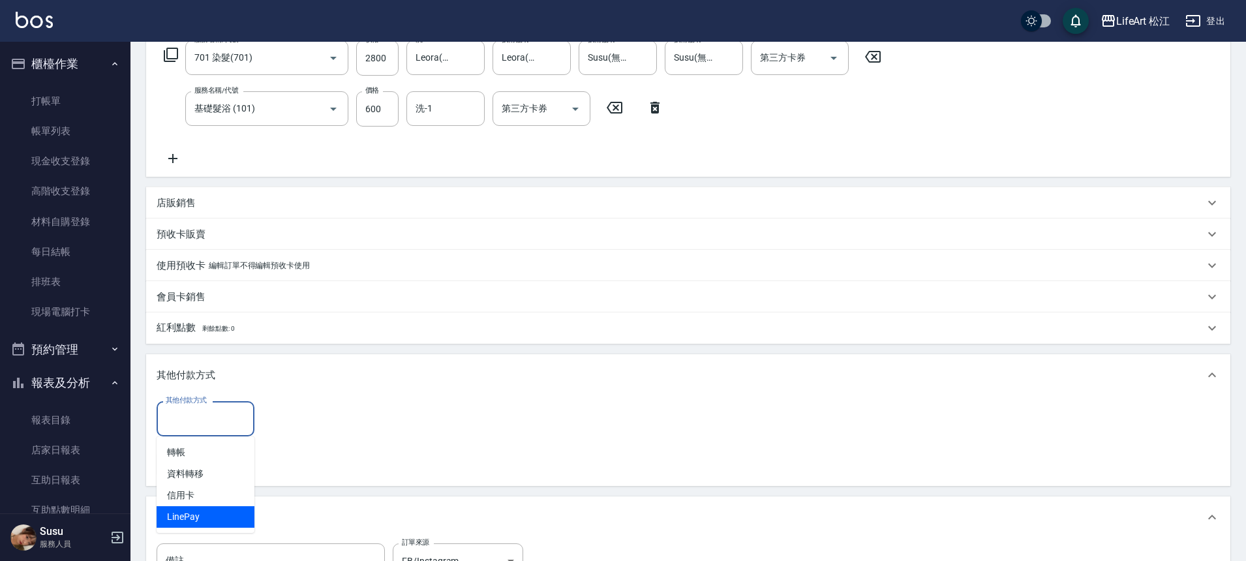
drag, startPoint x: 193, startPoint y: 511, endPoint x: 196, endPoint y: 502, distance: 9.1
click at [193, 511] on span "LinePay" at bounding box center [206, 517] width 98 height 22
type input "LinePay"
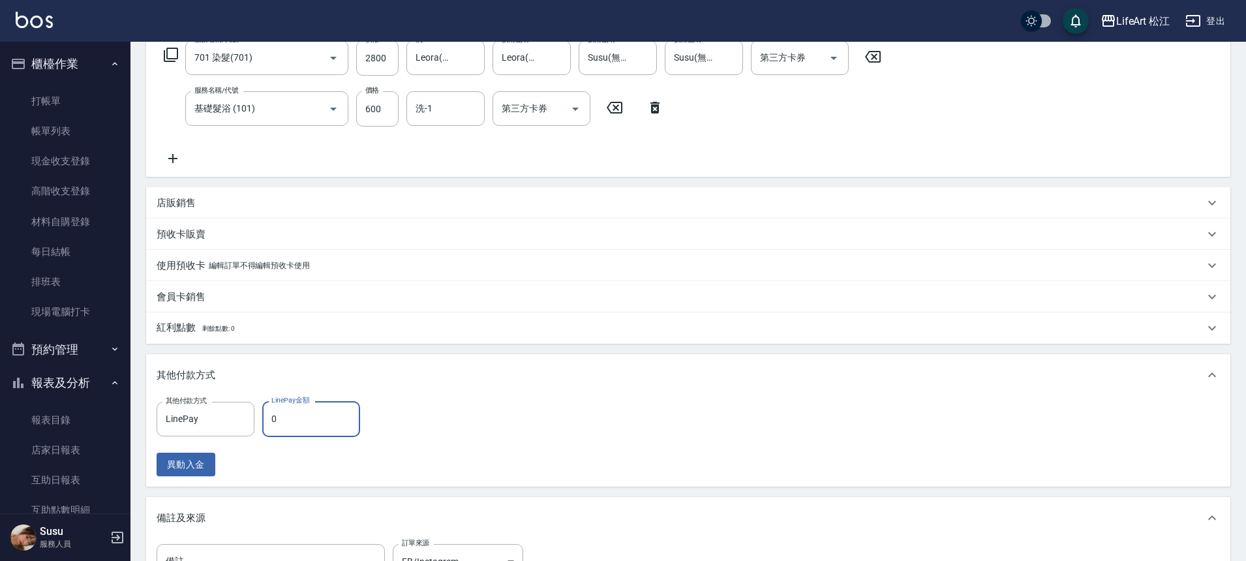
click at [316, 423] on input "0" at bounding box center [311, 418] width 98 height 35
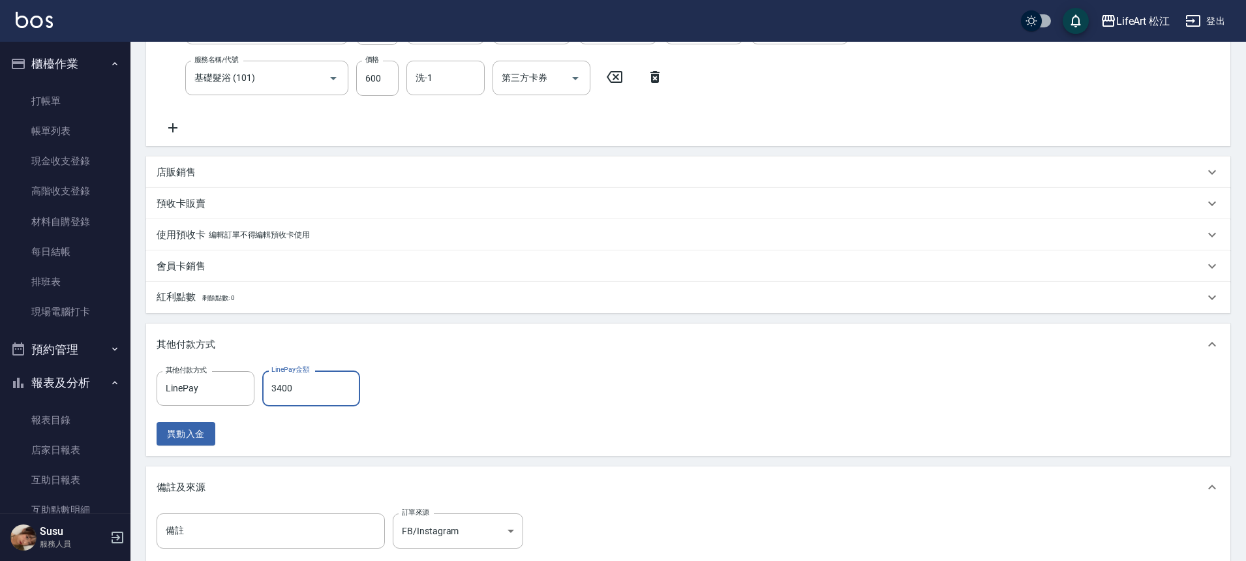
scroll to position [406, 0]
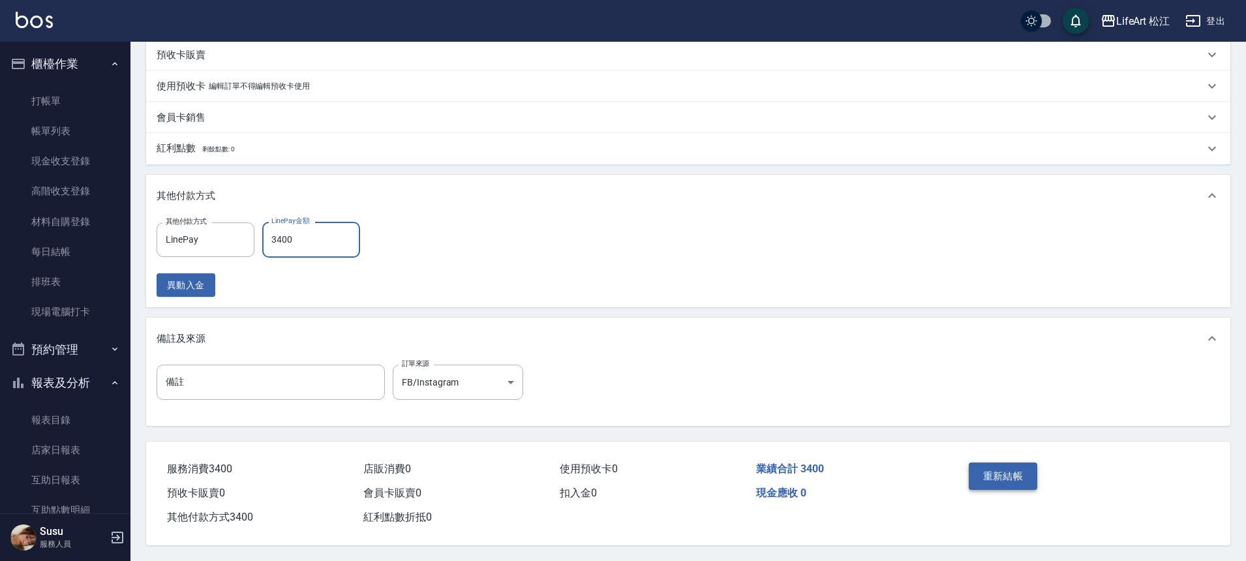
type input "3400"
click at [1021, 473] on button "重新結帳" at bounding box center [1003, 475] width 69 height 27
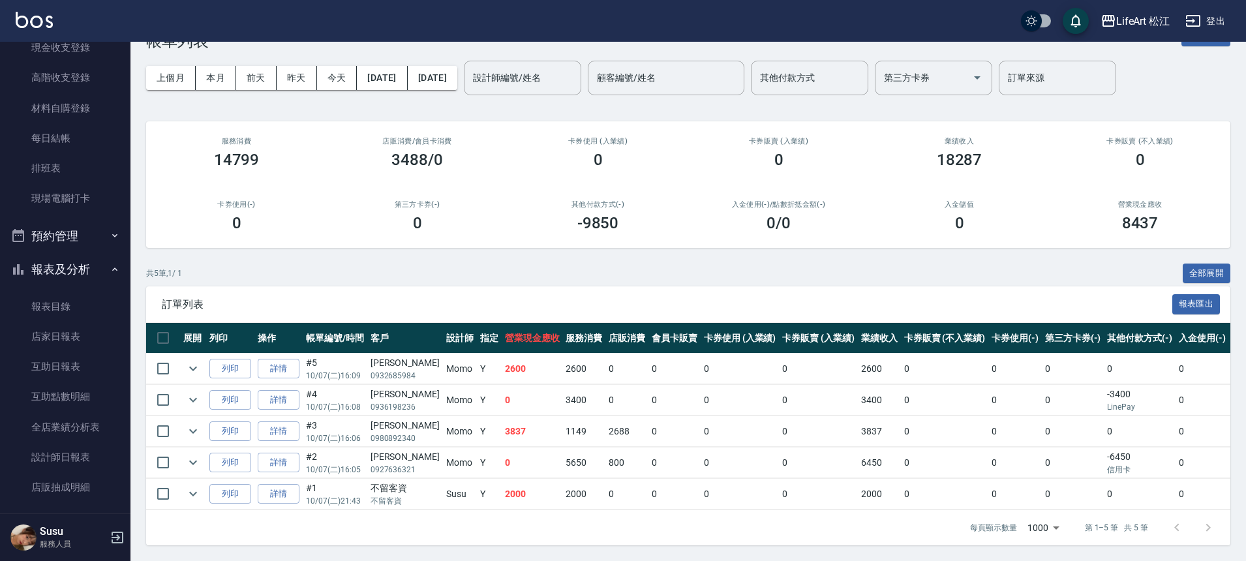
scroll to position [359, 0]
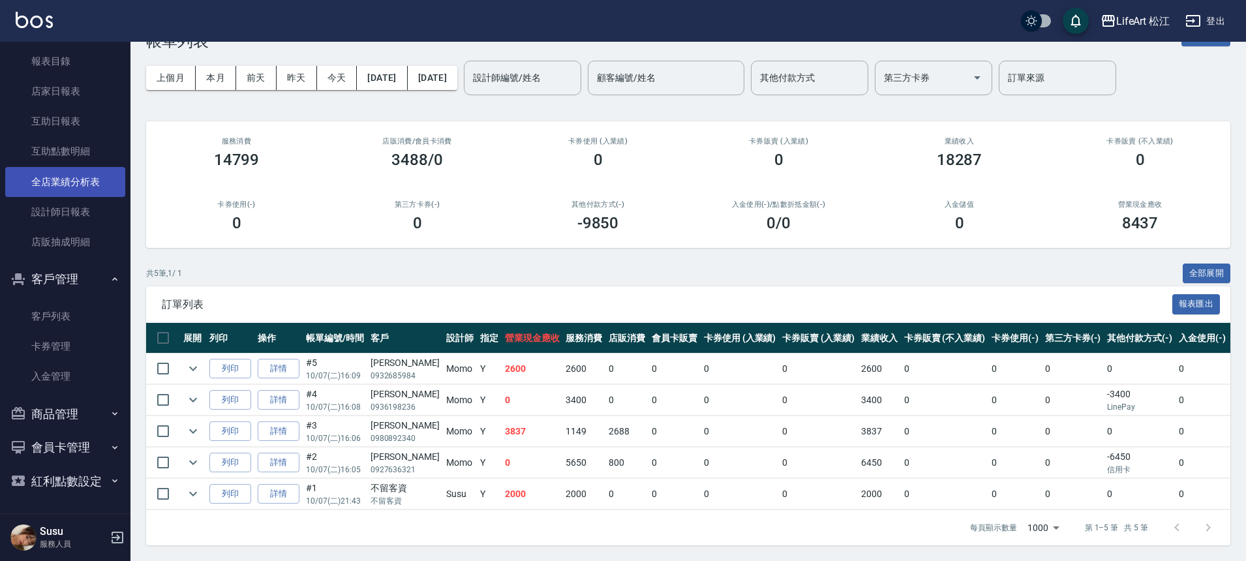
click at [81, 187] on link "全店業績分析表" at bounding box center [65, 182] width 120 height 30
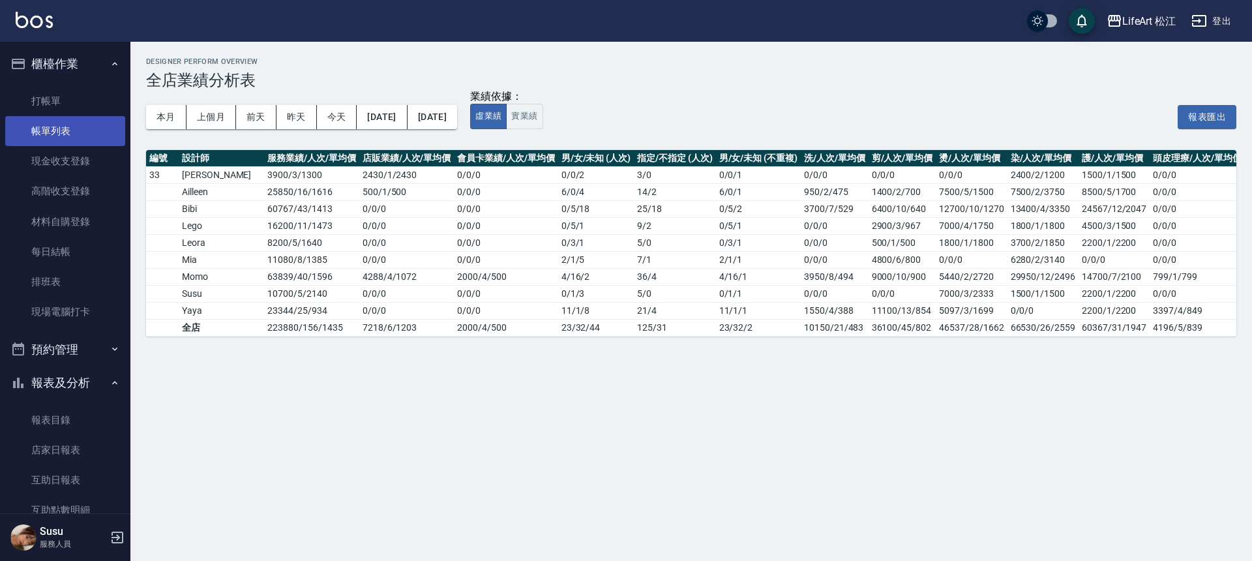
click at [66, 134] on link "帳單列表" at bounding box center [65, 131] width 120 height 30
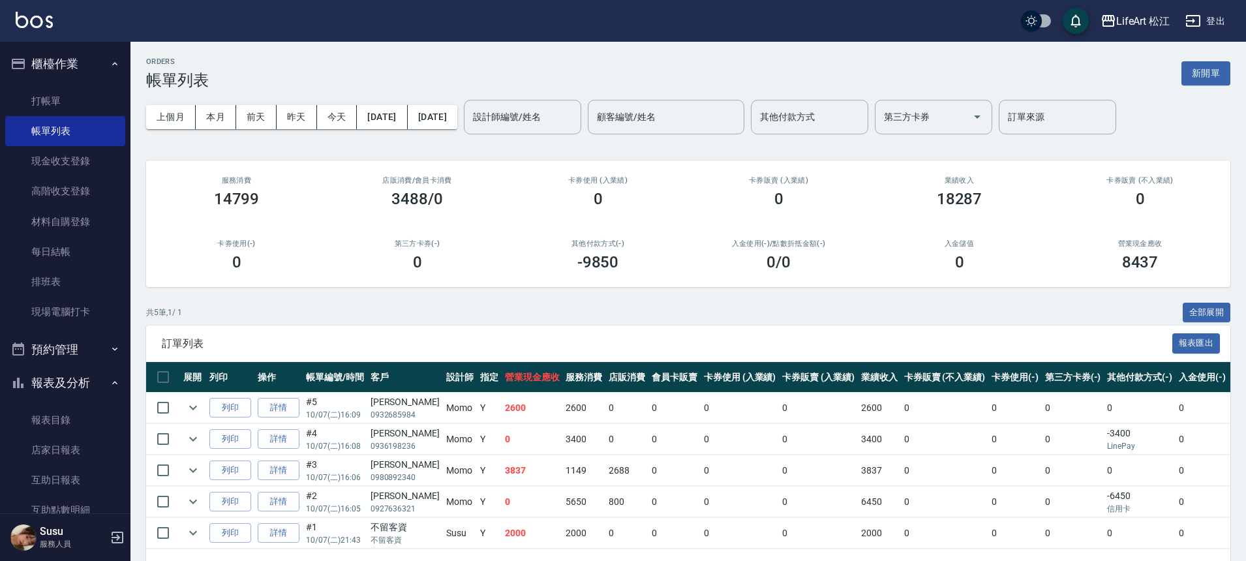
click at [387, 129] on div "上個月 本月 [DATE] [DATE] [DATE] [DATE] [DATE] 設計師編號/姓名 設計師編號/姓名 顧客編號/姓名 顧客編號/姓名 其他付…" at bounding box center [688, 116] width 1084 height 55
click at [389, 125] on button "[DATE]" at bounding box center [382, 117] width 50 height 24
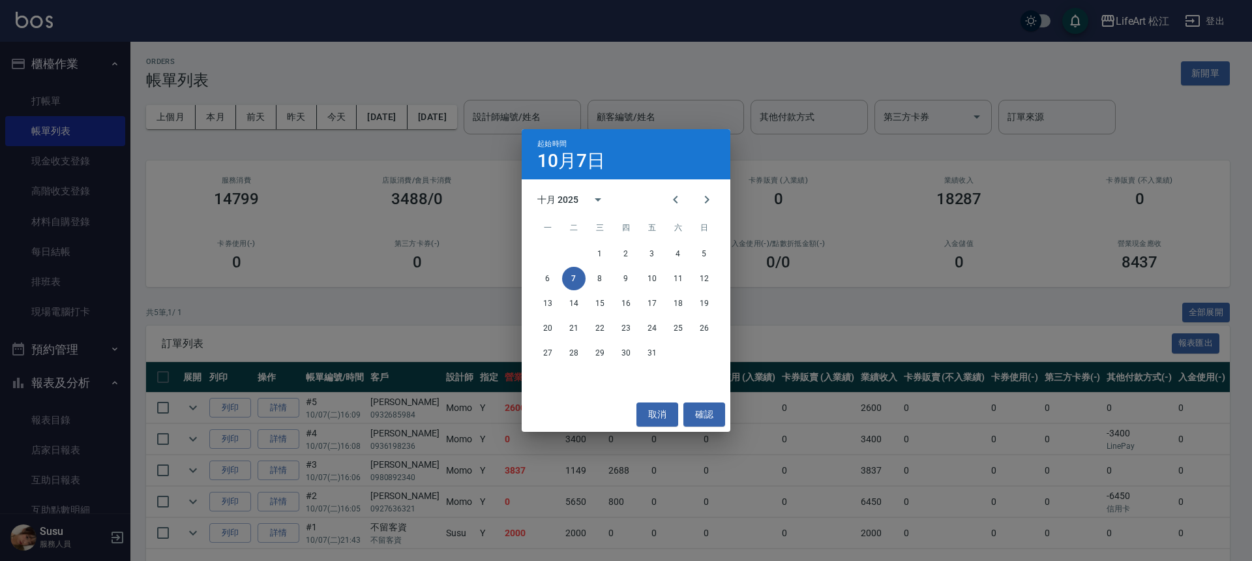
click at [477, 168] on div "起始時間 [DATE] 十月 2025 一 二 三 四 五 六 日 1 2 3 4 5 6 7 8 9 10 11 12 13 14 15 16 17 18 …" at bounding box center [626, 280] width 1252 height 561
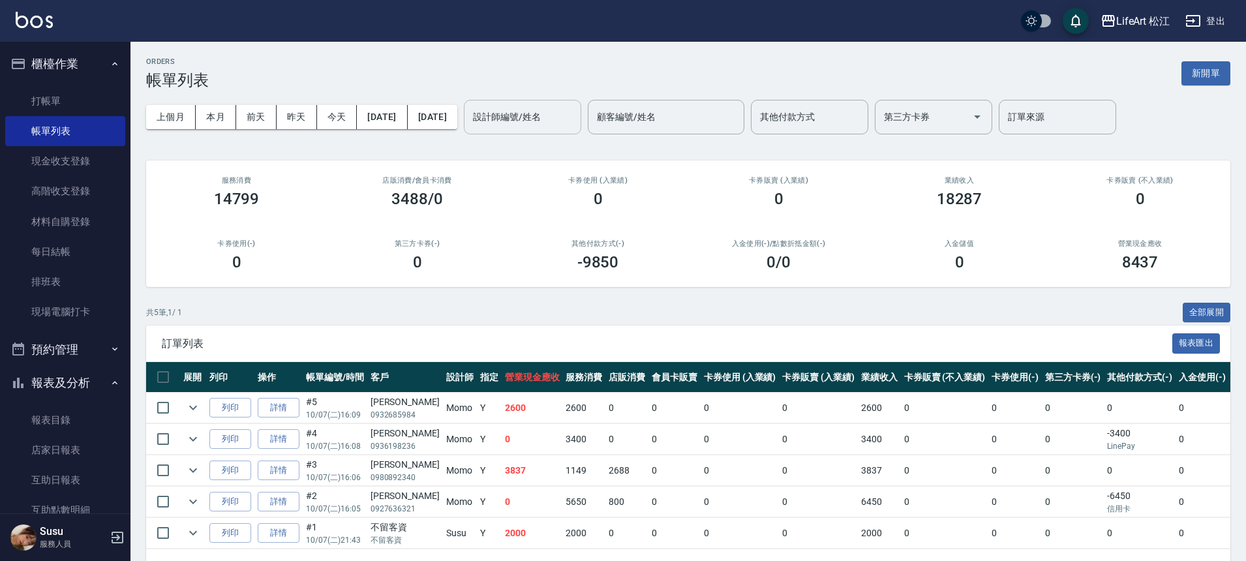
click at [532, 112] on input "設計師編號/姓名" at bounding box center [523, 117] width 106 height 23
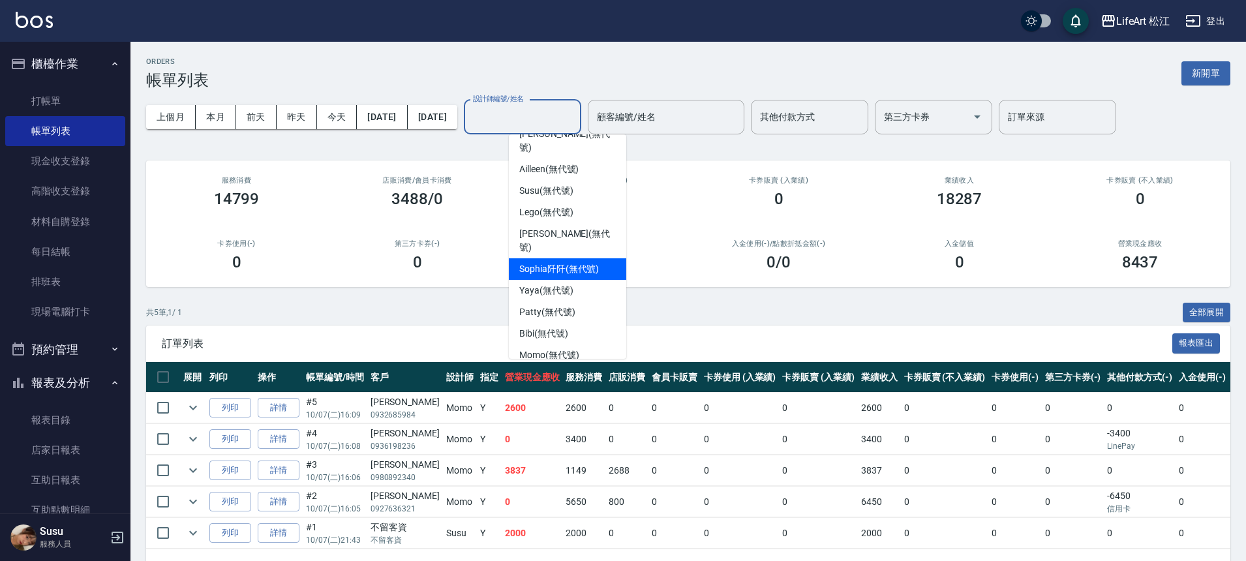
scroll to position [152, 0]
click at [555, 348] on span "Momo (無代號)" at bounding box center [549, 355] width 60 height 14
type input "Momo(無代號)"
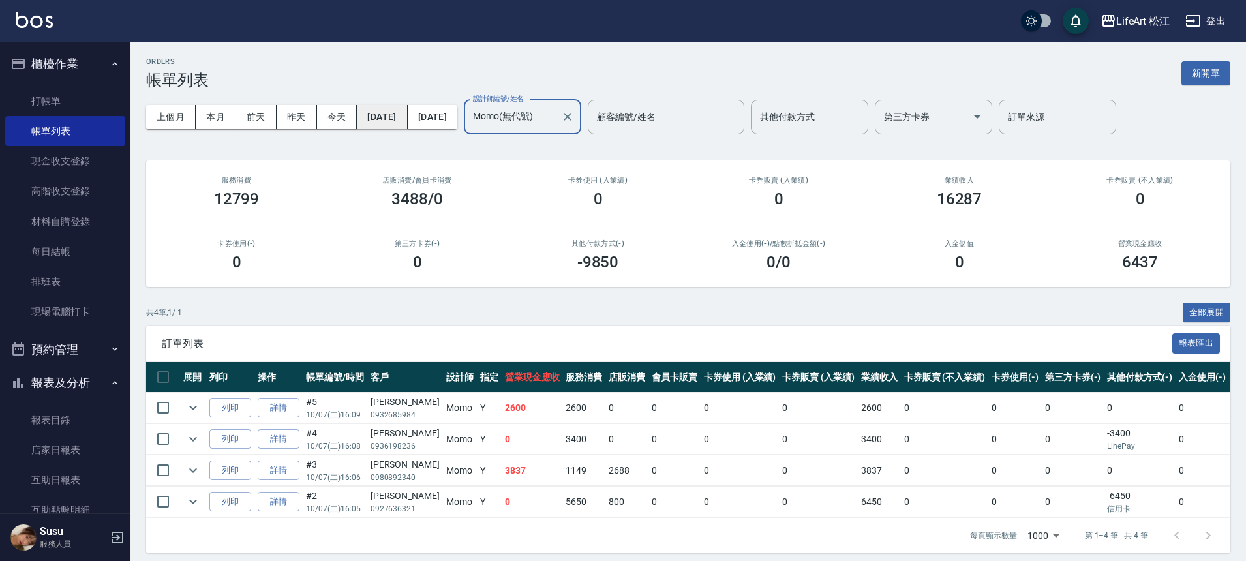
click at [399, 115] on button "[DATE]" at bounding box center [382, 117] width 50 height 24
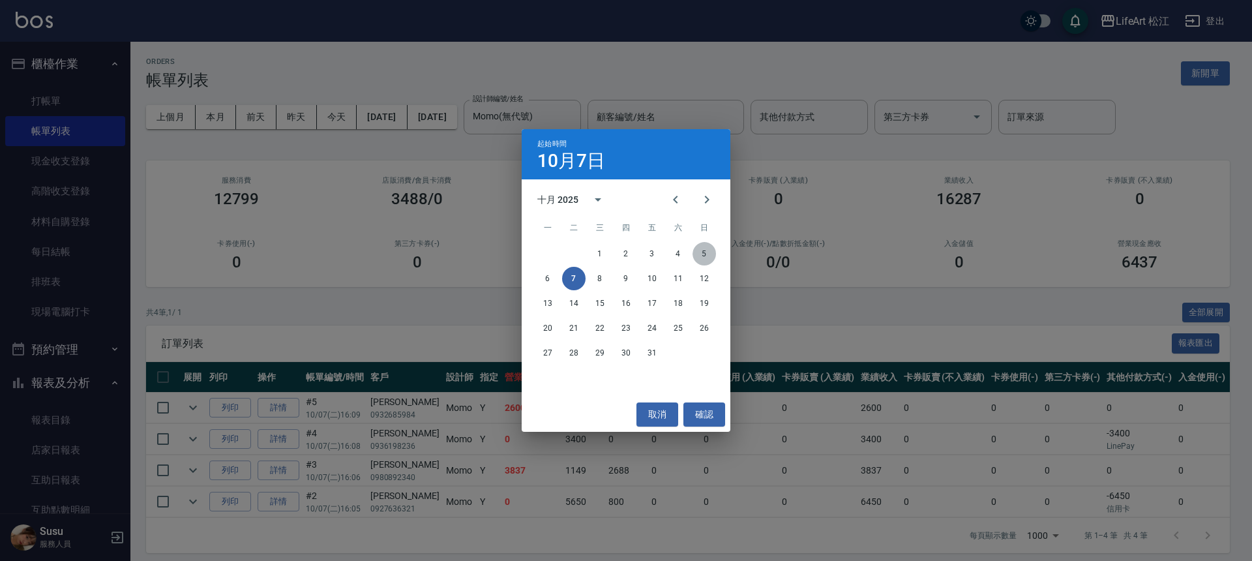
click at [698, 257] on button "5" at bounding box center [704, 253] width 23 height 23
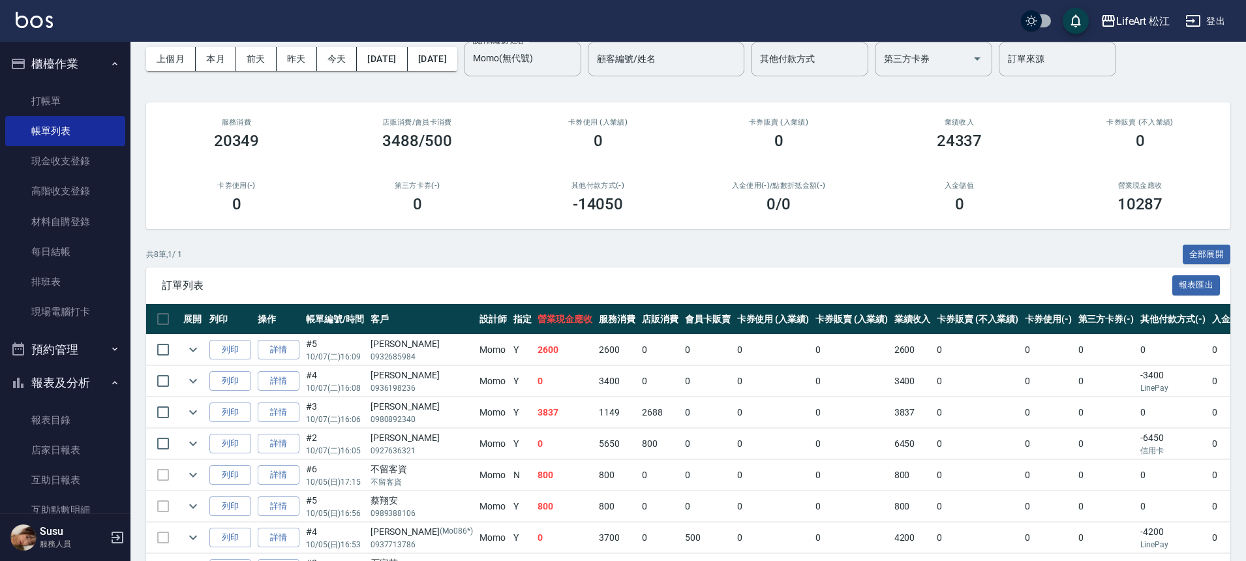
scroll to position [143, 0]
